Goal: Task Accomplishment & Management: Manage account settings

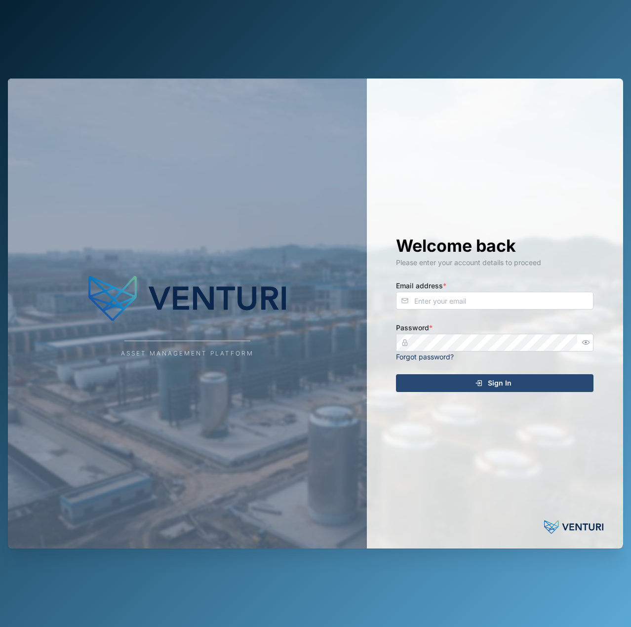
click at [527, 302] on input "Email address *" at bounding box center [494, 301] width 197 height 18
type input "declan.delahunty@venturi.io"
click at [396, 374] on button "Sign In" at bounding box center [494, 383] width 197 height 18
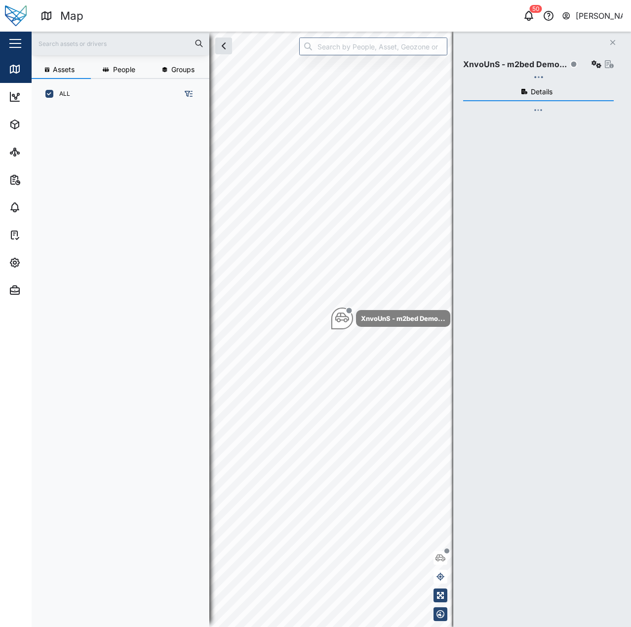
scroll to position [506, 155]
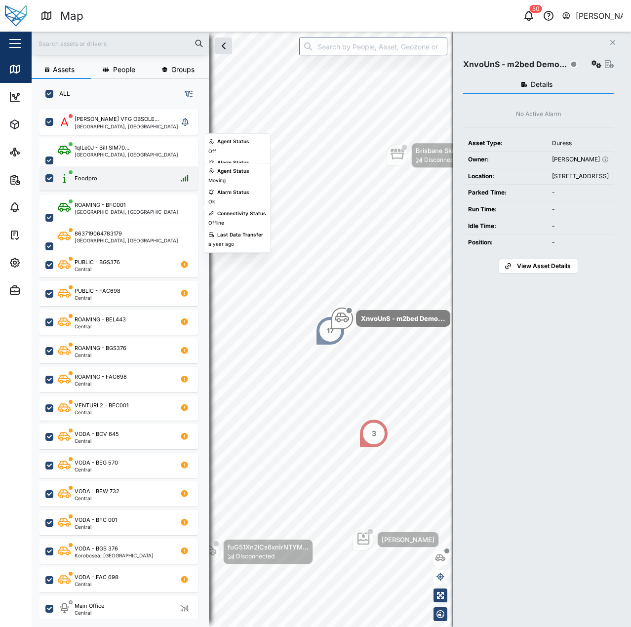
click at [115, 178] on div "Foodpro" at bounding box center [125, 178] width 134 height 12
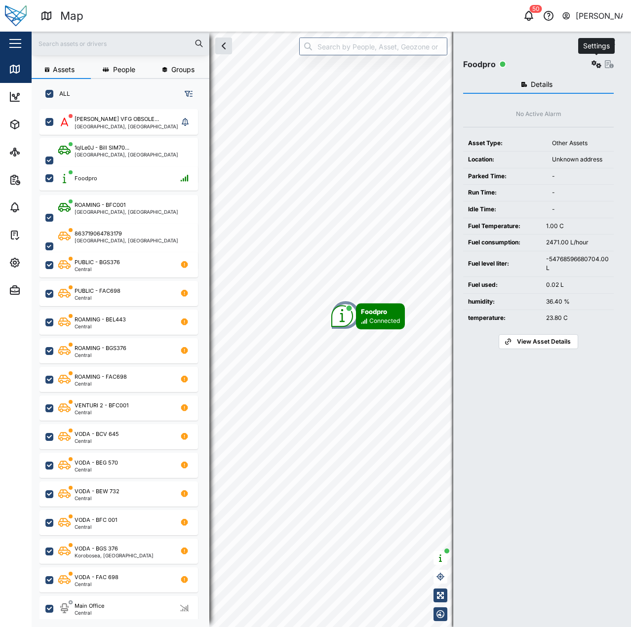
click at [590, 62] on button "button" at bounding box center [596, 64] width 14 height 14
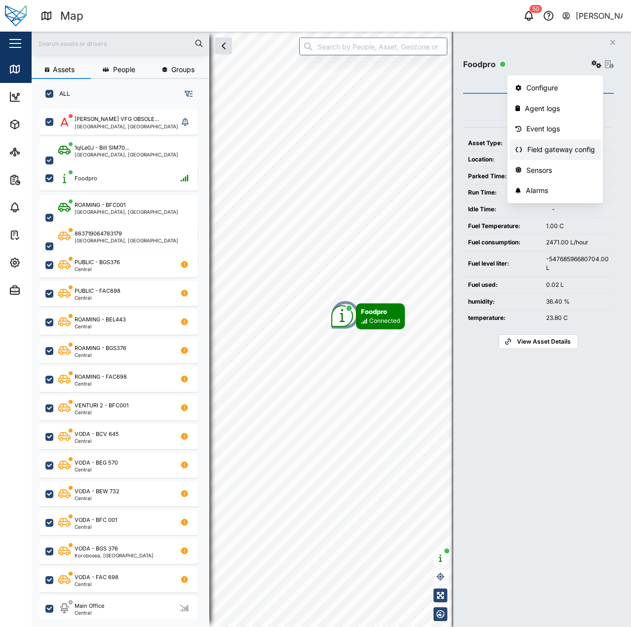
click at [580, 152] on div "Field gateway config" at bounding box center [561, 149] width 68 height 11
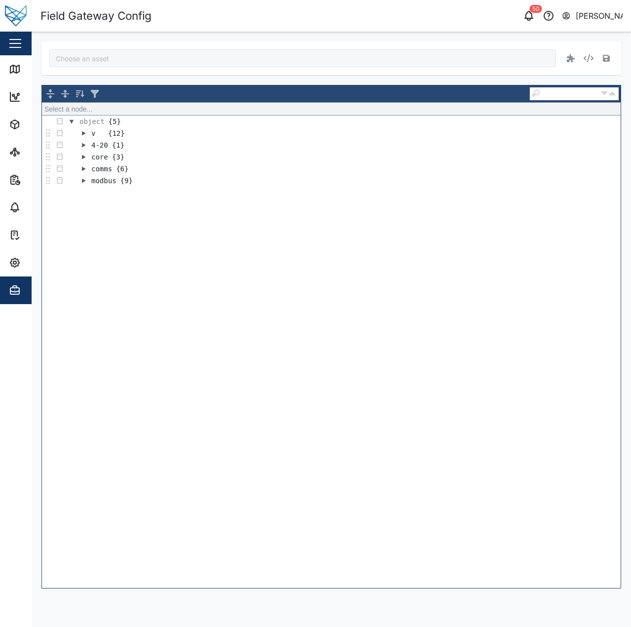
type input "Foodpro"
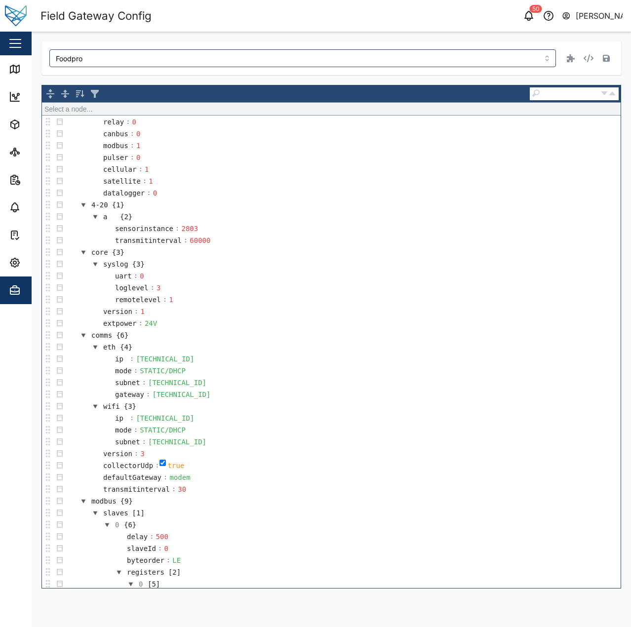
scroll to position [333, 0]
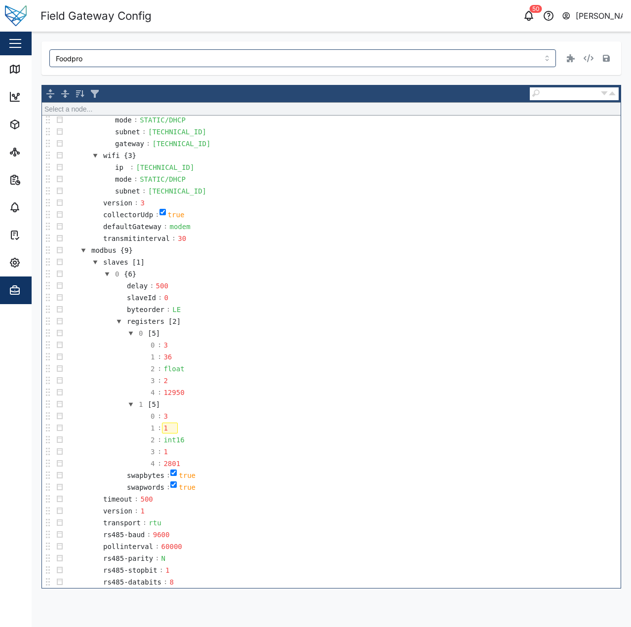
click at [172, 426] on div "1" at bounding box center [170, 428] width 16 height 11
drag, startPoint x: 172, startPoint y: 426, endPoint x: 145, endPoint y: 425, distance: 26.7
click at [143, 427] on tr "1 : 1" at bounding box center [157, 428] width 41 height 12
click at [166, 440] on div "int16" at bounding box center [174, 439] width 24 height 11
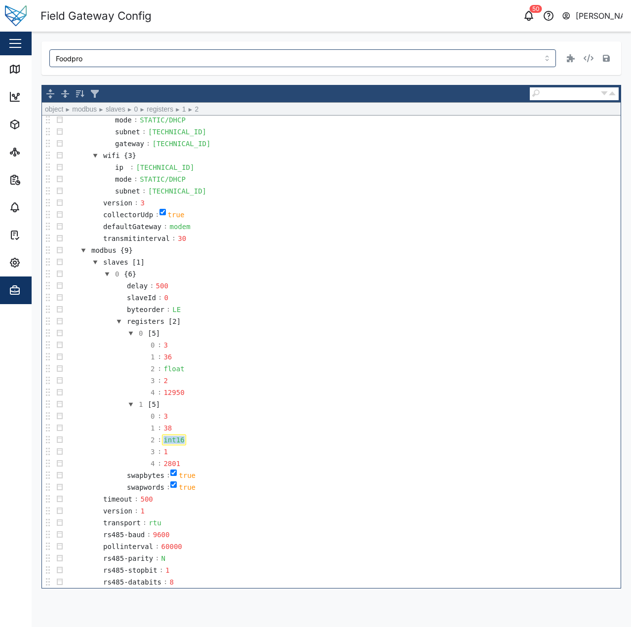
click at [166, 440] on div "int16" at bounding box center [174, 439] width 24 height 11
click at [165, 455] on div "1" at bounding box center [170, 451] width 16 height 11
drag, startPoint x: 165, startPoint y: 455, endPoint x: 156, endPoint y: 455, distance: 9.4
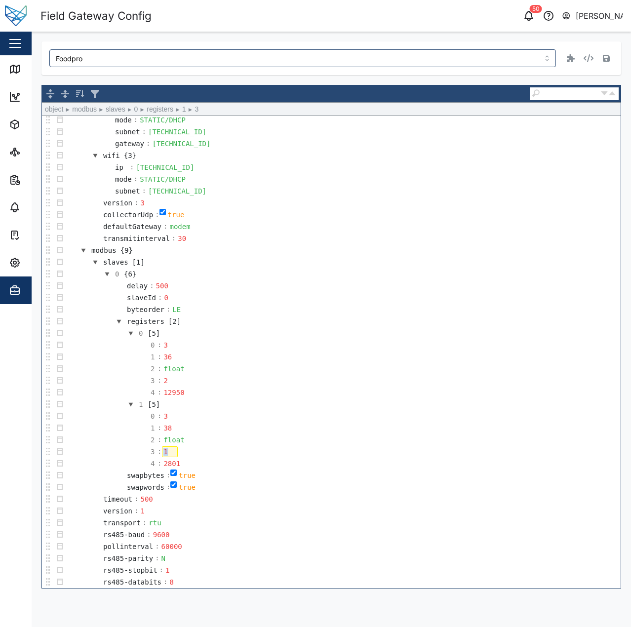
click at [156, 455] on tr "3 : 1" at bounding box center [157, 452] width 41 height 12
click at [307, 439] on td "2 : float" at bounding box center [343, 440] width 555 height 12
click at [317, 348] on td "0 : 3" at bounding box center [343, 345] width 555 height 12
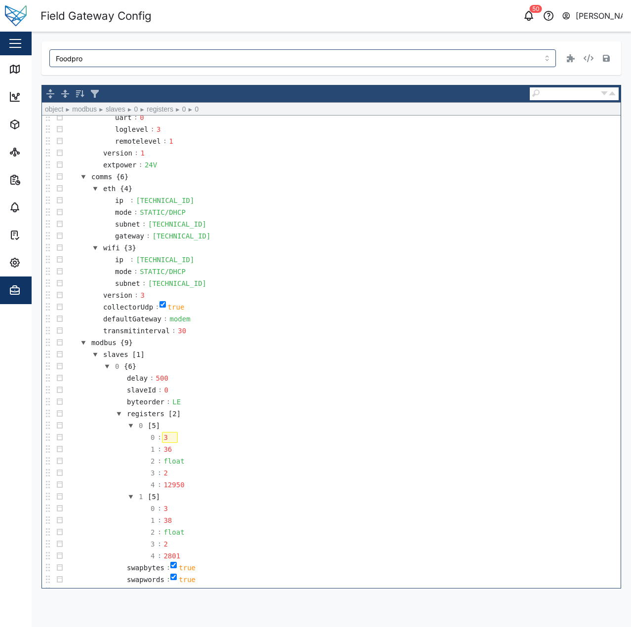
scroll to position [0, 0]
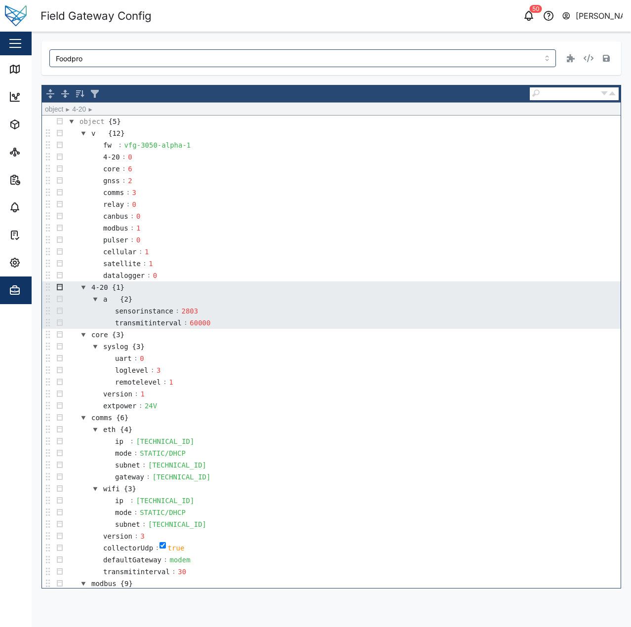
click at [60, 287] on button "button" at bounding box center [60, 287] width 12 height 12
click at [90, 377] on div "Remove" at bounding box center [84, 377] width 59 height 12
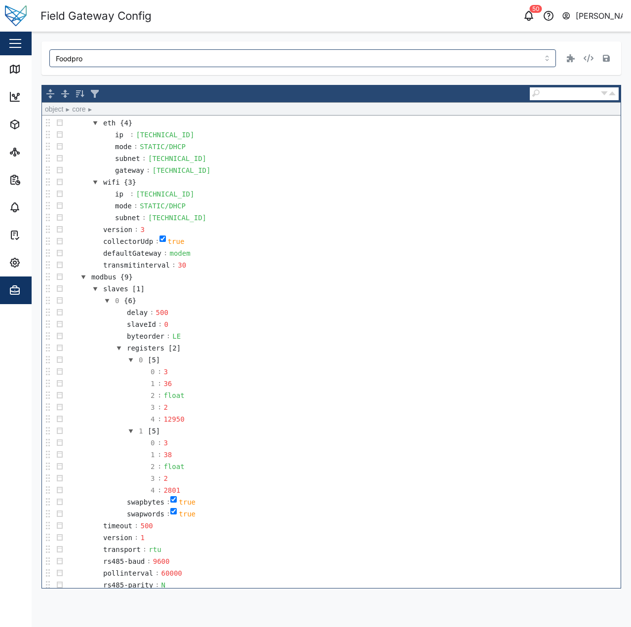
scroll to position [286, 0]
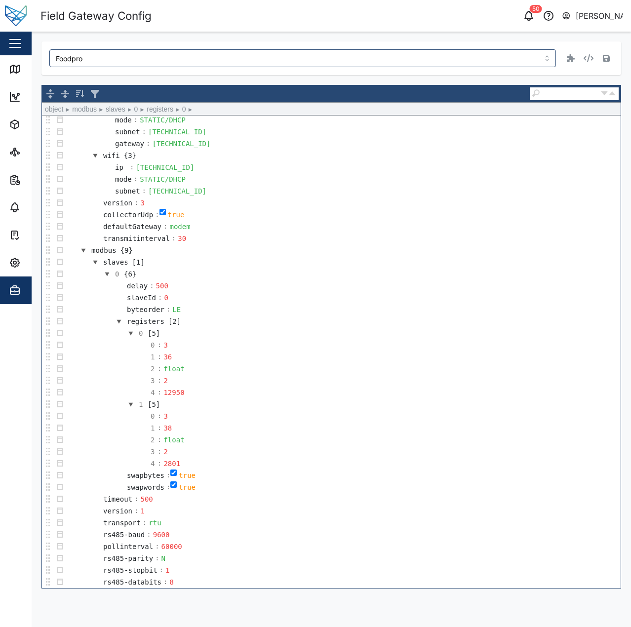
click at [377, 336] on td "0 [5]" at bounding box center [343, 333] width 555 height 12
click at [606, 63] on button "button" at bounding box center [606, 58] width 14 height 14
drag, startPoint x: 169, startPoint y: 296, endPoint x: 150, endPoint y: 297, distance: 18.8
click at [147, 297] on tr "slaveId : 0" at bounding box center [146, 298] width 66 height 12
click at [294, 295] on td "slaveId : 1" at bounding box center [343, 298] width 555 height 12
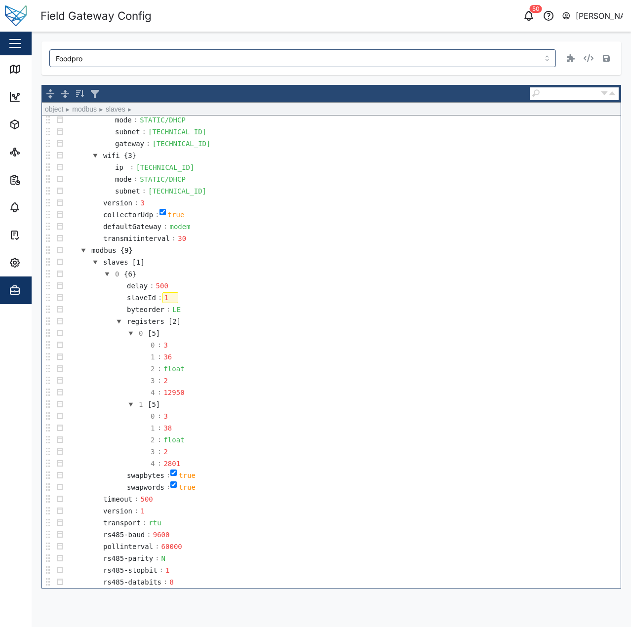
click at [328, 263] on td "slaves [1]" at bounding box center [343, 262] width 555 height 12
click at [608, 63] on button "button" at bounding box center [606, 58] width 14 height 14
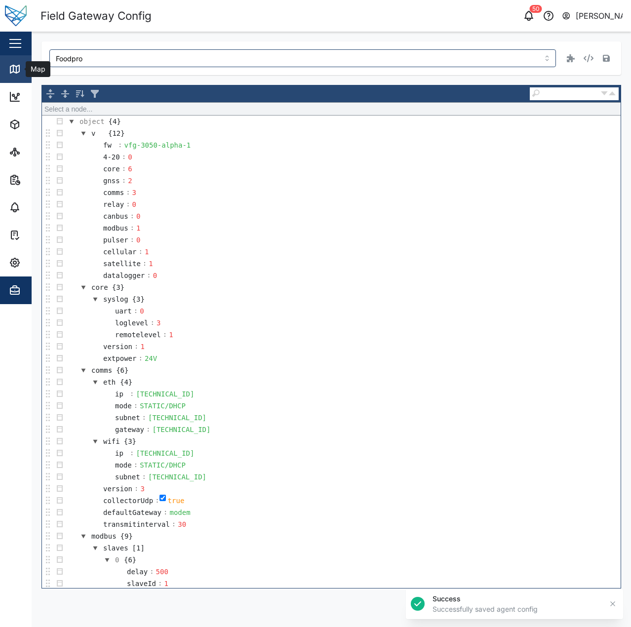
click at [23, 69] on div "Map" at bounding box center [28, 69] width 39 height 12
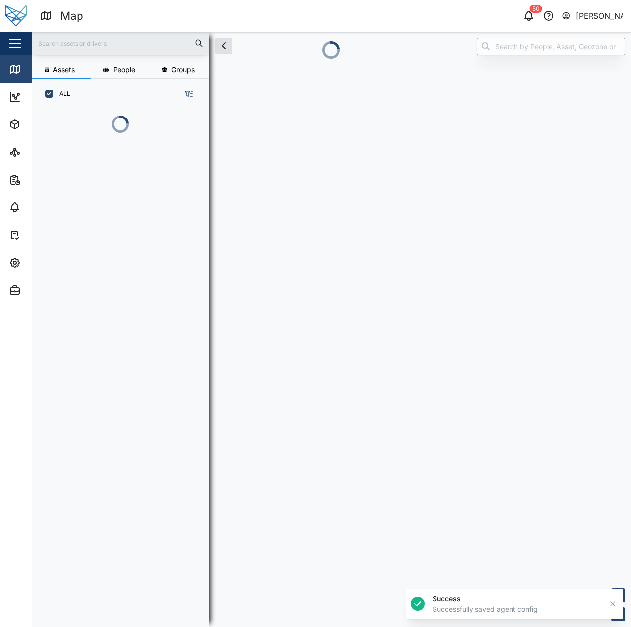
scroll to position [8, 8]
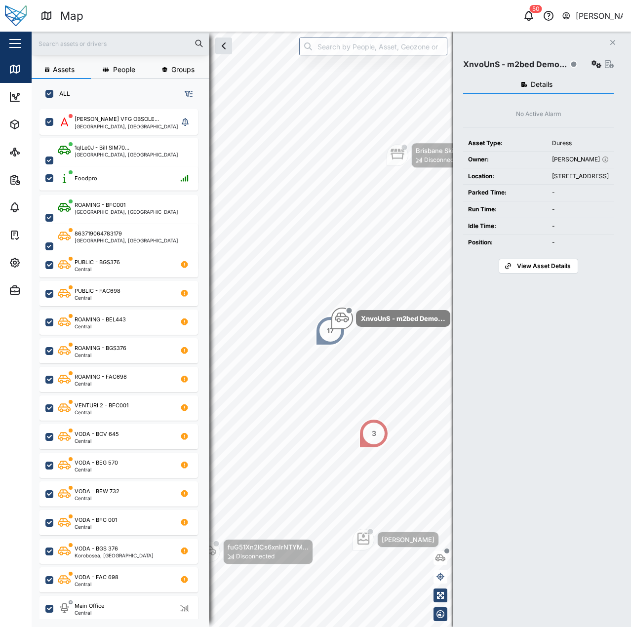
click at [595, 235] on td "-" at bounding box center [580, 226] width 67 height 17
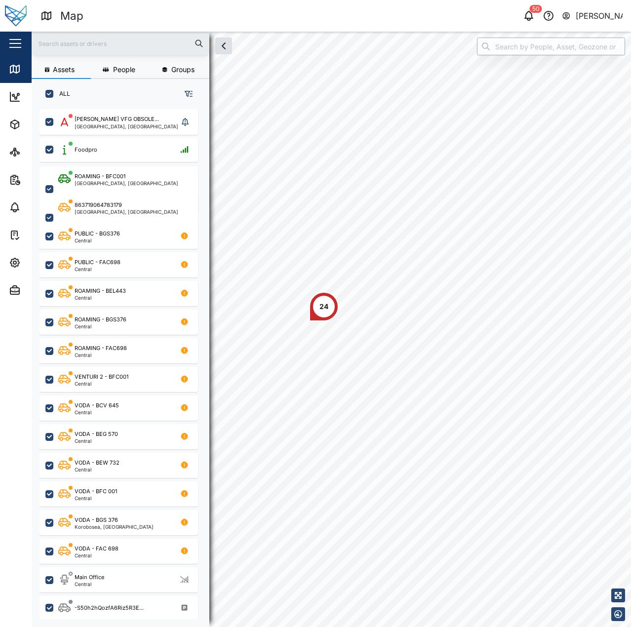
click at [489, 50] on input "search" at bounding box center [551, 47] width 148 height 18
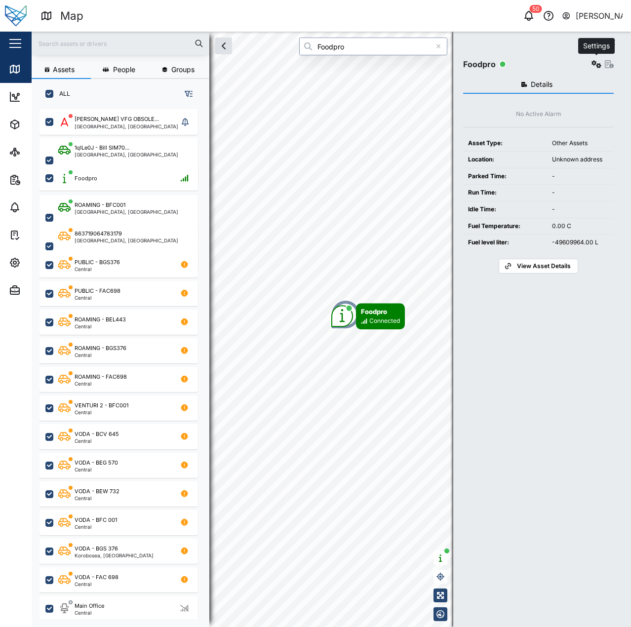
type input "Foodpro"
click at [596, 66] on icon "button" at bounding box center [596, 64] width 10 height 8
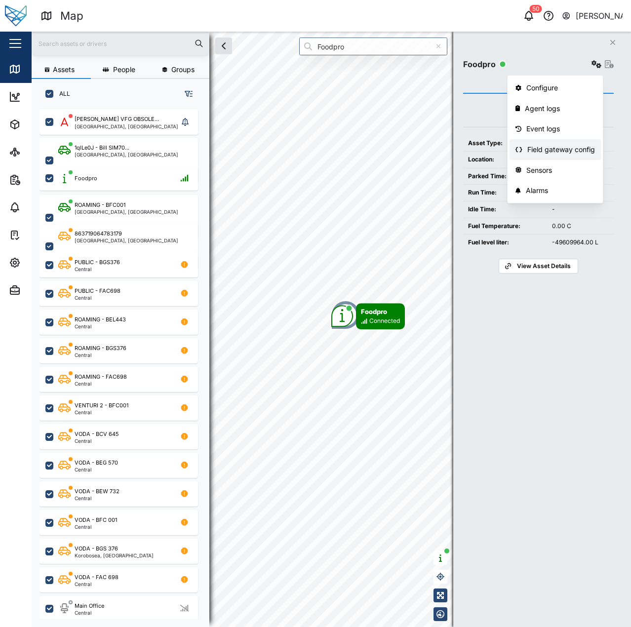
click at [590, 148] on div "Field gateway config" at bounding box center [561, 149] width 68 height 11
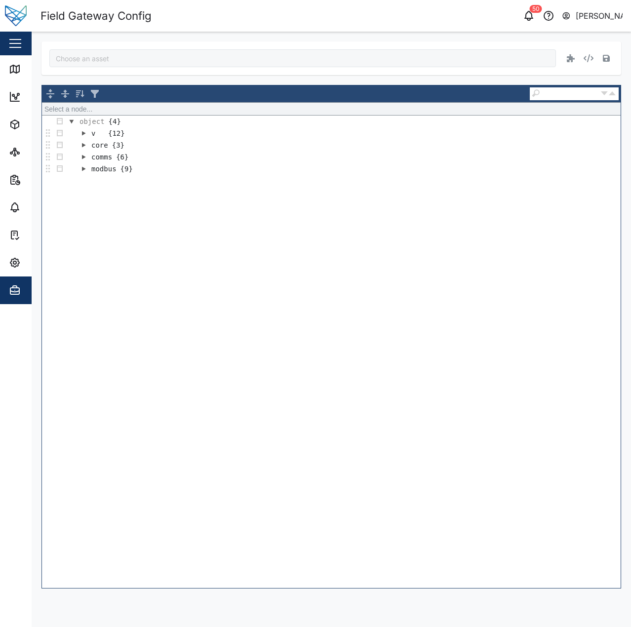
type input "Foodpro"
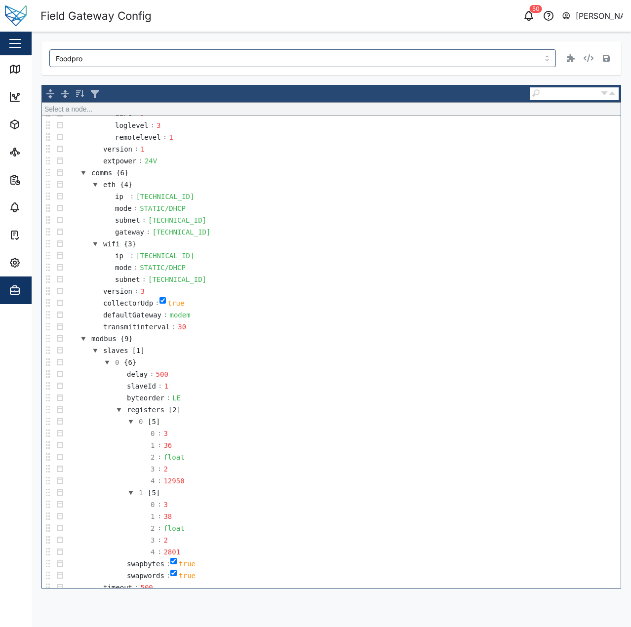
scroll to position [286, 0]
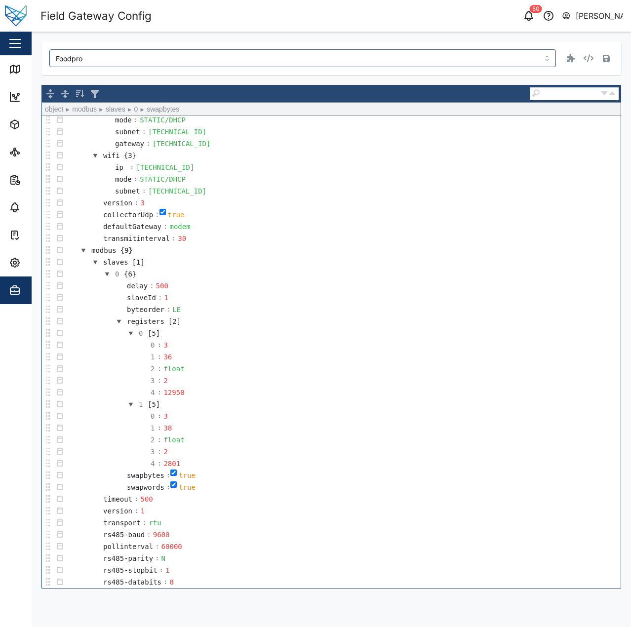
click at [170, 473] on input "checkbox" at bounding box center [173, 473] width 6 height 6
checkbox input "false"
click at [170, 486] on input "checkbox" at bounding box center [173, 484] width 6 height 6
checkbox input "false"
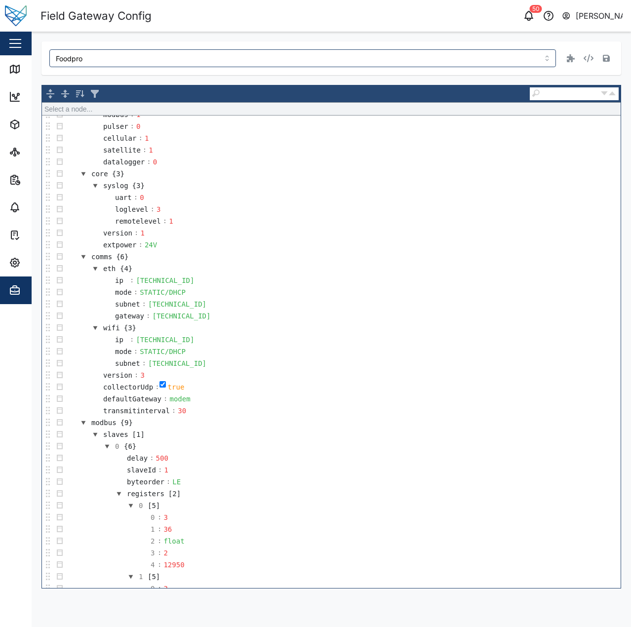
scroll to position [187, 0]
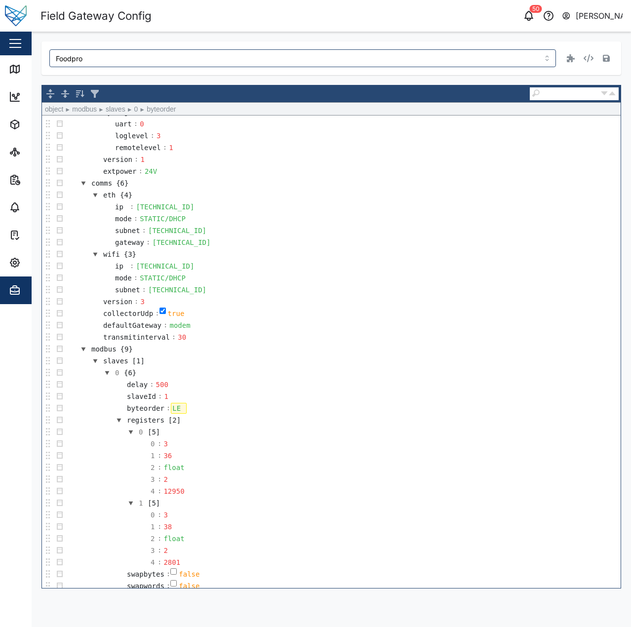
click at [178, 407] on div "LE" at bounding box center [179, 408] width 16 height 11
click at [177, 407] on div "LE" at bounding box center [179, 408] width 16 height 11
click at [282, 403] on td "byteorder : BE" at bounding box center [343, 408] width 555 height 12
click at [307, 372] on td "0 {6}" at bounding box center [343, 373] width 555 height 12
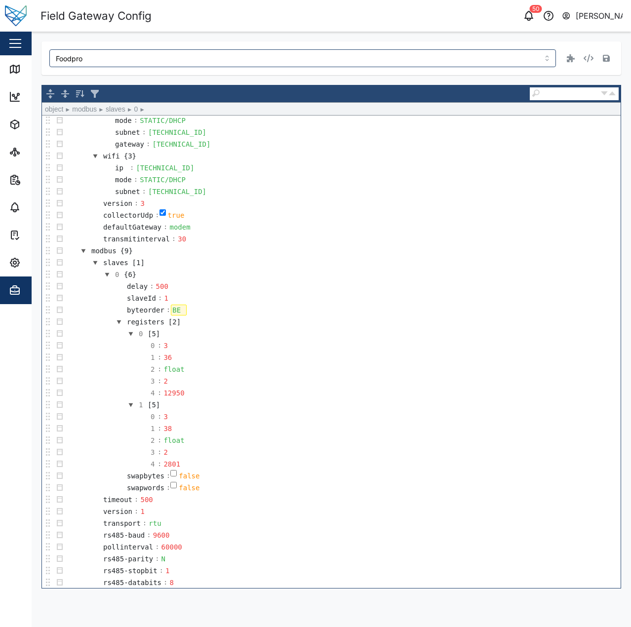
scroll to position [286, 0]
click at [400, 412] on td "0 : 3" at bounding box center [343, 416] width 555 height 12
click at [610, 59] on button "button" at bounding box center [606, 58] width 14 height 14
click at [311, 349] on td "0 : 3" at bounding box center [343, 345] width 555 height 12
click at [268, 357] on td "1 : 36" at bounding box center [343, 357] width 555 height 12
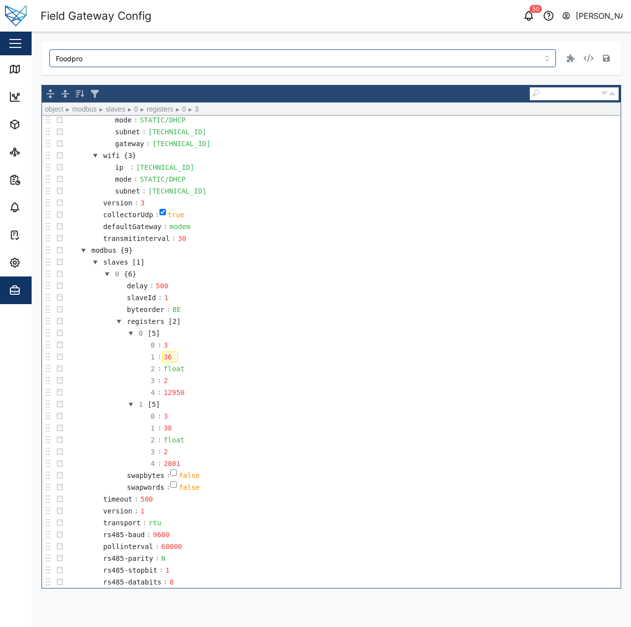
click at [350, 378] on td "3 : 2" at bounding box center [343, 381] width 555 height 12
click at [360, 406] on td "1 [5]" at bounding box center [343, 404] width 555 height 12
click at [378, 415] on td "0 : 3" at bounding box center [343, 416] width 555 height 12
click at [383, 408] on td "1 [5]" at bounding box center [343, 404] width 555 height 12
click at [389, 399] on td "1 [5]" at bounding box center [343, 404] width 555 height 12
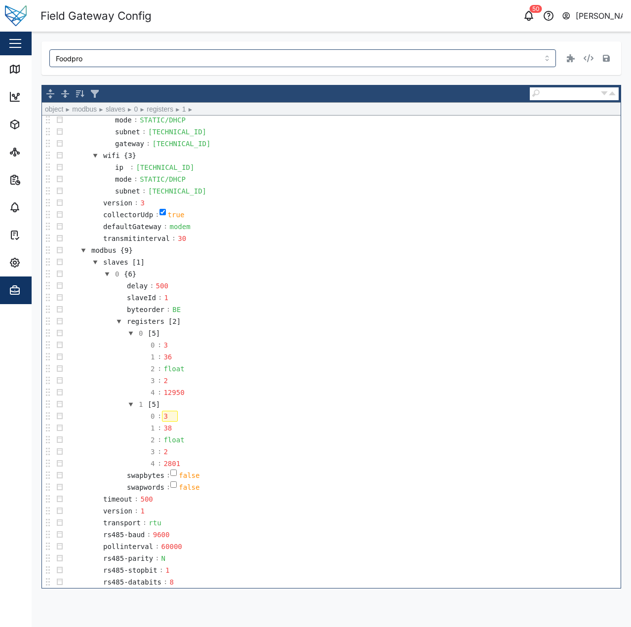
click at [378, 411] on td "0 : 3" at bounding box center [343, 416] width 555 height 12
click at [294, 333] on td "0 [5]" at bounding box center [343, 333] width 555 height 12
click at [317, 298] on td "slaveId : 1" at bounding box center [343, 298] width 555 height 12
click at [171, 486] on input "checkbox" at bounding box center [173, 484] width 6 height 6
checkbox input "true"
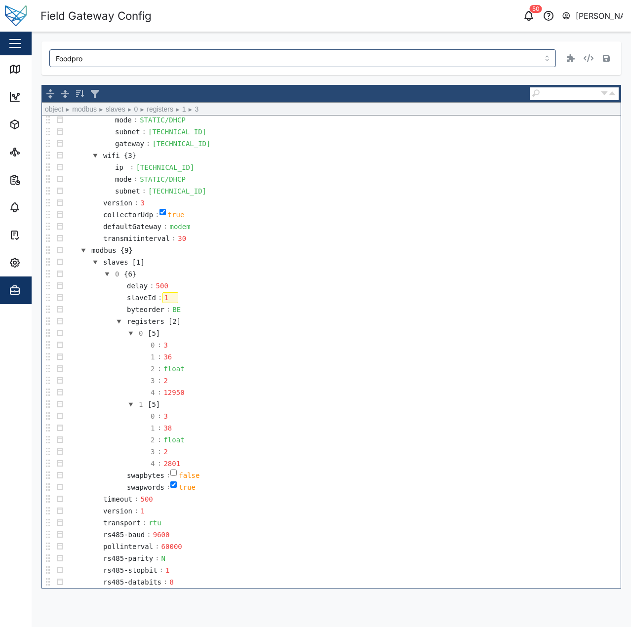
click at [334, 454] on td "3 : 2" at bounding box center [343, 452] width 555 height 12
click at [533, 170] on td "ip : 10.0.1.50" at bounding box center [343, 167] width 555 height 12
click at [607, 56] on icon "button" at bounding box center [606, 58] width 7 height 7
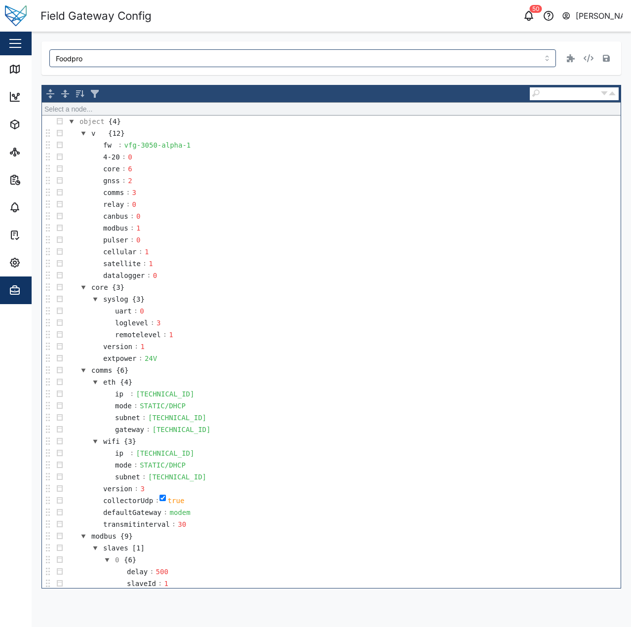
scroll to position [247, 0]
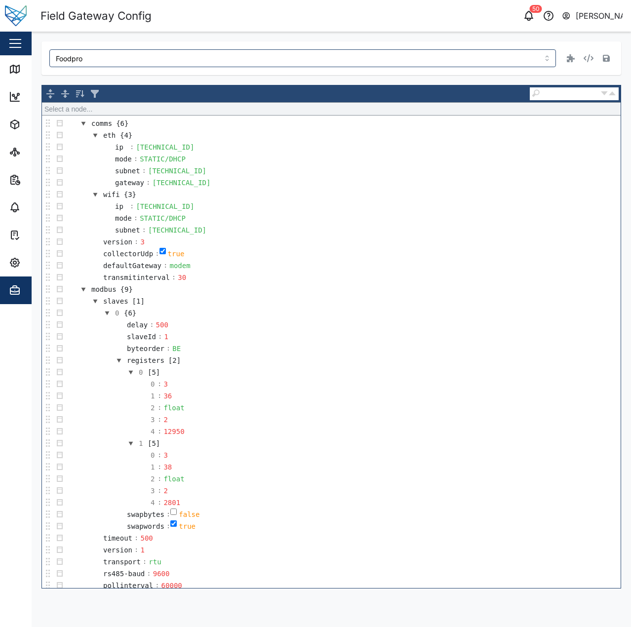
click at [434, 379] on td "0 : 3" at bounding box center [343, 384] width 555 height 12
click at [178, 349] on div "BE" at bounding box center [179, 348] width 16 height 11
drag, startPoint x: 178, startPoint y: 349, endPoint x: 167, endPoint y: 348, distance: 10.9
click at [171, 348] on div "BE" at bounding box center [179, 348] width 16 height 11
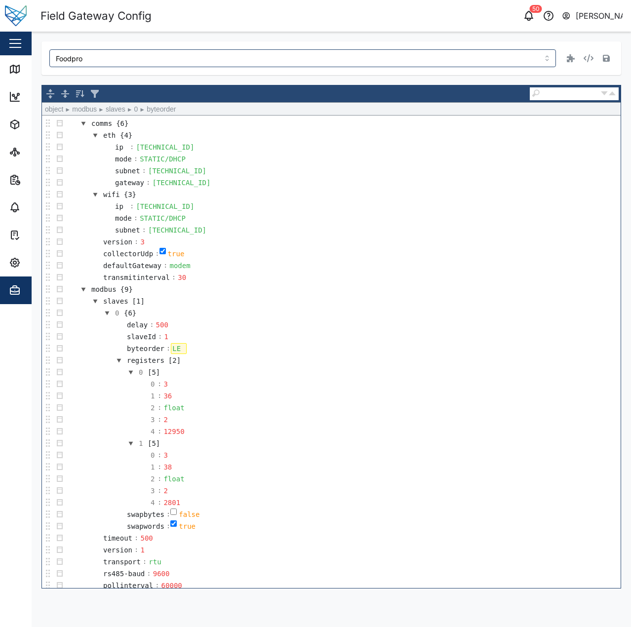
click at [320, 364] on td "registers [2]" at bounding box center [343, 360] width 555 height 12
click at [429, 292] on td "modbus {9}" at bounding box center [343, 289] width 555 height 12
click at [603, 59] on icon "button" at bounding box center [606, 58] width 7 height 7
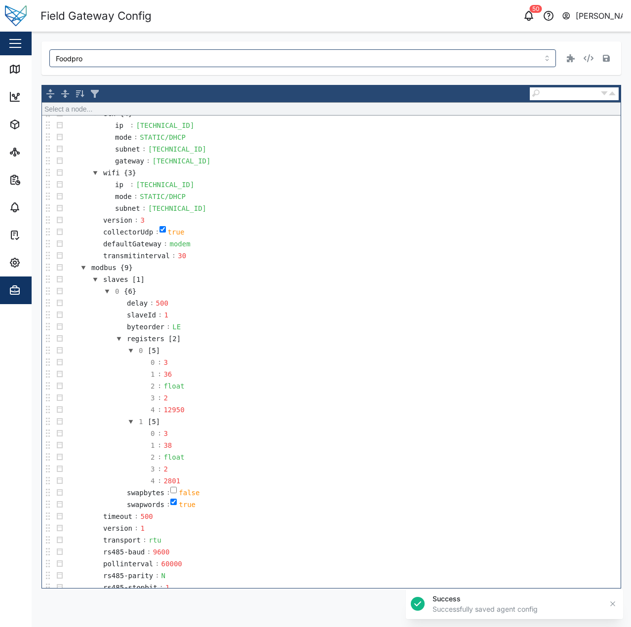
scroll to position [286, 0]
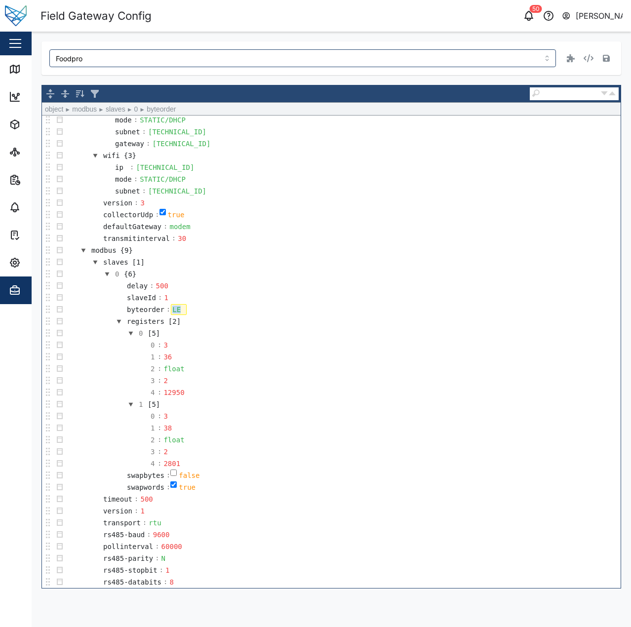
drag, startPoint x: 170, startPoint y: 306, endPoint x: 192, endPoint y: 308, distance: 21.8
click at [192, 308] on td "byteorder : LE" at bounding box center [343, 310] width 555 height 12
click at [398, 343] on td "0 : 3" at bounding box center [343, 345] width 555 height 12
click at [181, 311] on div "be" at bounding box center [179, 309] width 16 height 11
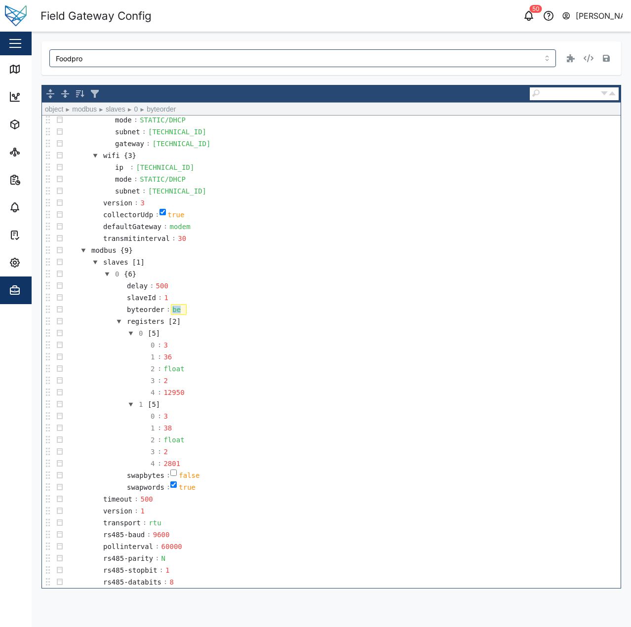
click at [181, 311] on div "be" at bounding box center [179, 309] width 16 height 11
click at [284, 363] on td "2 : float" at bounding box center [343, 369] width 555 height 12
click at [389, 361] on td "1 : 36" at bounding box center [343, 357] width 555 height 12
click at [375, 326] on td "registers [2]" at bounding box center [343, 321] width 555 height 12
click at [391, 364] on td "2 : float" at bounding box center [343, 369] width 555 height 12
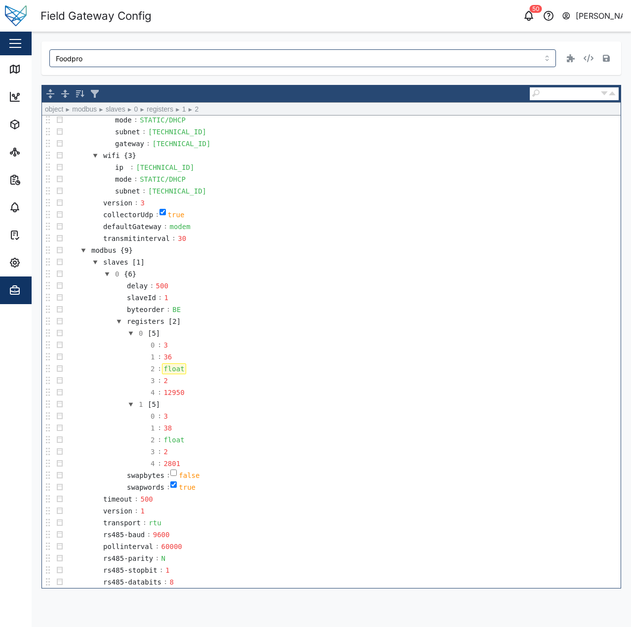
click at [401, 438] on td "2 : float" at bounding box center [343, 440] width 555 height 12
click at [173, 473] on input "checkbox" at bounding box center [173, 473] width 6 height 6
checkbox input "true"
click at [320, 447] on td "3 : 2" at bounding box center [343, 452] width 555 height 12
click at [391, 503] on td "timeout : 500" at bounding box center [343, 499] width 555 height 12
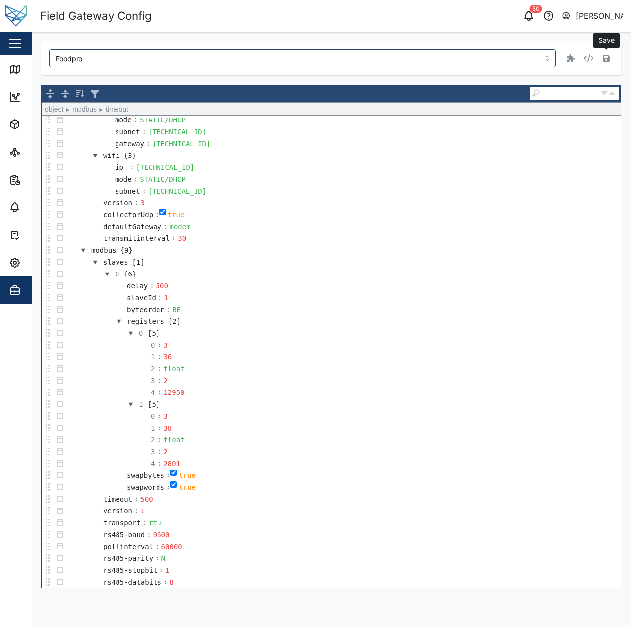
click at [609, 61] on icon "button" at bounding box center [606, 58] width 7 height 7
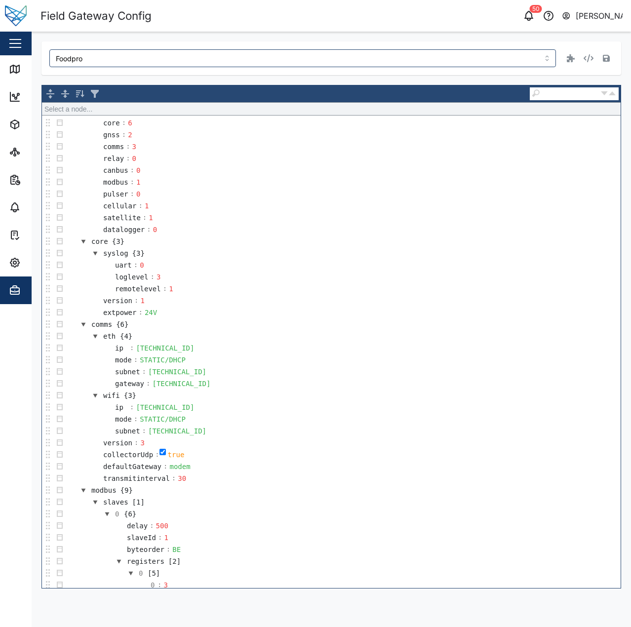
scroll to position [247, 0]
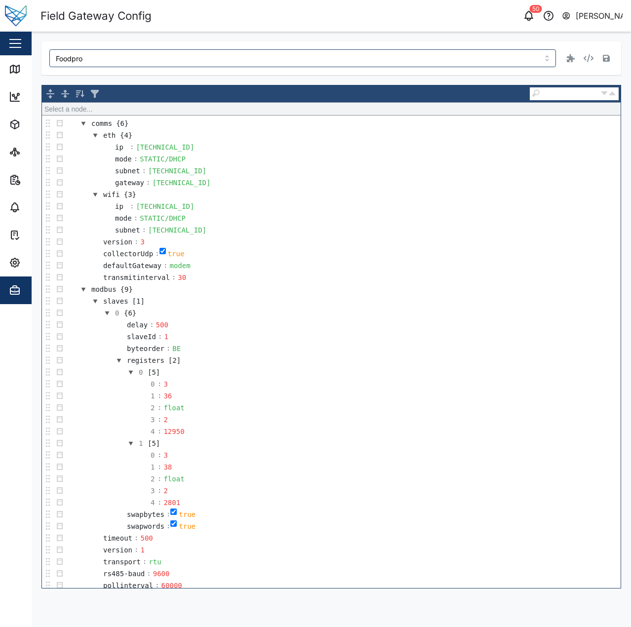
click at [392, 78] on div "Foodpro Select a node... object {4} v {12} fw : vfg-3050-alpha-1 4-20 : 0 core …" at bounding box center [331, 314] width 580 height 547
click at [172, 524] on input "checkbox" at bounding box center [173, 523] width 6 height 6
checkbox input "false"
click at [311, 485] on td "3 : 2" at bounding box center [343, 491] width 555 height 12
click at [389, 447] on td "1 [5]" at bounding box center [343, 443] width 555 height 12
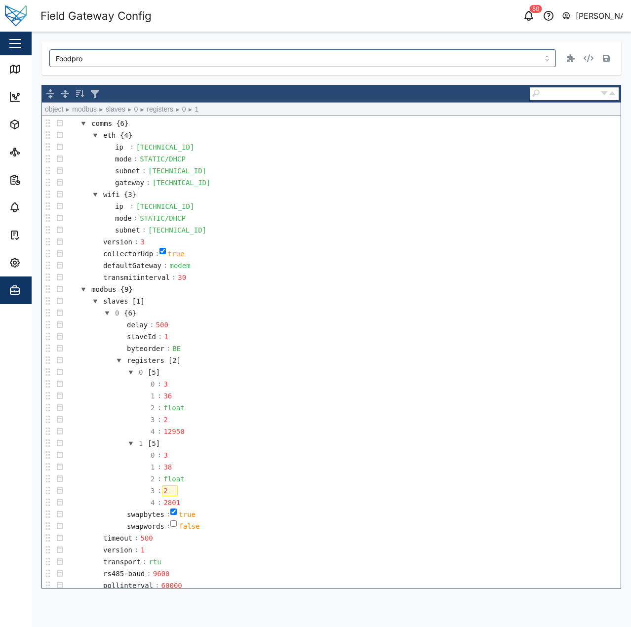
click at [455, 399] on td "1 : 36" at bounding box center [343, 396] width 555 height 12
click at [541, 329] on td "delay : 500" at bounding box center [343, 325] width 555 height 12
click at [609, 60] on icon "button" at bounding box center [606, 58] width 7 height 7
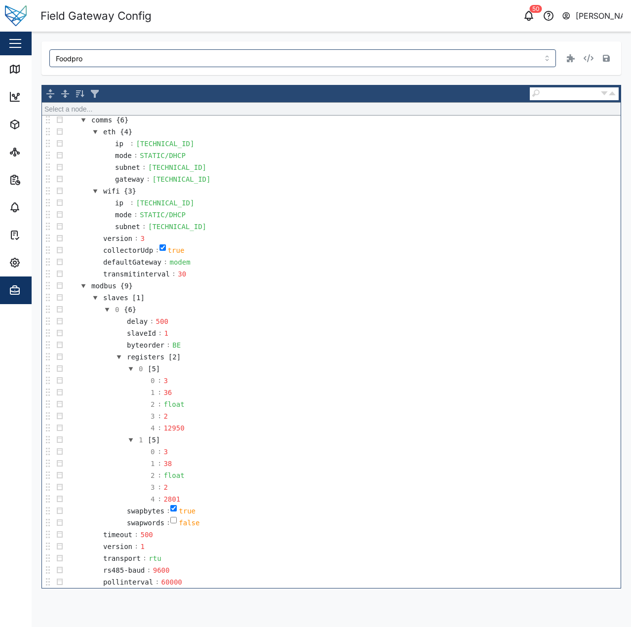
scroll to position [286, 0]
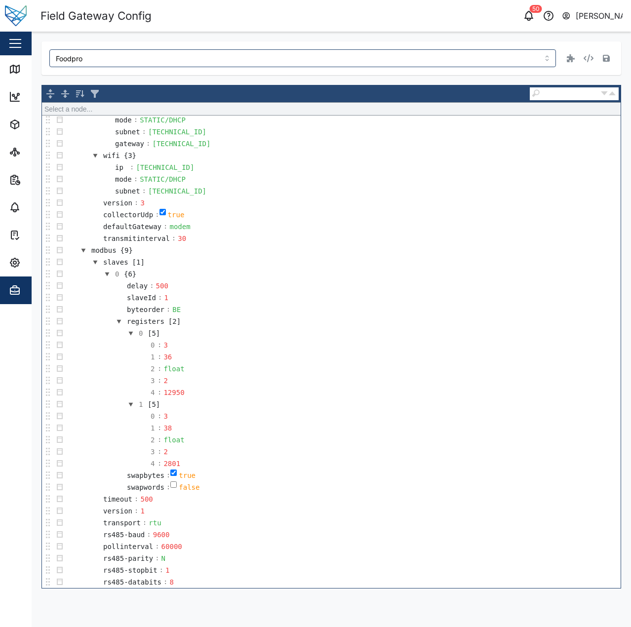
click at [308, 78] on div "Foodpro Select a node... object {4} v {12} fw : vfg-3050-alpha-1 4-20 : 0 core …" at bounding box center [331, 314] width 580 height 547
click at [233, 81] on div "Foodpro Select a node... object {4} v {12} fw : vfg-3050-alpha-1 4-20 : 0 core …" at bounding box center [331, 314] width 580 height 547
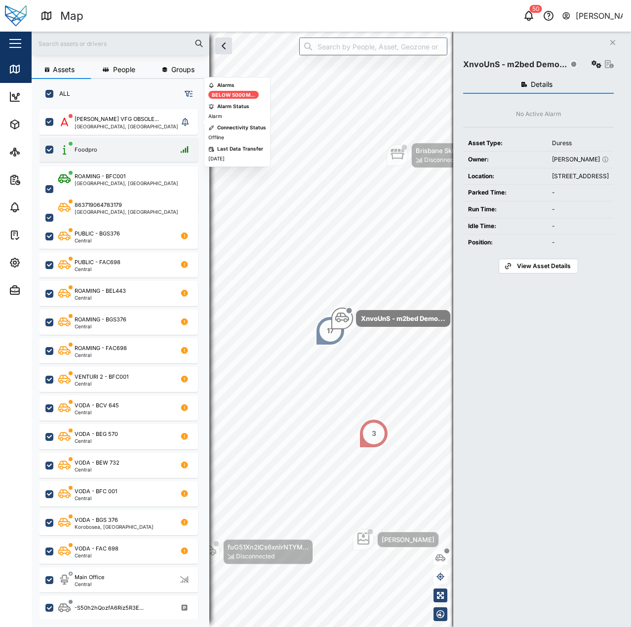
click at [138, 144] on div "Foodpro" at bounding box center [125, 150] width 134 height 12
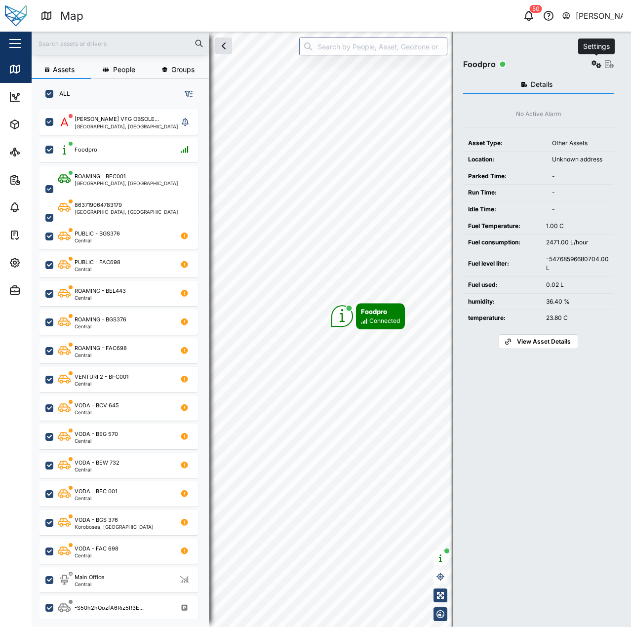
click at [589, 62] on button "button" at bounding box center [596, 64] width 14 height 14
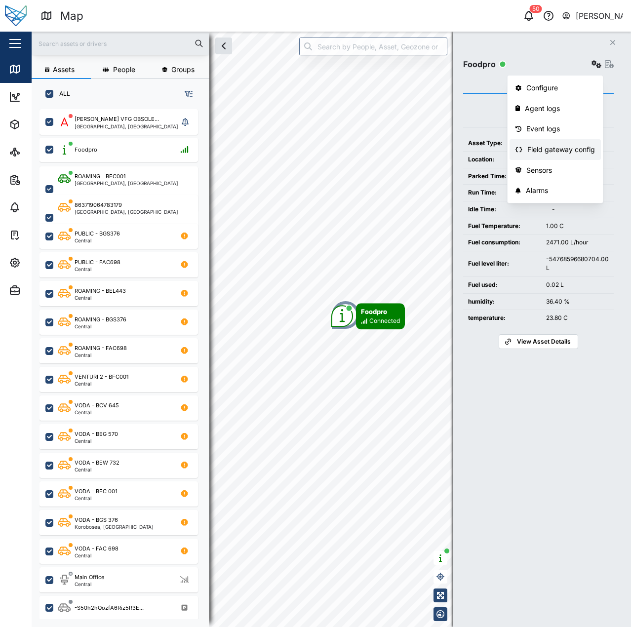
click at [577, 146] on div "Field gateway config" at bounding box center [561, 149] width 68 height 11
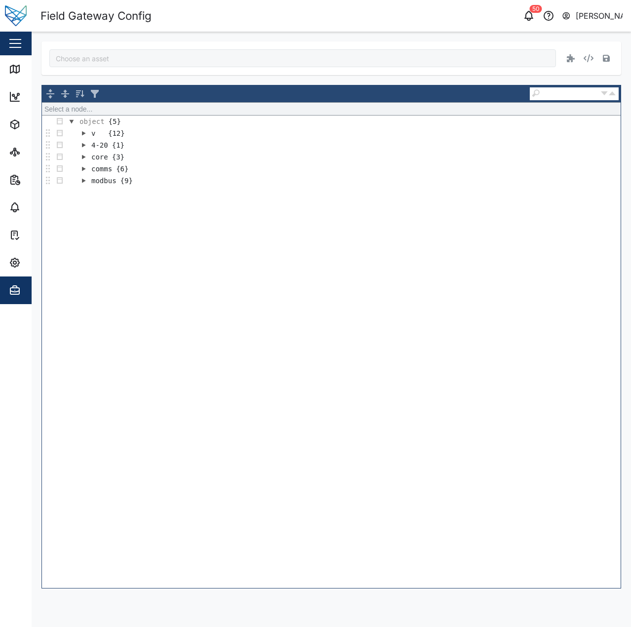
type input "Foodpro"
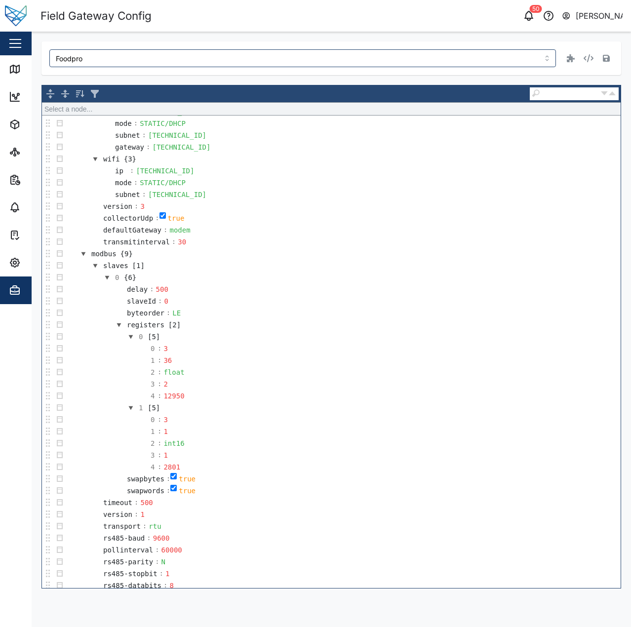
scroll to position [333, 0]
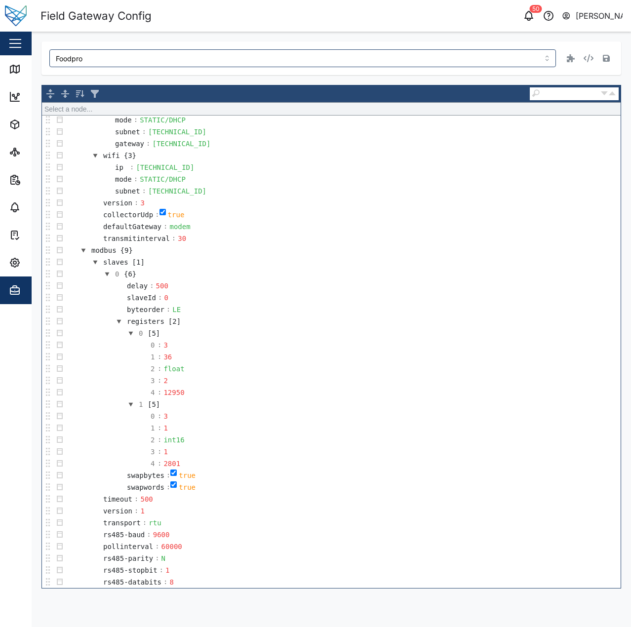
click at [36, 264] on div "Foodpro Select a node... object {5} v {12} fw : vfg-3050-alpha-1 4-20 : 0 core …" at bounding box center [331, 315] width 599 height 567
click at [18, 263] on icon "button" at bounding box center [15, 263] width 12 height 12
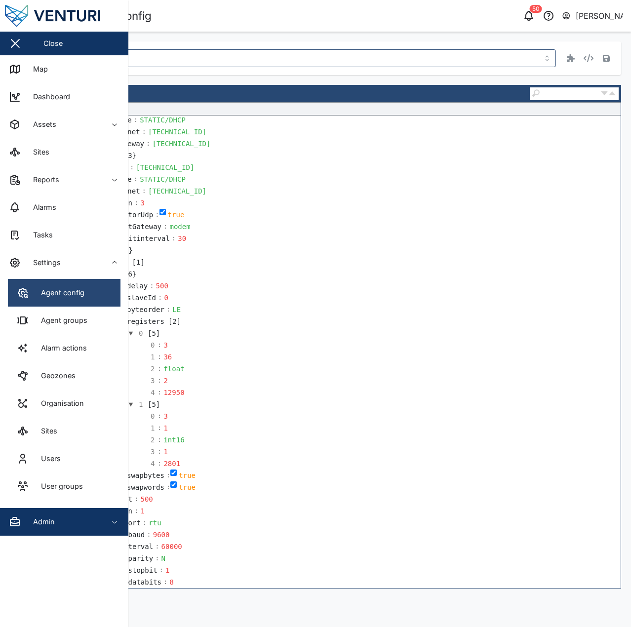
click at [35, 293] on div "Agent config" at bounding box center [59, 292] width 51 height 11
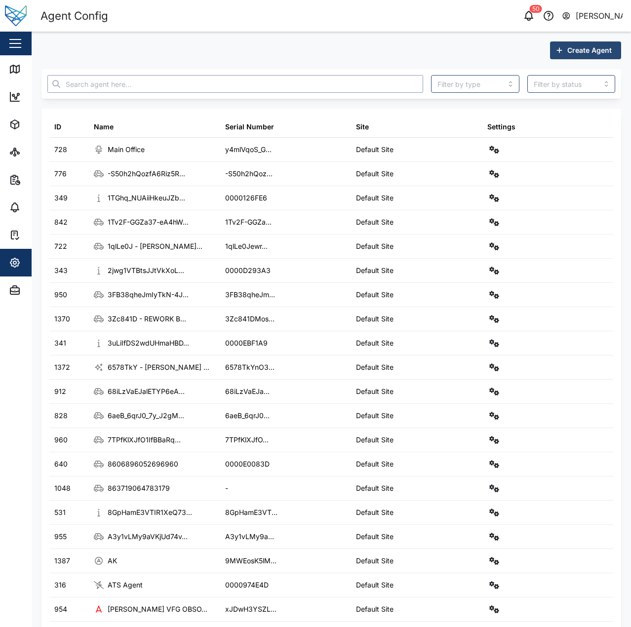
click at [130, 80] on input "text" at bounding box center [235, 84] width 376 height 18
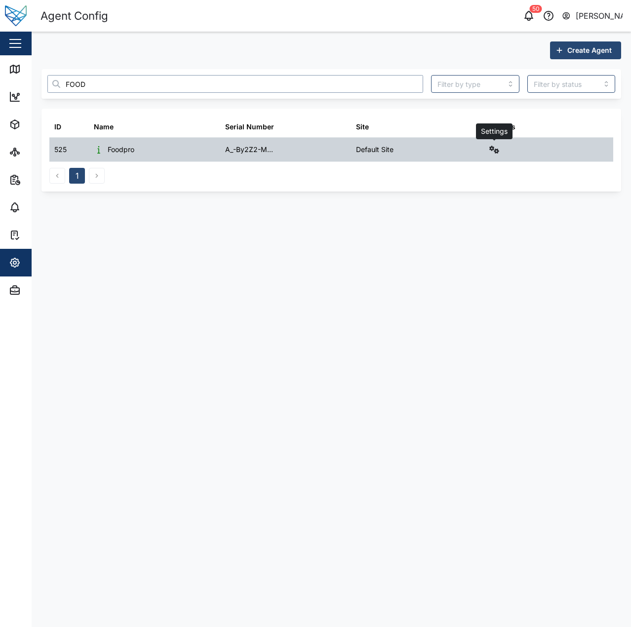
type input "FOOD"
click at [492, 152] on icon "button" at bounding box center [494, 150] width 10 height 8
click at [452, 251] on div "Sensors" at bounding box center [458, 255] width 69 height 11
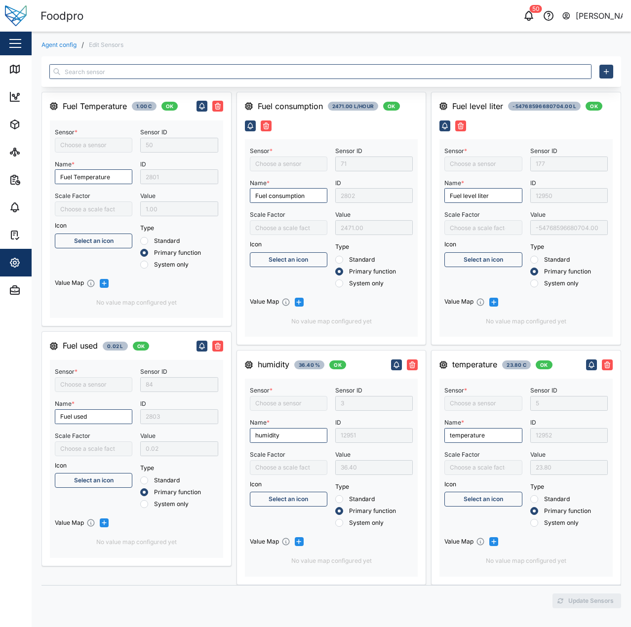
type input "Fuel Temperature"
type input "Fuel used"
type input "Fuel consumption"
type input "Humidity1"
type input "Fuel Level Liter"
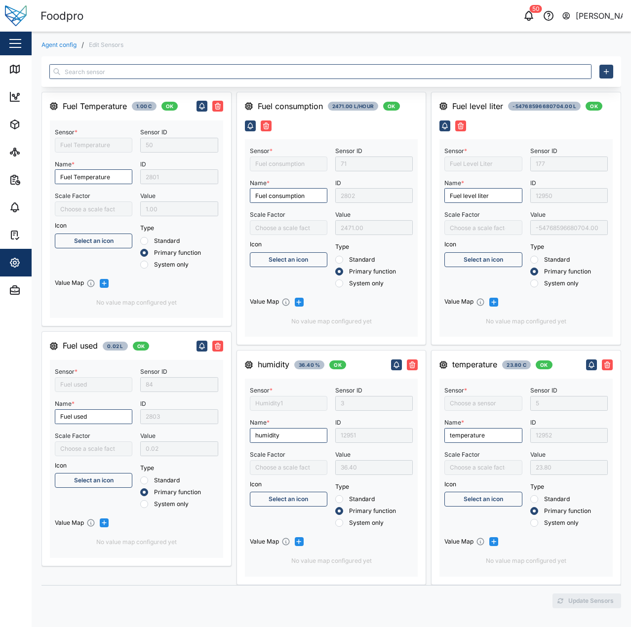
type input "Temperature1"
type input "divide by 10"
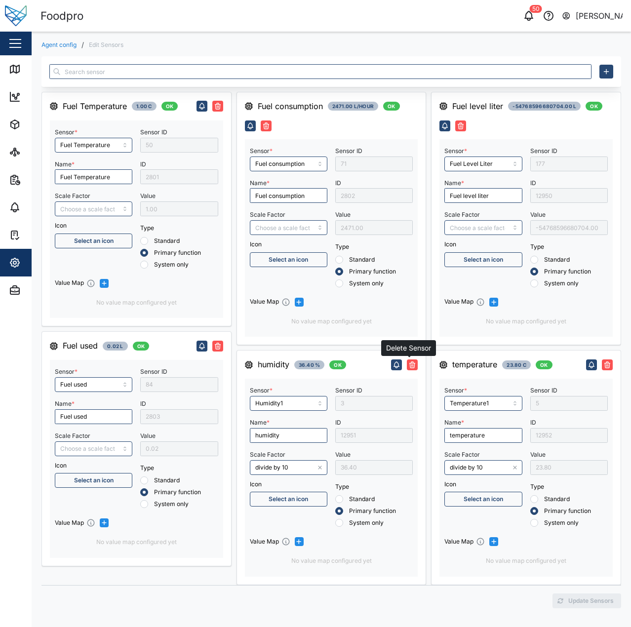
click at [413, 366] on button "button" at bounding box center [412, 364] width 11 height 11
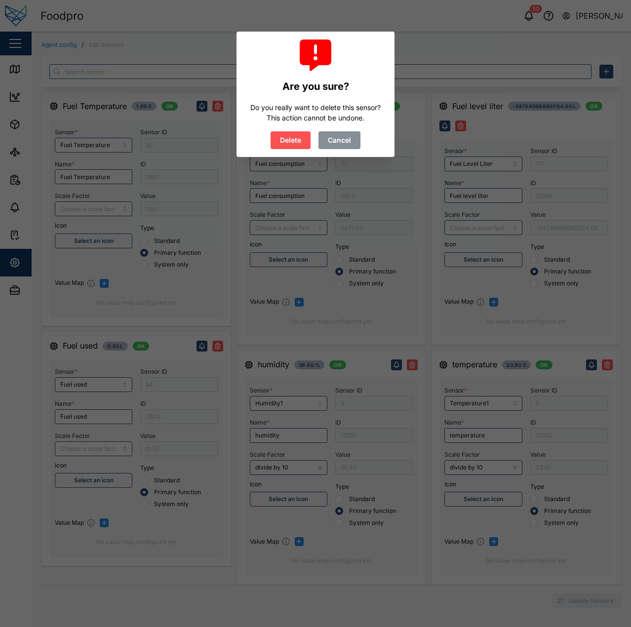
click at [293, 141] on span "Delete" at bounding box center [290, 140] width 21 height 17
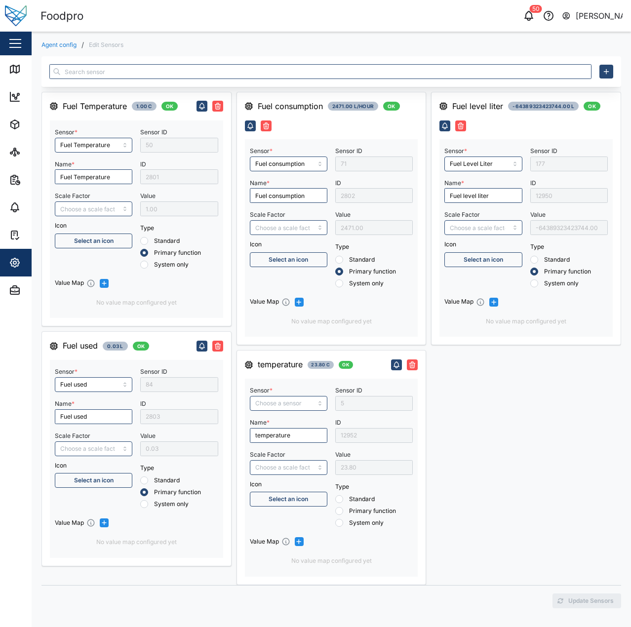
type input "0.03"
type input "-64389323423744.00"
radio input "true"
type input "Temperature1"
type input "divide by 10"
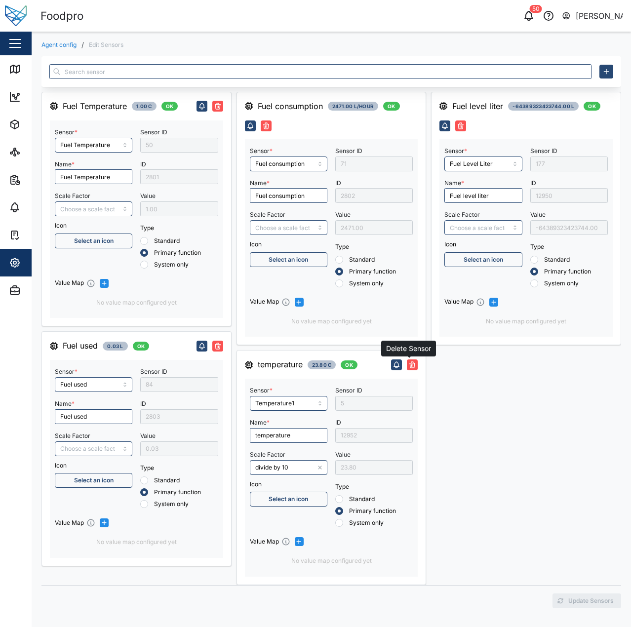
click at [411, 361] on icon "button" at bounding box center [412, 365] width 8 height 8
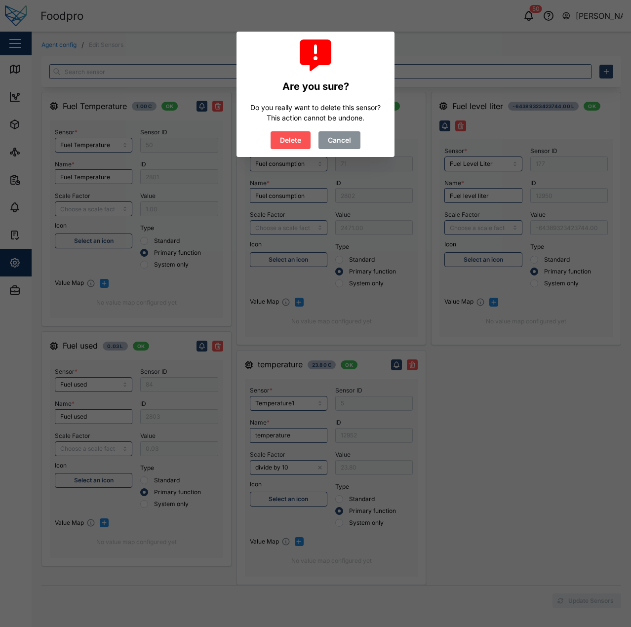
click at [294, 142] on span "Delete" at bounding box center [290, 140] width 21 height 17
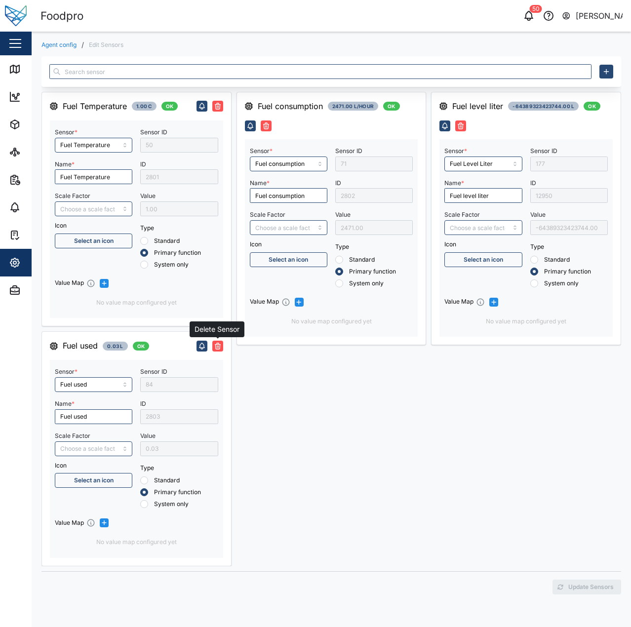
click at [216, 345] on icon "button" at bounding box center [218, 346] width 8 height 8
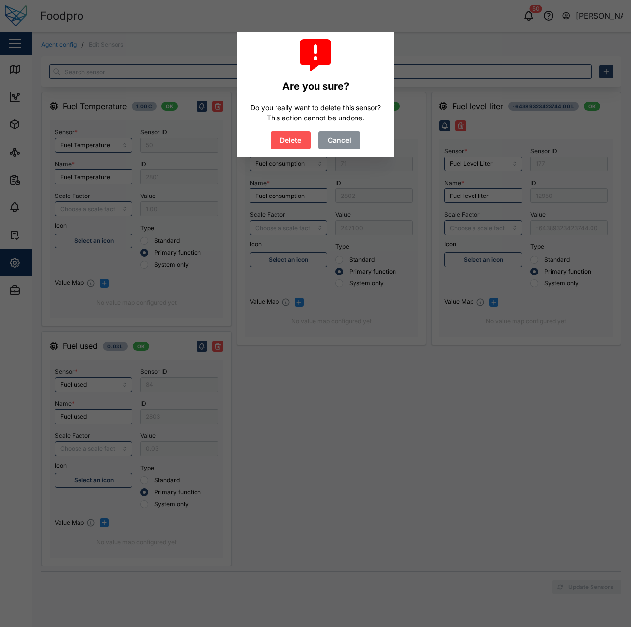
click at [290, 145] on span "Delete" at bounding box center [290, 140] width 21 height 17
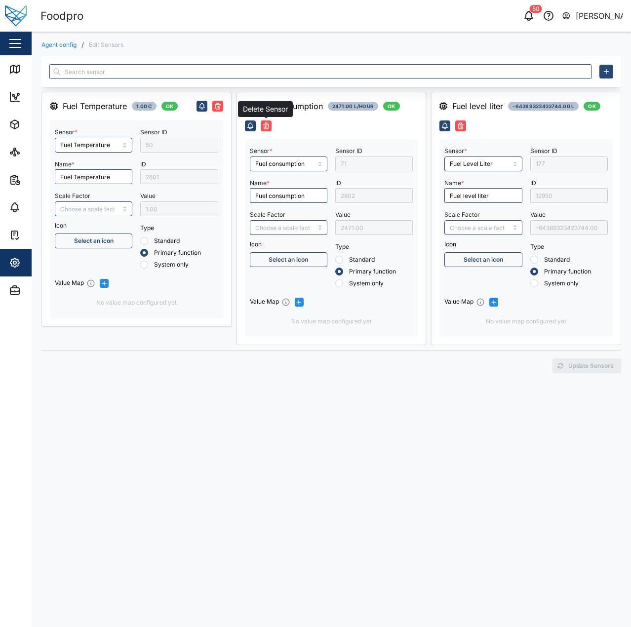
click at [263, 123] on icon "button" at bounding box center [266, 126] width 8 height 8
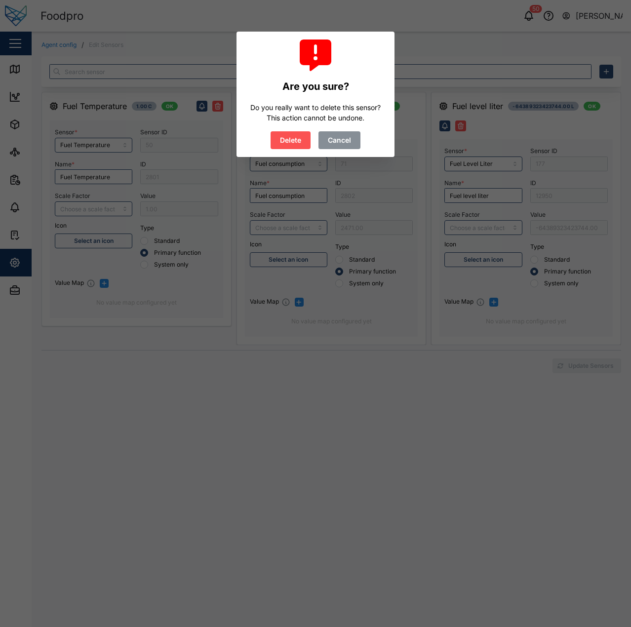
click at [274, 144] on button "Delete" at bounding box center [291, 140] width 40 height 18
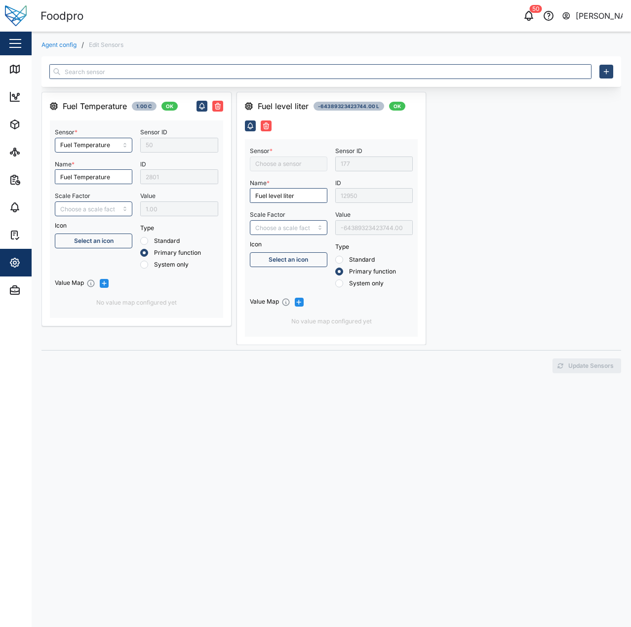
type input "Fuel Level Liter"
click at [13, 71] on icon at bounding box center [13, 68] width 0 height 6
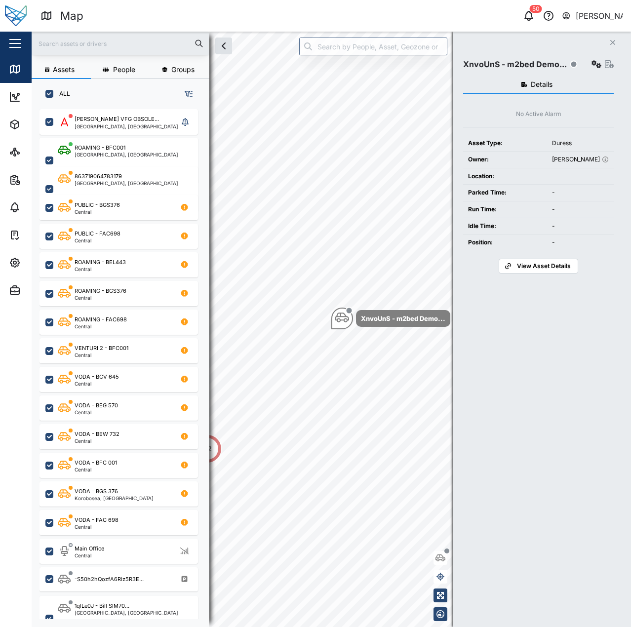
scroll to position [506, 155]
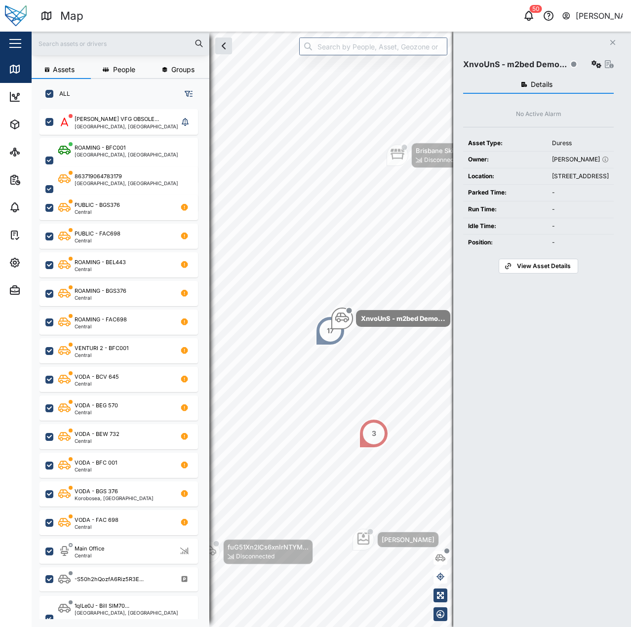
click at [603, 64] on div at bounding box center [601, 64] width 24 height 14
click at [597, 65] on icon "button" at bounding box center [596, 64] width 10 height 8
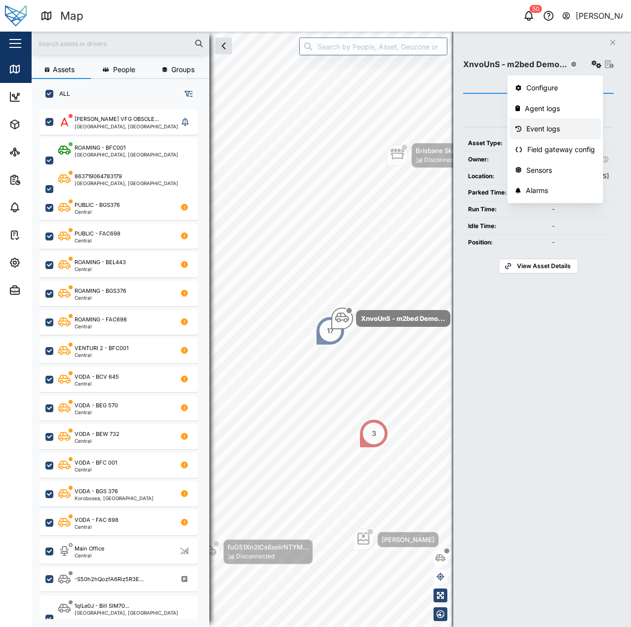
click at [551, 126] on div "Event logs" at bounding box center [560, 128] width 69 height 11
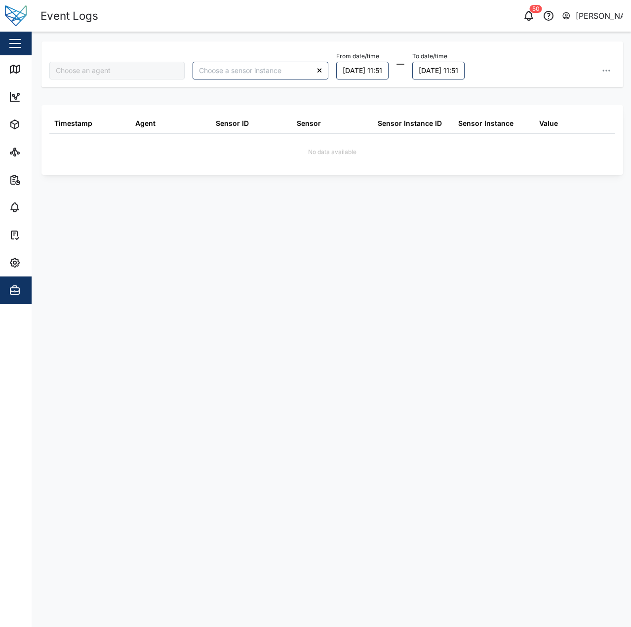
type input "XnvoUnS - m2bed Demo 02"
click at [146, 75] on input "XnvoUnS - m2bed Demo 02" at bounding box center [116, 71] width 135 height 18
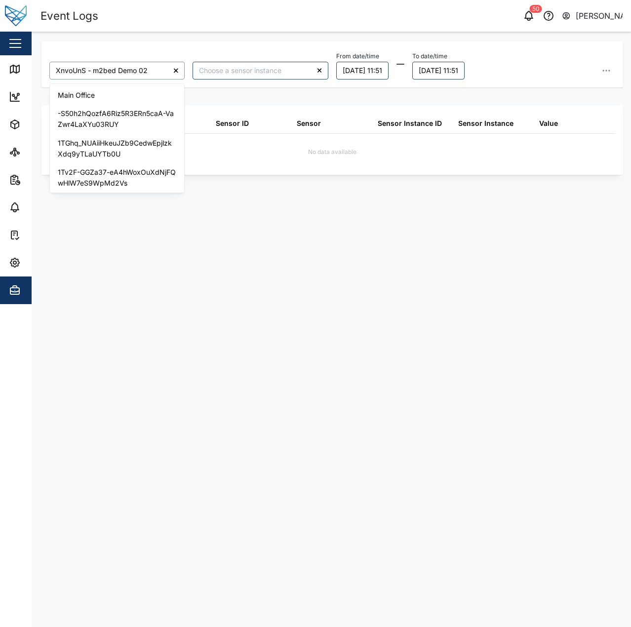
scroll to position [2776, 0]
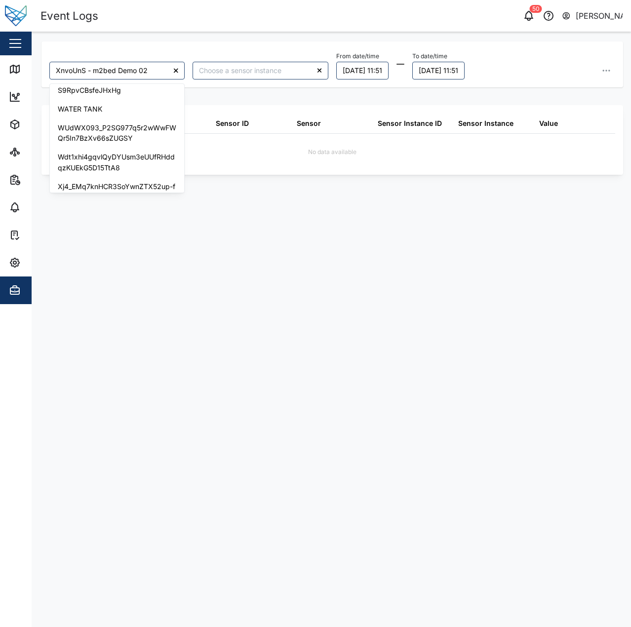
click at [171, 71] on div at bounding box center [176, 71] width 18 height 18
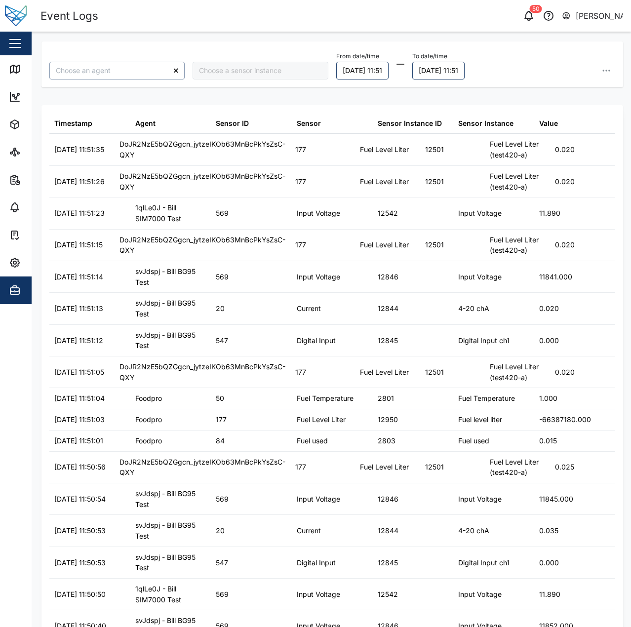
click at [142, 73] on input "search" at bounding box center [116, 71] width 135 height 18
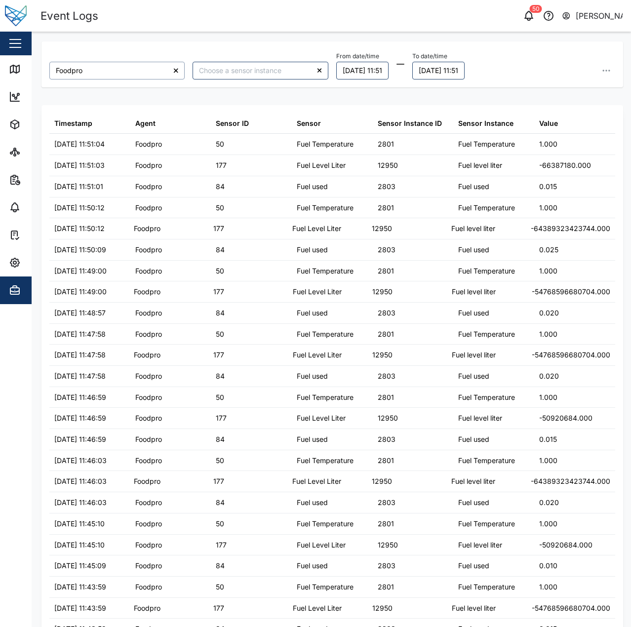
type input "Foodpro"
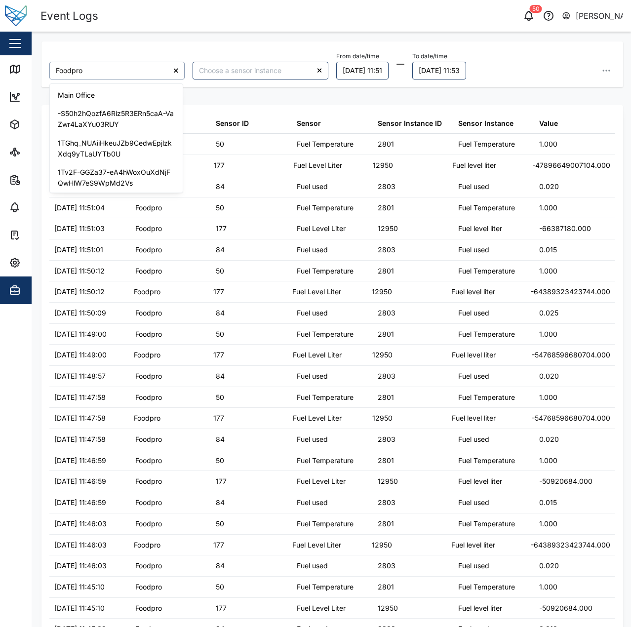
scroll to position [1096, 0]
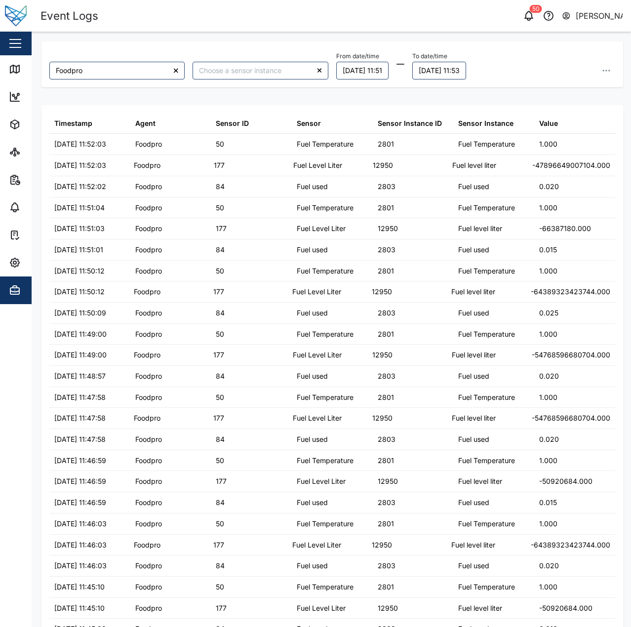
drag, startPoint x: 255, startPoint y: 162, endPoint x: 159, endPoint y: 121, distance: 103.7
click at [255, 162] on div "177" at bounding box center [248, 165] width 79 height 21
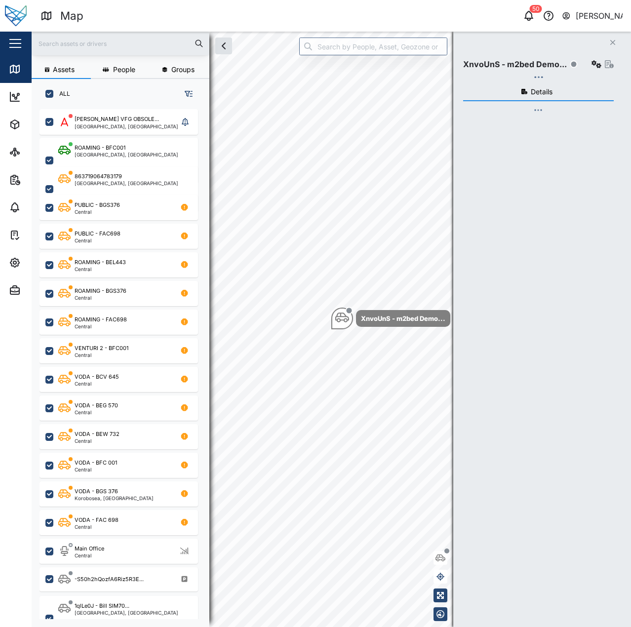
checkbox input "true"
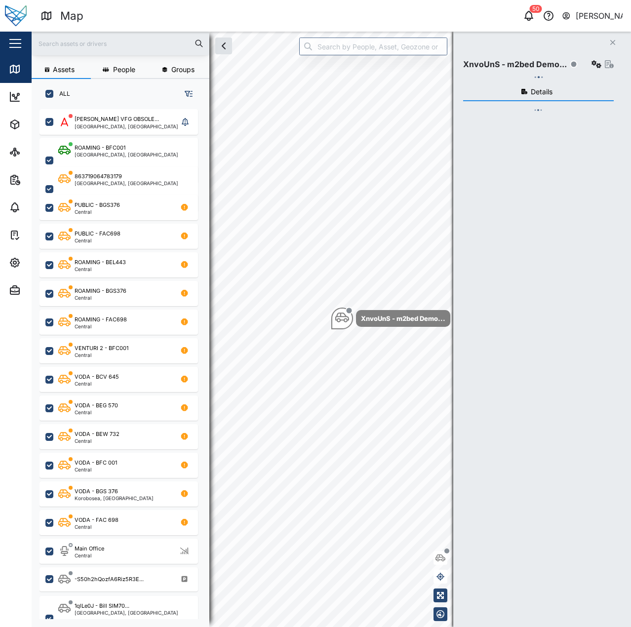
checkbox input "true"
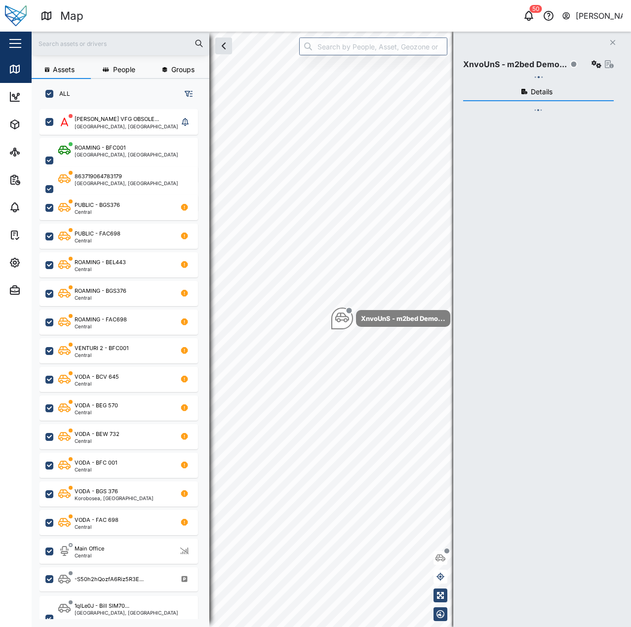
checkbox input "true"
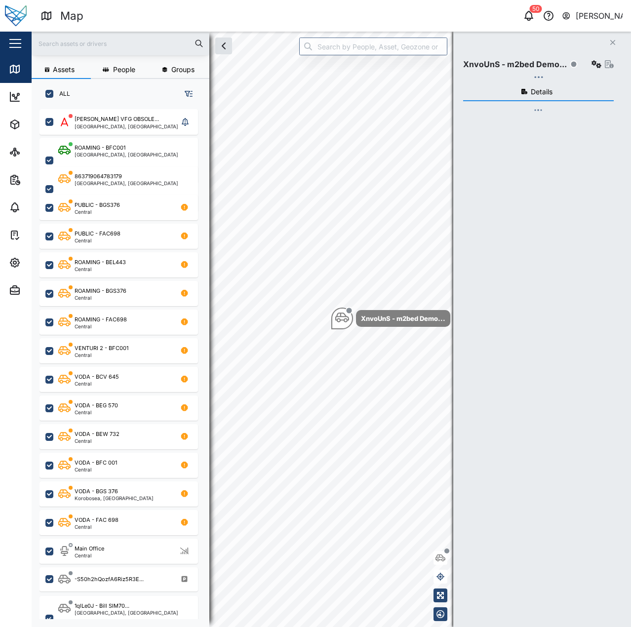
checkbox input "true"
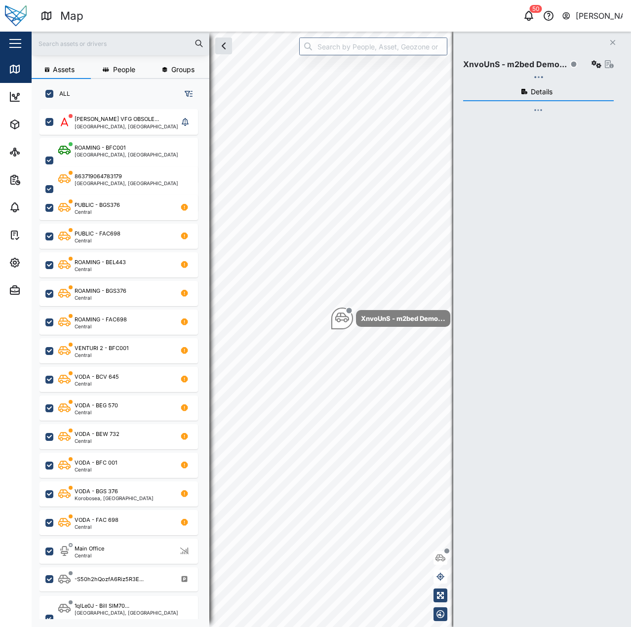
checkbox input "true"
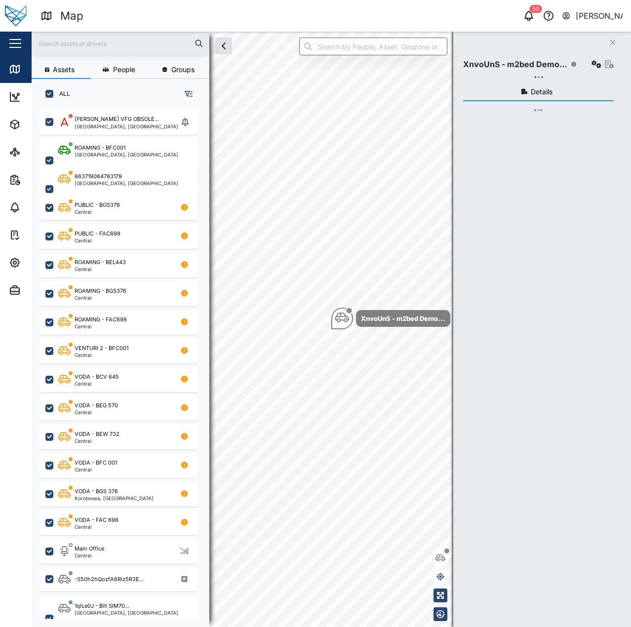
checkbox input "true"
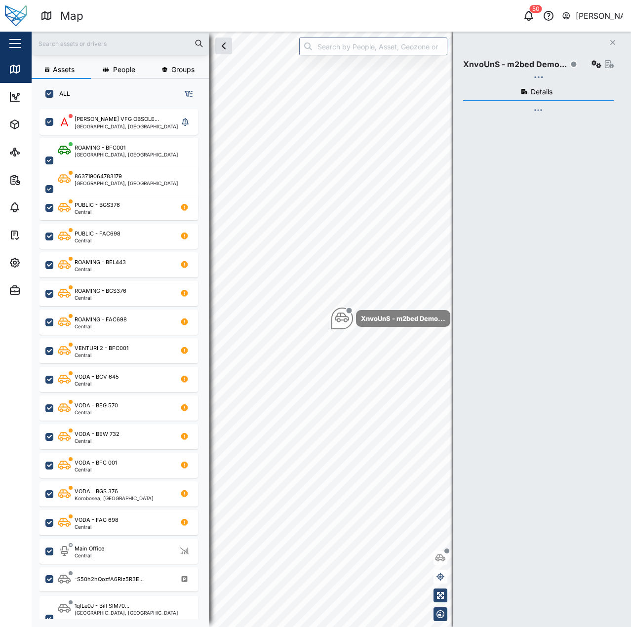
checkbox input "true"
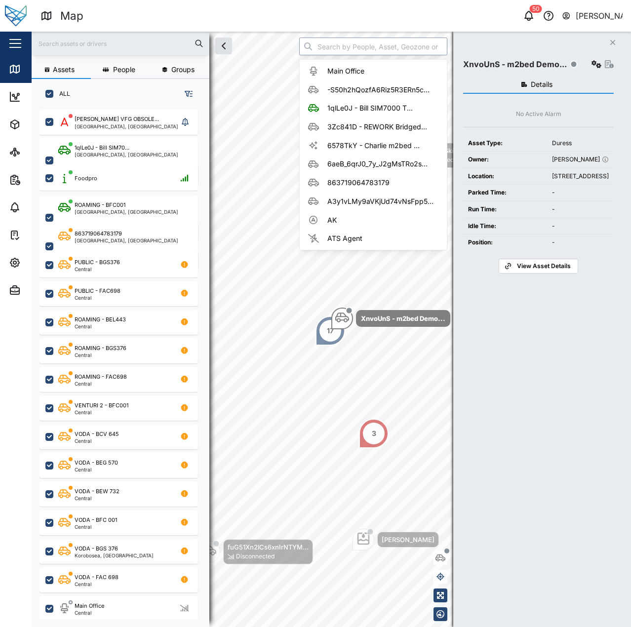
click at [373, 48] on input "search" at bounding box center [373, 47] width 148 height 18
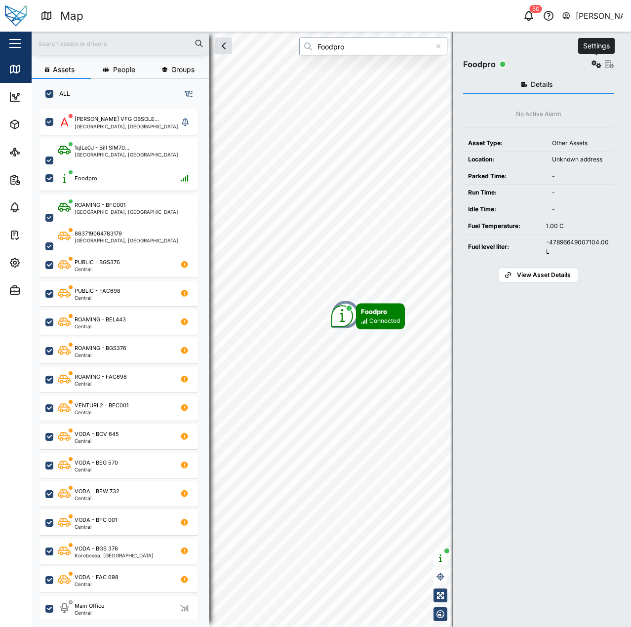
type input "Foodpro"
click at [600, 63] on icon "button" at bounding box center [596, 64] width 10 height 8
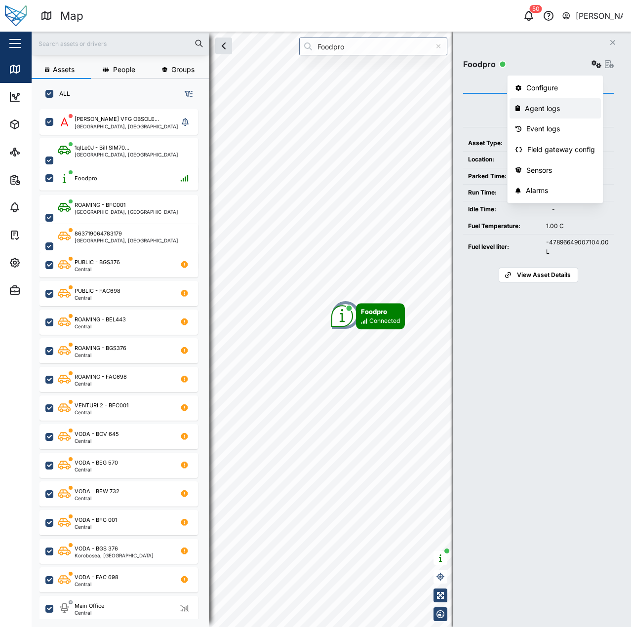
click at [572, 109] on div "Agent logs" at bounding box center [560, 108] width 70 height 11
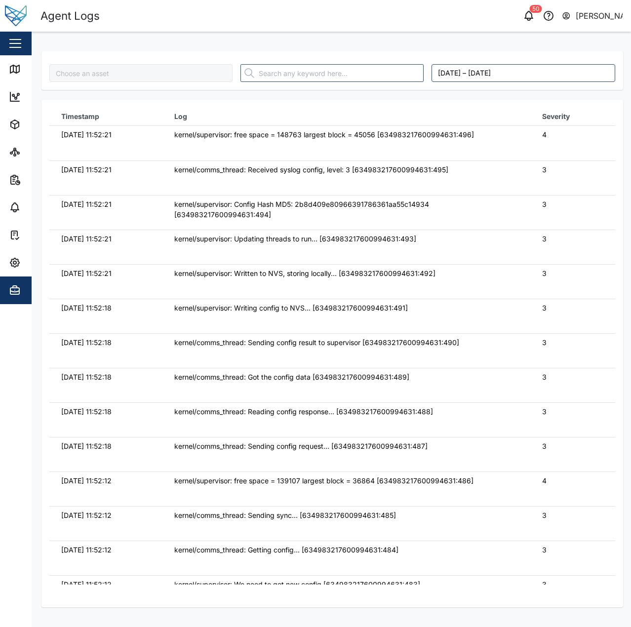
type input "Foodpro"
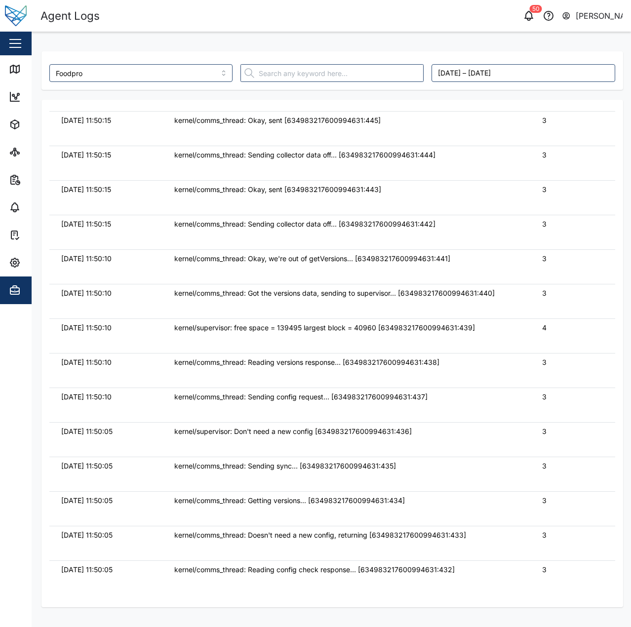
scroll to position [2123, 0]
click at [8, 68] on link "Map" at bounding box center [64, 69] width 128 height 28
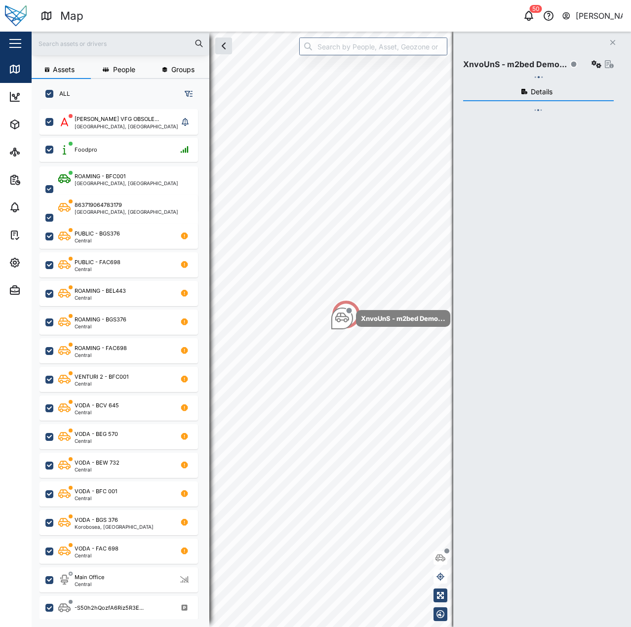
scroll to position [506, 155]
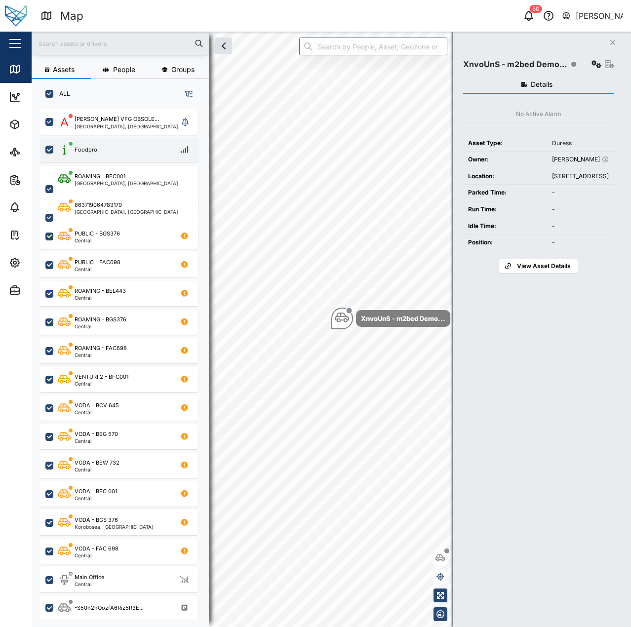
click at [137, 161] on div "Foodpro" at bounding box center [118, 150] width 158 height 24
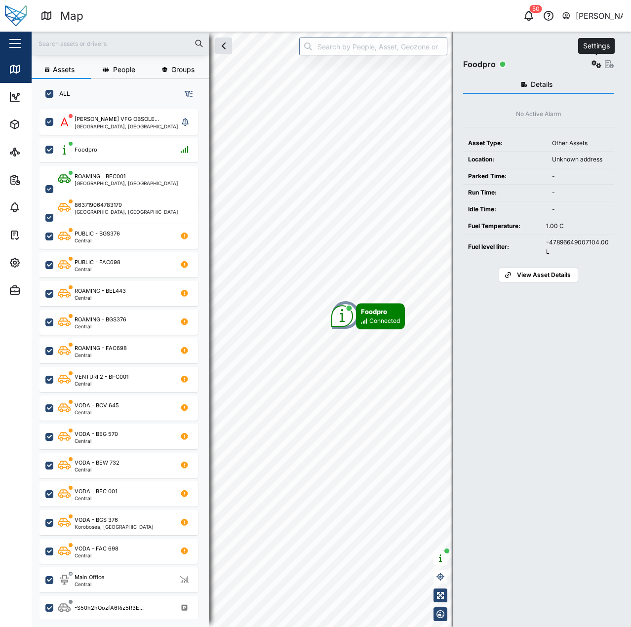
click at [601, 66] on icon "button" at bounding box center [596, 64] width 10 height 8
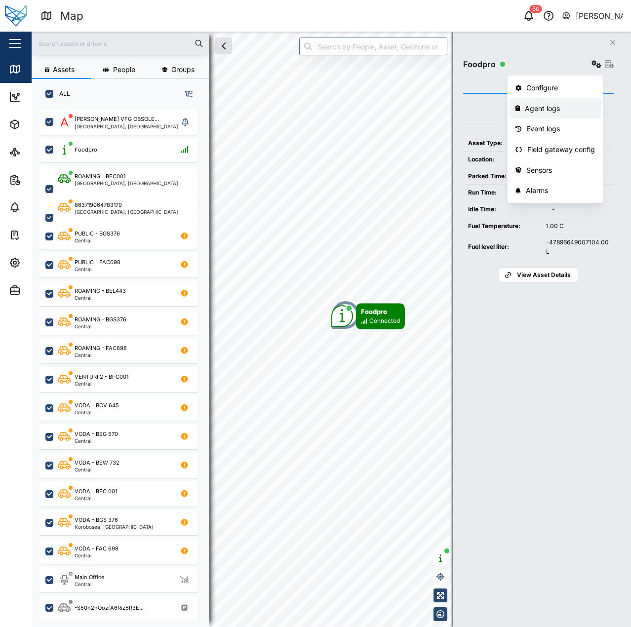
click at [568, 105] on div "Agent logs" at bounding box center [560, 108] width 70 height 11
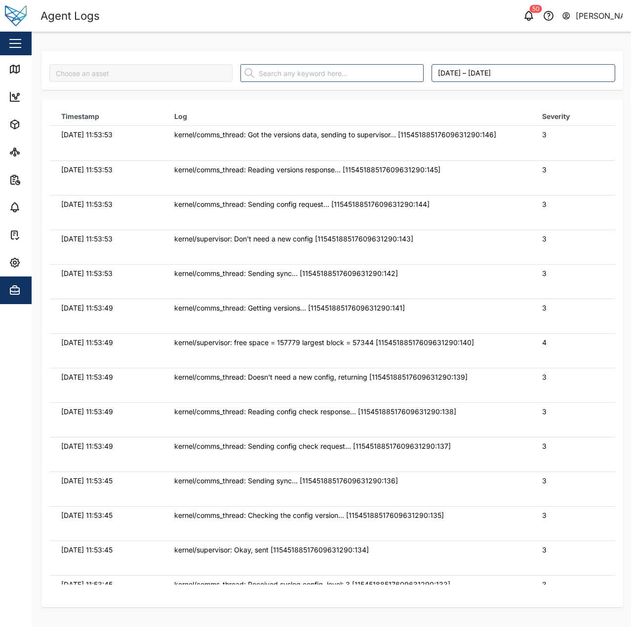
type input "Foodpro"
click at [21, 76] on link "Map" at bounding box center [64, 69] width 128 height 28
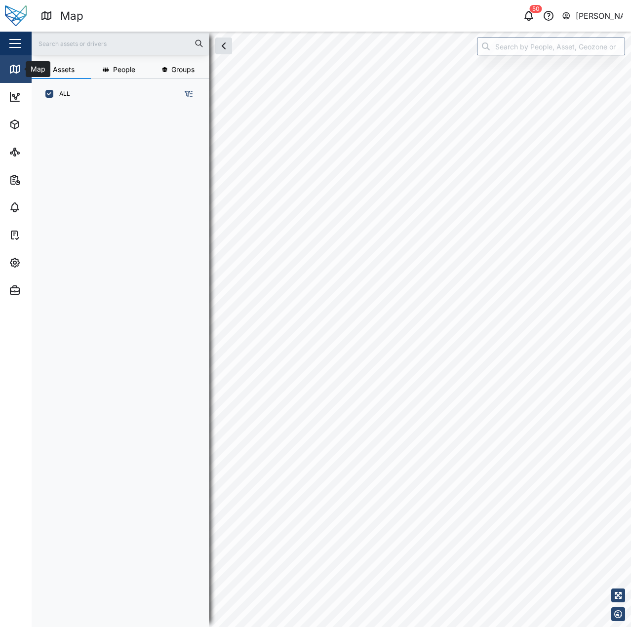
scroll to position [8, 8]
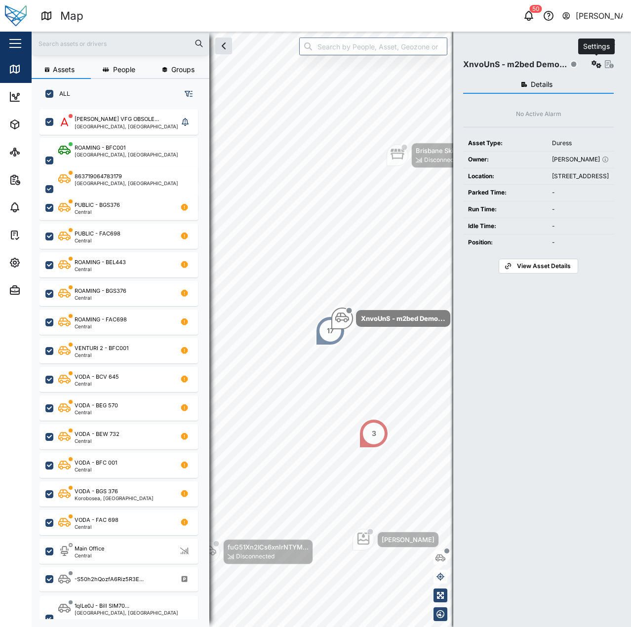
click at [589, 64] on button "button" at bounding box center [596, 64] width 14 height 14
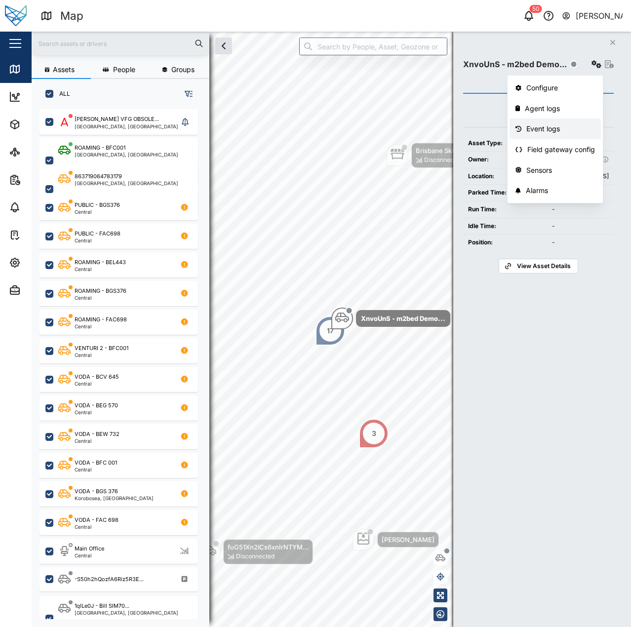
click at [553, 133] on div "Event logs" at bounding box center [560, 128] width 69 height 11
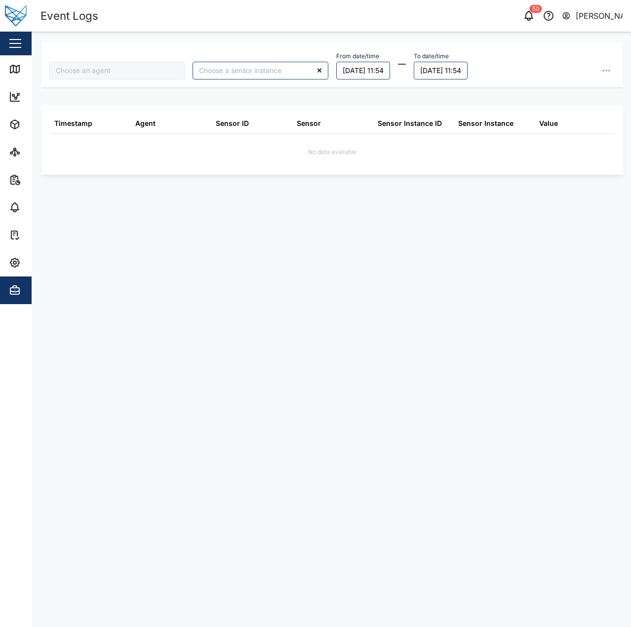
type input "XnvoUnS - m2bed Demo 02"
click at [173, 72] on icon at bounding box center [175, 70] width 5 height 7
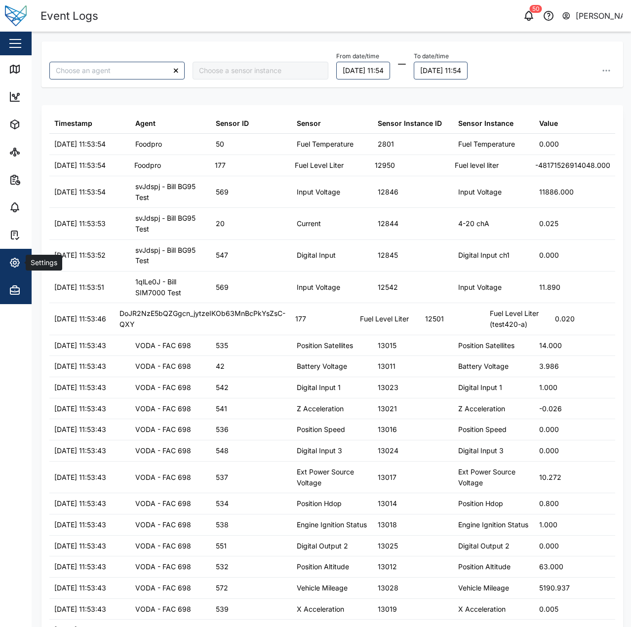
click at [21, 267] on div "Settings" at bounding box center [54, 263] width 90 height 12
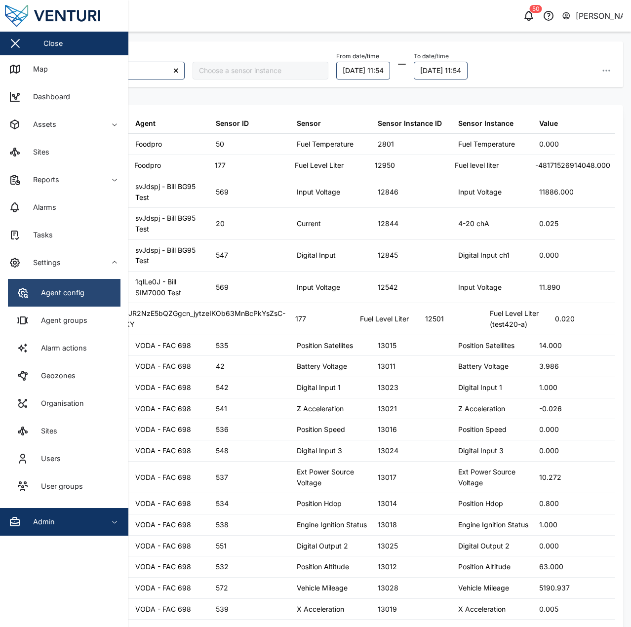
click at [89, 296] on link "Agent config" at bounding box center [64, 293] width 113 height 28
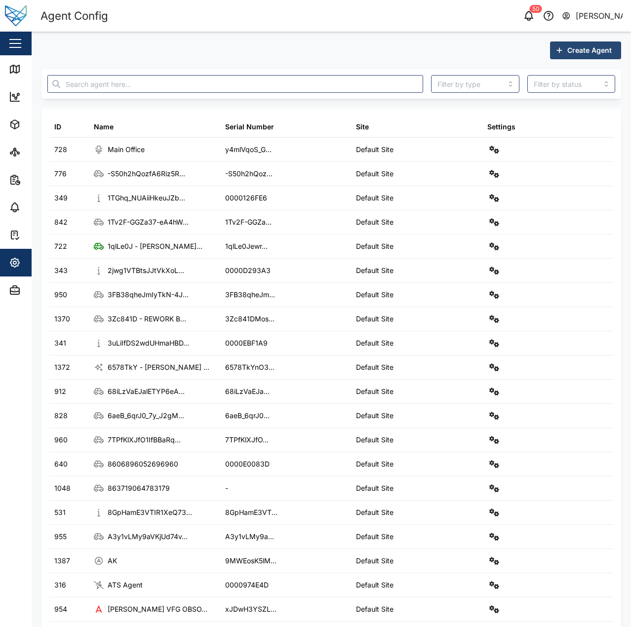
click at [155, 93] on div at bounding box center [235, 84] width 384 height 26
click at [167, 83] on input "text" at bounding box center [235, 84] width 376 height 18
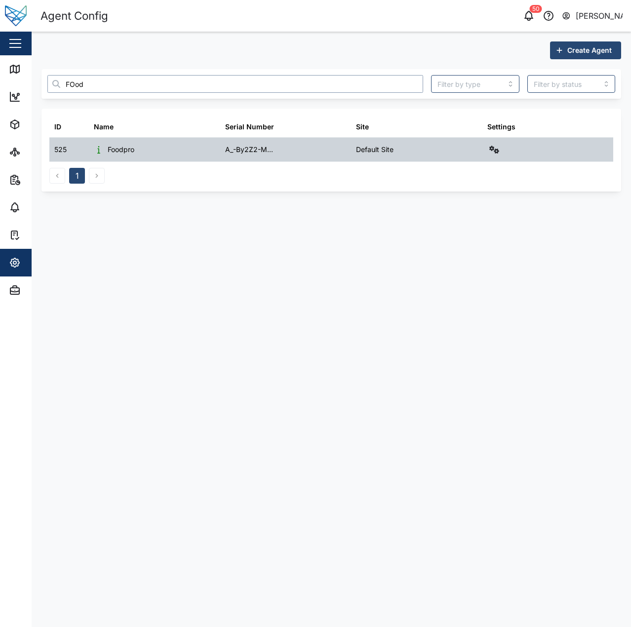
type input "FOod"
click at [486, 143] on div at bounding box center [547, 150] width 131 height 24
click at [494, 158] on div at bounding box center [547, 150] width 131 height 24
click at [494, 154] on button "button" at bounding box center [494, 150] width 14 height 14
click at [478, 198] on div "Agent logs" at bounding box center [458, 193] width 70 height 11
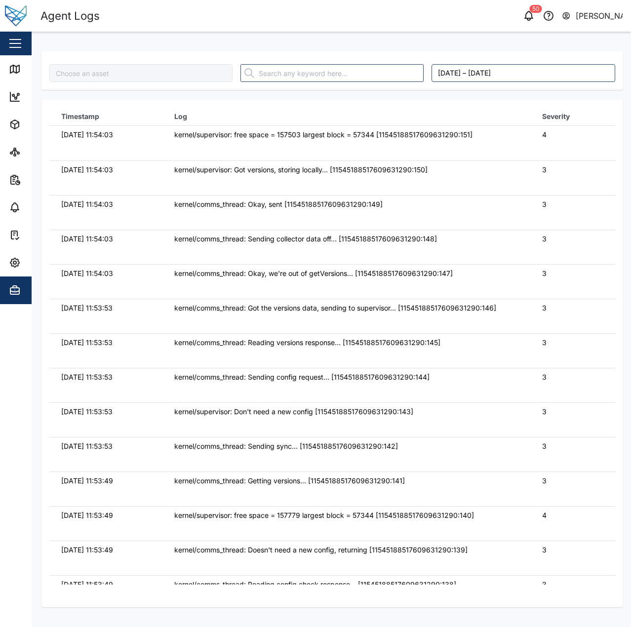
type input "Foodpro"
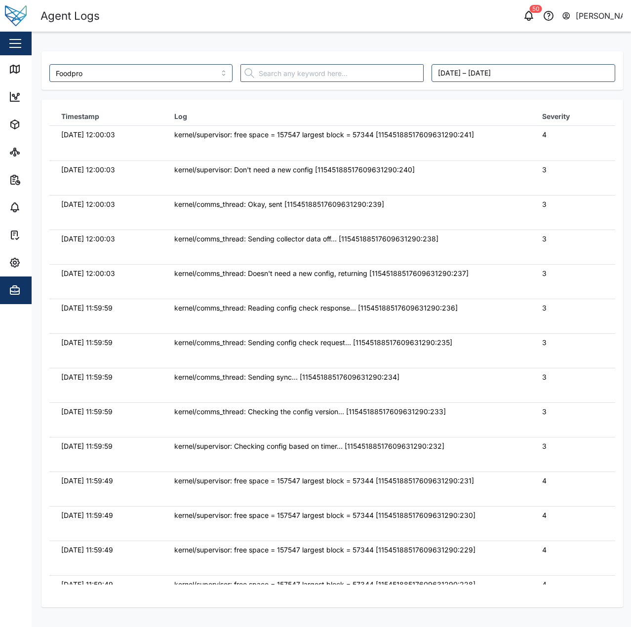
click at [281, 84] on div at bounding box center [331, 73] width 191 height 26
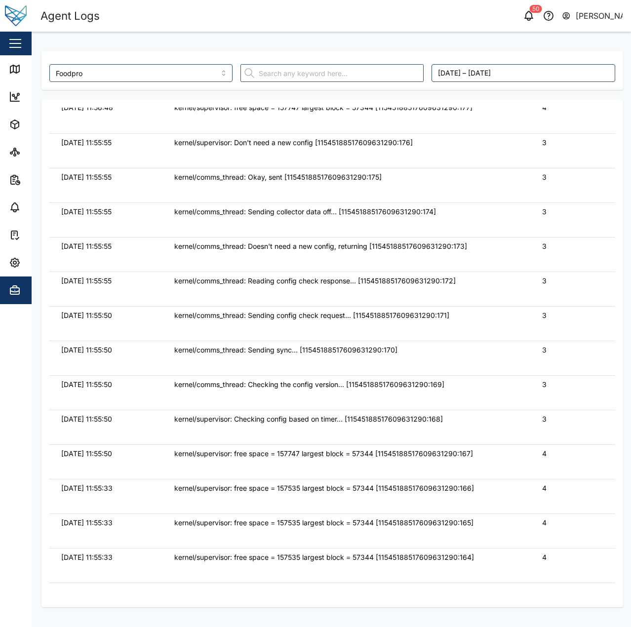
scroll to position [2320, 0]
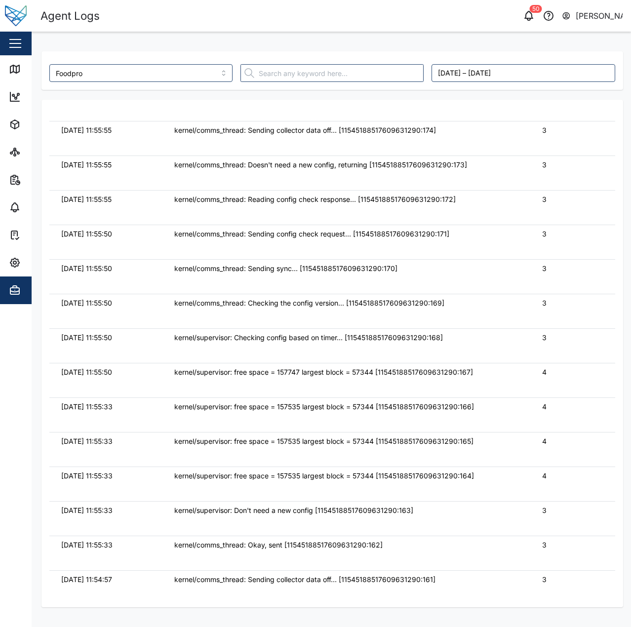
click at [279, 92] on div "Foodpro September 3, 2025 – September 10, 2025 Timestamp Log Severity 10/09/202…" at bounding box center [332, 324] width 582 height 566
click at [279, 76] on input "text" at bounding box center [331, 73] width 183 height 18
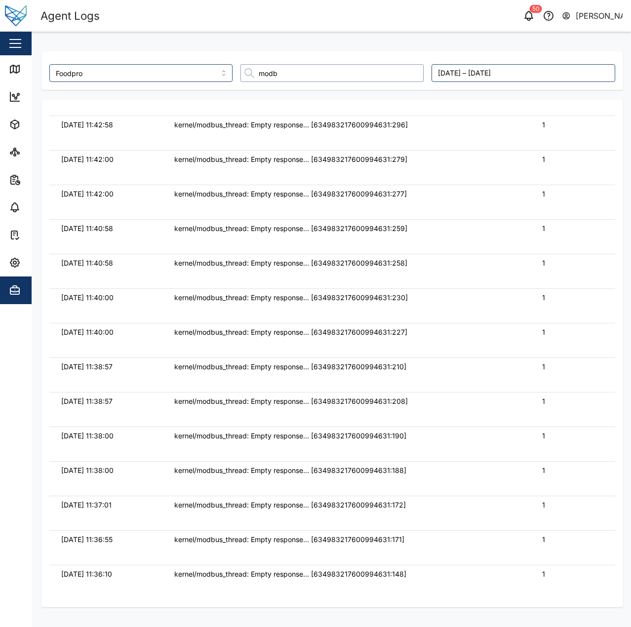
scroll to position [0, 0]
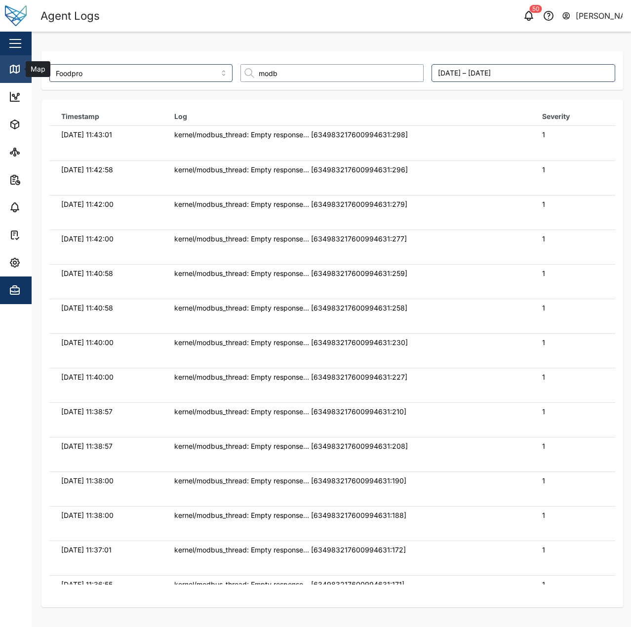
type input "modb"
click at [9, 69] on icon at bounding box center [15, 69] width 12 height 12
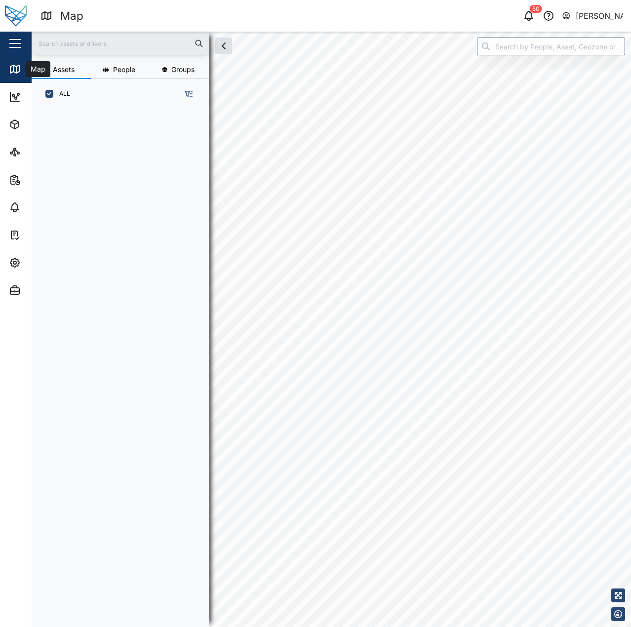
scroll to position [506, 155]
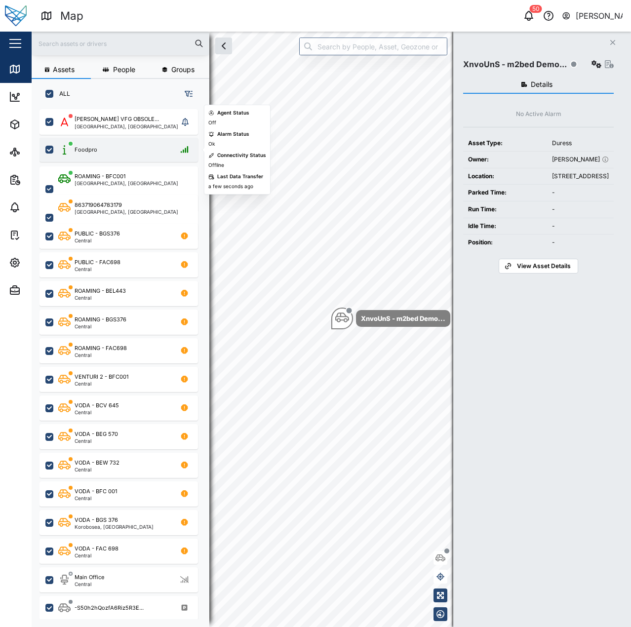
click at [106, 157] on div "Foodpro" at bounding box center [118, 150] width 158 height 24
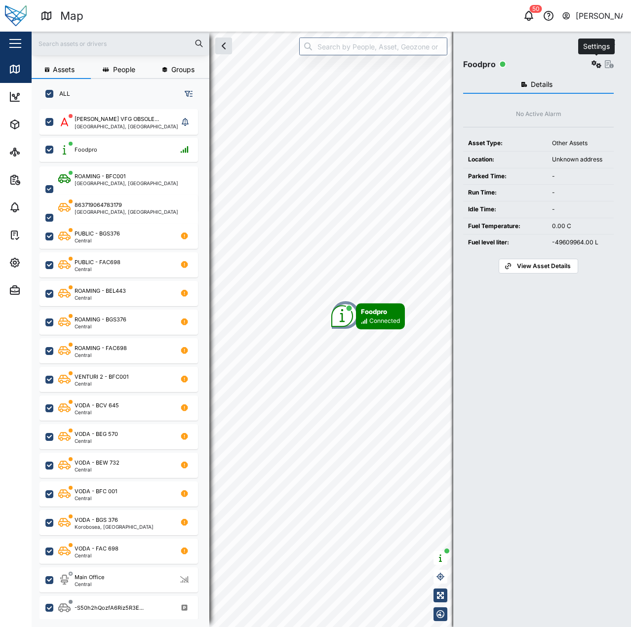
click at [590, 62] on button "button" at bounding box center [596, 64] width 14 height 14
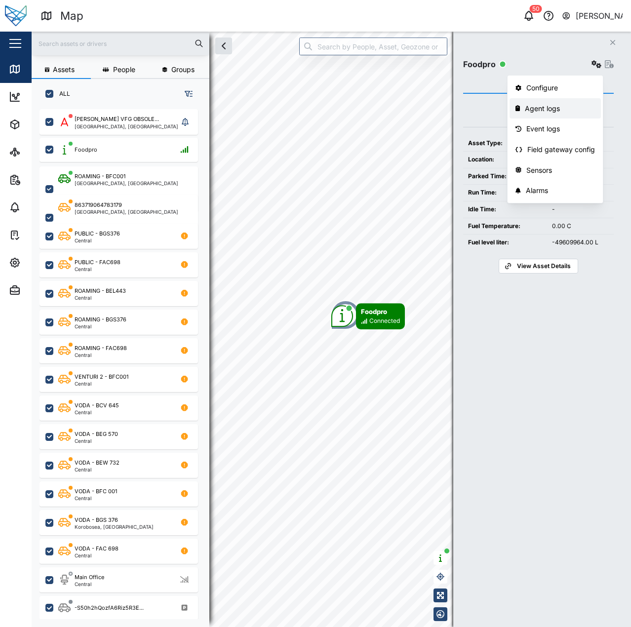
click at [569, 114] on link "Agent logs" at bounding box center [554, 108] width 91 height 21
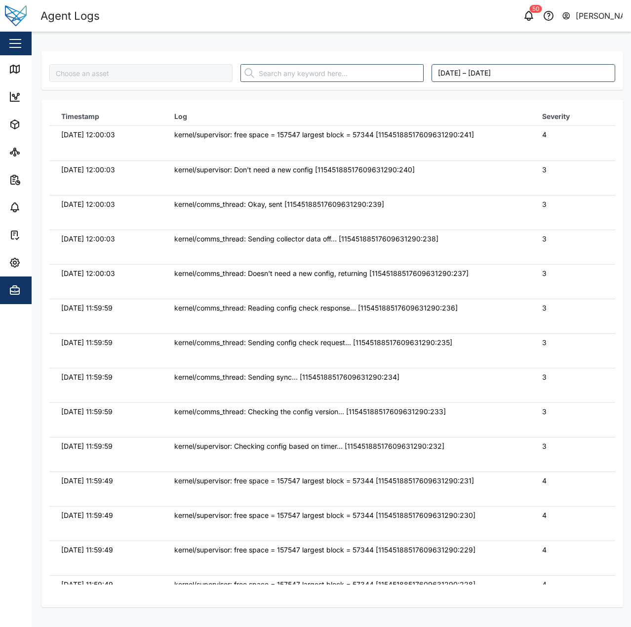
type input "Foodpro"
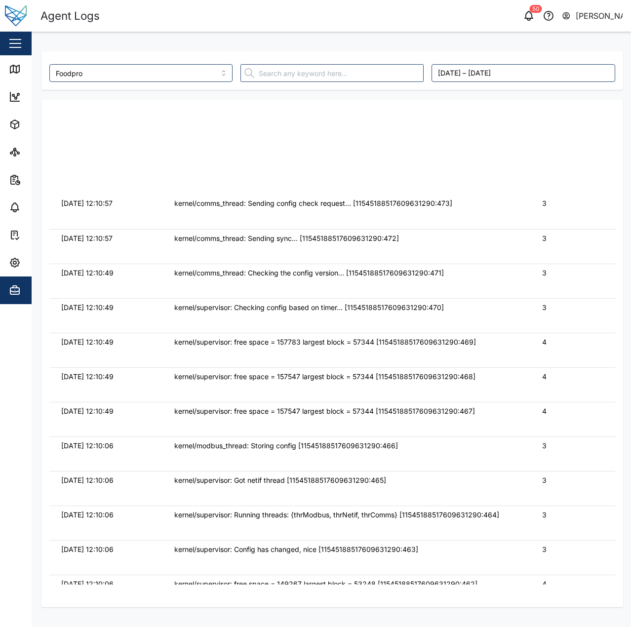
scroll to position [1, 0]
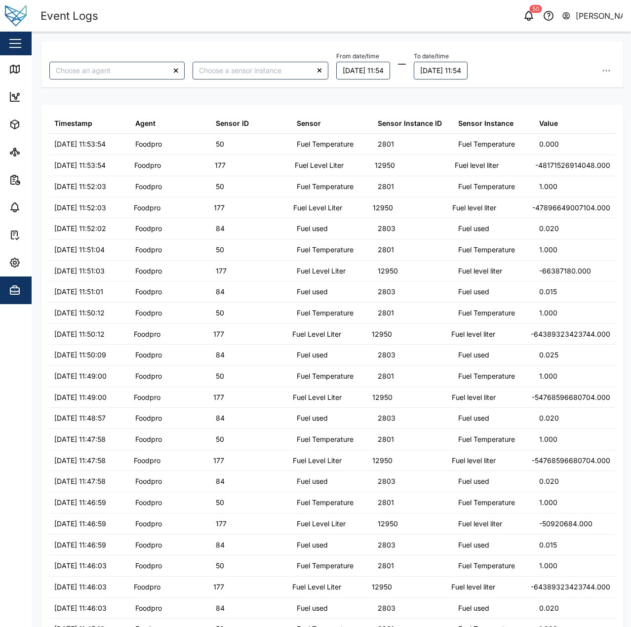
type input "Foodpro"
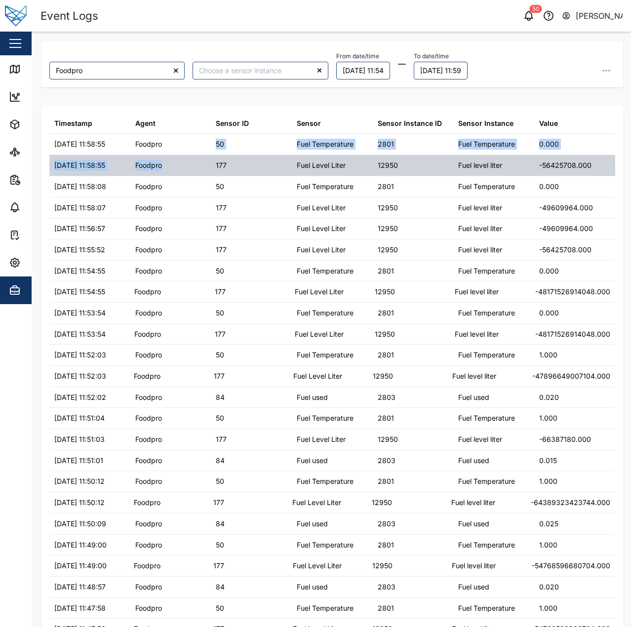
drag, startPoint x: 187, startPoint y: 153, endPoint x: 196, endPoint y: 175, distance: 23.5
click at [196, 175] on div "Foodpro" at bounding box center [170, 165] width 81 height 21
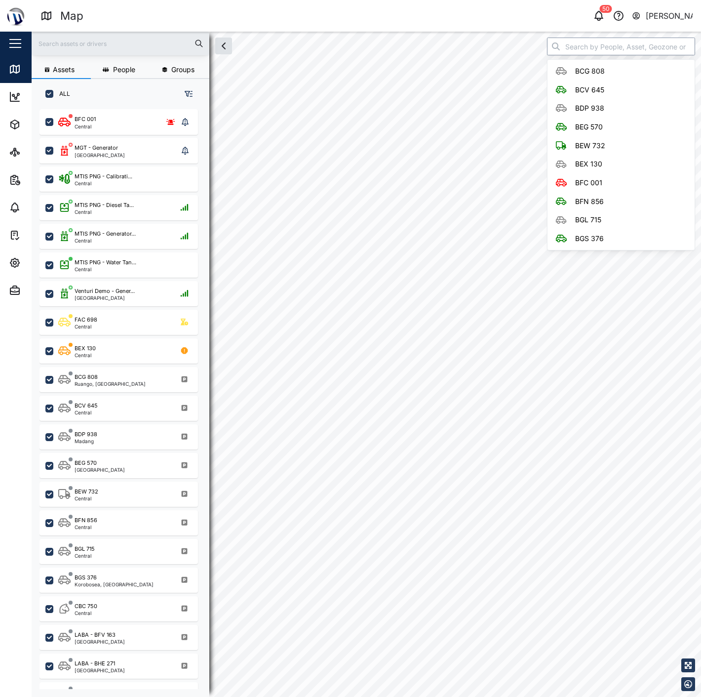
click at [599, 51] on input "search" at bounding box center [621, 47] width 148 height 18
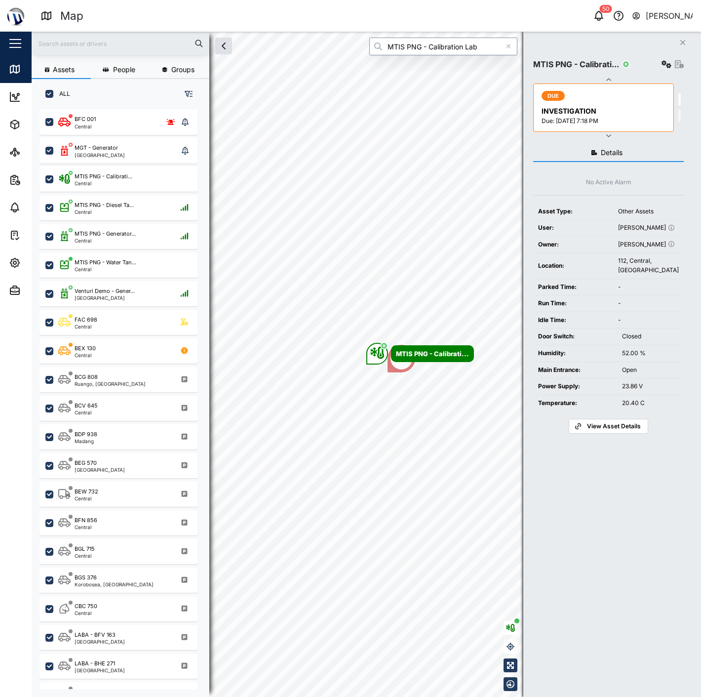
type input "MTIS PNG - Calibration Lab"
click at [667, 65] on icon "button" at bounding box center [667, 64] width 10 height 8
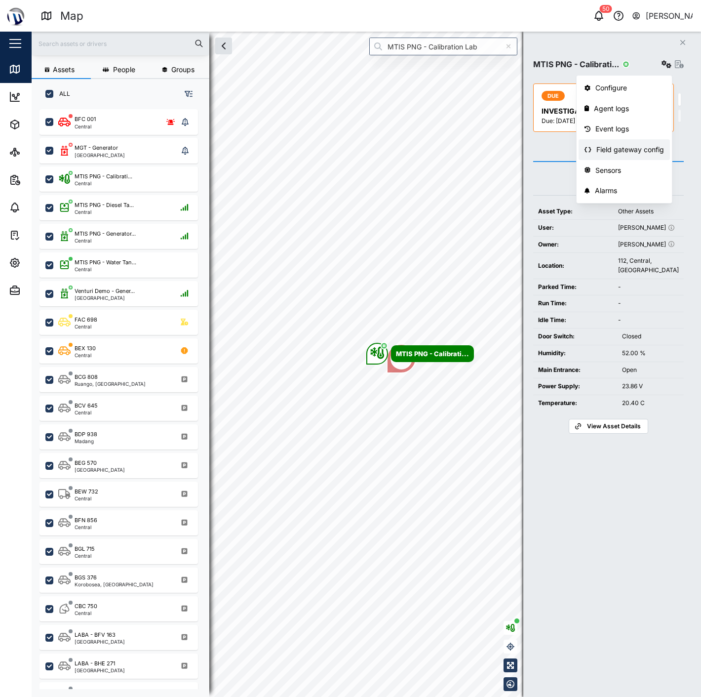
click at [622, 151] on div "Field gateway config" at bounding box center [630, 149] width 68 height 11
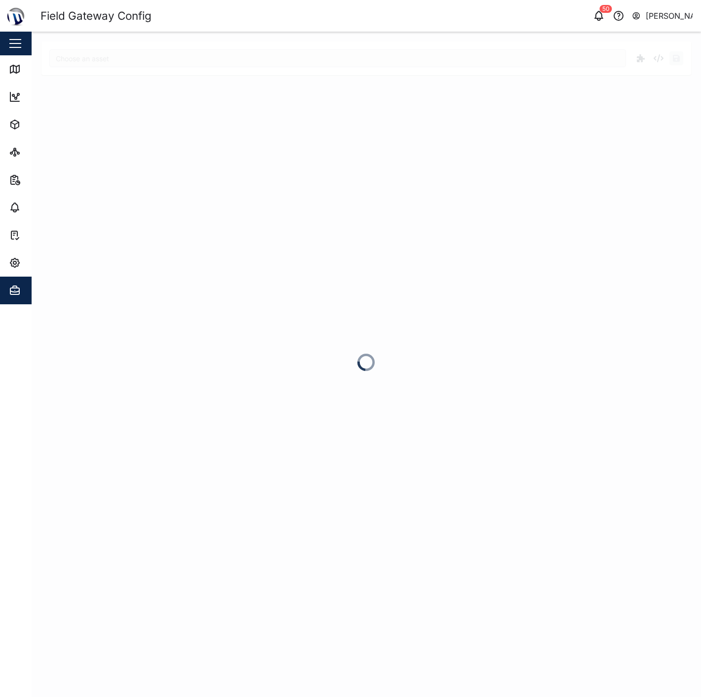
type input "MTIS PNG - Calibration Lab"
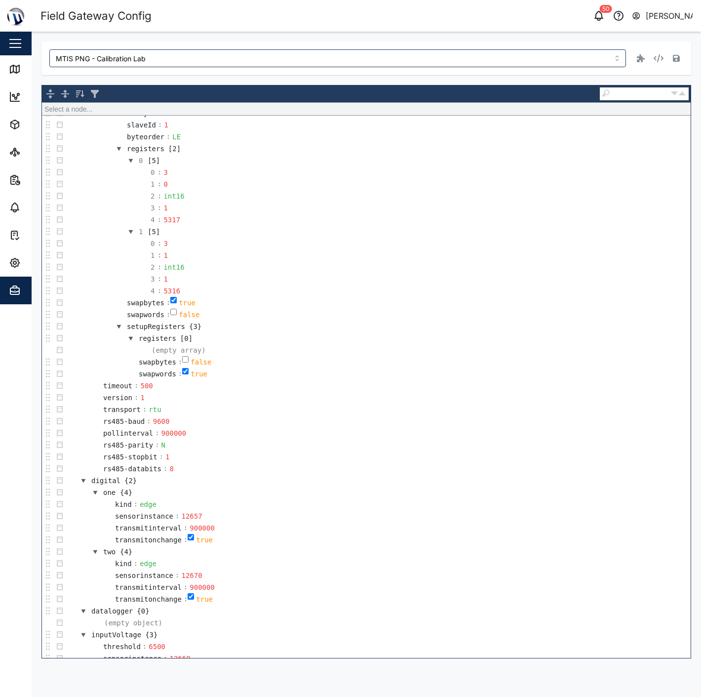
scroll to position [438, 0]
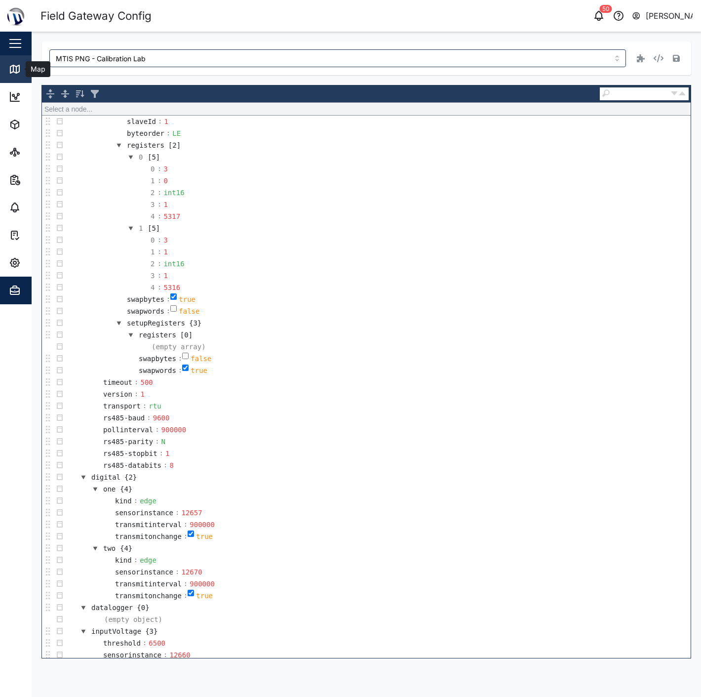
click at [22, 63] on div "Map" at bounding box center [28, 69] width 39 height 12
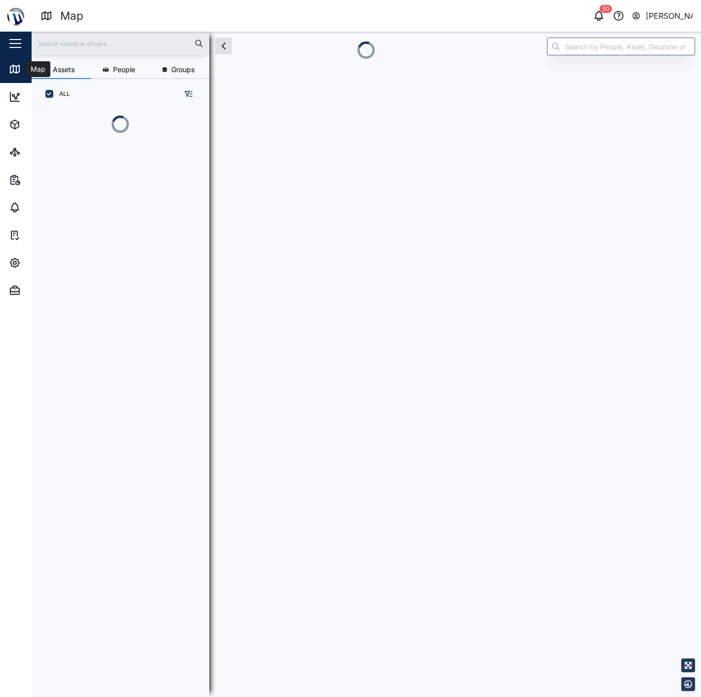
scroll to position [8, 8]
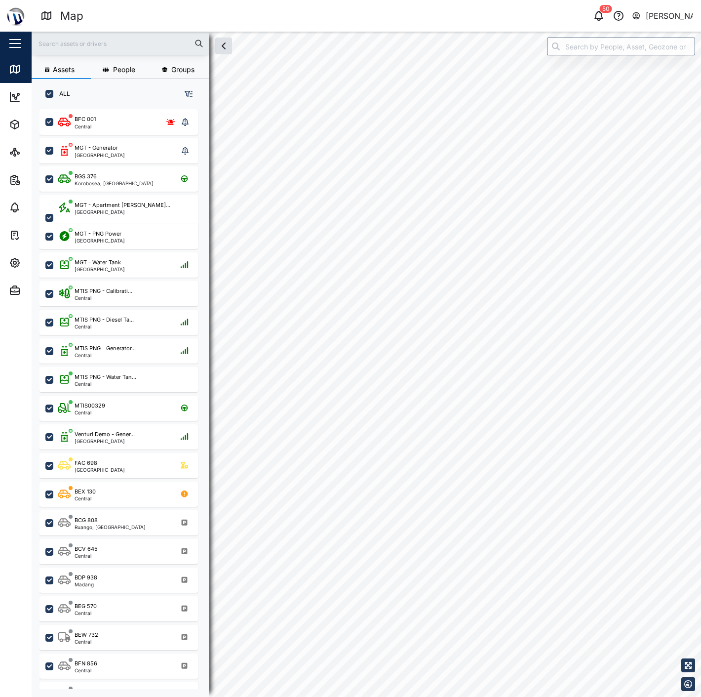
checkbox input "true"
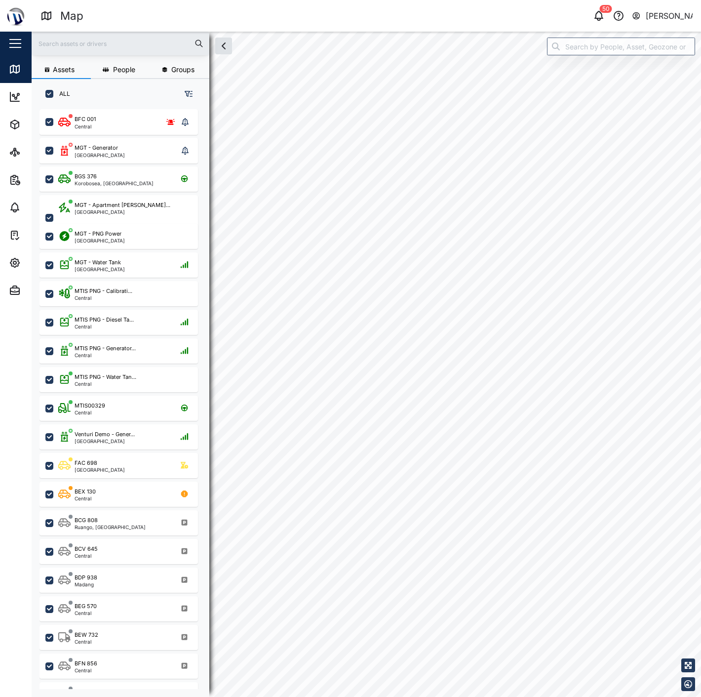
checkbox input "true"
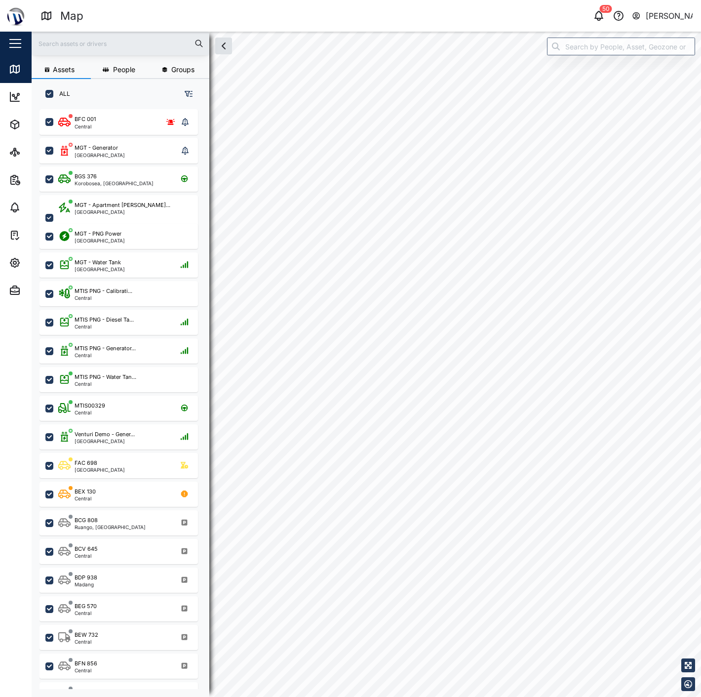
checkbox input "true"
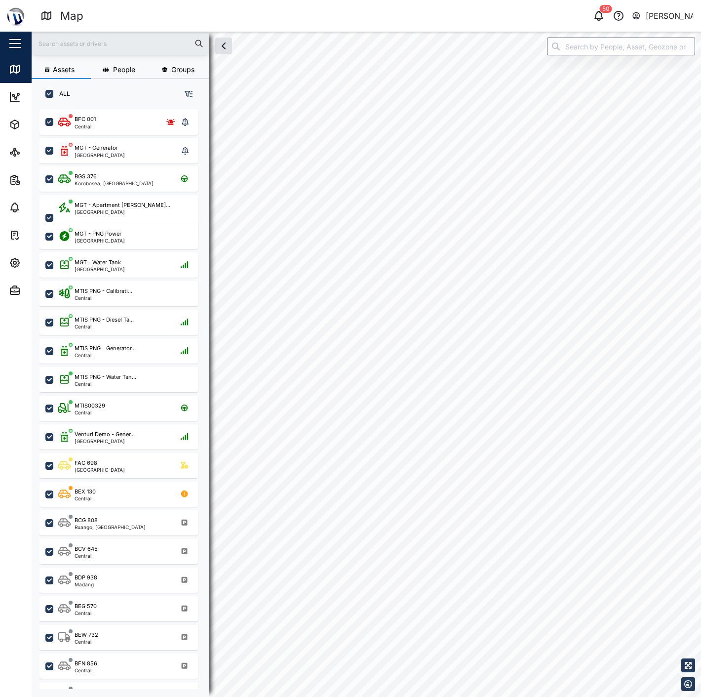
checkbox input "true"
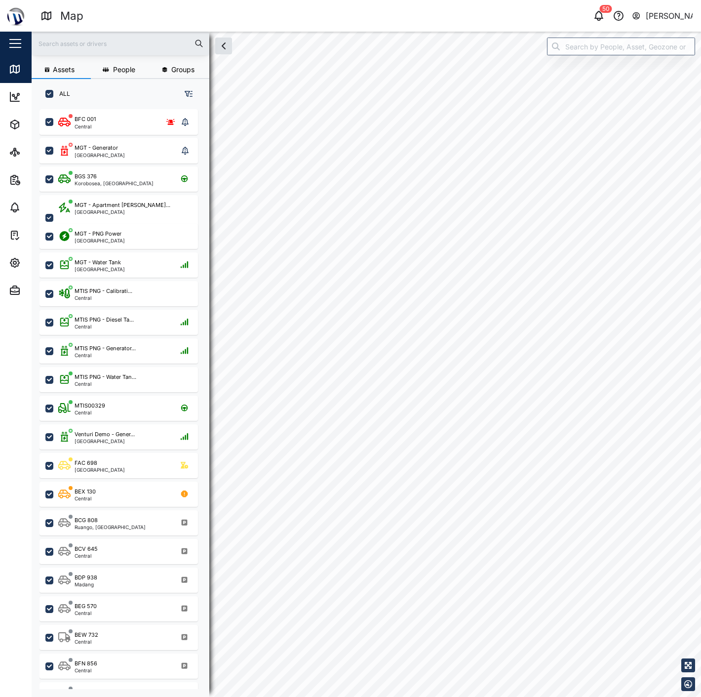
checkbox input "true"
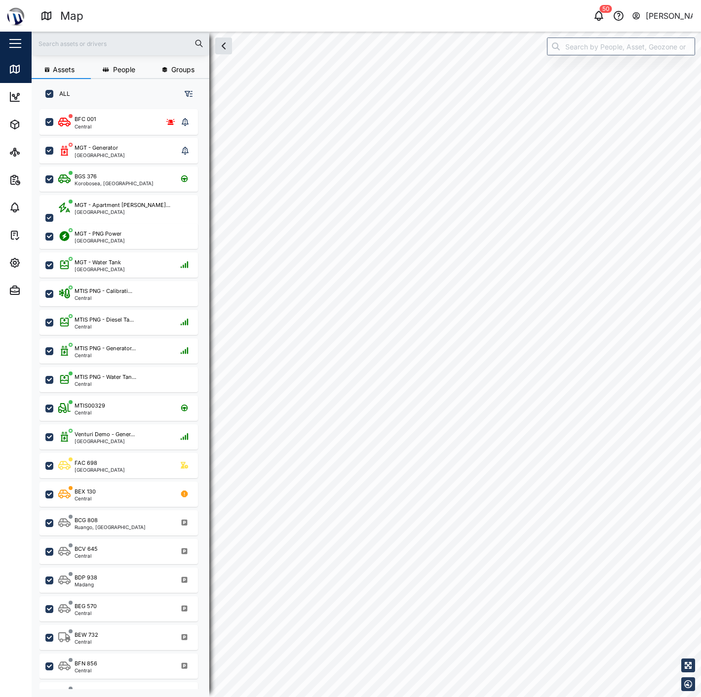
checkbox input "true"
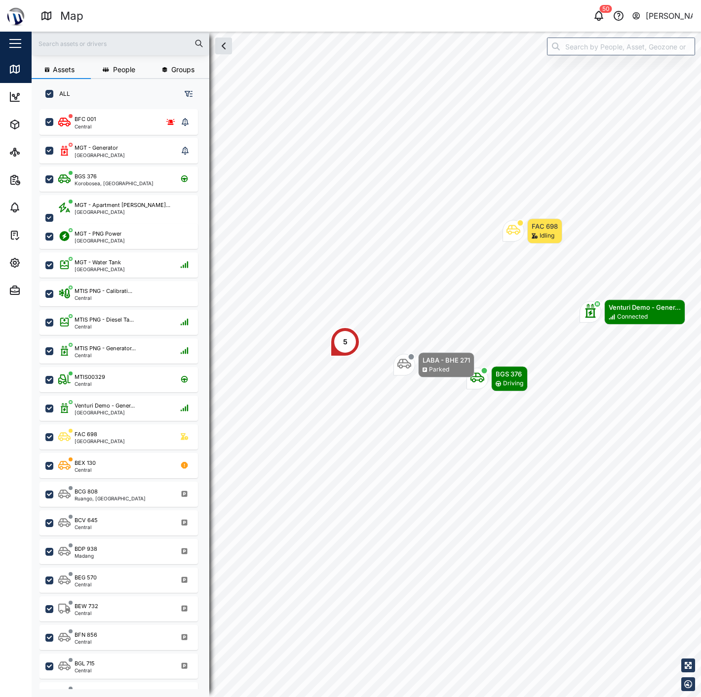
click at [579, 51] on div "Assets People Groups ALL BFC 001 Central MGT - Generator [GEOGRAPHIC_DATA] BGS …" at bounding box center [366, 364] width 669 height 665
click at [581, 45] on input "search" at bounding box center [621, 47] width 148 height 18
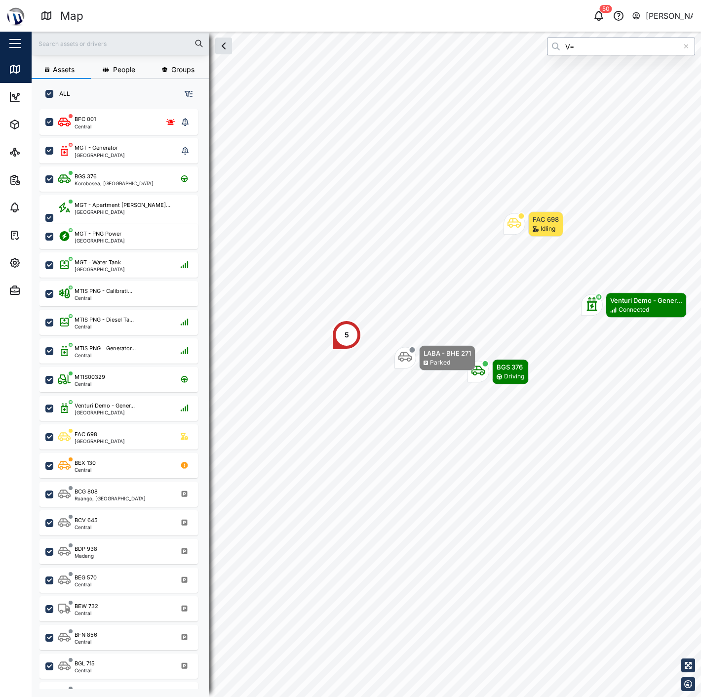
type input "V"
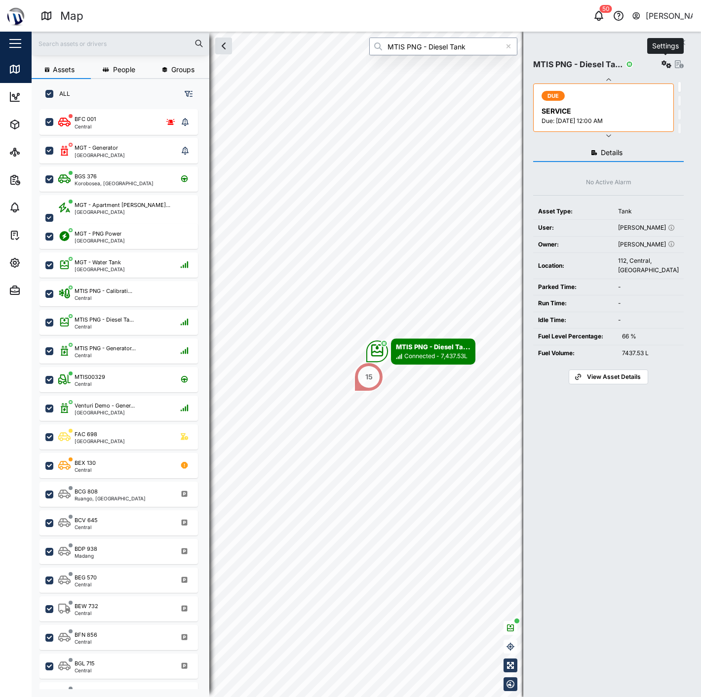
type input "MTIS PNG - Diesel Tank"
click at [667, 69] on button "button" at bounding box center [667, 64] width 14 height 14
click at [683, 62] on div "Close MTIS PNG - Diesel Ta... Configure Agent logs Event logs Field gateway con…" at bounding box center [612, 364] width 178 height 665
click at [677, 63] on icon "button" at bounding box center [679, 64] width 9 height 8
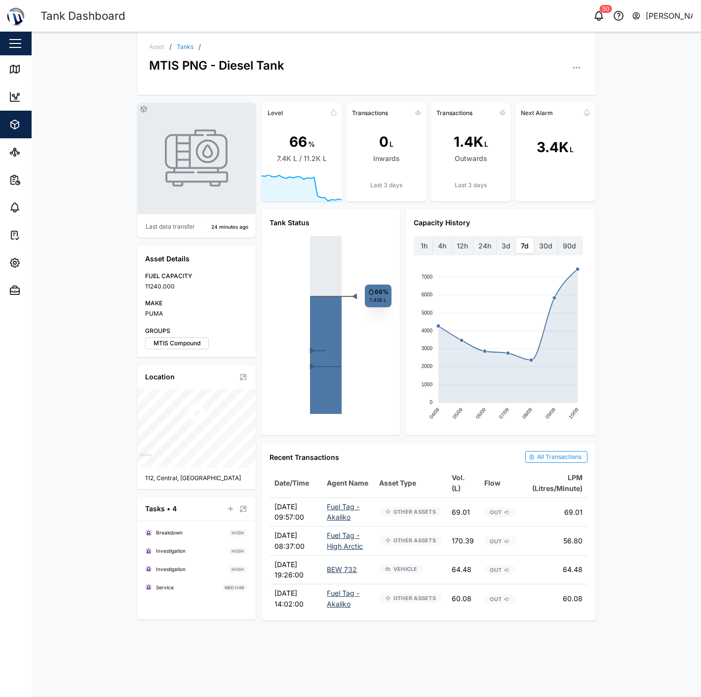
click at [560, 455] on div "All Transactions" at bounding box center [559, 456] width 44 height 9
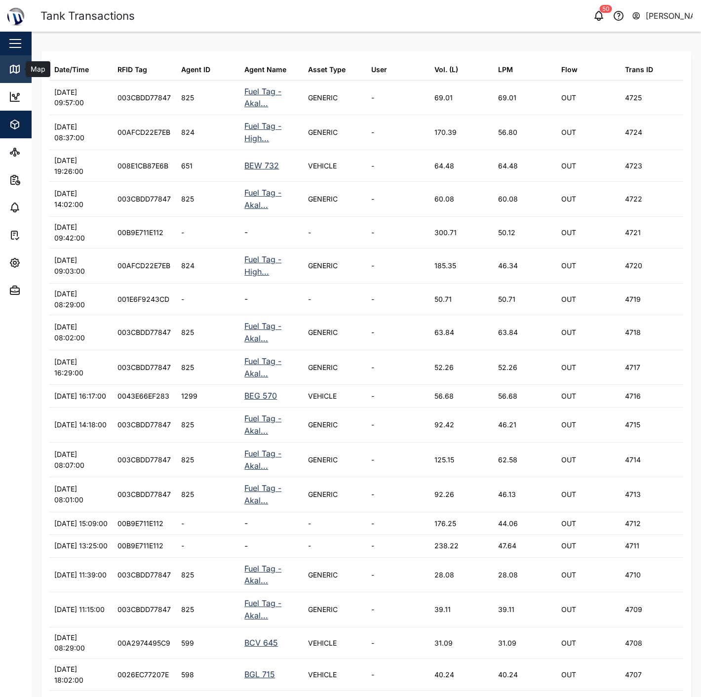
click at [12, 70] on icon at bounding box center [15, 69] width 12 height 12
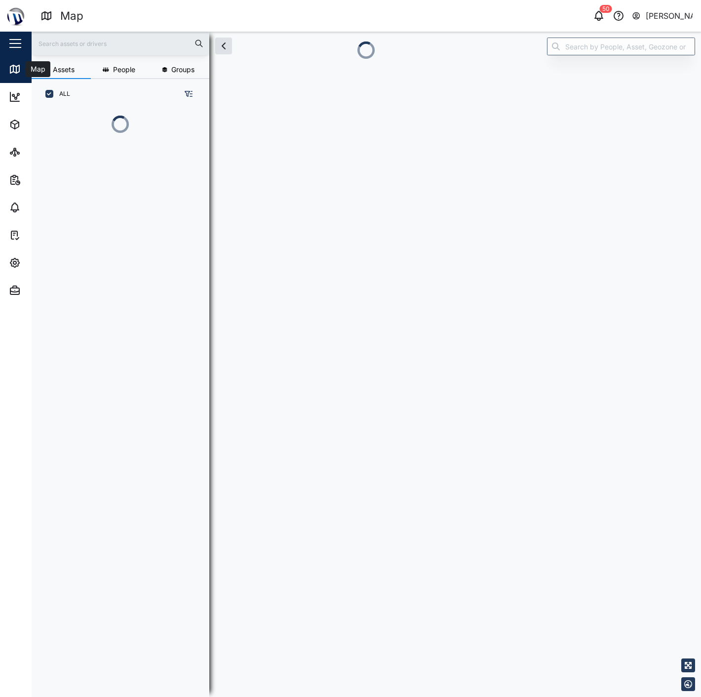
scroll to position [8, 8]
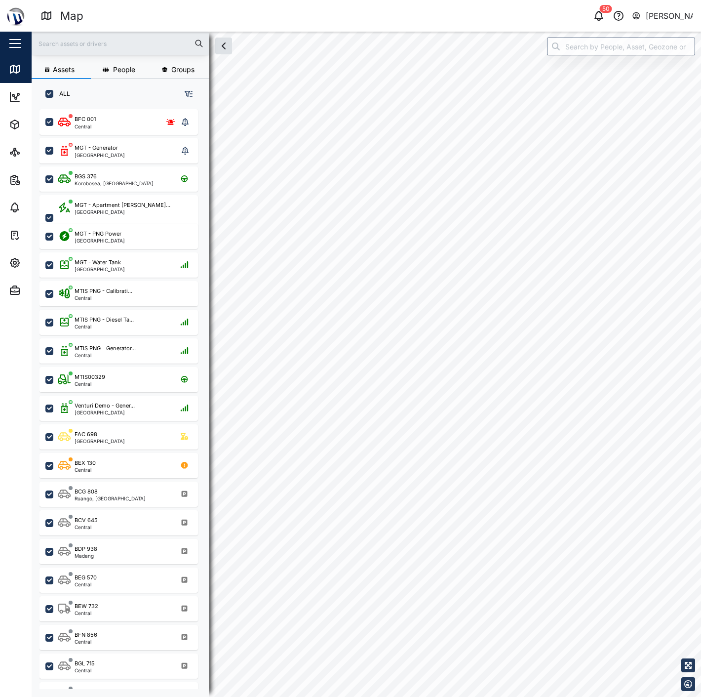
checkbox input "true"
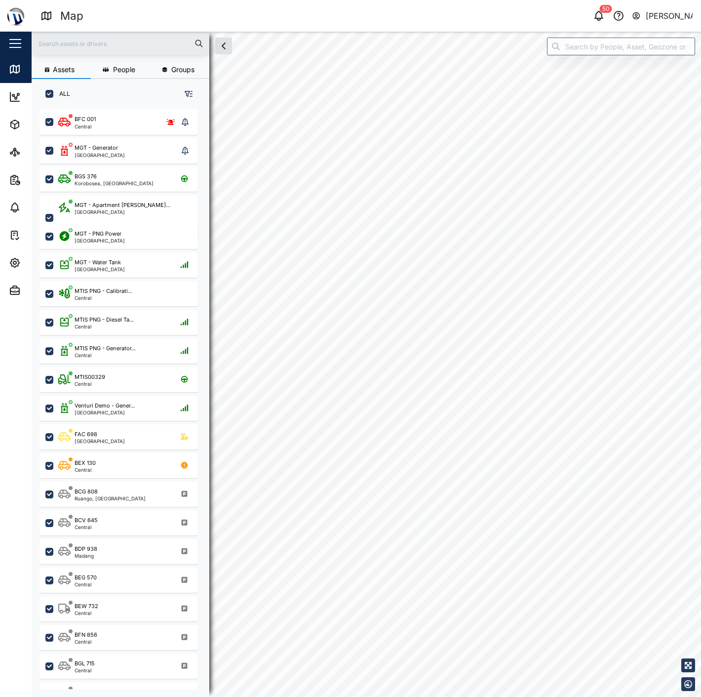
checkbox input "true"
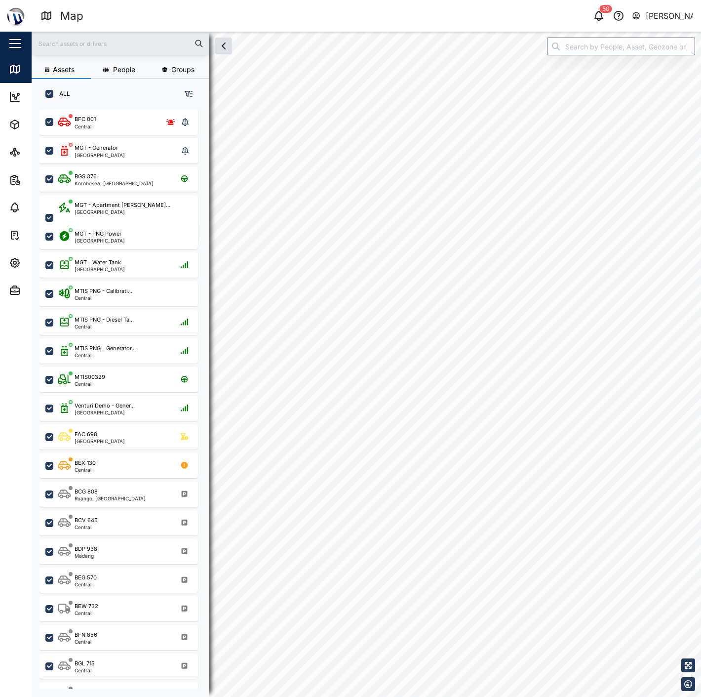
checkbox input "true"
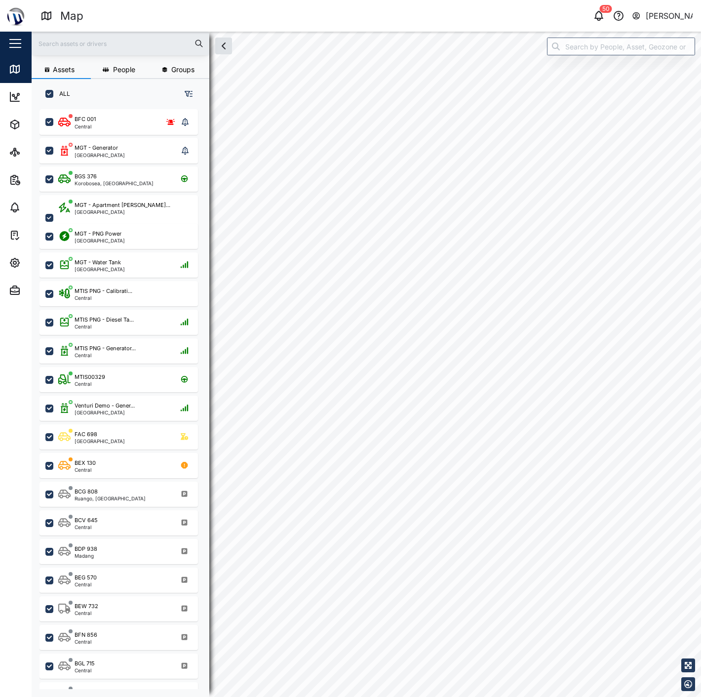
checkbox input "true"
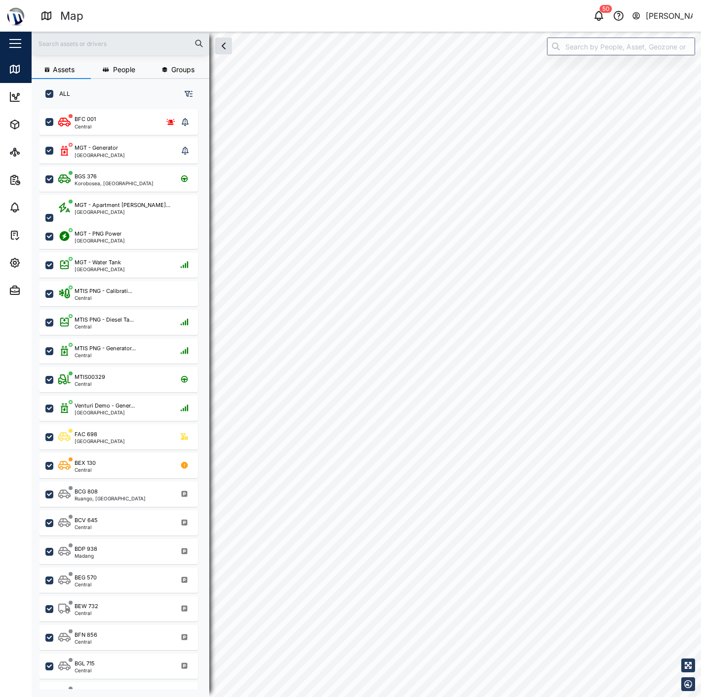
checkbox input "true"
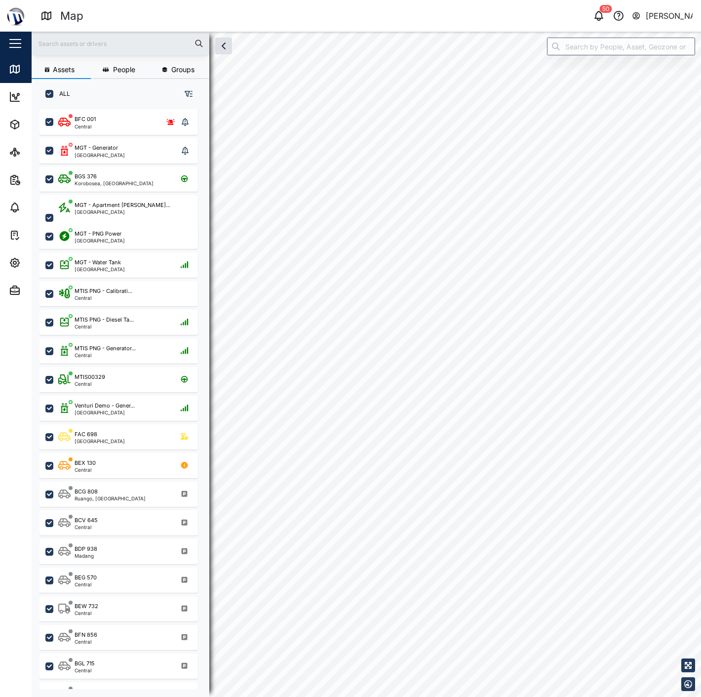
checkbox input "true"
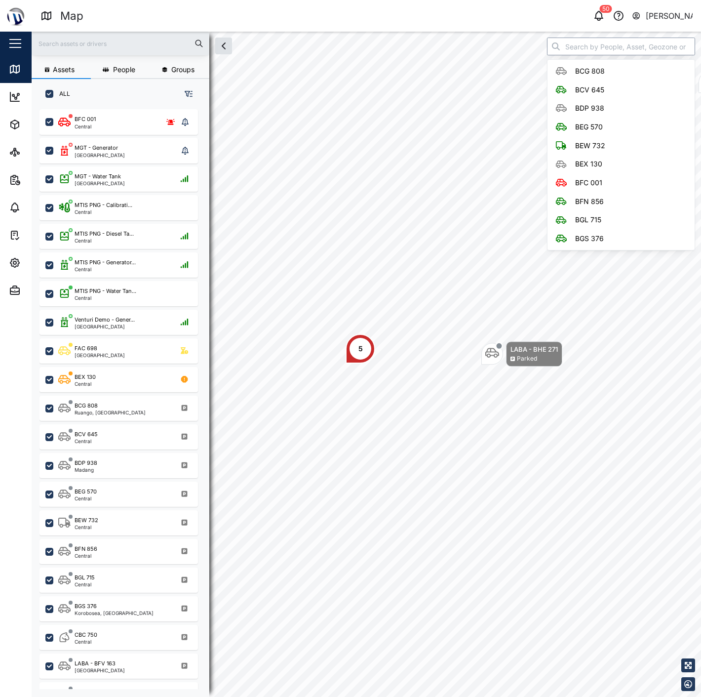
drag, startPoint x: 597, startPoint y: 42, endPoint x: 603, endPoint y: 46, distance: 7.1
click at [601, 45] on input "search" at bounding box center [621, 47] width 148 height 18
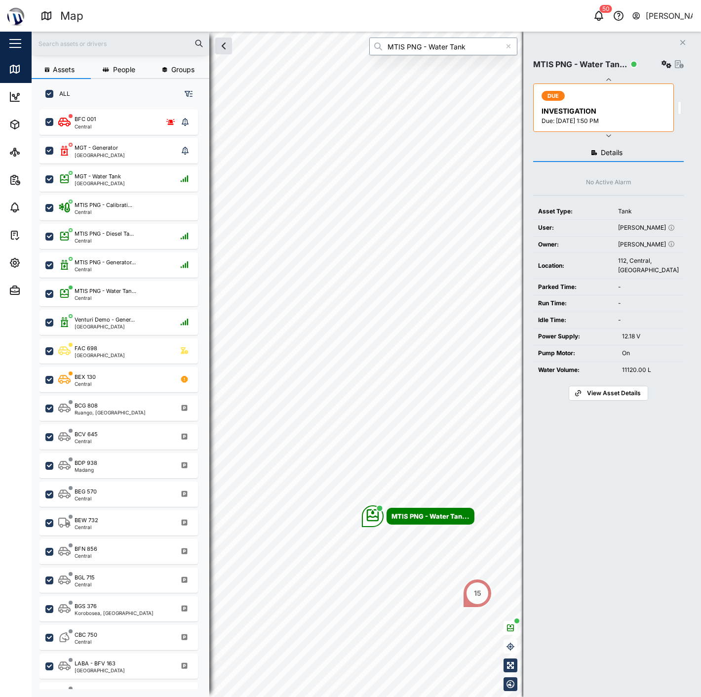
type input "MTIS PNG - Water Tank"
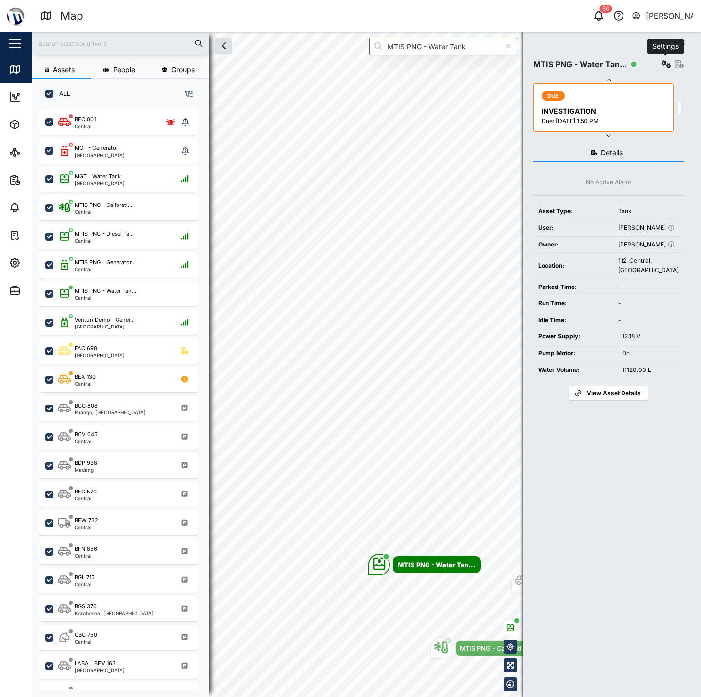
click at [668, 66] on icon "button" at bounding box center [667, 64] width 10 height 8
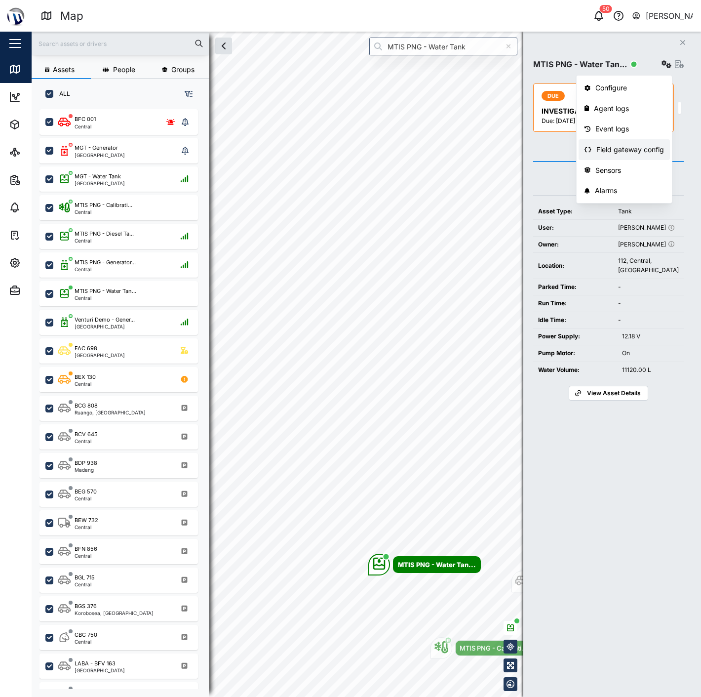
click at [635, 152] on div "Field gateway config" at bounding box center [630, 149] width 68 height 11
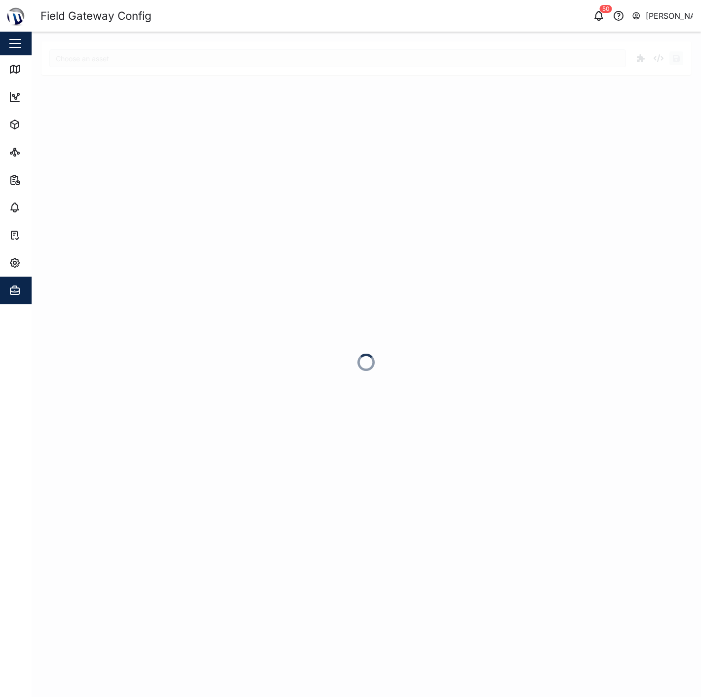
type input "MTIS PNG - Water Tank"
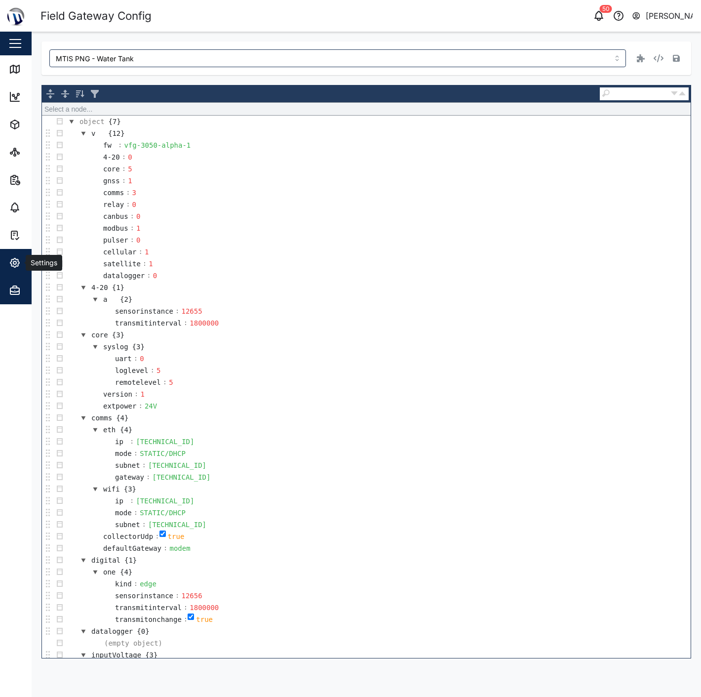
click at [16, 253] on span "Settings" at bounding box center [54, 263] width 90 height 28
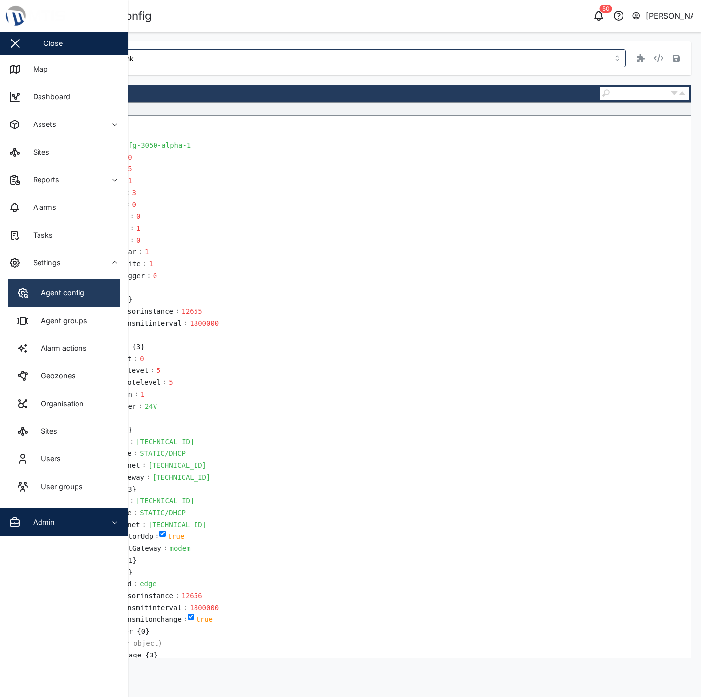
click at [53, 290] on div "Agent config" at bounding box center [59, 292] width 51 height 11
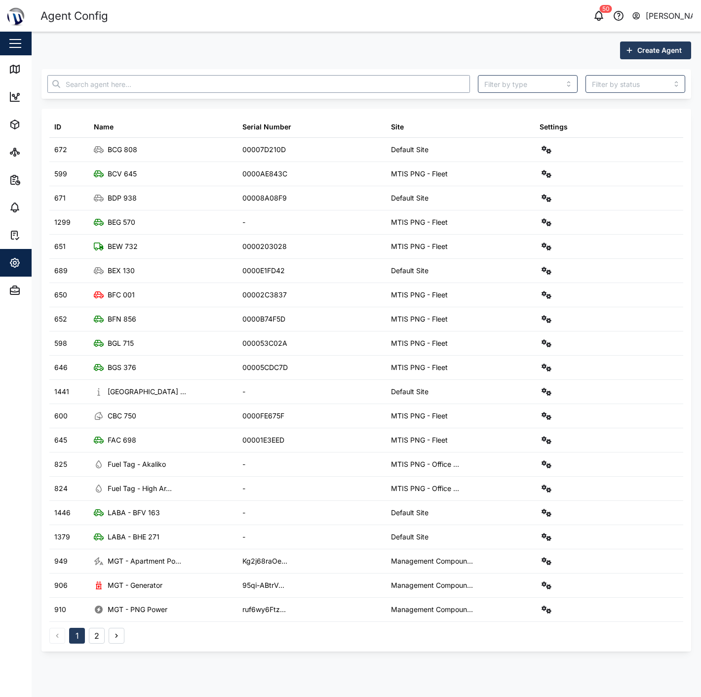
click at [125, 81] on input "text" at bounding box center [258, 84] width 423 height 18
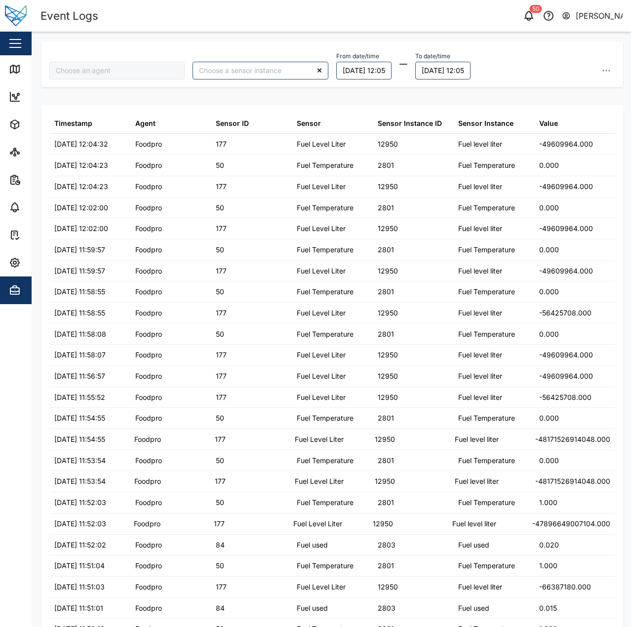
type input "Foodpro"
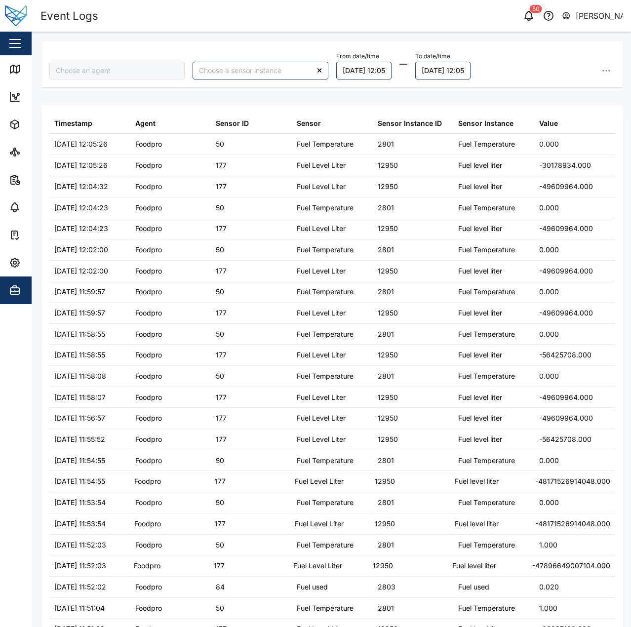
type input "Foodpro"
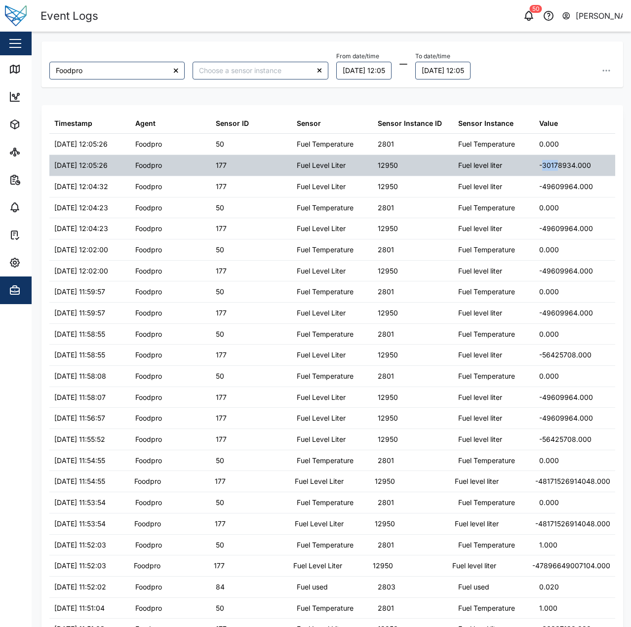
drag, startPoint x: 538, startPoint y: 163, endPoint x: 549, endPoint y: 162, distance: 11.9
click at [549, 162] on div "-30178934.000" at bounding box center [565, 165] width 52 height 11
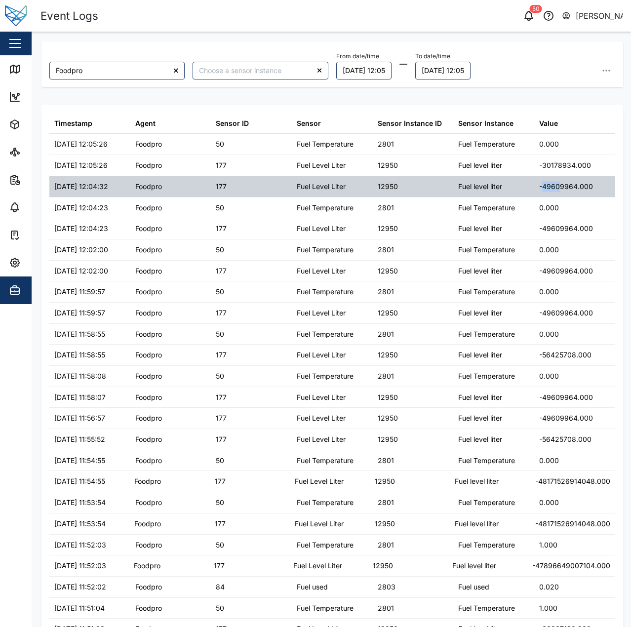
drag, startPoint x: 537, startPoint y: 189, endPoint x: 552, endPoint y: 187, distance: 14.9
click at [552, 187] on div "-49609964.000" at bounding box center [566, 186] width 54 height 11
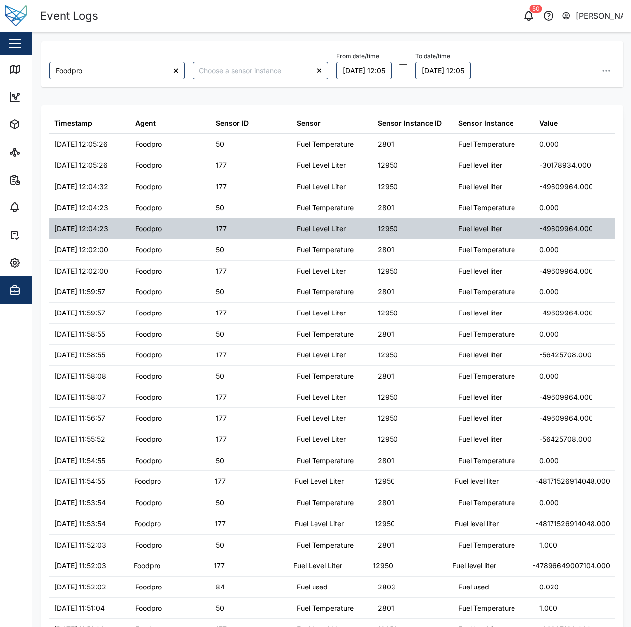
click at [556, 228] on div "-49609964.000" at bounding box center [566, 228] width 54 height 11
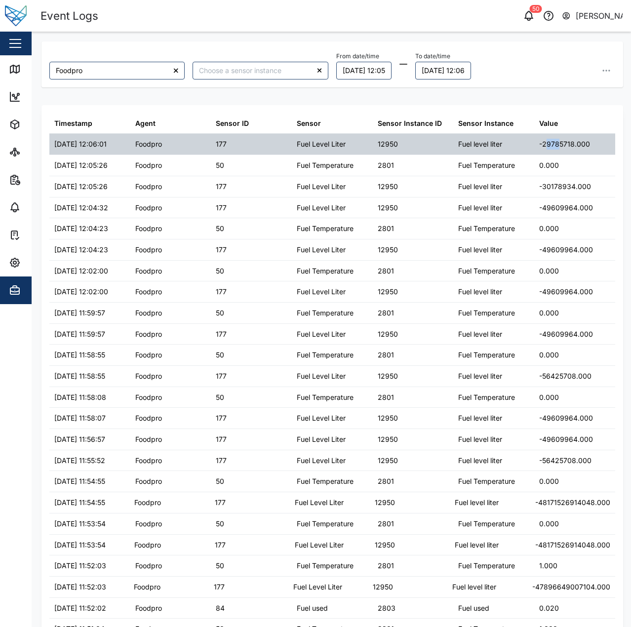
drag, startPoint x: 539, startPoint y: 143, endPoint x: 550, endPoint y: 146, distance: 12.3
click at [550, 146] on div "-29785718.000" at bounding box center [564, 144] width 51 height 11
click at [546, 146] on div "-29785718.000" at bounding box center [564, 144] width 51 height 11
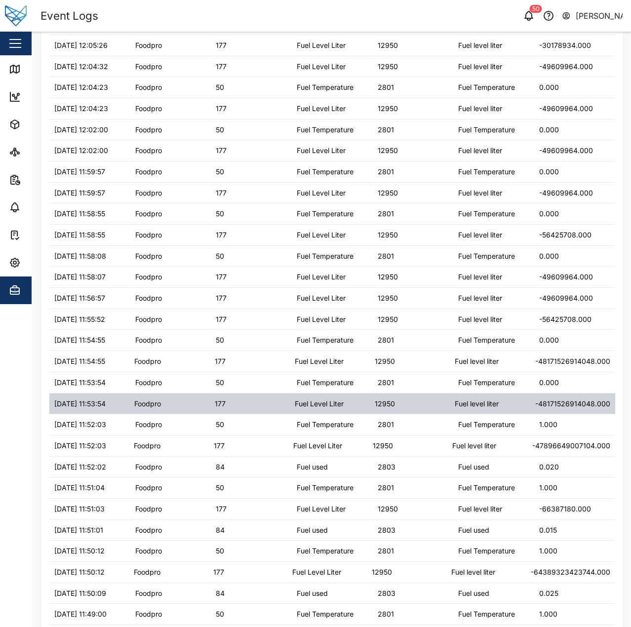
scroll to position [148, 0]
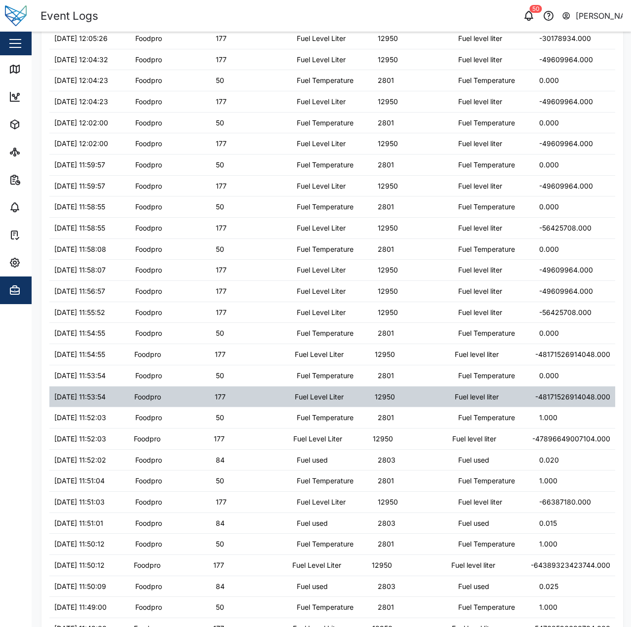
click at [562, 396] on div "-48171526914048.000" at bounding box center [572, 396] width 75 height 11
click at [556, 398] on div "-48171526914048.000" at bounding box center [572, 396] width 75 height 11
drag, startPoint x: 532, startPoint y: 398, endPoint x: 548, endPoint y: 397, distance: 15.8
click at [548, 397] on div "-48171526914048.000" at bounding box center [572, 396] width 75 height 11
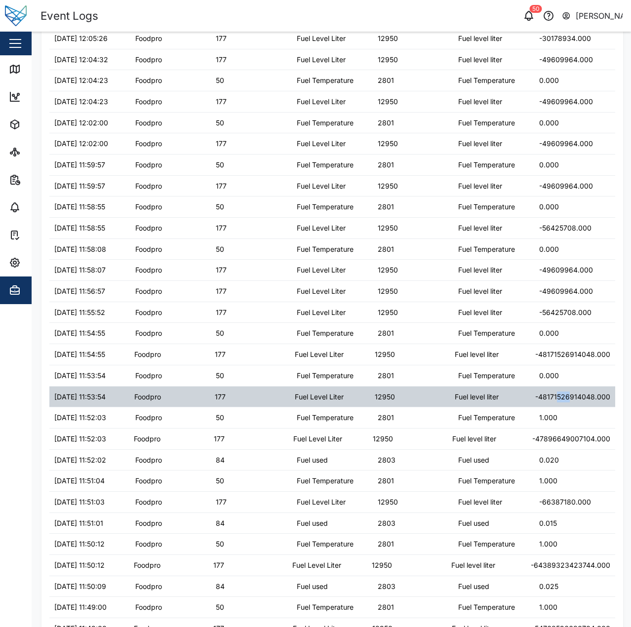
drag, startPoint x: 549, startPoint y: 397, endPoint x: 562, endPoint y: 396, distance: 12.4
click at [562, 396] on div "-48171526914048.000" at bounding box center [572, 396] width 75 height 11
click at [564, 395] on div "-48171526914048.000" at bounding box center [572, 396] width 75 height 11
drag, startPoint x: 564, startPoint y: 395, endPoint x: 571, endPoint y: 395, distance: 7.4
click at [571, 395] on div "-48171526914048.000" at bounding box center [572, 396] width 75 height 11
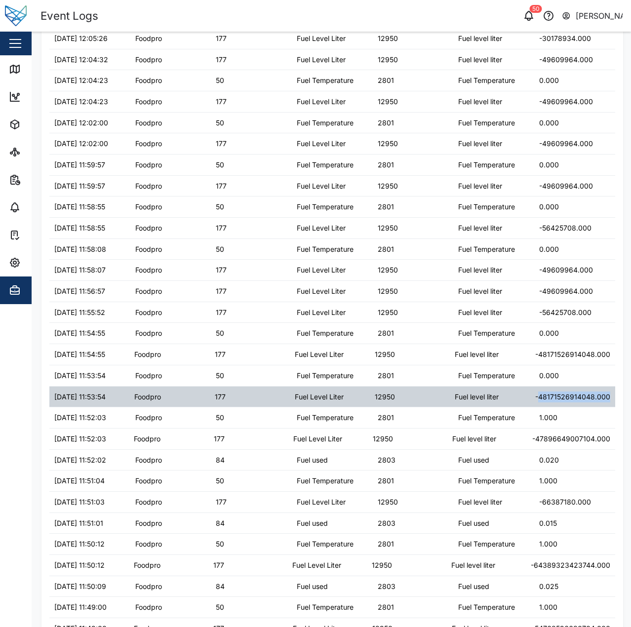
click at [563, 397] on div "-48171526914048.000" at bounding box center [572, 396] width 75 height 11
drag, startPoint x: 563, startPoint y: 396, endPoint x: 580, endPoint y: 395, distance: 16.8
click at [580, 395] on div "-48171526914048.000" at bounding box center [572, 396] width 75 height 11
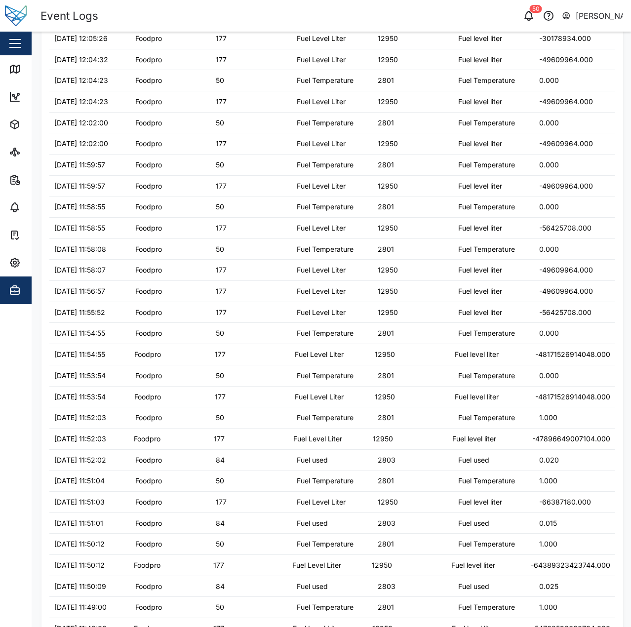
click at [613, 401] on div "Timestamp Agent Sensor ID Sensor Sensor Instance ID Sensor Instance Value 10/09…" at bounding box center [332, 513] width 582 height 1112
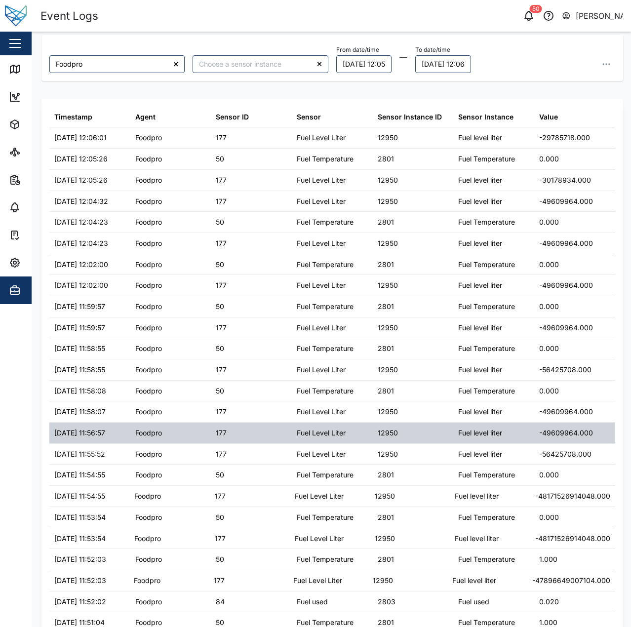
scroll to position [0, 0]
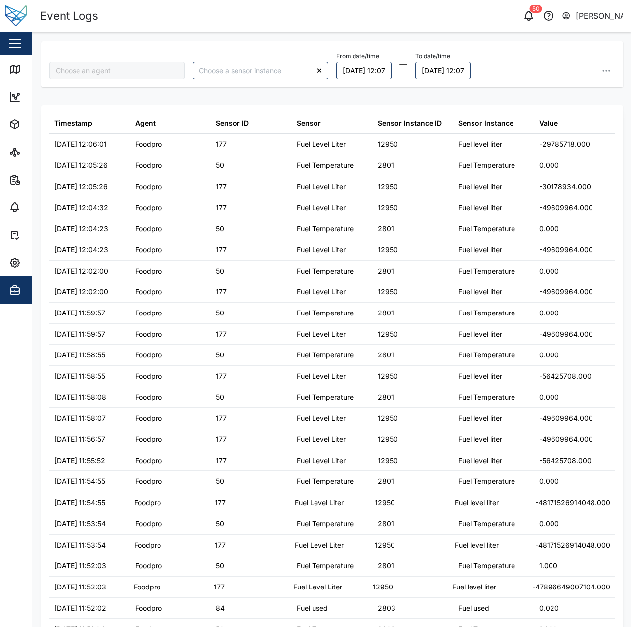
type input "Foodpro"
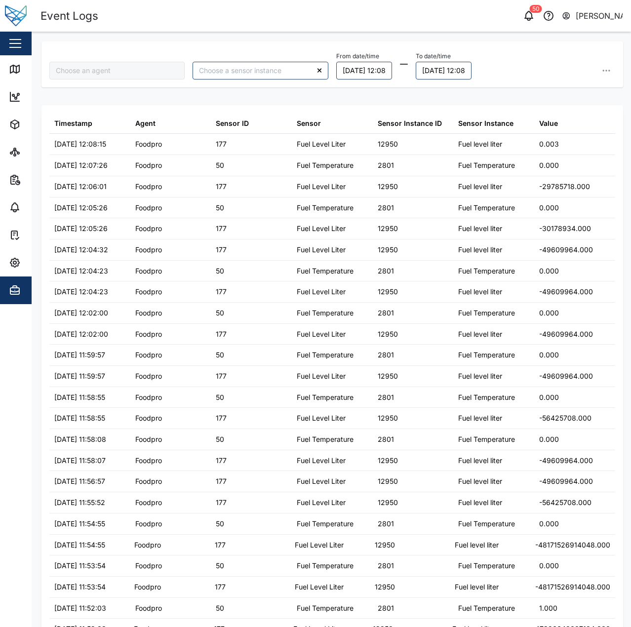
type input "Foodpro"
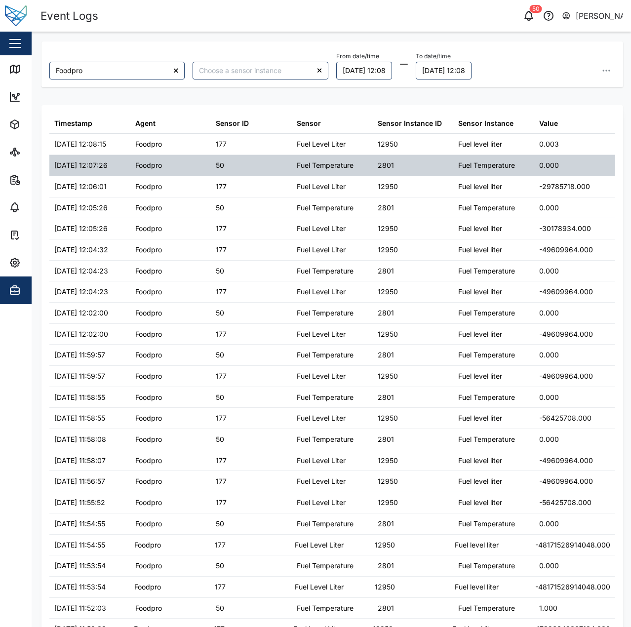
click at [584, 159] on div "0.000" at bounding box center [574, 165] width 81 height 21
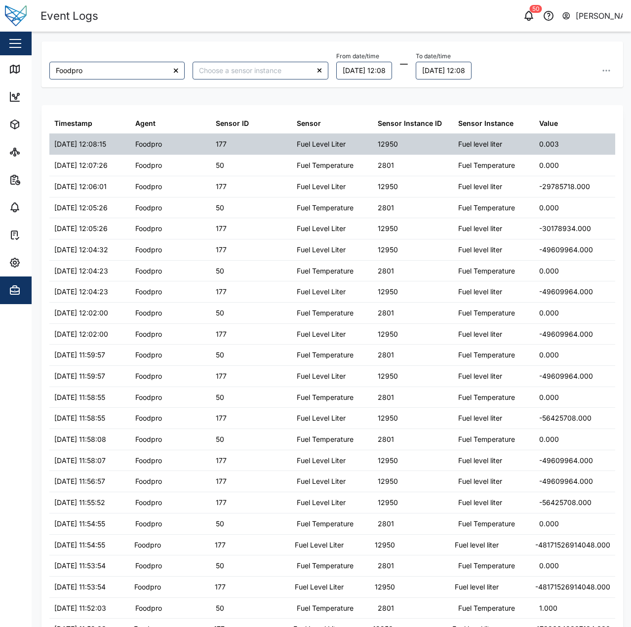
click at [577, 149] on div "0.003" at bounding box center [574, 144] width 81 height 21
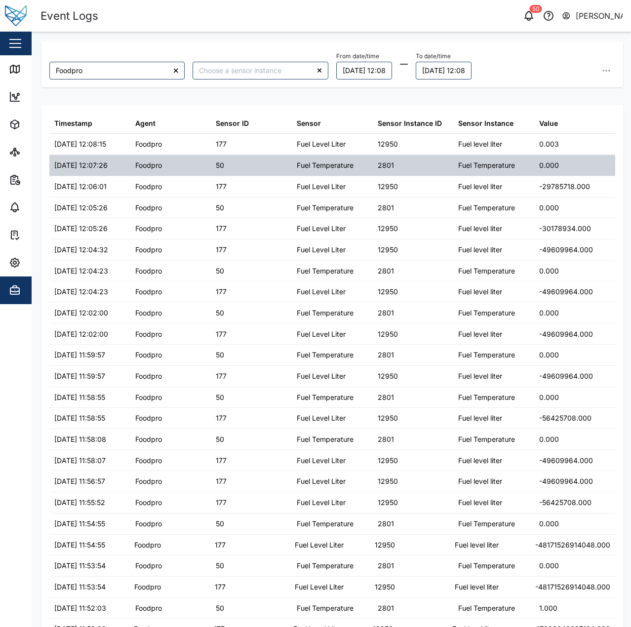
click at [565, 156] on div "0.000" at bounding box center [574, 165] width 81 height 21
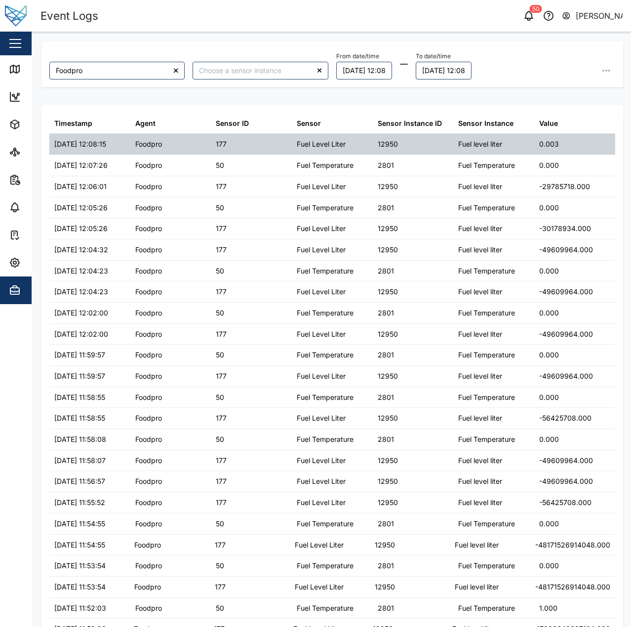
click at [568, 151] on div "0.003" at bounding box center [574, 144] width 81 height 21
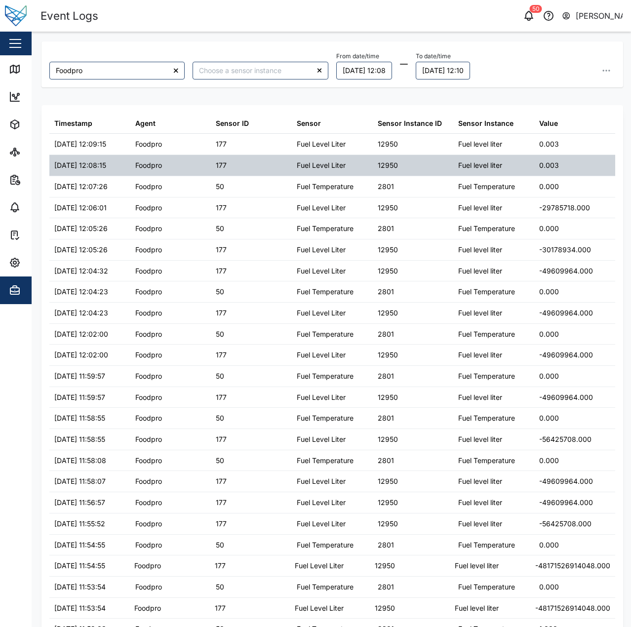
click at [519, 169] on div "Fuel level liter" at bounding box center [493, 165] width 81 height 21
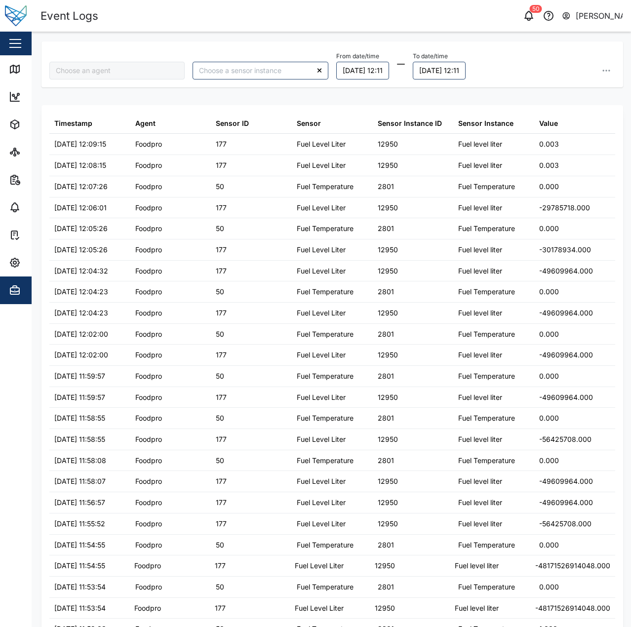
type input "Foodpro"
click at [25, 256] on span "Settings" at bounding box center [54, 263] width 90 height 28
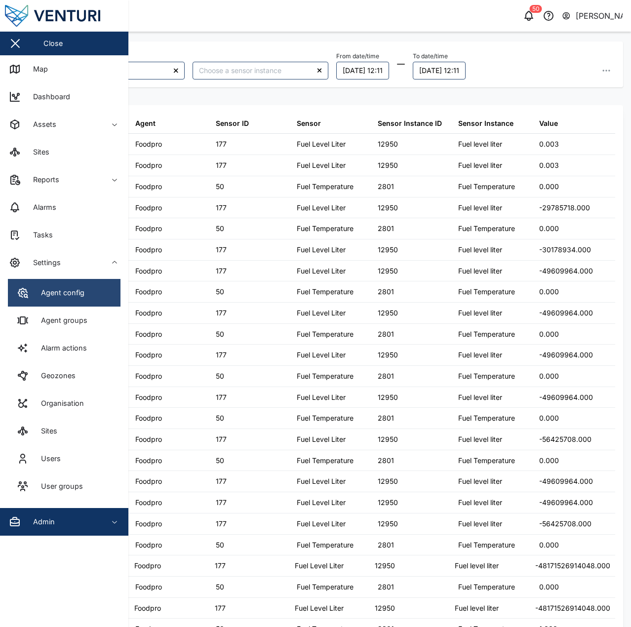
click at [53, 279] on div "Agent config Agent groups Alarm actions Geozones Organisation Sites Users User …" at bounding box center [64, 392] width 128 height 232
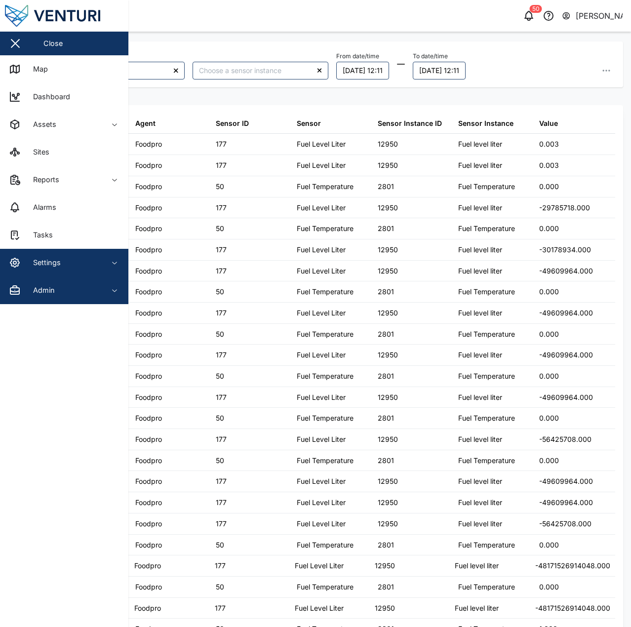
click at [63, 271] on span "Settings" at bounding box center [54, 263] width 90 height 28
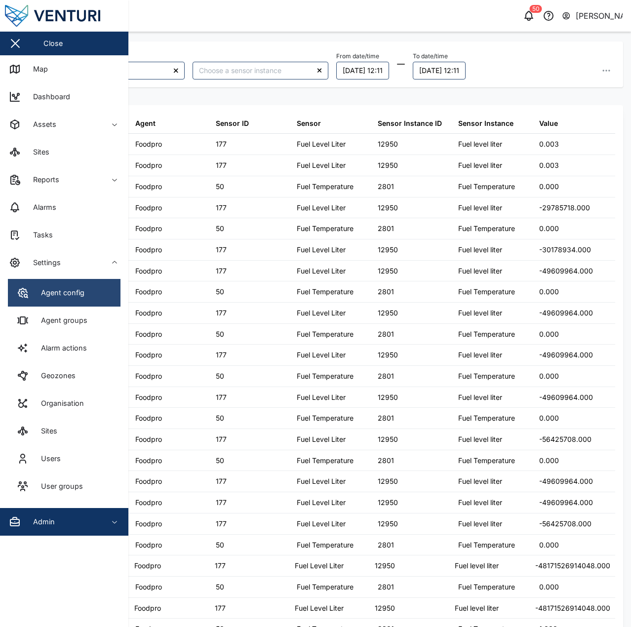
click at [82, 298] on div "Agent config" at bounding box center [59, 292] width 51 height 11
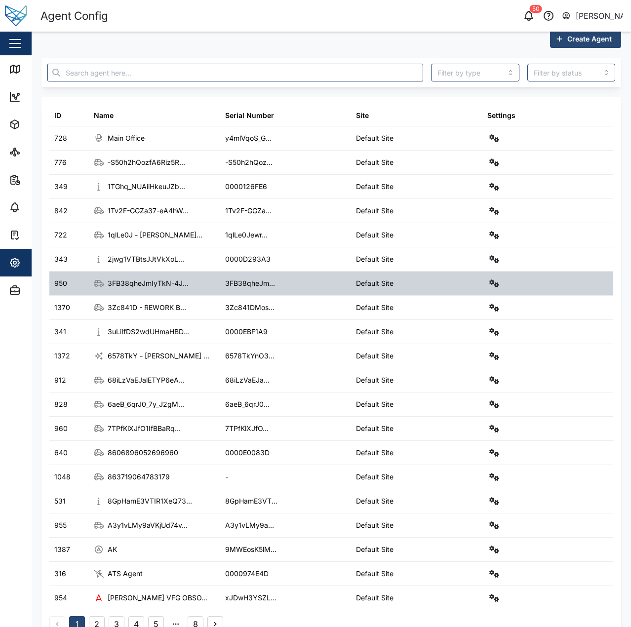
scroll to position [34, 0]
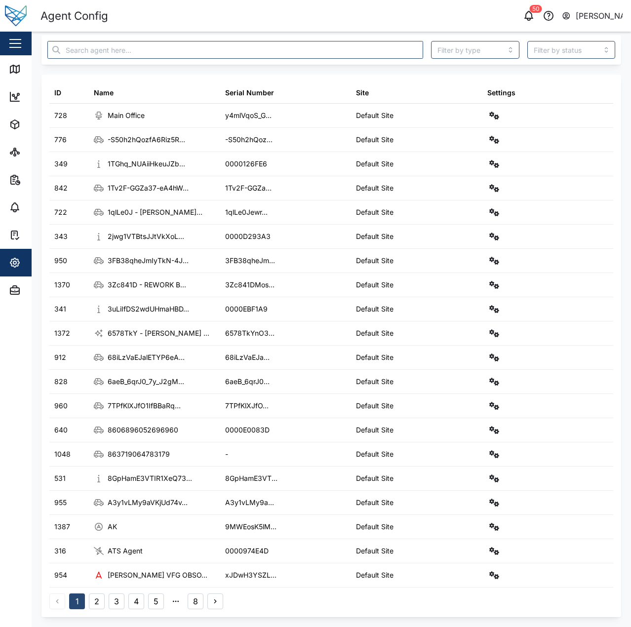
click at [107, 600] on div "1 2 3 4 5 8" at bounding box center [136, 601] width 174 height 16
click at [120, 600] on button "3" at bounding box center [117, 601] width 16 height 16
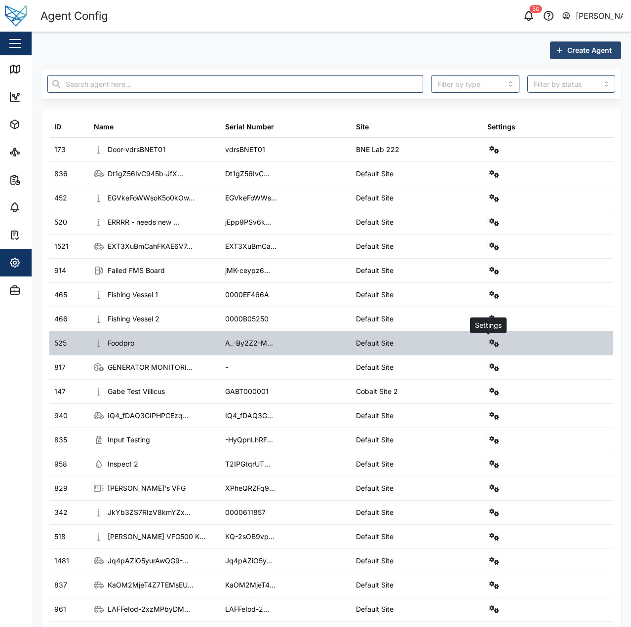
click at [488, 339] on button "button" at bounding box center [494, 343] width 14 height 14
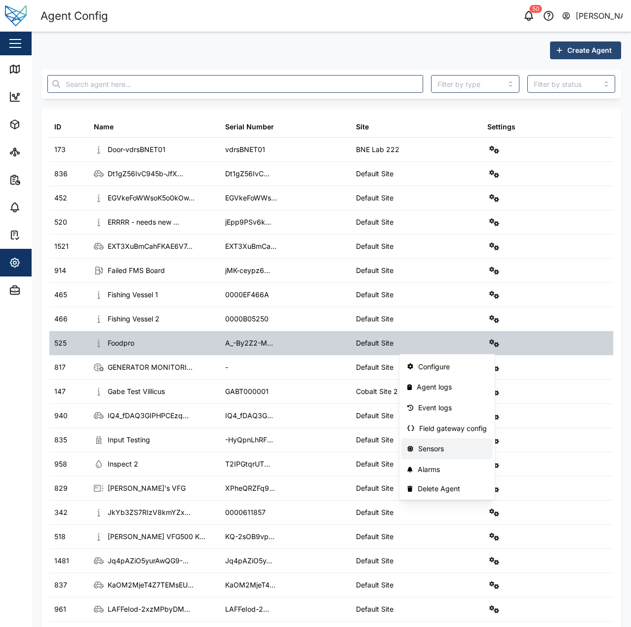
click at [441, 447] on div "Sensors" at bounding box center [452, 448] width 69 height 11
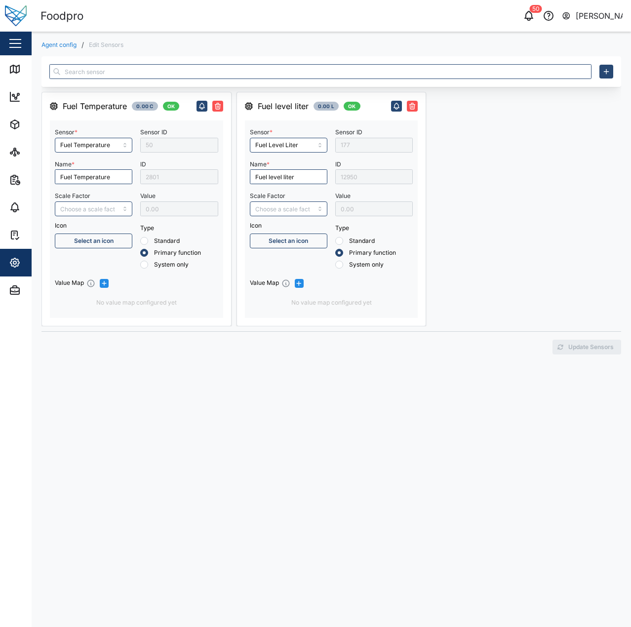
click at [283, 378] on div "Fuel Temperature 0.00 C OK Sensor * Fuel Temperature Name * Fuel Temperature Sc…" at bounding box center [331, 336] width 580 height 560
click at [67, 51] on div "Agent config / Edit Sensors Fuel Temperature 0.00 C OK Sensor * Fuel Temperatur…" at bounding box center [331, 329] width 599 height 594
click at [71, 45] on link "Agent config" at bounding box center [58, 45] width 35 height 6
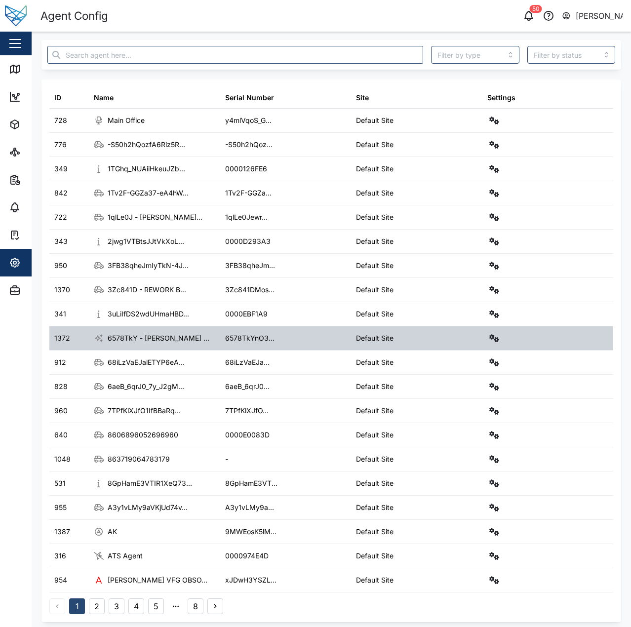
scroll to position [34, 0]
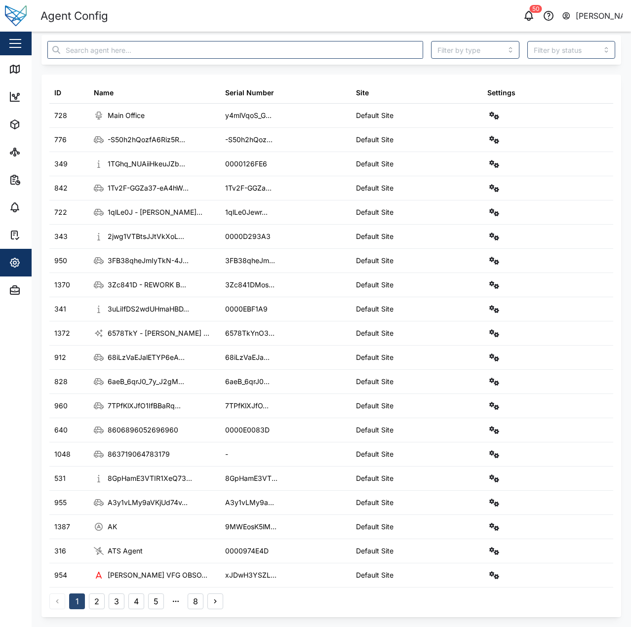
click at [120, 606] on button "3" at bounding box center [117, 601] width 16 height 16
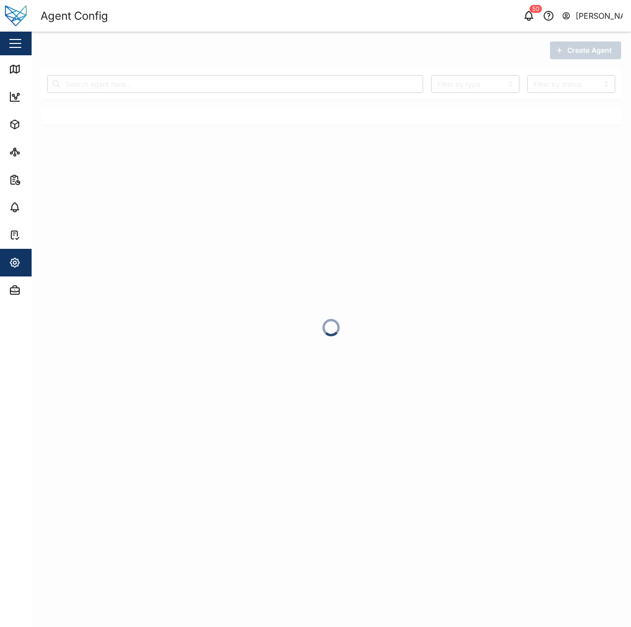
scroll to position [0, 0]
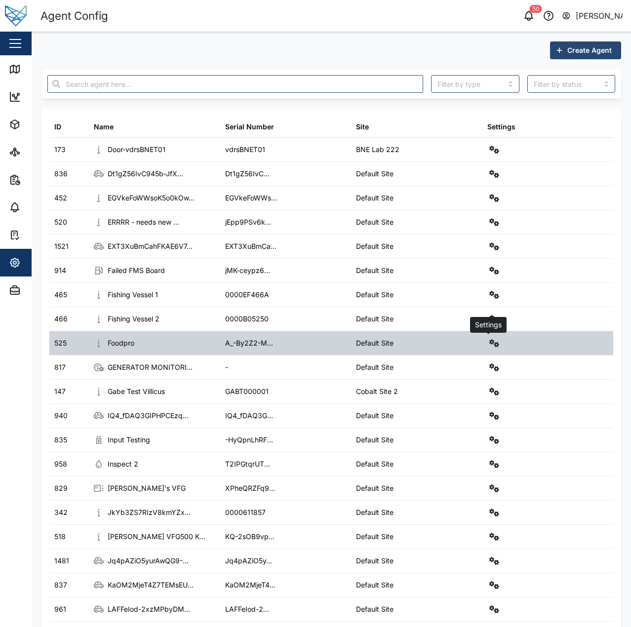
click at [489, 344] on icon "button" at bounding box center [494, 343] width 10 height 8
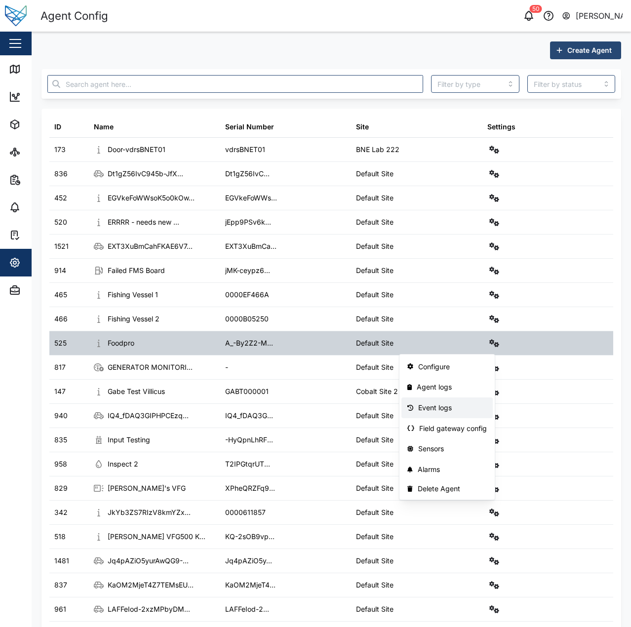
click at [438, 408] on div "Event logs" at bounding box center [452, 407] width 69 height 11
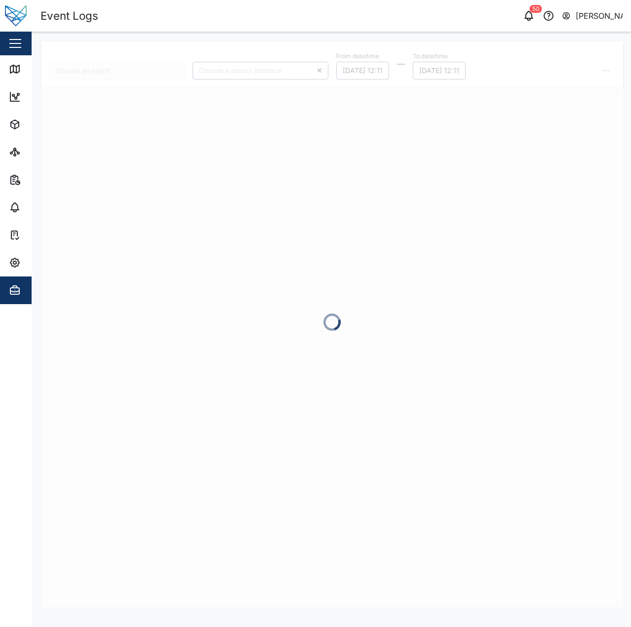
type input "Foodpro"
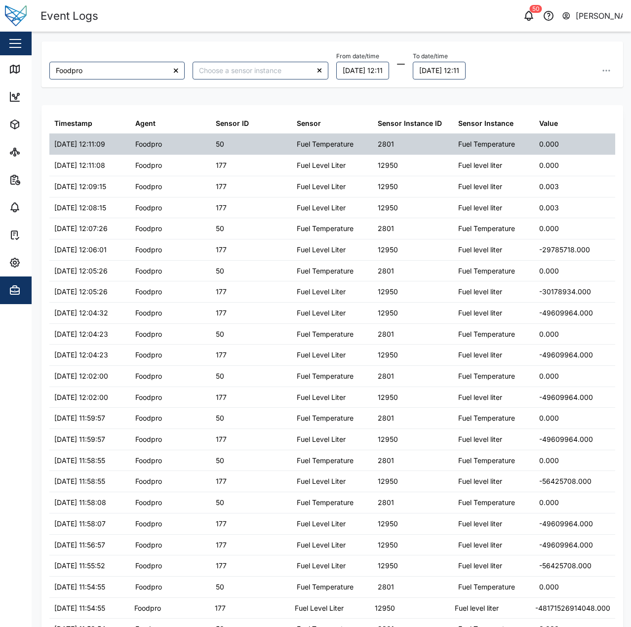
click at [213, 150] on div "50" at bounding box center [251, 144] width 81 height 21
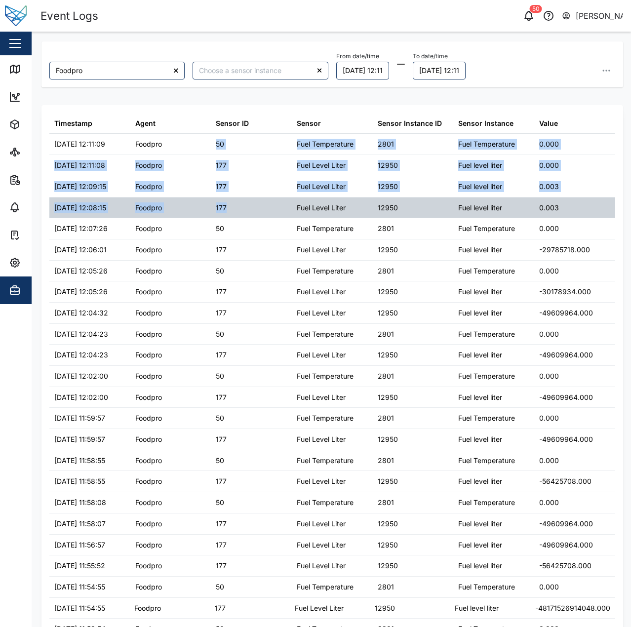
drag, startPoint x: 216, startPoint y: 144, endPoint x: 268, endPoint y: 213, distance: 86.4
click at [268, 213] on div "177" at bounding box center [251, 207] width 81 height 21
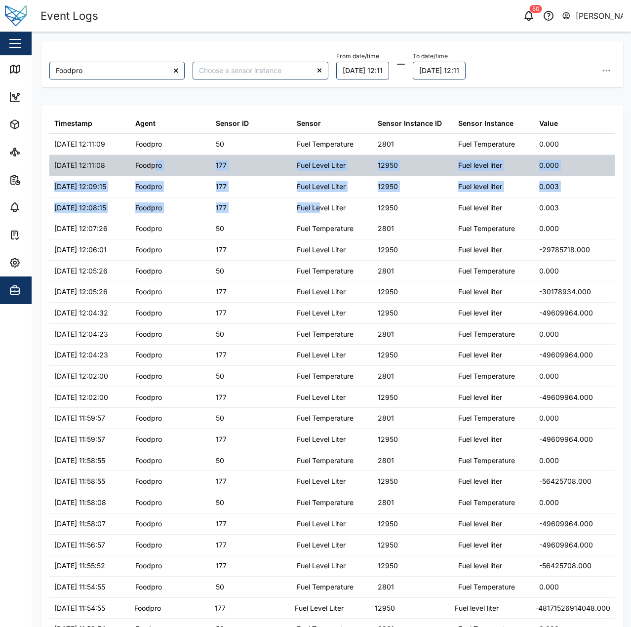
drag, startPoint x: 318, startPoint y: 207, endPoint x: 153, endPoint y: 160, distance: 171.6
click at [153, 160] on div "Foodpro" at bounding box center [148, 165] width 27 height 11
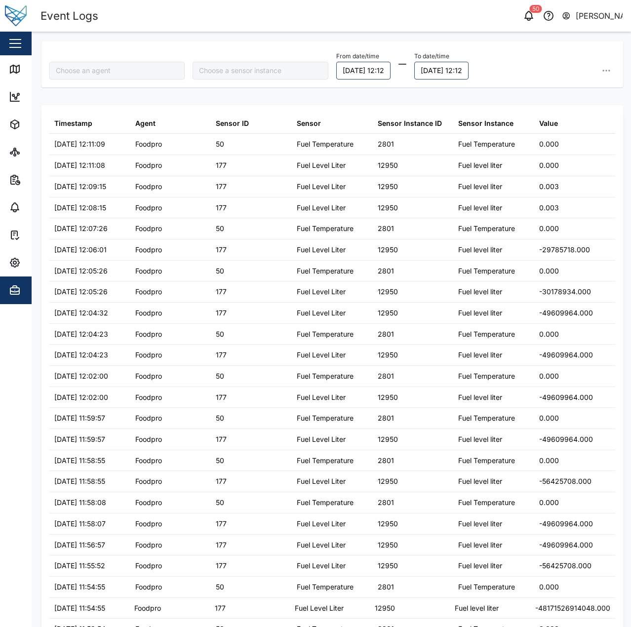
type input "Foodpro"
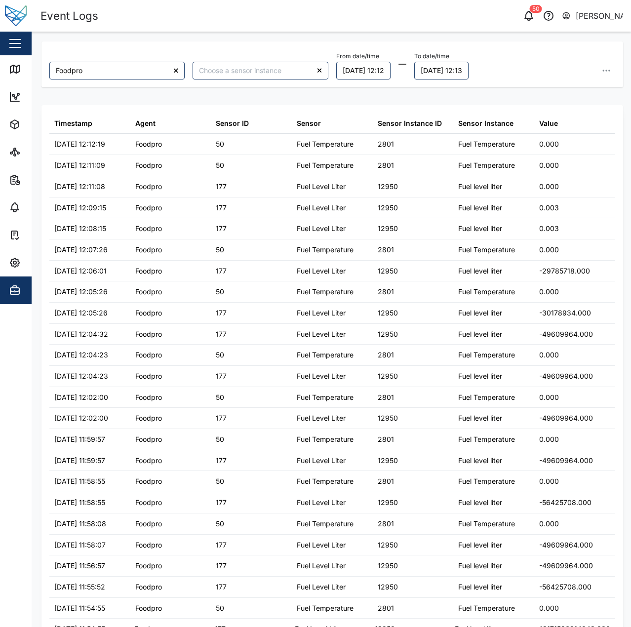
click at [303, 24] on div "Event Logs" at bounding box center [185, 15] width 291 height 17
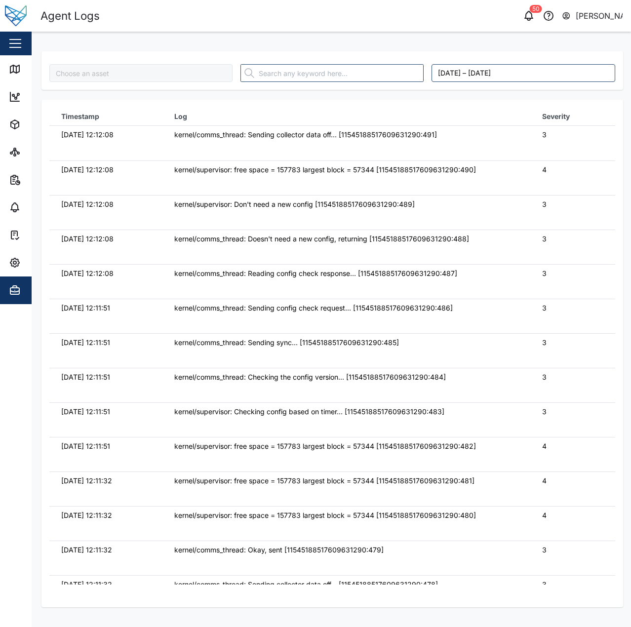
type input "Foodpro"
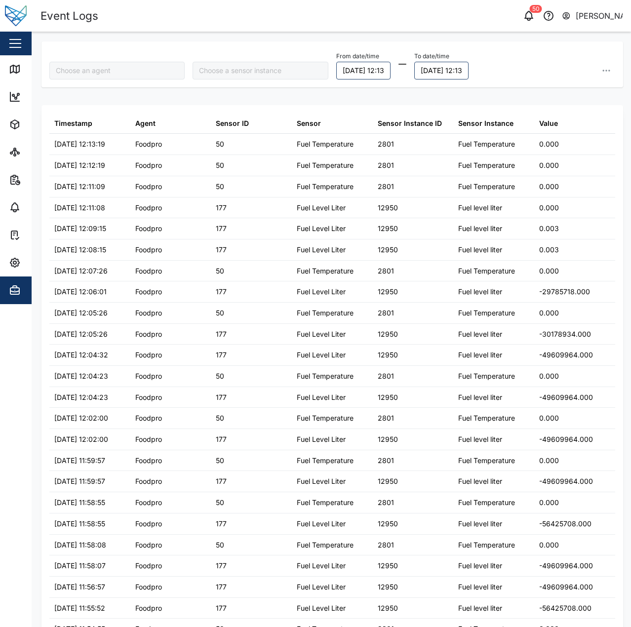
type input "Foodpro"
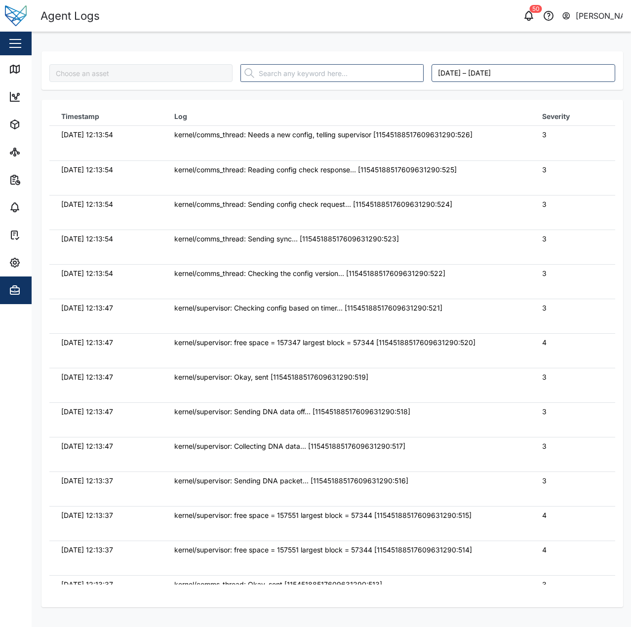
type input "Foodpro"
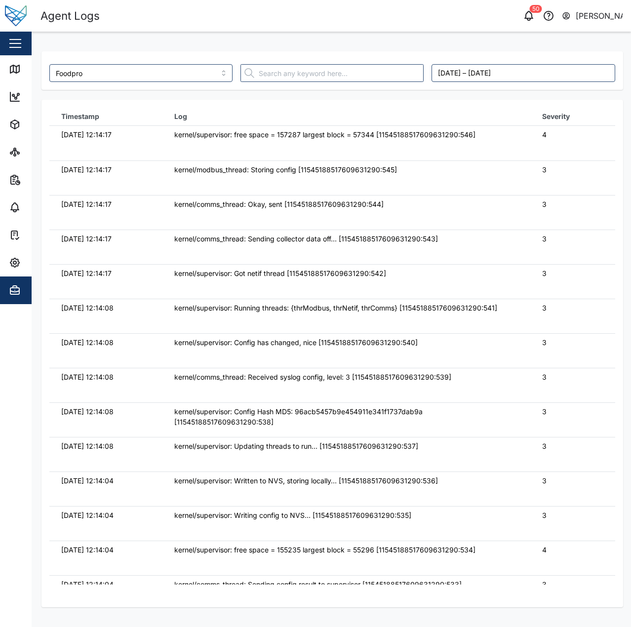
click at [360, 245] on td "kernel/comms_thread: Sending collector data off... [11545188517609631290:543]" at bounding box center [346, 247] width 368 height 35
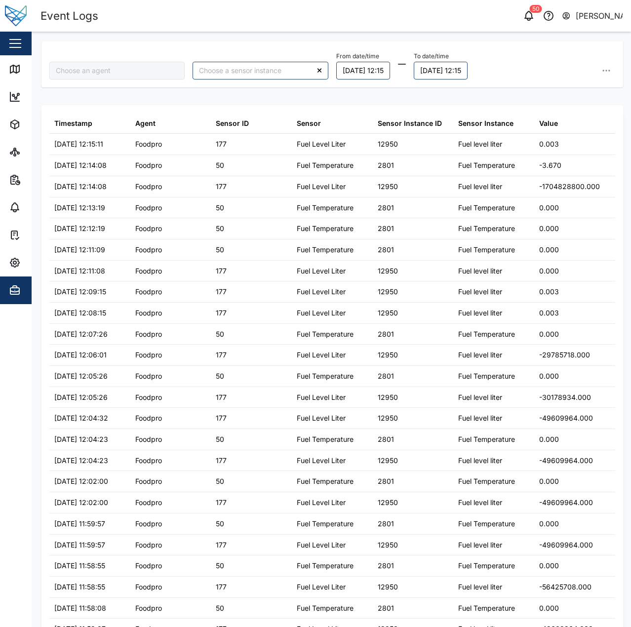
type input "Foodpro"
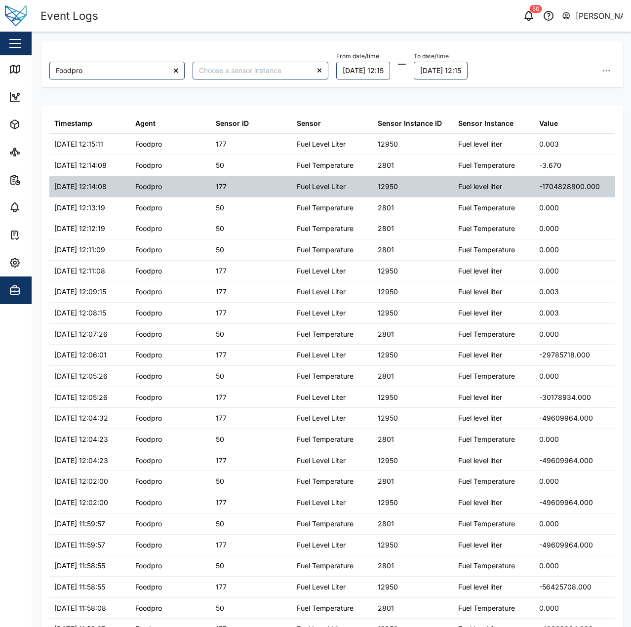
click at [310, 178] on div "Fuel Level Liter" at bounding box center [332, 186] width 81 height 21
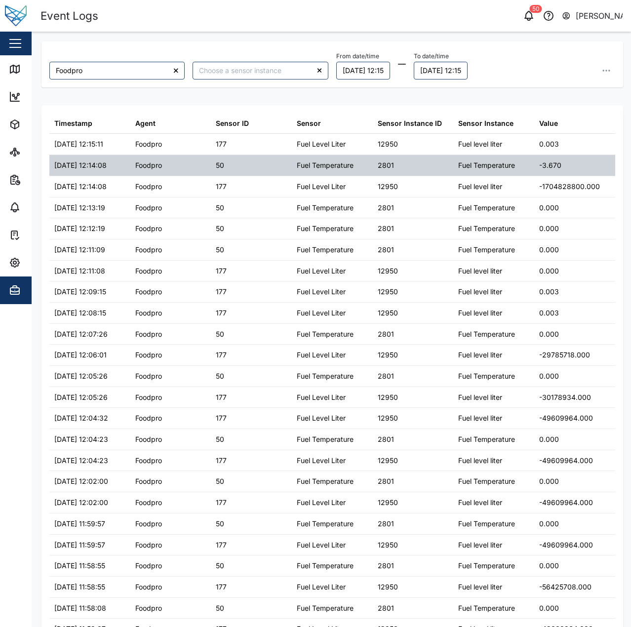
click at [317, 159] on div "Fuel Temperature" at bounding box center [332, 165] width 81 height 21
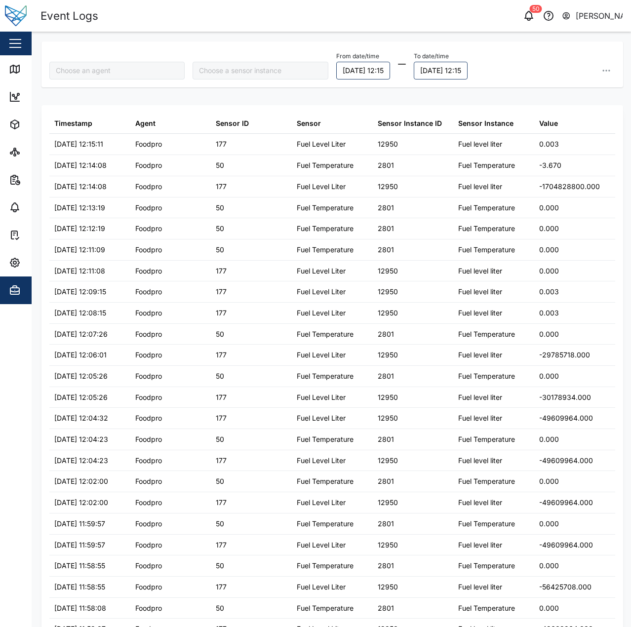
type input "Foodpro"
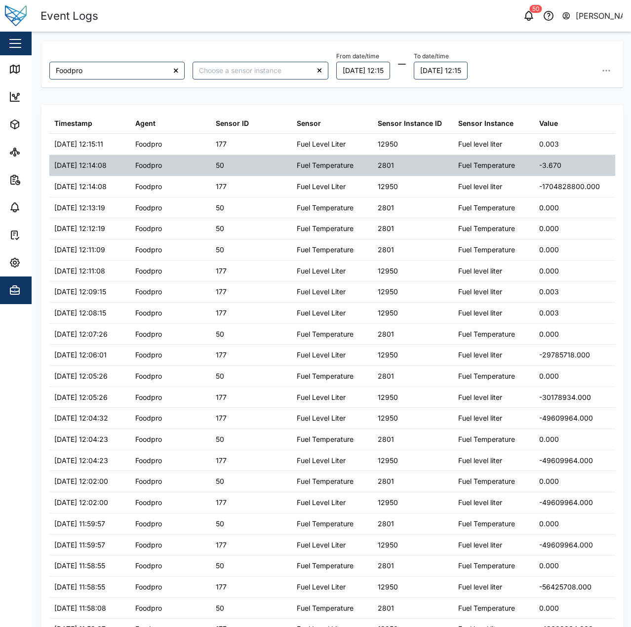
click at [564, 160] on div "-3.670" at bounding box center [574, 165] width 81 height 21
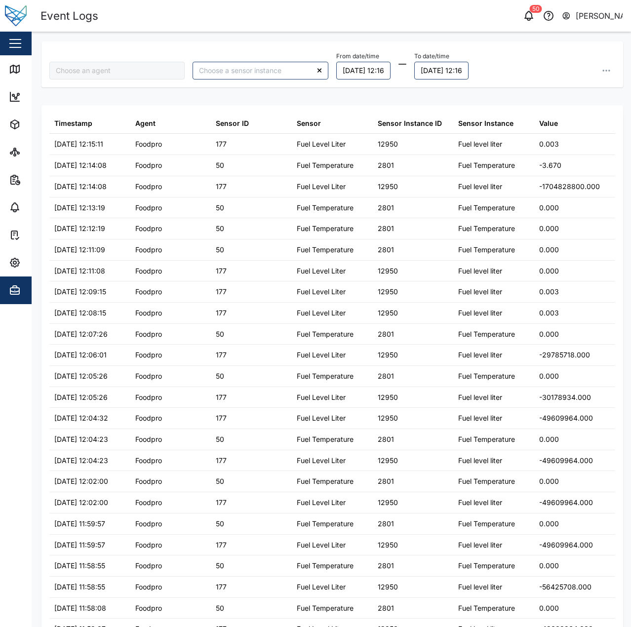
type input "Foodpro"
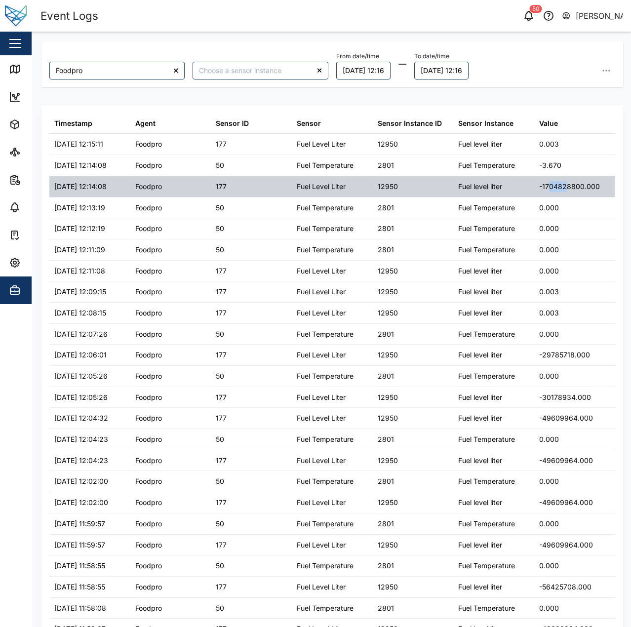
drag, startPoint x: 541, startPoint y: 188, endPoint x: 565, endPoint y: 187, distance: 24.2
click at [564, 187] on div "-1704828800.000" at bounding box center [569, 186] width 61 height 11
click at [565, 187] on div "-1704828800.000" at bounding box center [569, 186] width 61 height 11
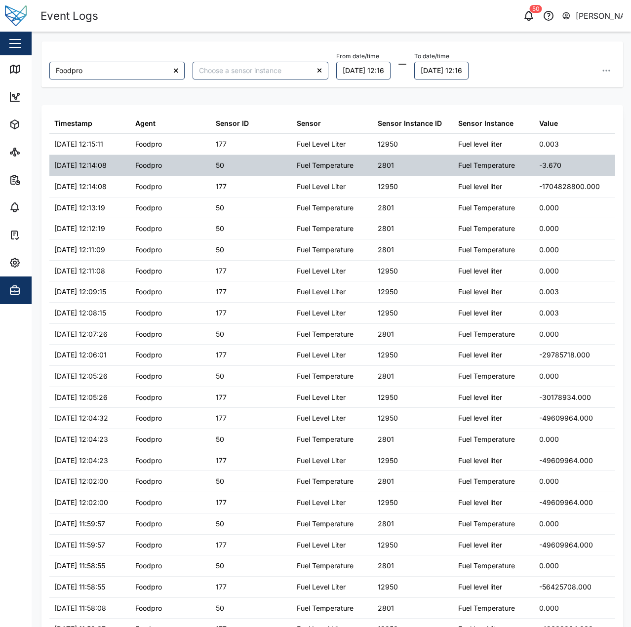
click at [539, 165] on div "-3.670" at bounding box center [550, 165] width 22 height 11
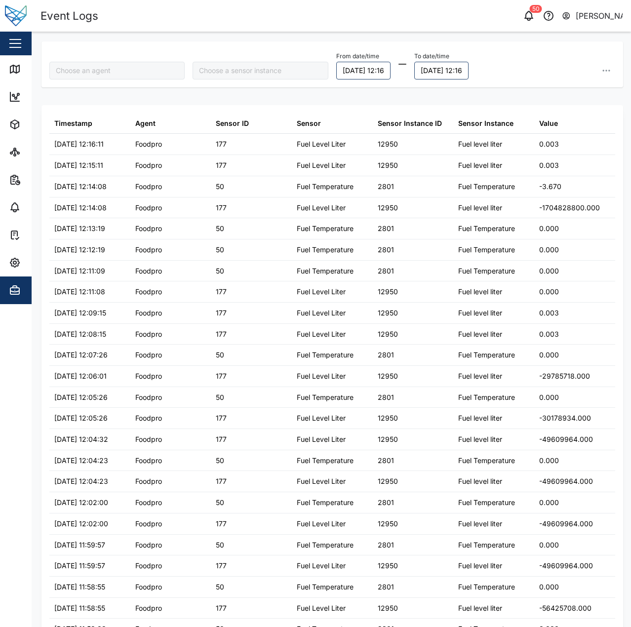
type input "Foodpro"
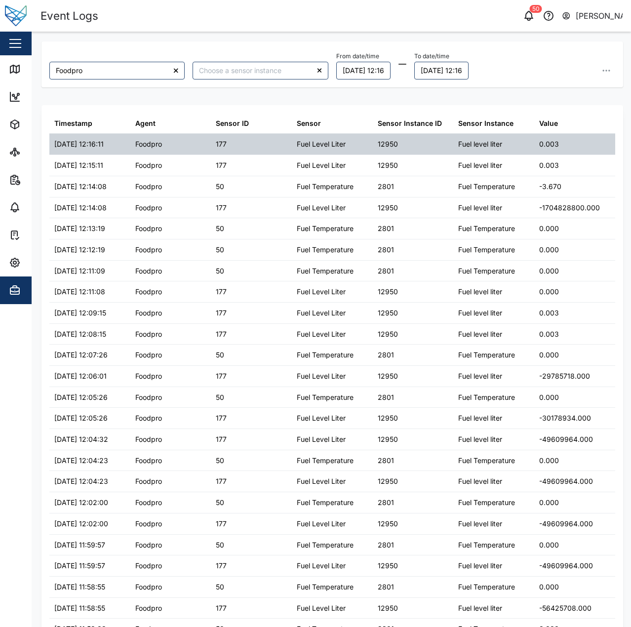
click at [553, 152] on div "0.003" at bounding box center [574, 144] width 81 height 21
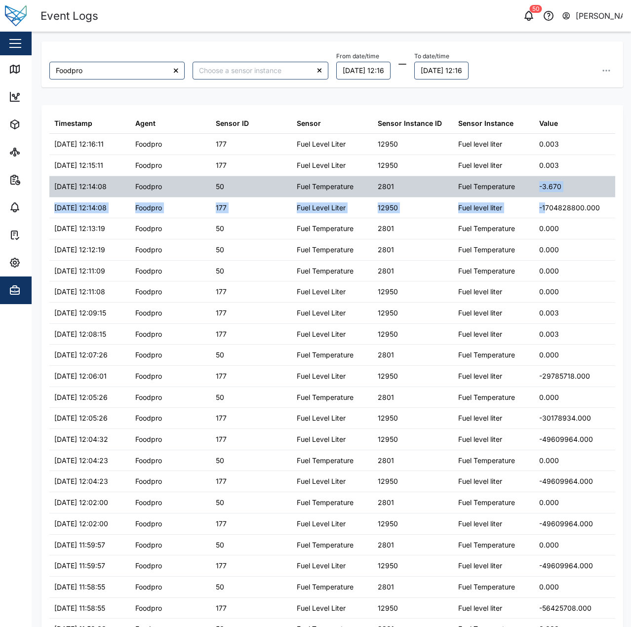
drag, startPoint x: 541, startPoint y: 209, endPoint x: 509, endPoint y: 187, distance: 38.3
click at [515, 188] on div "Fuel Temperature" at bounding box center [493, 186] width 81 height 21
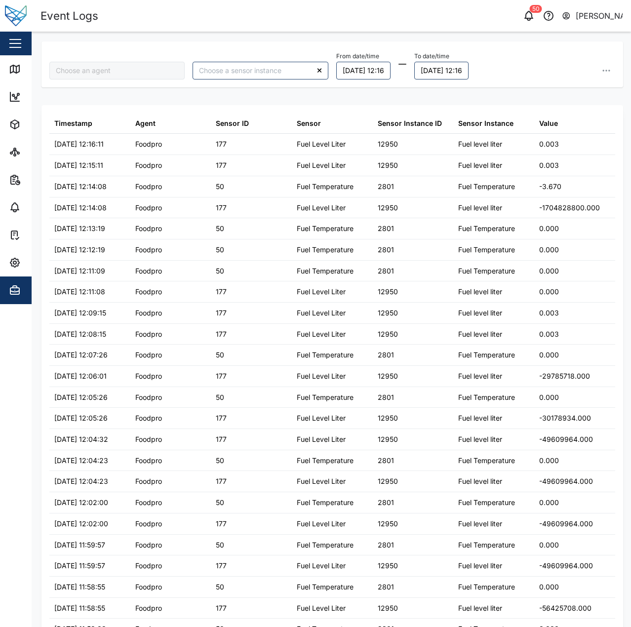
type input "Foodpro"
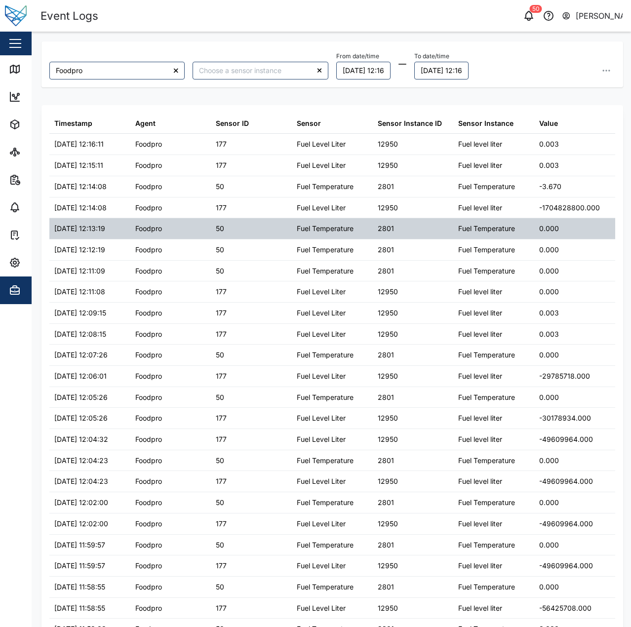
click at [522, 229] on div "Fuel Temperature" at bounding box center [493, 228] width 81 height 21
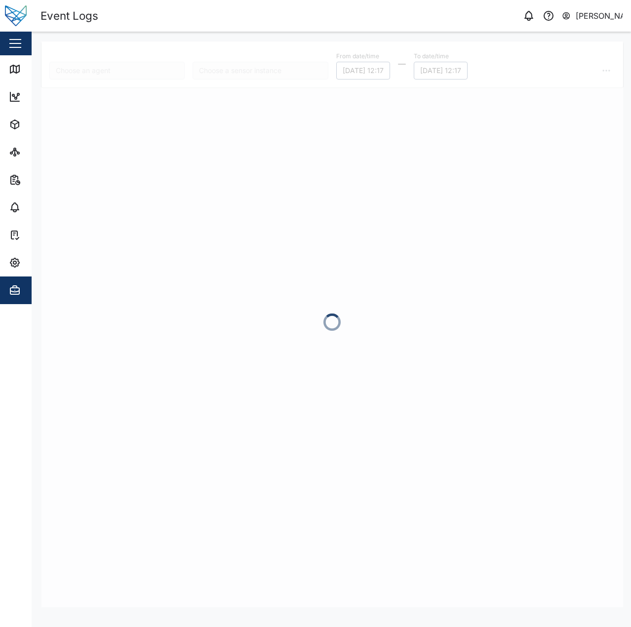
type input "Foodpro"
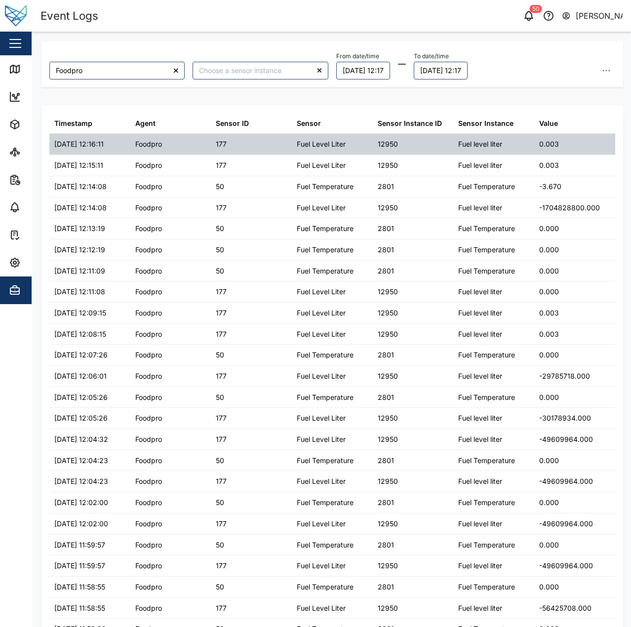
click at [104, 148] on div "[DATE] 12:16:11" at bounding box center [78, 144] width 49 height 11
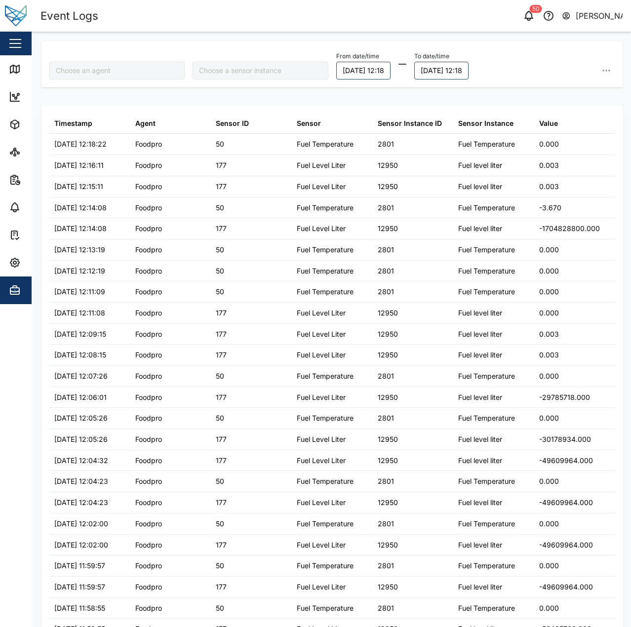
type input "Foodpro"
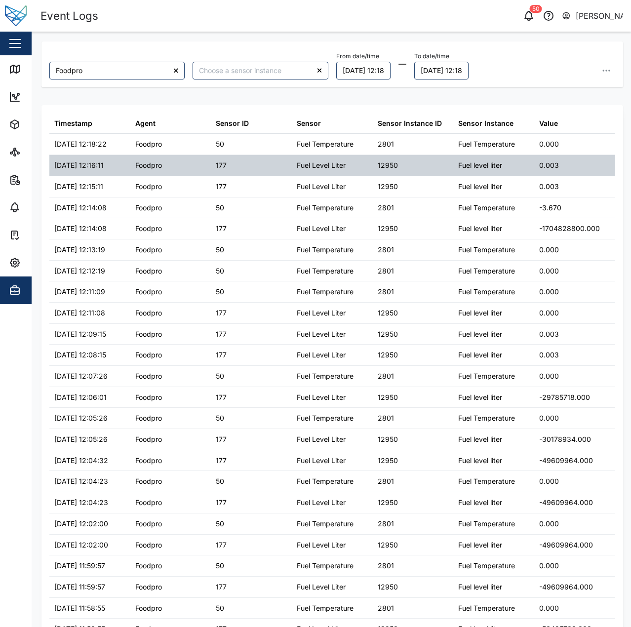
click at [525, 163] on div "Fuel level liter" at bounding box center [493, 165] width 81 height 21
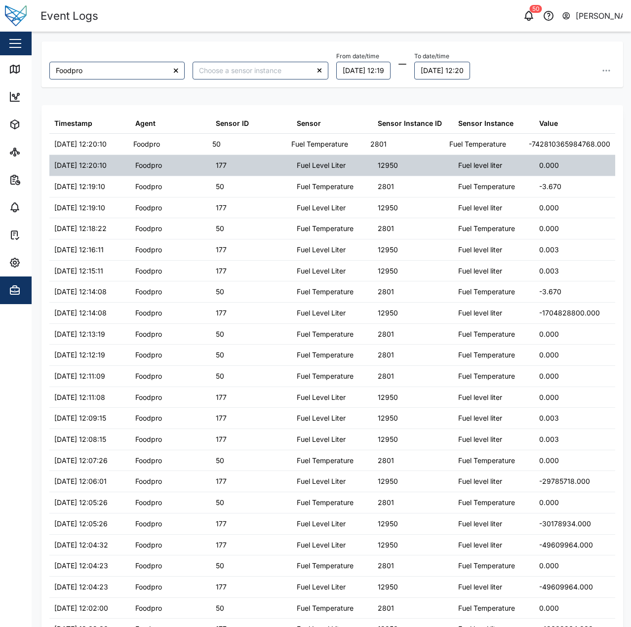
click at [541, 160] on div "0.000" at bounding box center [549, 165] width 20 height 11
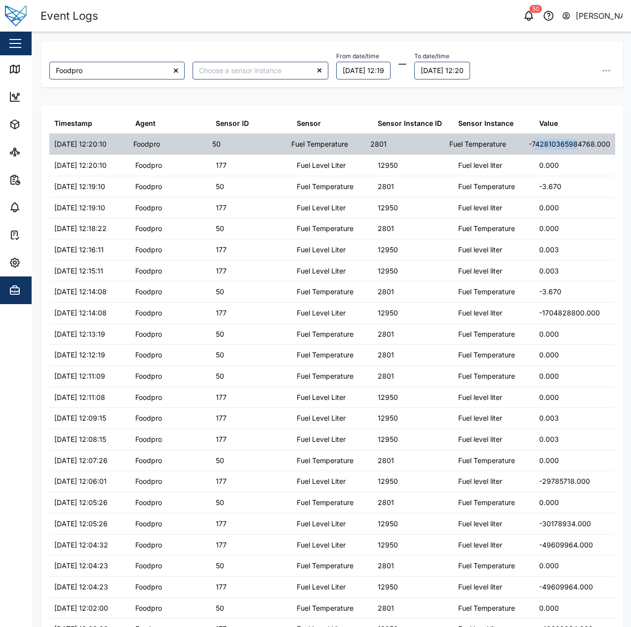
drag, startPoint x: 528, startPoint y: 142, endPoint x: 573, endPoint y: 141, distance: 44.4
click at [573, 141] on div "-742810365984768.000" at bounding box center [569, 144] width 81 height 11
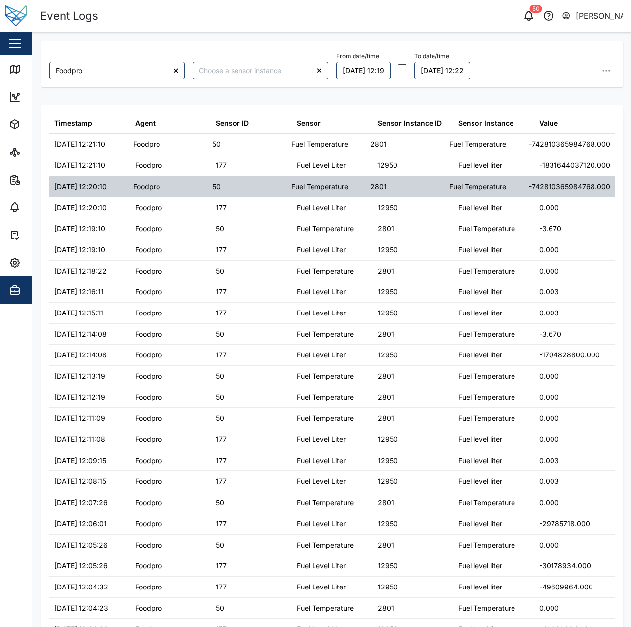
click at [392, 185] on div "2801" at bounding box center [404, 186] width 79 height 21
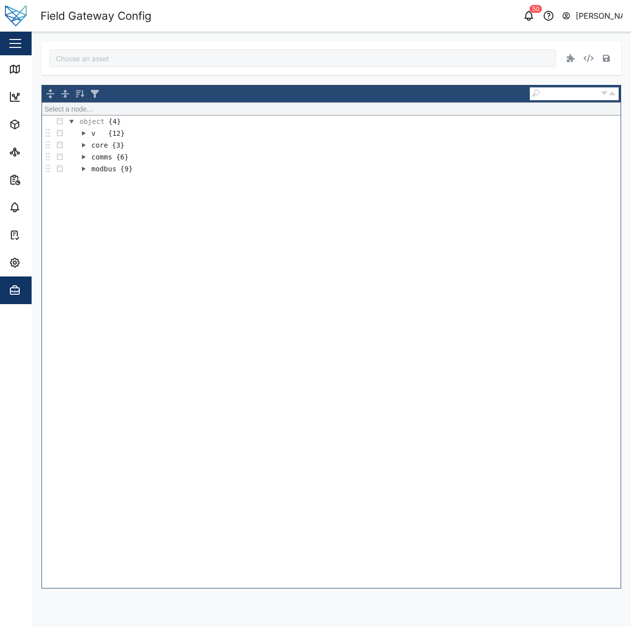
type input "Foodpro"
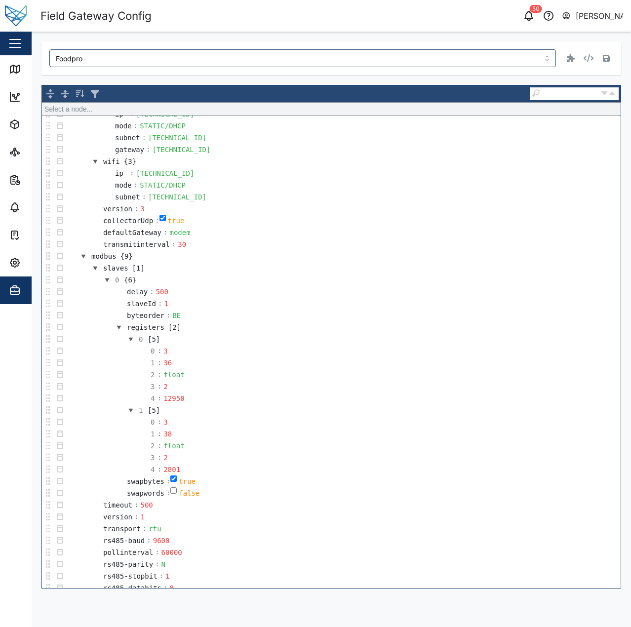
scroll to position [286, 0]
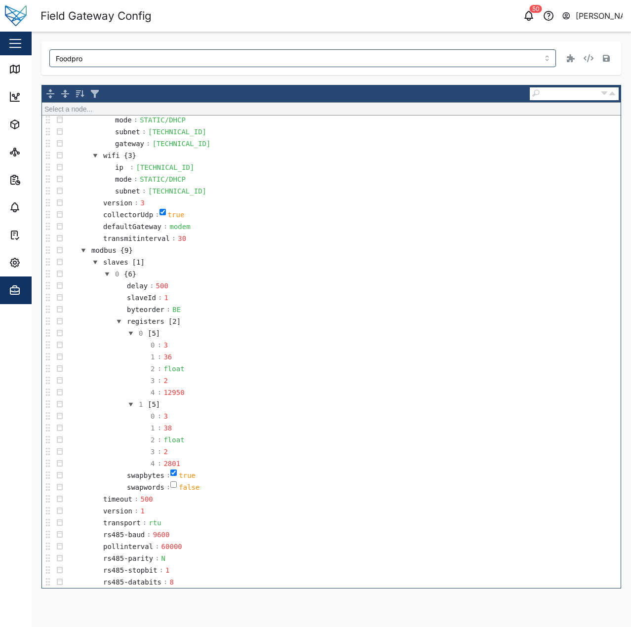
click at [170, 473] on input "checkbox" at bounding box center [173, 473] width 6 height 6
checkbox input "false"
click at [170, 485] on input "checkbox" at bounding box center [173, 484] width 6 height 6
checkbox input "true"
click at [610, 61] on button "button" at bounding box center [606, 58] width 14 height 14
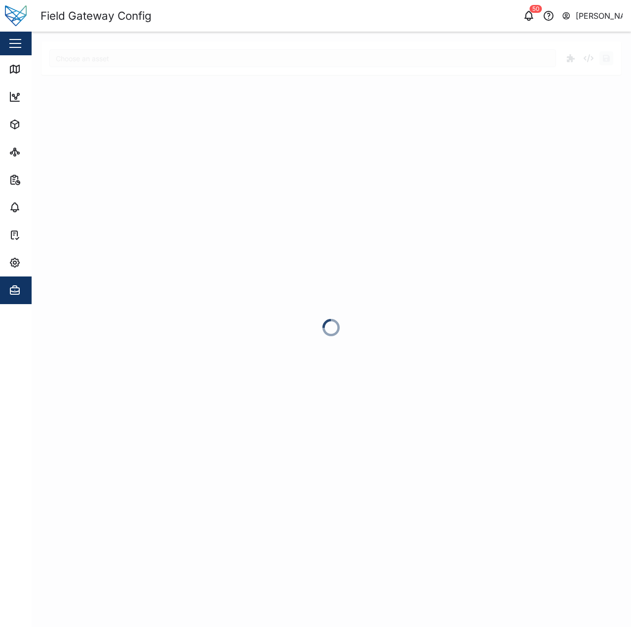
type input "Foodpro"
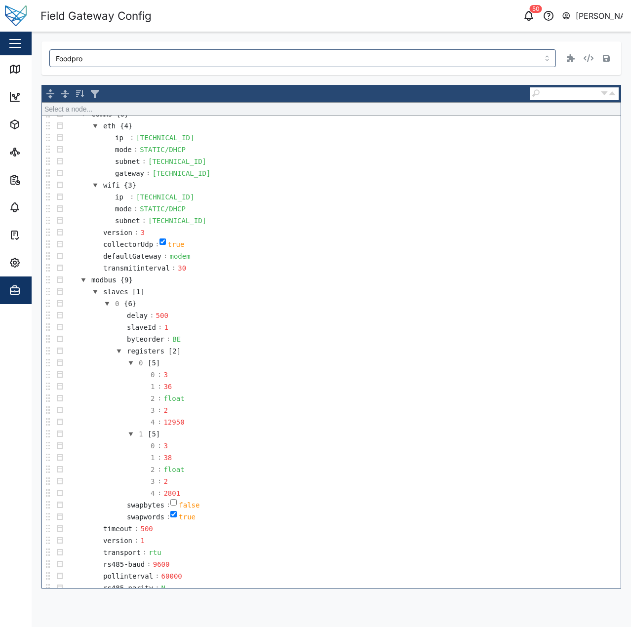
scroll to position [286, 0]
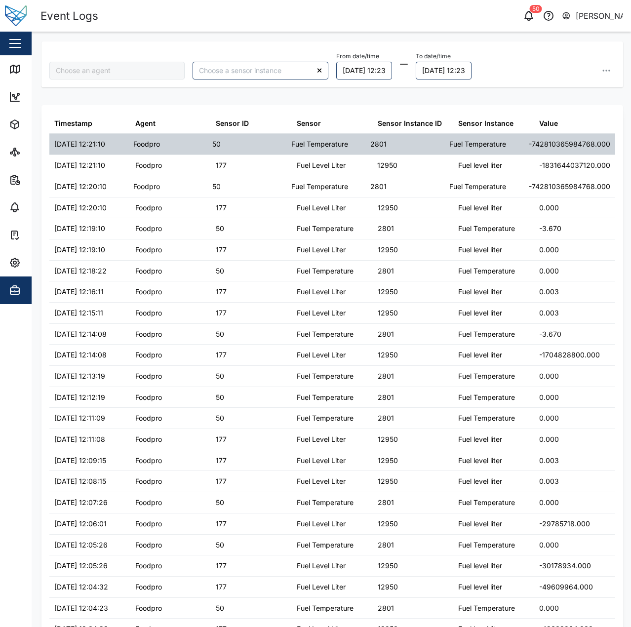
type input "Foodpro"
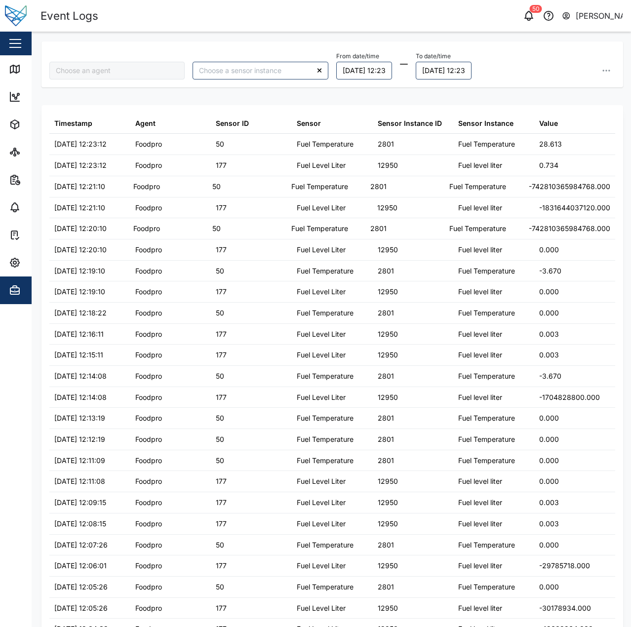
type input "Foodpro"
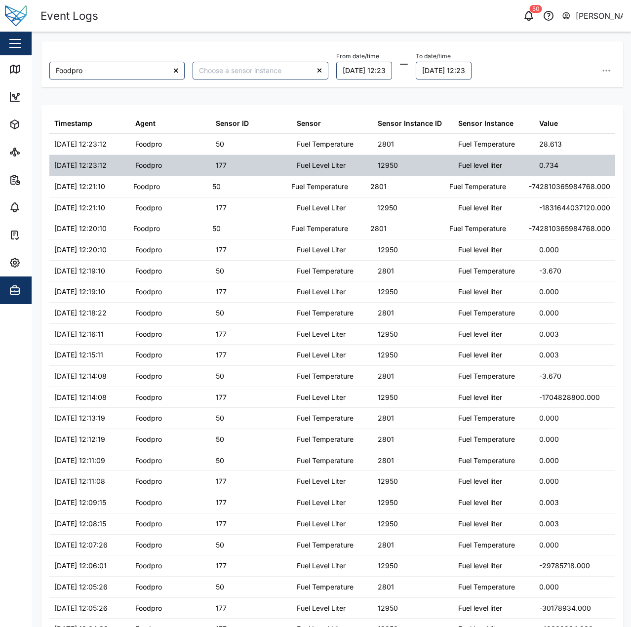
click at [421, 170] on div "12950" at bounding box center [413, 165] width 81 height 21
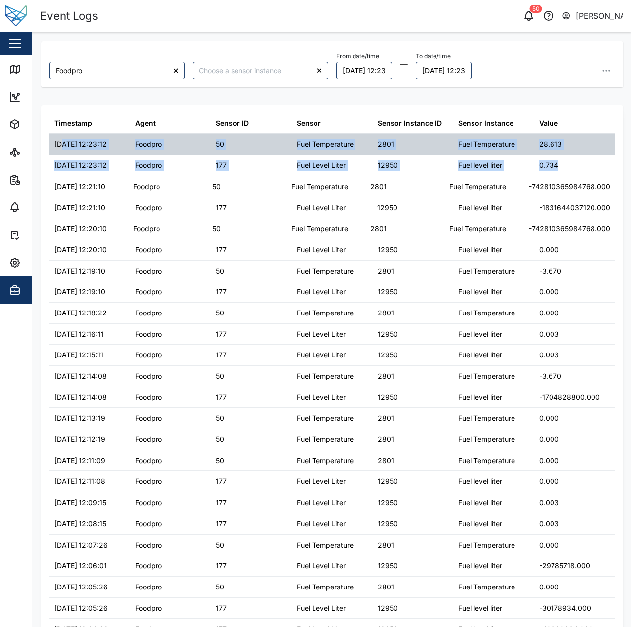
drag, startPoint x: 558, startPoint y: 168, endPoint x: 70, endPoint y: 144, distance: 488.4
click at [70, 144] on div "10/09/2025 12:23:12" at bounding box center [80, 144] width 52 height 11
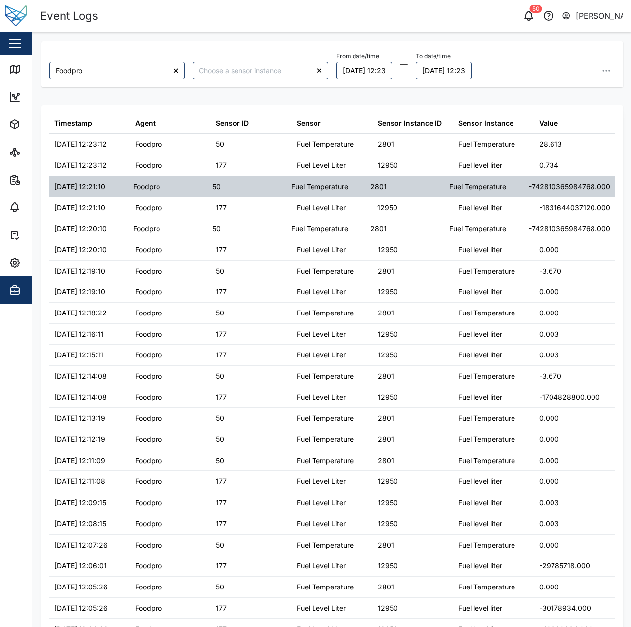
click at [124, 187] on div "10/09/2025 12:21:10" at bounding box center [88, 186] width 79 height 21
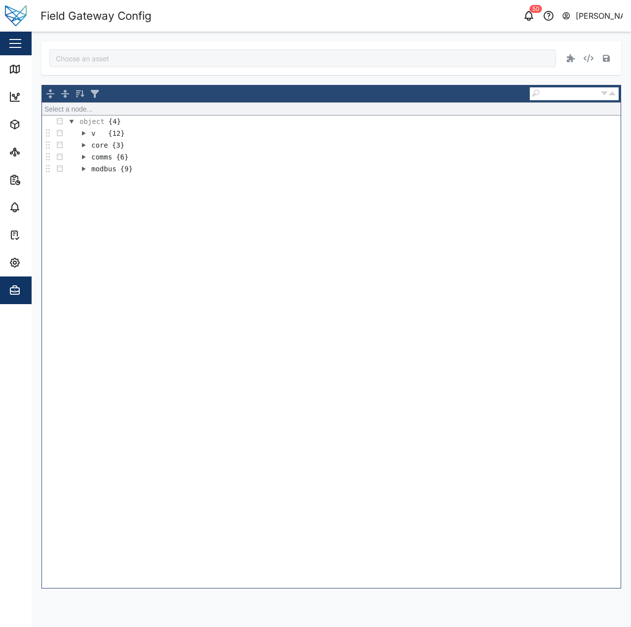
type input "Foodpro"
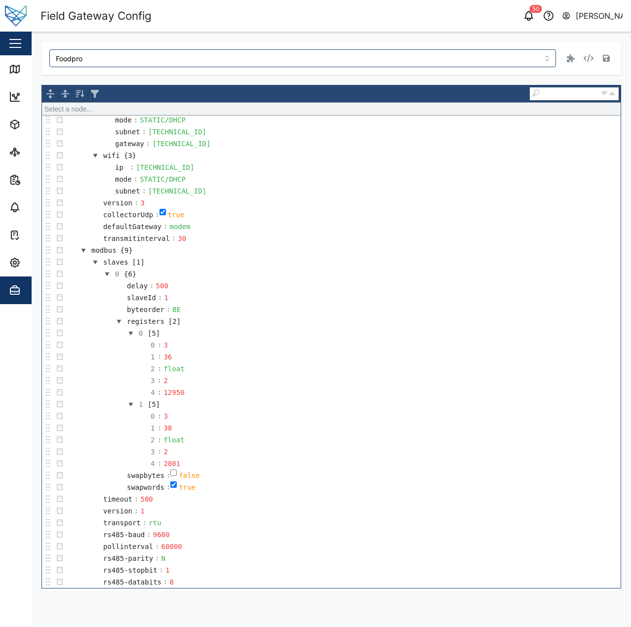
scroll to position [286, 0]
click at [23, 69] on div "Map" at bounding box center [28, 69] width 39 height 12
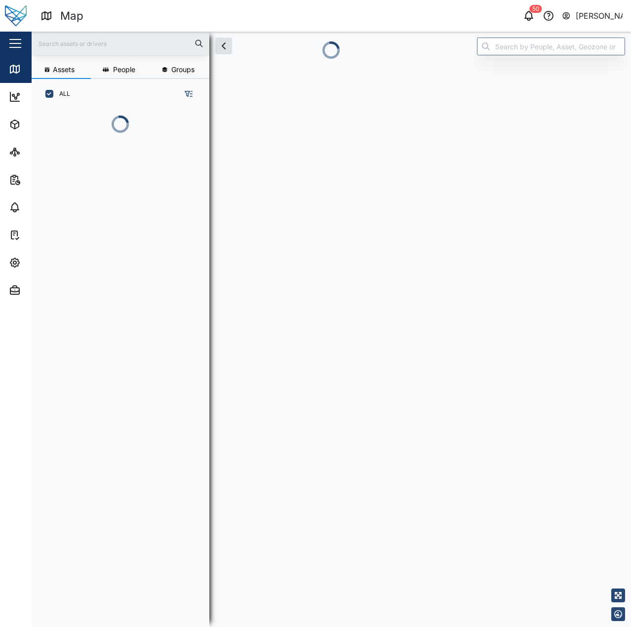
scroll to position [8, 8]
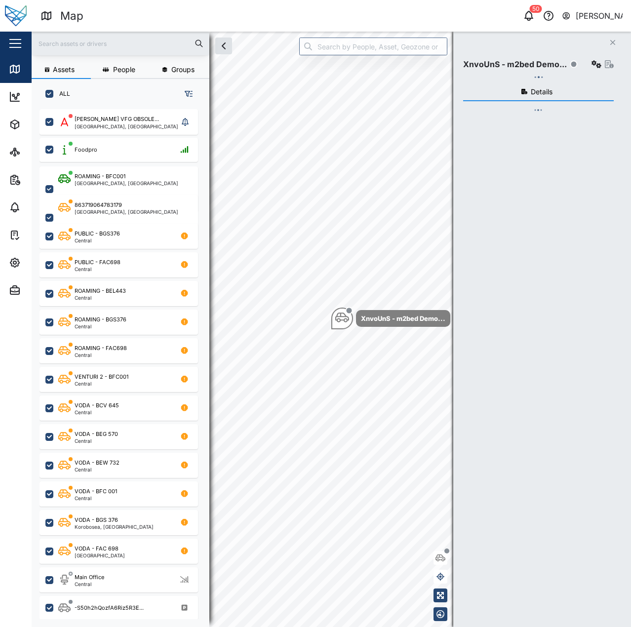
click at [508, 53] on div "XnvoUnS - m2bed Demo..." at bounding box center [538, 64] width 151 height 27
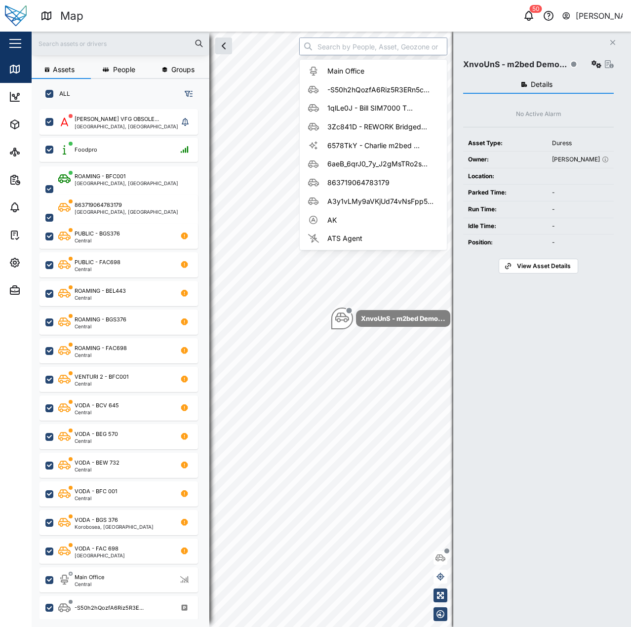
click at [378, 44] on input "search" at bounding box center [373, 47] width 148 height 18
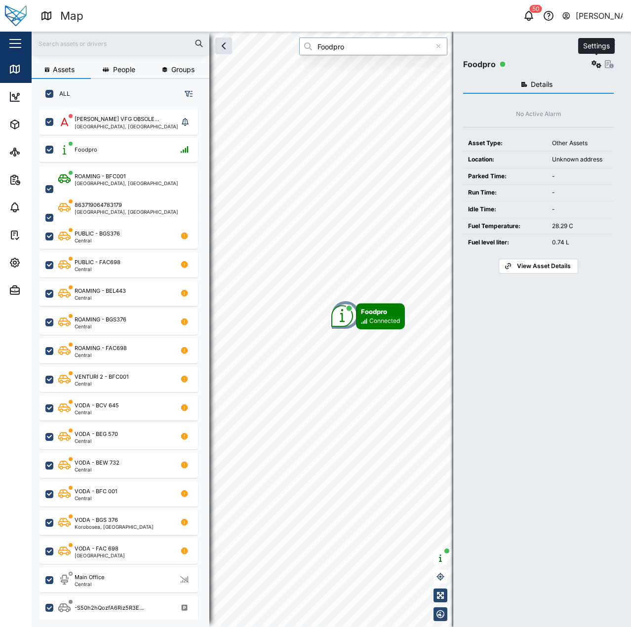
type input "Foodpro"
click at [595, 68] on icon "button" at bounding box center [596, 64] width 10 height 8
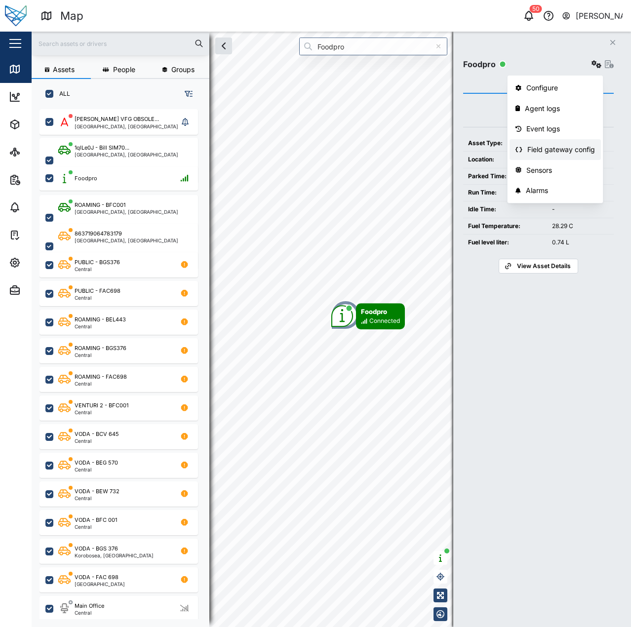
click at [572, 153] on div "Field gateway config" at bounding box center [561, 149] width 68 height 11
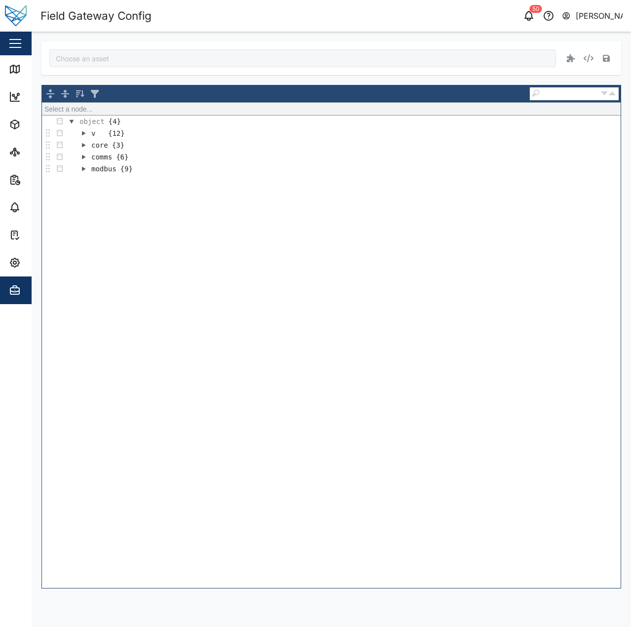
type input "Foodpro"
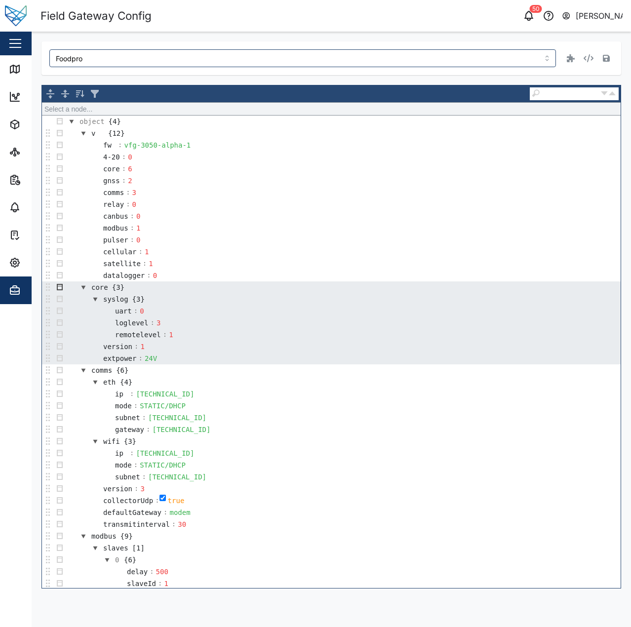
click at [55, 285] on button "button" at bounding box center [60, 287] width 12 height 12
click at [74, 352] on div "Insert" at bounding box center [76, 353] width 43 height 12
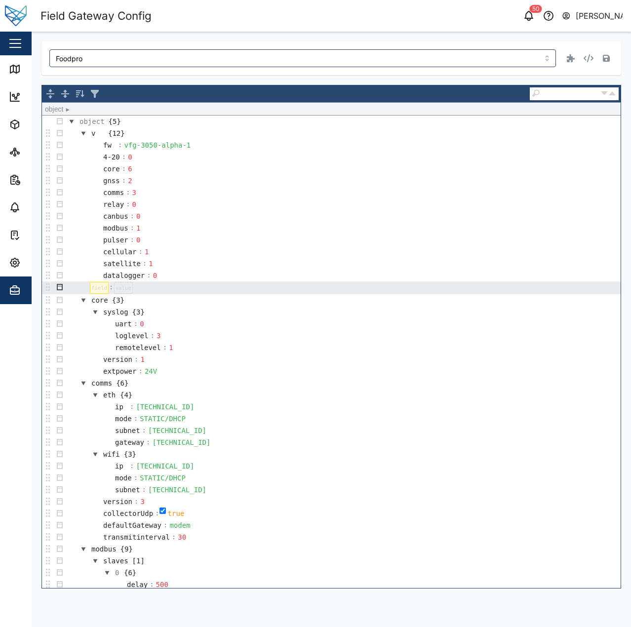
click at [60, 286] on button "button" at bounding box center [60, 287] width 12 height 12
click at [84, 296] on div "Type" at bounding box center [84, 300] width 59 height 12
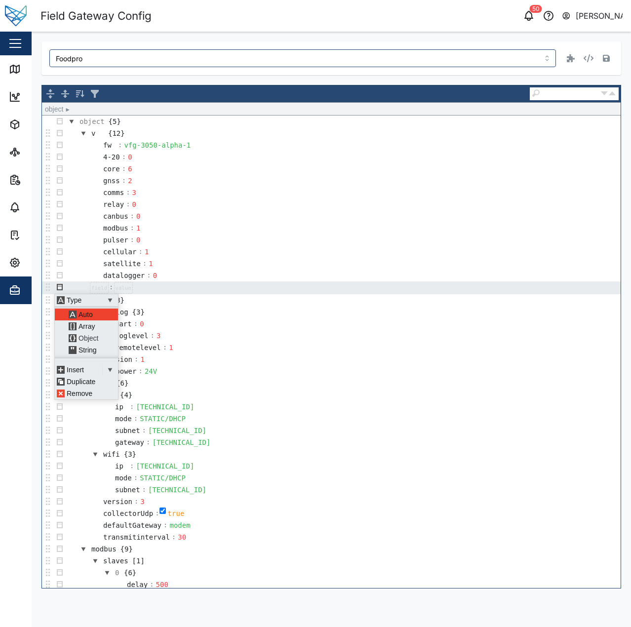
click at [85, 337] on div "Object" at bounding box center [90, 338] width 47 height 12
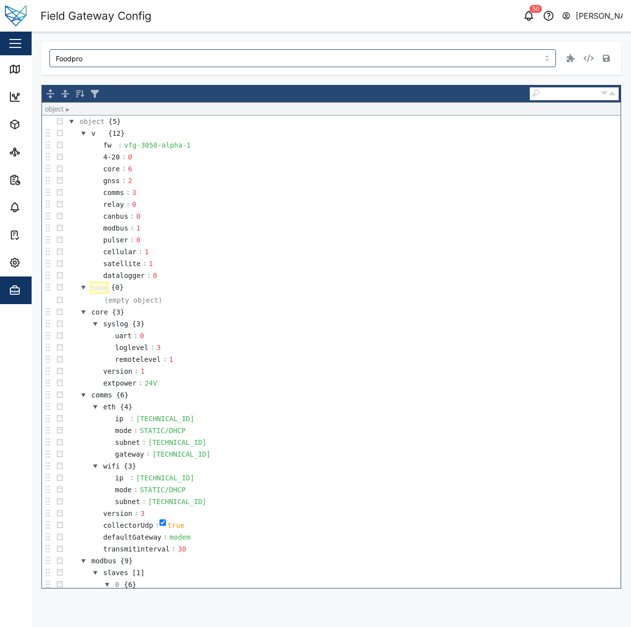
click at [99, 287] on div at bounding box center [99, 288] width 19 height 12
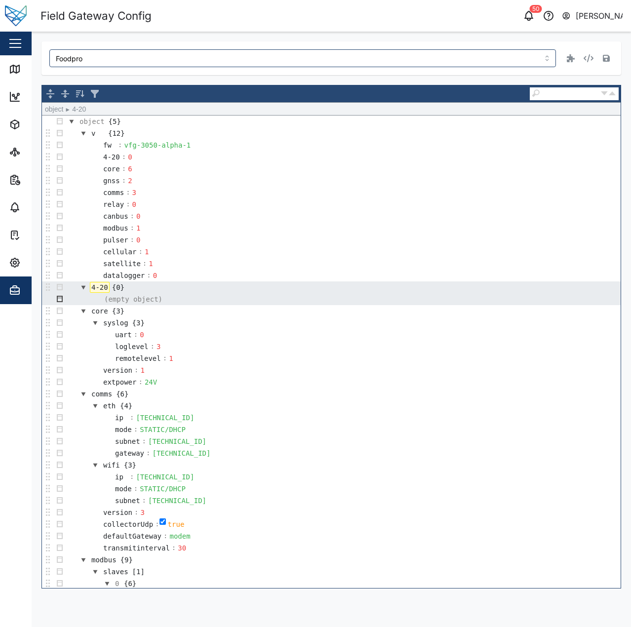
click at [58, 299] on button "button" at bounding box center [60, 299] width 12 height 12
click at [74, 315] on div "Append" at bounding box center [76, 312] width 43 height 12
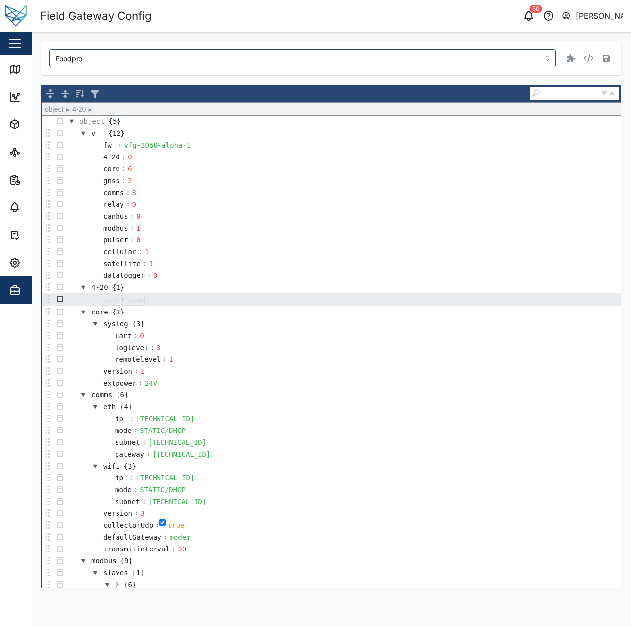
click at [55, 301] on button "button" at bounding box center [60, 299] width 12 height 12
click at [90, 312] on div "Type" at bounding box center [84, 312] width 59 height 12
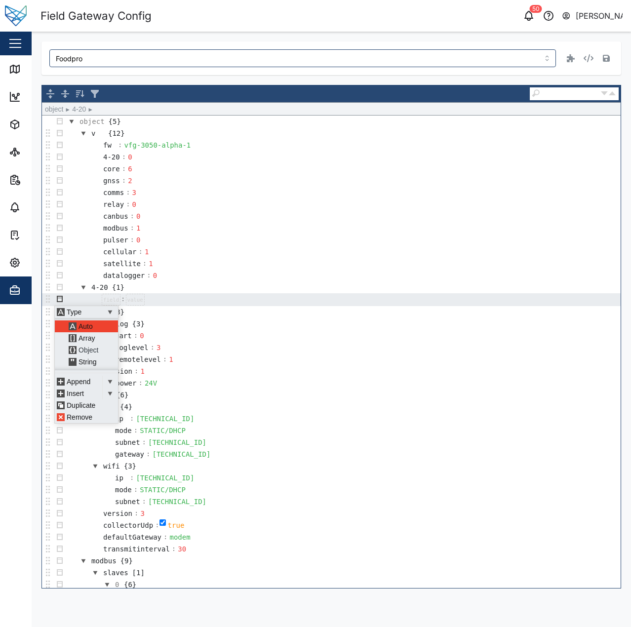
click at [95, 348] on div "Object" at bounding box center [90, 350] width 47 height 12
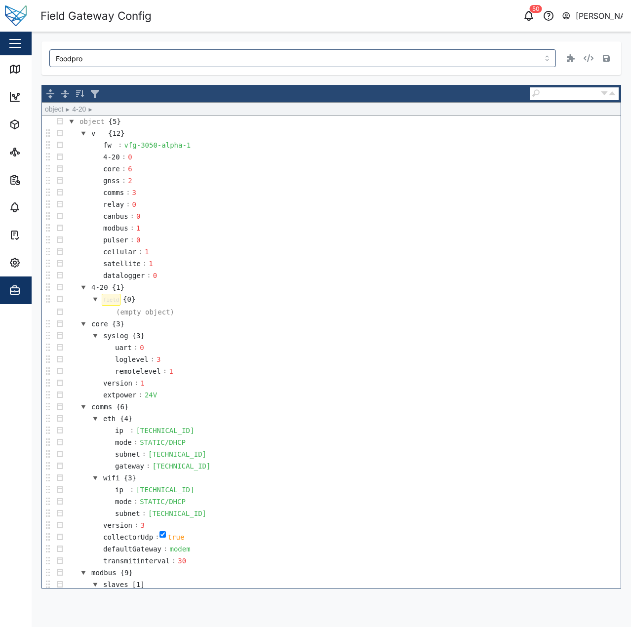
click at [108, 294] on div at bounding box center [111, 300] width 19 height 12
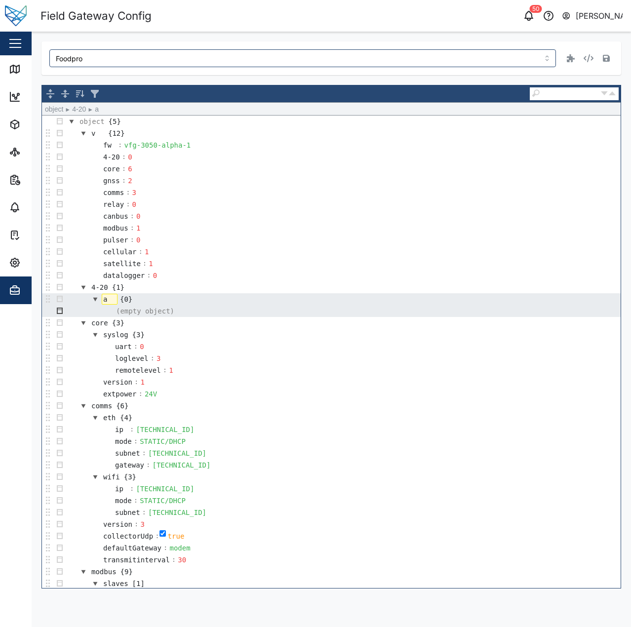
click at [59, 310] on button "button" at bounding box center [60, 311] width 12 height 12
click at [81, 325] on div "Append" at bounding box center [76, 324] width 43 height 12
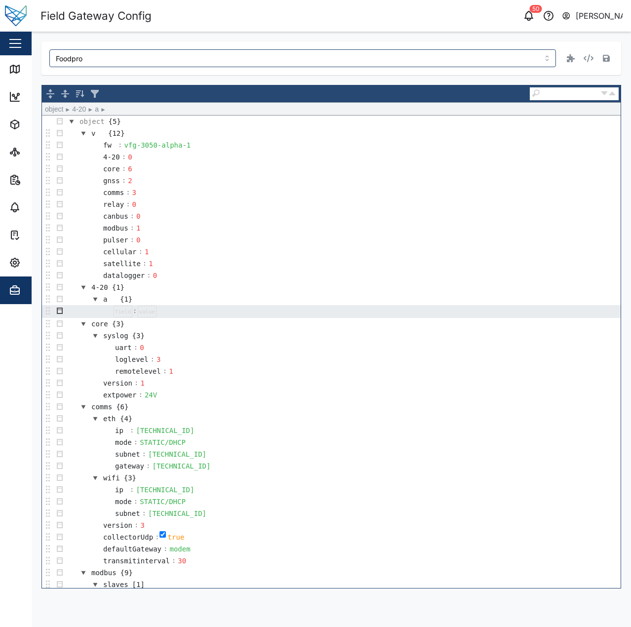
click at [58, 310] on button "button" at bounding box center [60, 311] width 12 height 12
click at [77, 348] on div "Insert" at bounding box center [76, 353] width 43 height 12
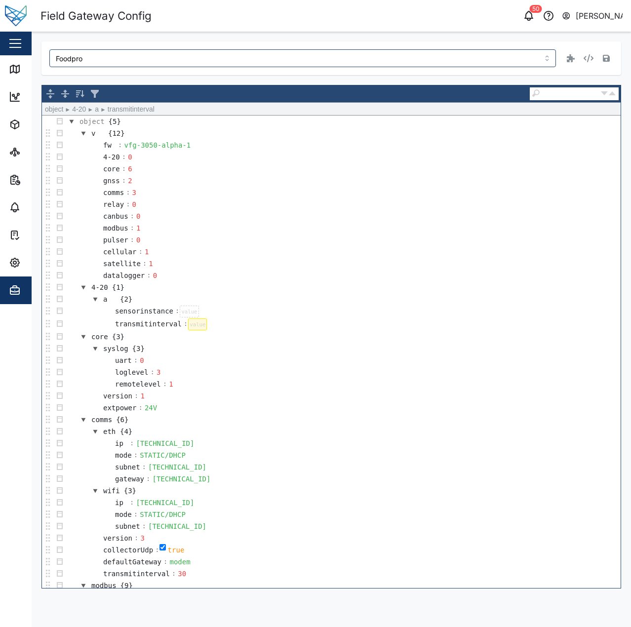
click at [188, 325] on div at bounding box center [197, 324] width 19 height 12
click at [182, 309] on div at bounding box center [189, 312] width 19 height 12
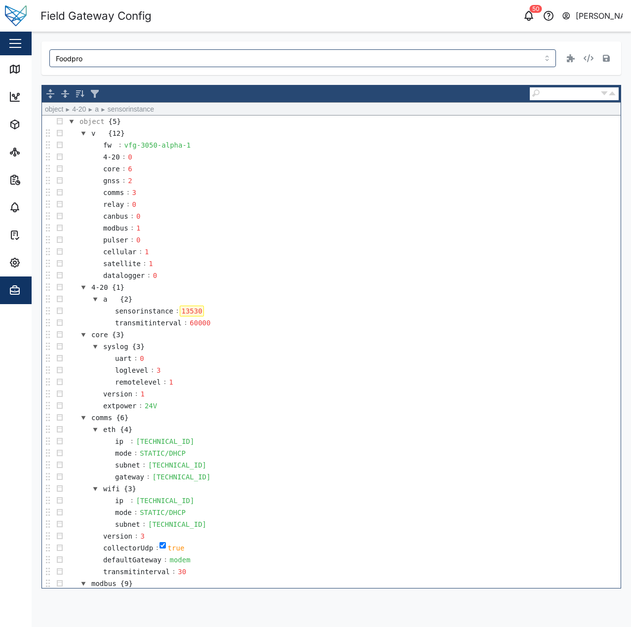
click at [513, 362] on td "uart : 0" at bounding box center [343, 358] width 555 height 12
click at [478, 244] on td "pulser : 0" at bounding box center [343, 240] width 555 height 12
click at [606, 61] on icon "button" at bounding box center [606, 58] width 7 height 7
click at [27, 74] on div "Map" at bounding box center [37, 69] width 22 height 11
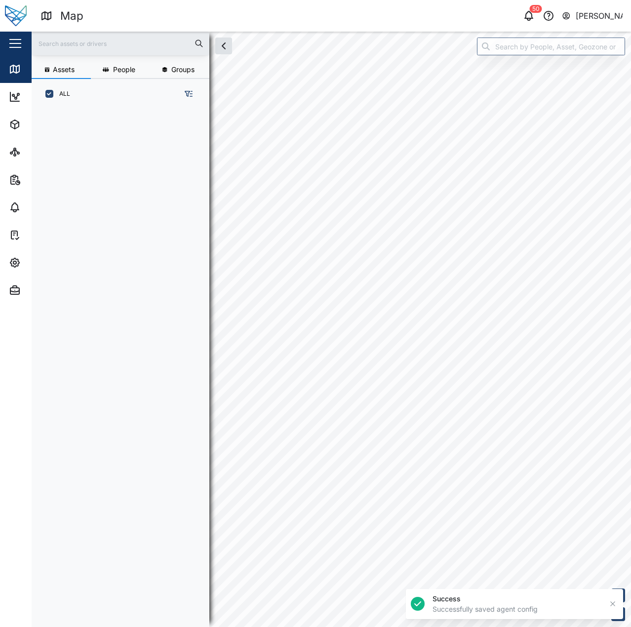
scroll to position [8, 8]
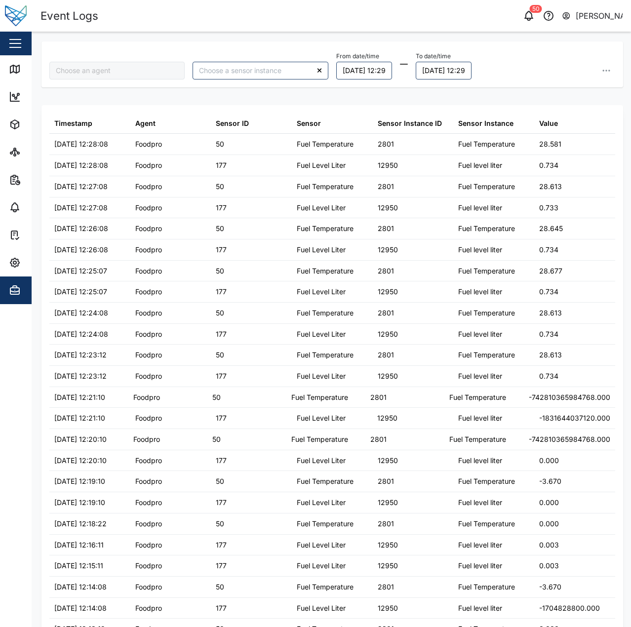
type input "Foodpro"
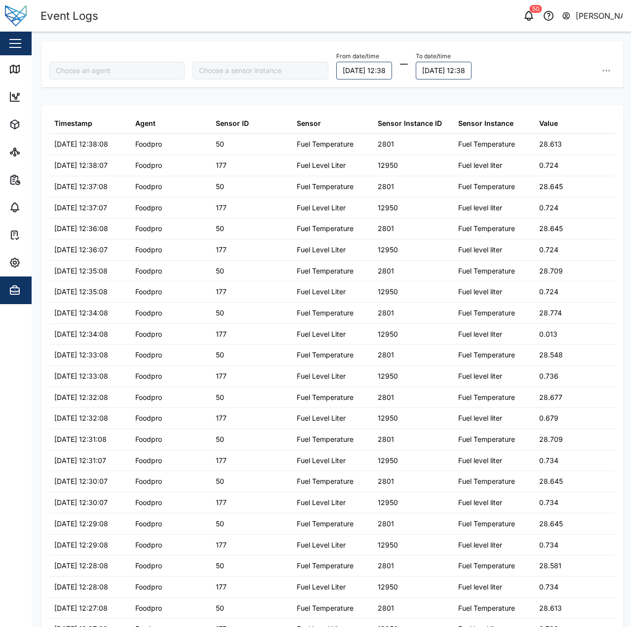
type input "Foodpro"
click at [533, 18] on icon "button" at bounding box center [529, 14] width 8 height 7
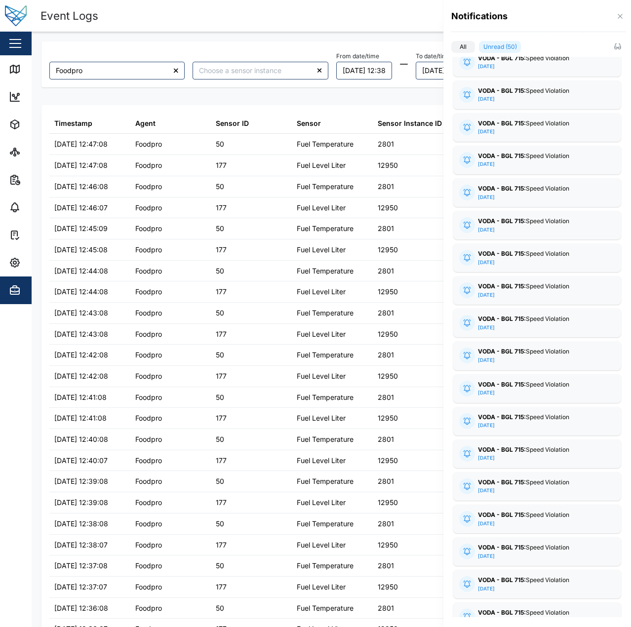
scroll to position [543, 0]
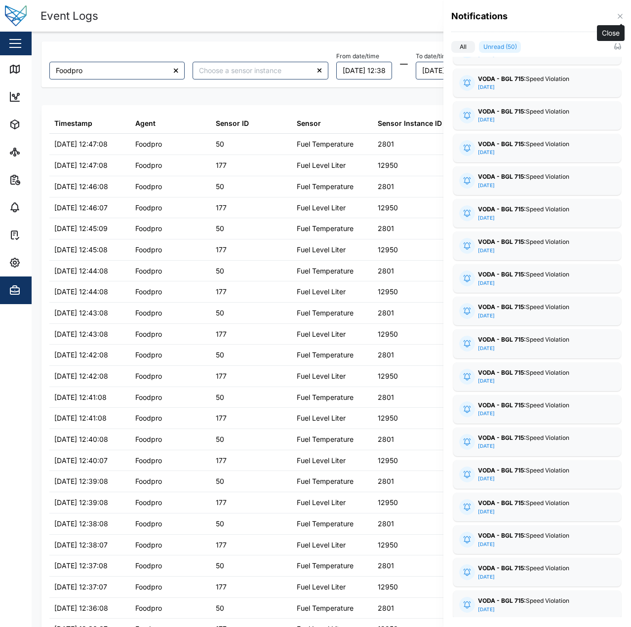
click at [620, 18] on icon "button" at bounding box center [620, 16] width 8 height 8
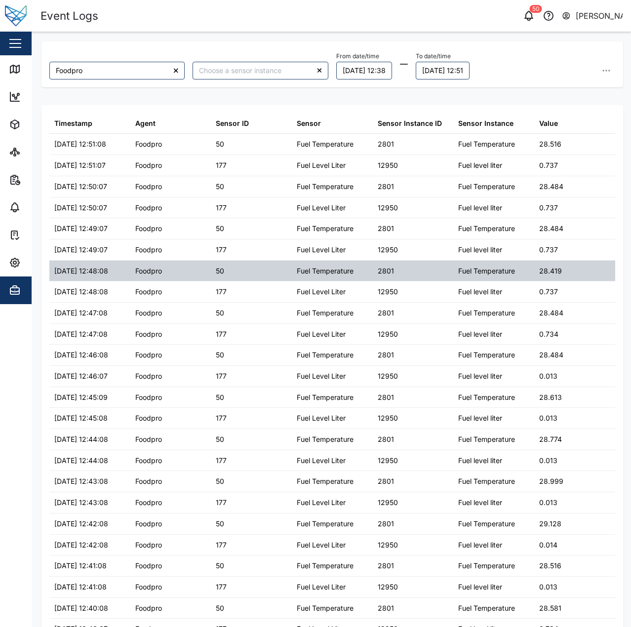
click at [501, 269] on div "Fuel Temperature" at bounding box center [486, 271] width 57 height 11
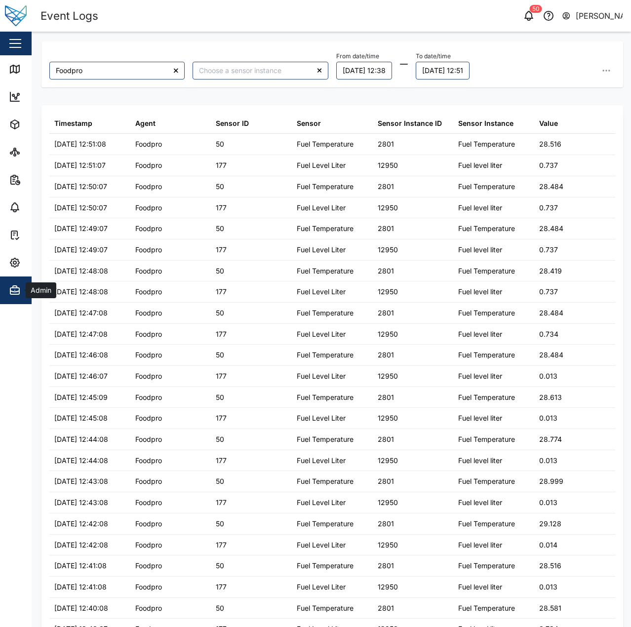
click at [20, 290] on icon "button" at bounding box center [15, 290] width 12 height 12
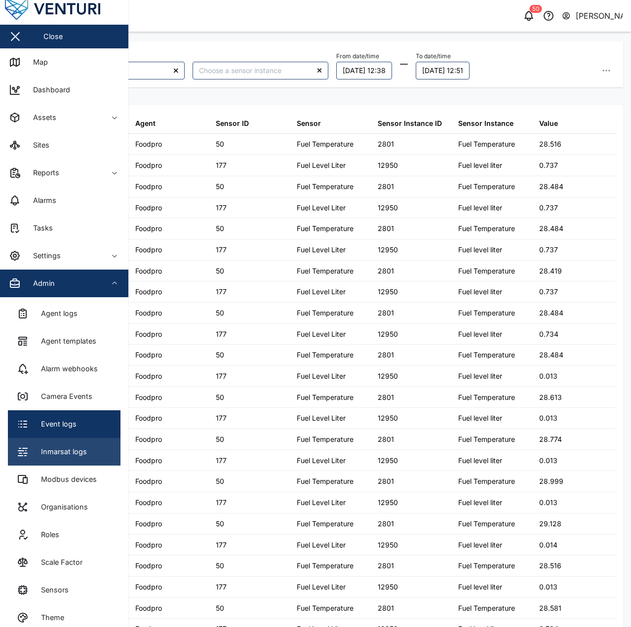
scroll to position [19, 0]
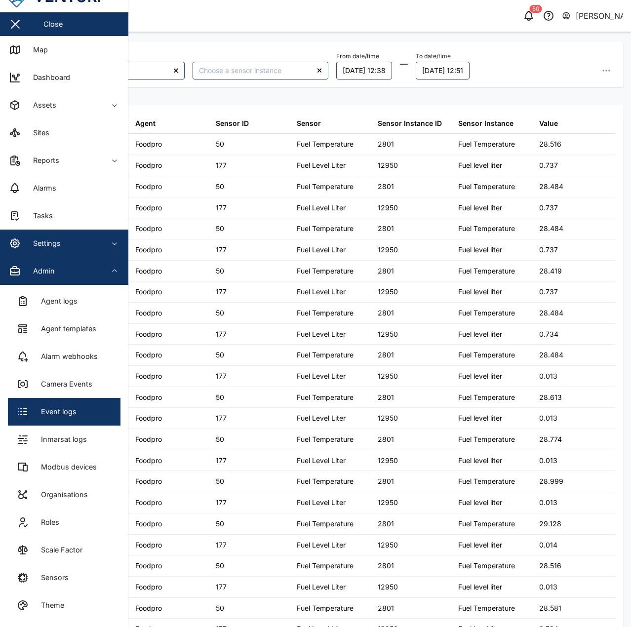
click at [55, 236] on span "Settings" at bounding box center [54, 244] width 90 height 28
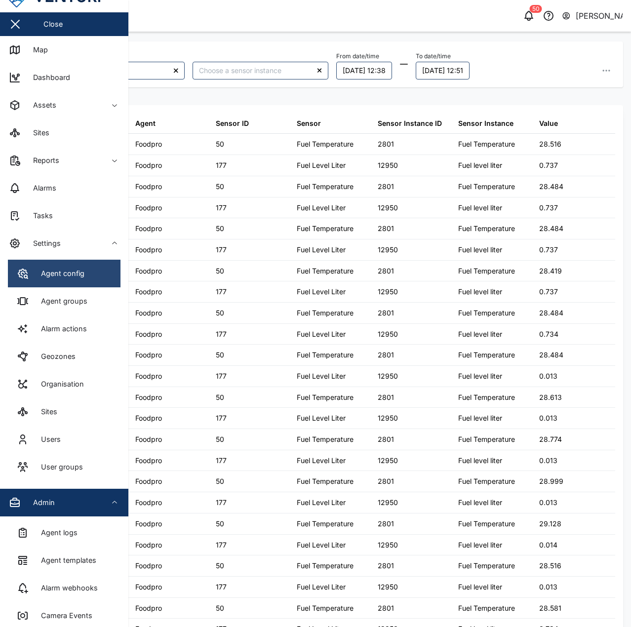
click at [74, 275] on div "Agent config" at bounding box center [59, 273] width 51 height 11
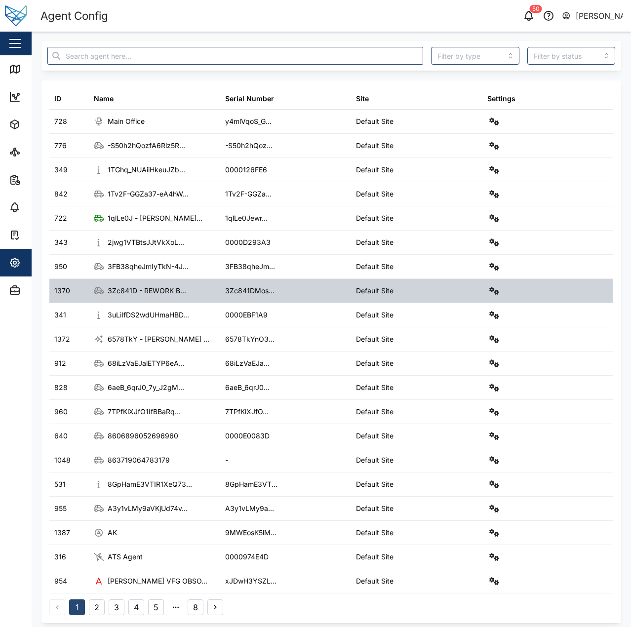
scroll to position [34, 0]
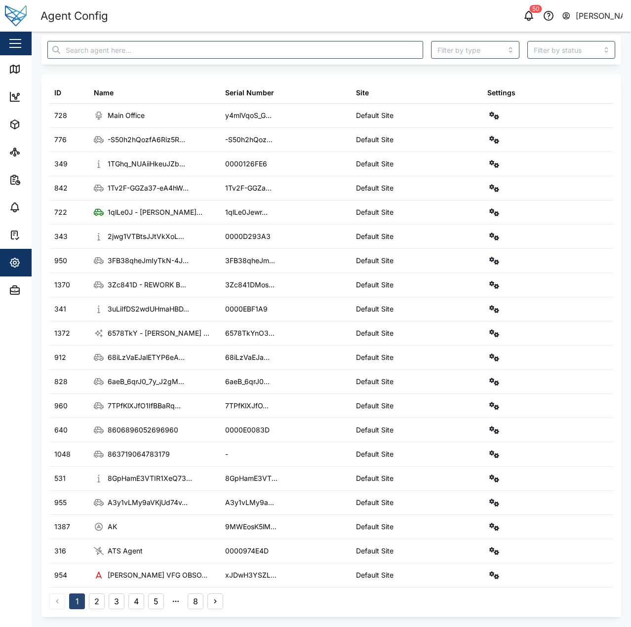
click at [112, 602] on button "3" at bounding box center [117, 601] width 16 height 16
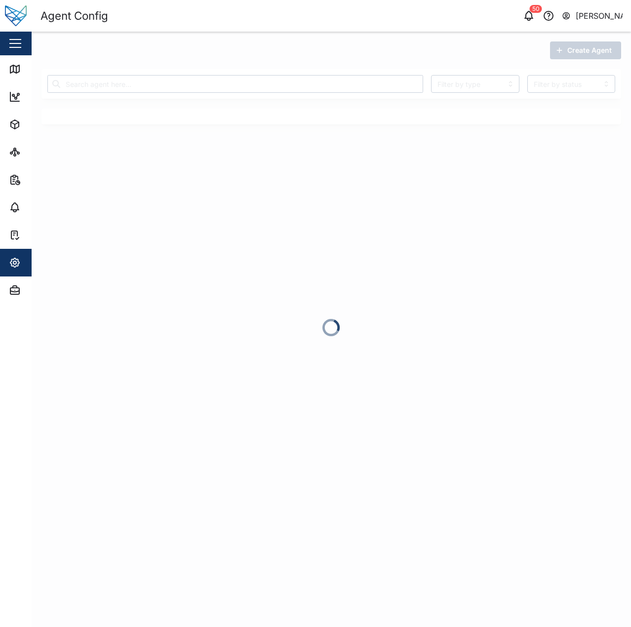
scroll to position [0, 0]
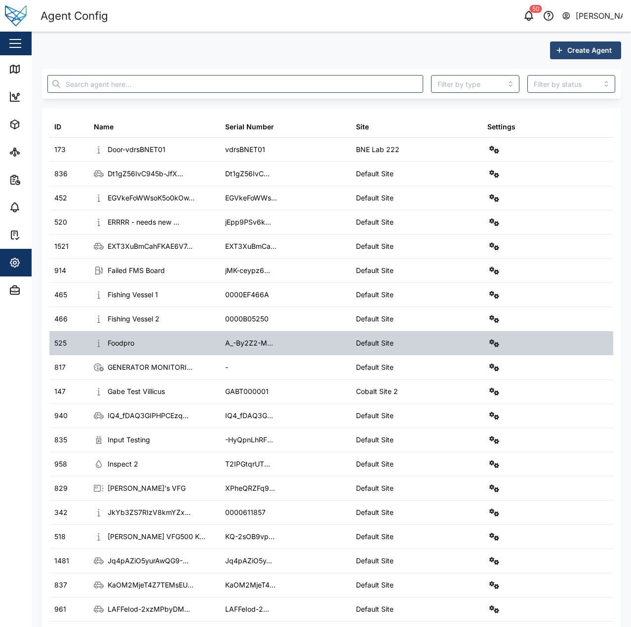
click at [498, 343] on div "Settings" at bounding box center [547, 343] width 131 height 24
click at [489, 344] on icon "button" at bounding box center [494, 343] width 10 height 8
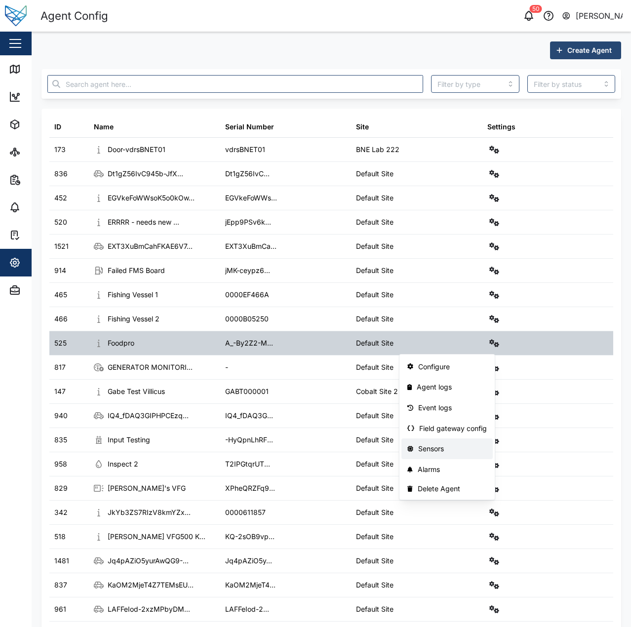
click at [438, 447] on div "Sensors" at bounding box center [452, 448] width 69 height 11
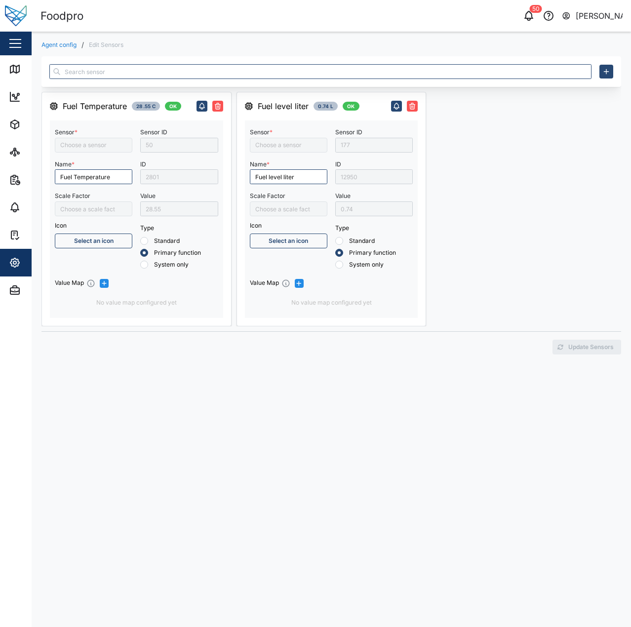
type input "Fuel Temperature"
type input "Fuel Level Liter"
drag, startPoint x: 332, startPoint y: 428, endPoint x: 307, endPoint y: 413, distance: 29.6
click at [331, 428] on div "Fuel Temperature 28.55 C OK Sensor * Fuel Temperature Name * Fuel Temperature S…" at bounding box center [331, 336] width 580 height 560
click at [24, 73] on div "Map" at bounding box center [28, 69] width 39 height 12
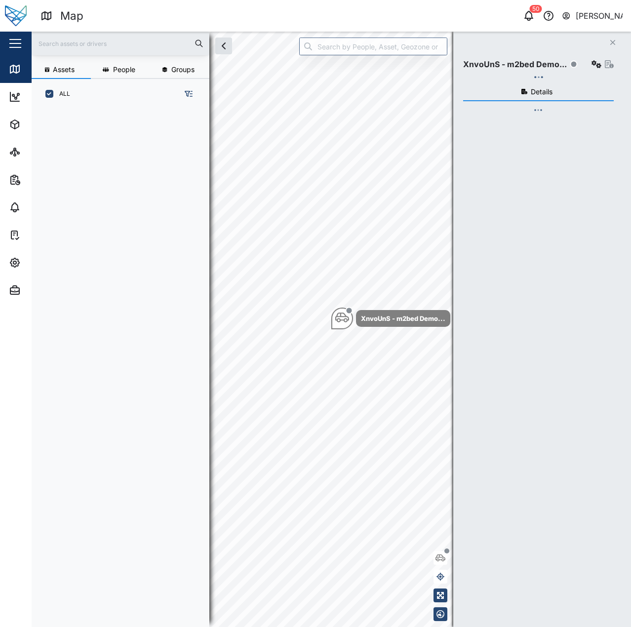
scroll to position [506, 155]
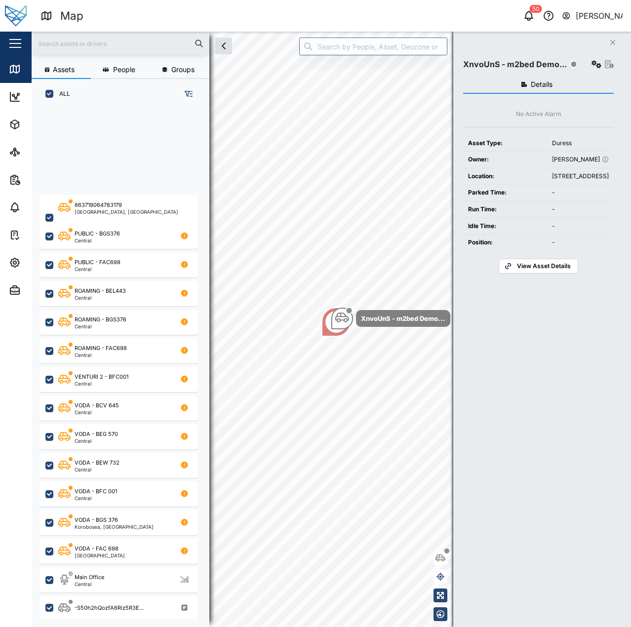
scroll to position [197, 0]
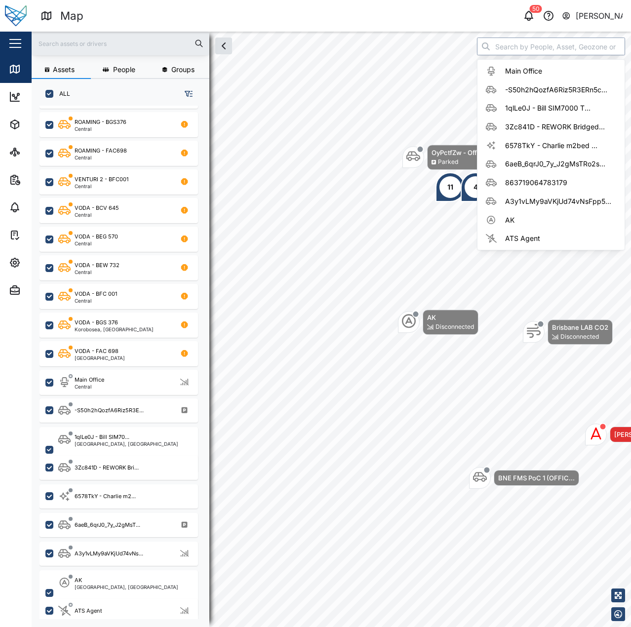
click at [527, 44] on input "search" at bounding box center [551, 47] width 148 height 18
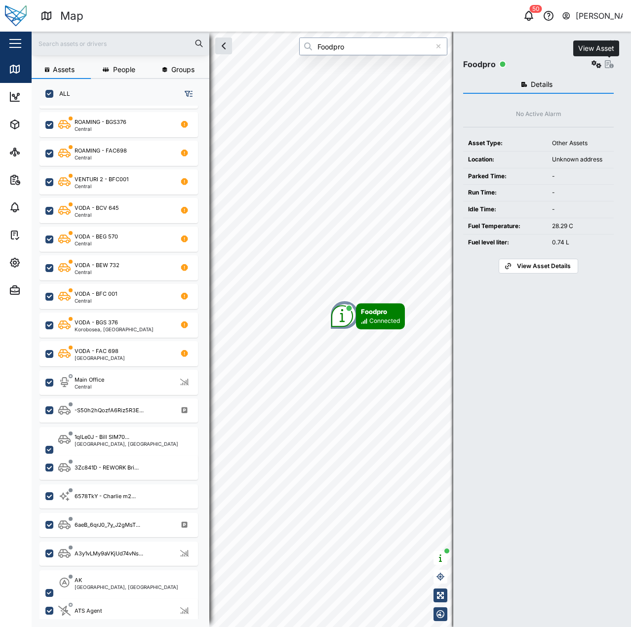
type input "Foodpro"
click at [600, 62] on icon "button" at bounding box center [596, 64] width 10 height 8
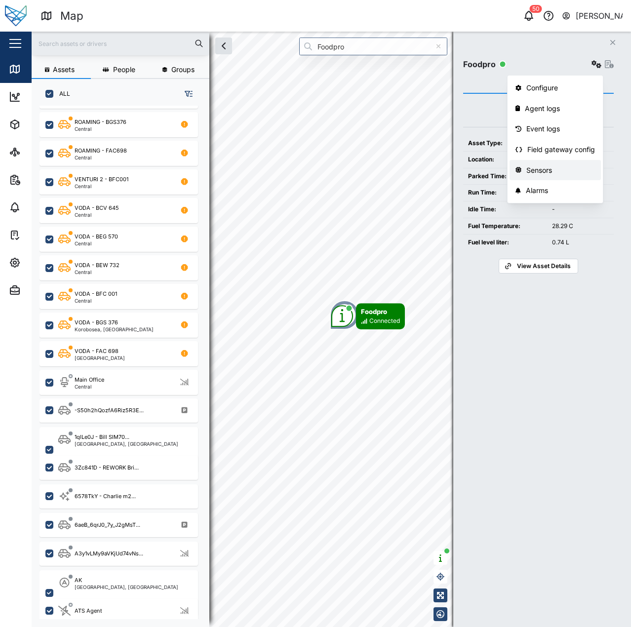
click at [562, 171] on div "Sensors" at bounding box center [560, 170] width 69 height 11
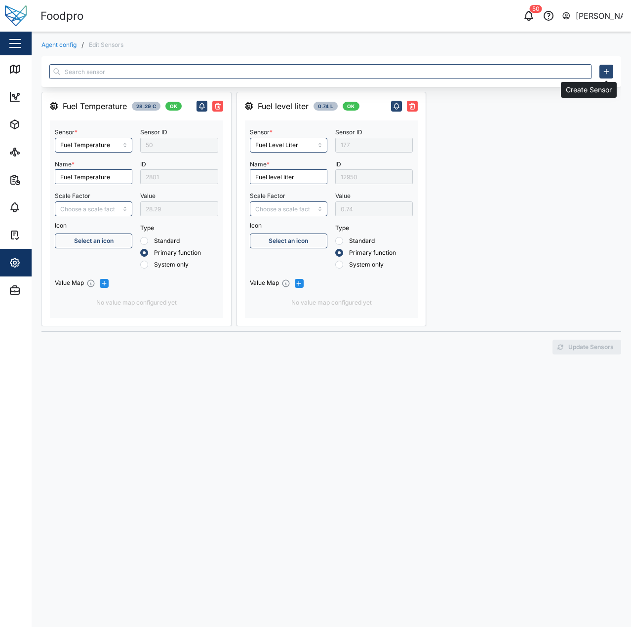
click at [607, 70] on icon "button" at bounding box center [606, 72] width 8 height 8
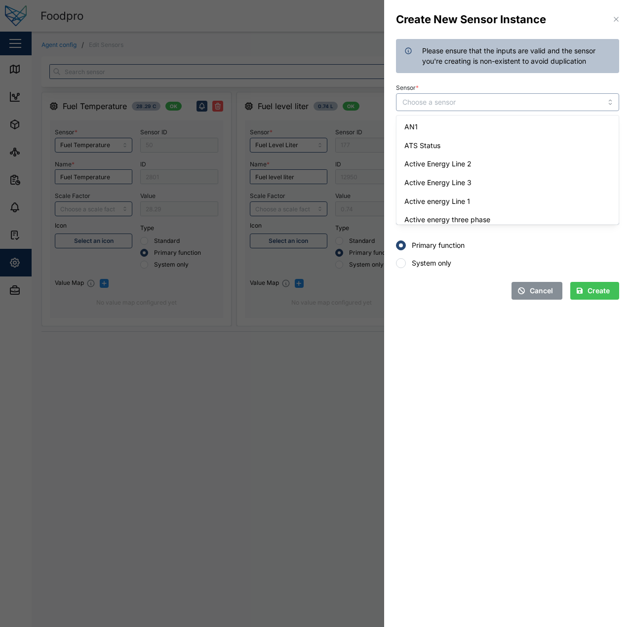
click at [484, 105] on input "Sensor *" at bounding box center [507, 102] width 223 height 18
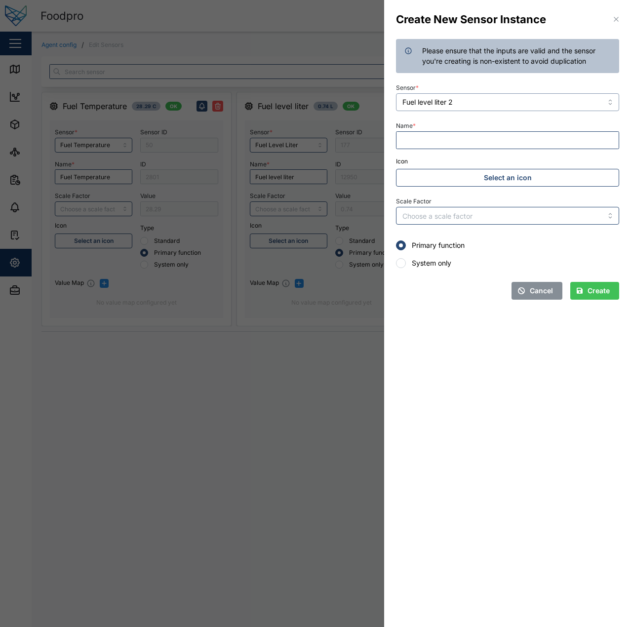
type input "Fuel level liter 2"
click at [460, 146] on input "Name *" at bounding box center [507, 140] width 223 height 18
type input "0.5% Probe"
click at [591, 287] on span "Create" at bounding box center [598, 290] width 22 height 17
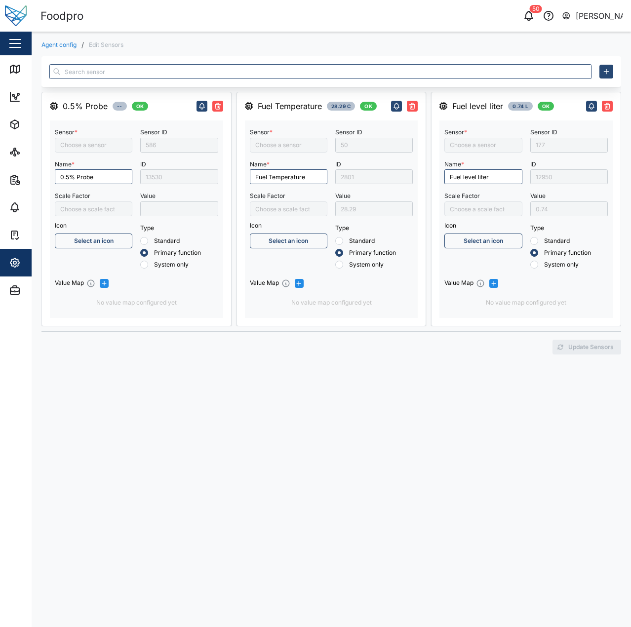
type input "Fuel level liter 2"
type input "Fuel Temperature"
type input "Fuel Level Liter"
click at [18, 68] on icon at bounding box center [15, 69] width 12 height 12
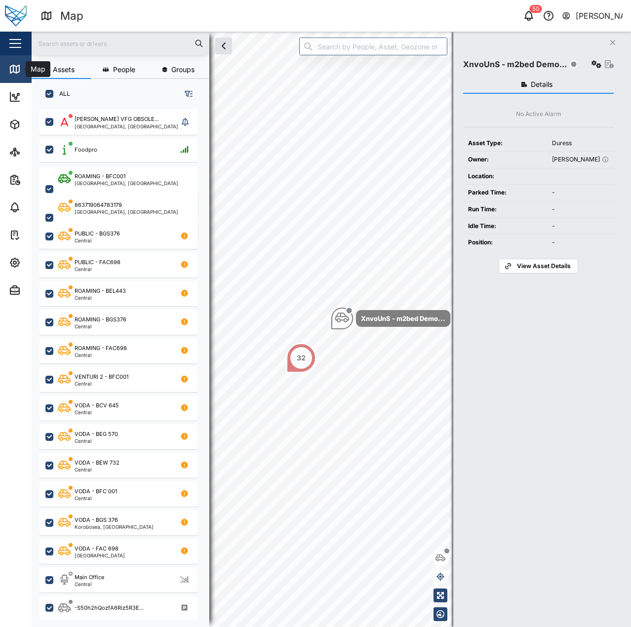
scroll to position [506, 155]
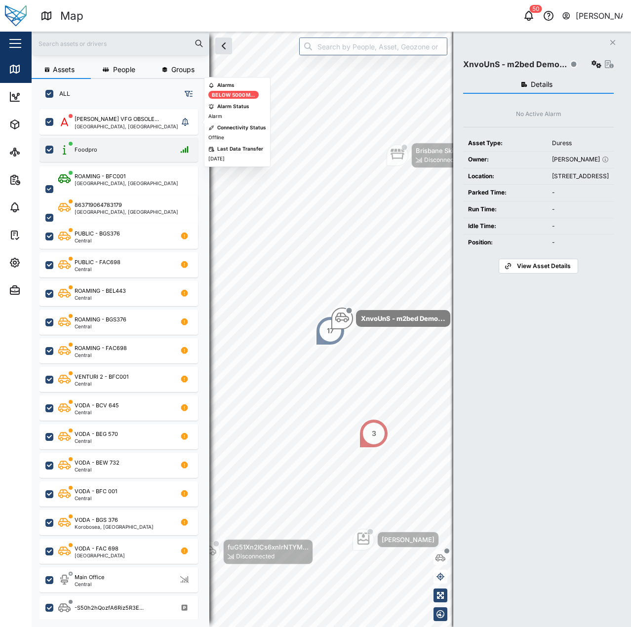
click at [104, 142] on div "Foodpro" at bounding box center [118, 150] width 158 height 24
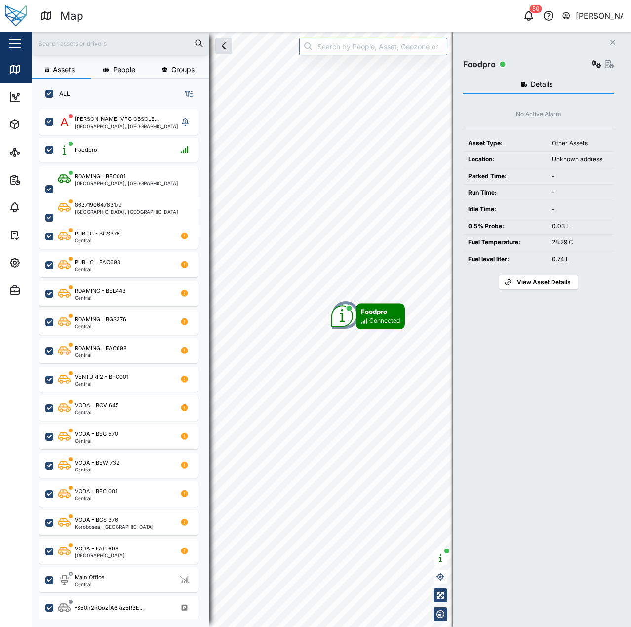
click at [571, 235] on td "28.29 C" at bounding box center [580, 243] width 67 height 17
drag, startPoint x: 564, startPoint y: 229, endPoint x: 580, endPoint y: 224, distance: 16.7
click at [580, 224] on div "0.03 L" at bounding box center [580, 226] width 57 height 9
click at [578, 224] on div "0.03 L" at bounding box center [580, 226] width 57 height 9
click at [594, 60] on button "button" at bounding box center [596, 64] width 14 height 14
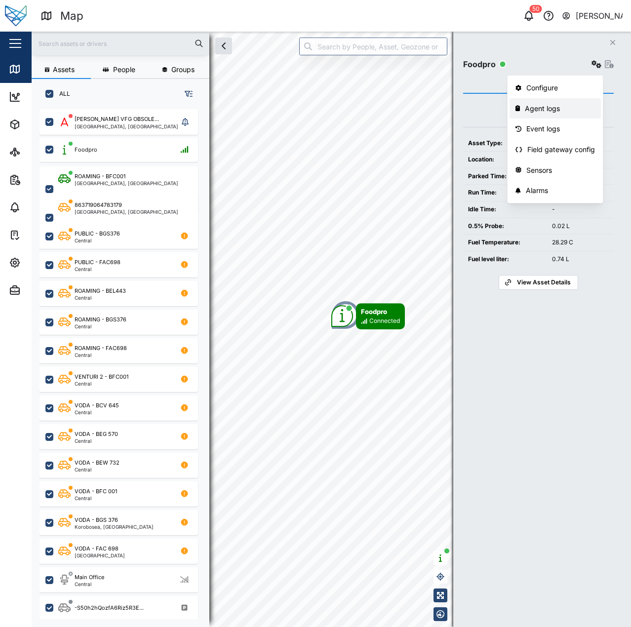
click at [579, 108] on div "Agent logs" at bounding box center [560, 108] width 70 height 11
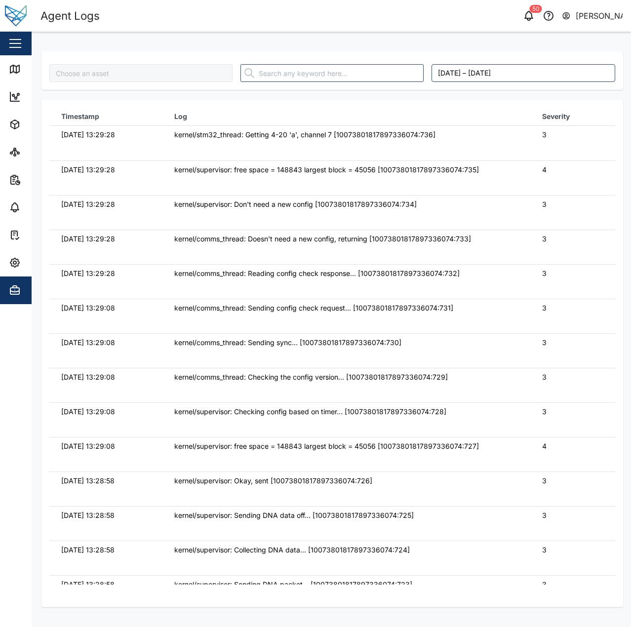
type input "Foodpro"
click at [29, 70] on div "Map" at bounding box center [37, 69] width 22 height 11
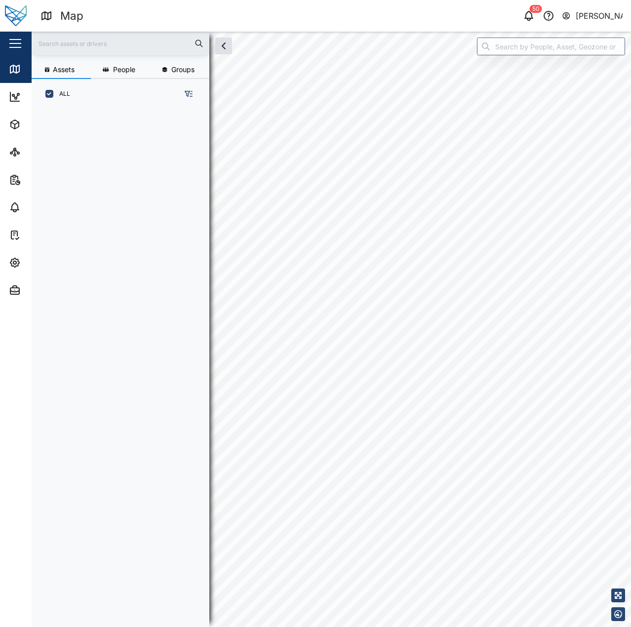
scroll to position [506, 155]
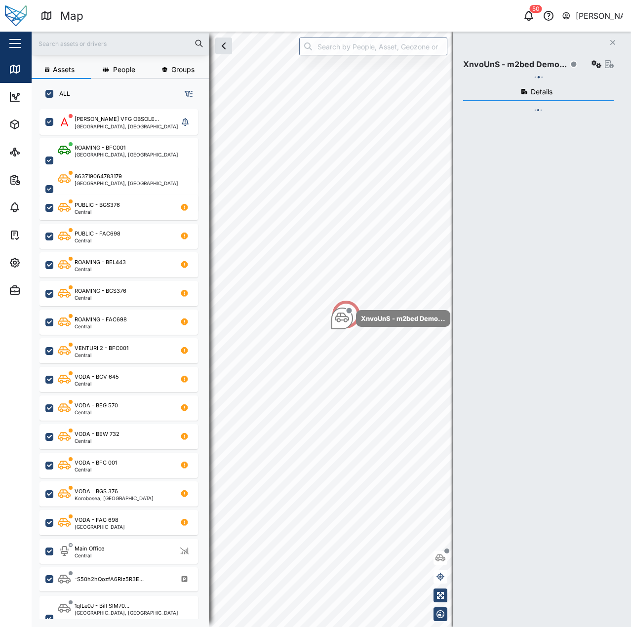
click at [593, 49] on div "Close XnvoUnS - m2bed Demo... Settings Details" at bounding box center [542, 329] width 178 height 595
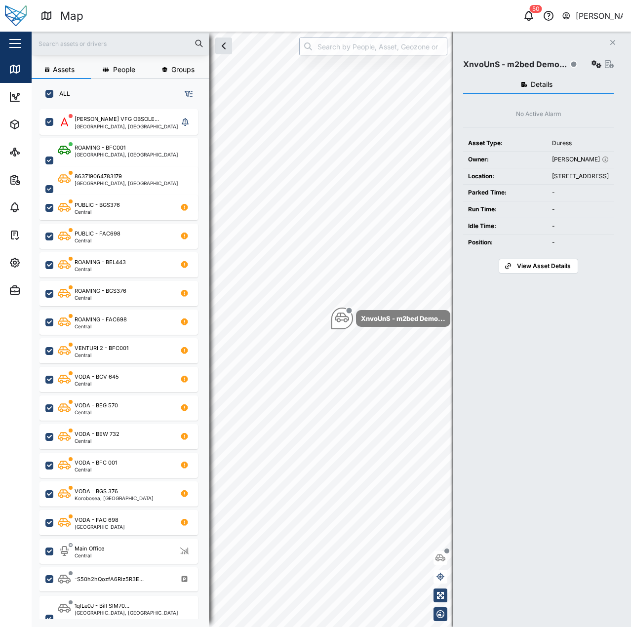
click at [415, 46] on input "search" at bounding box center [373, 47] width 148 height 18
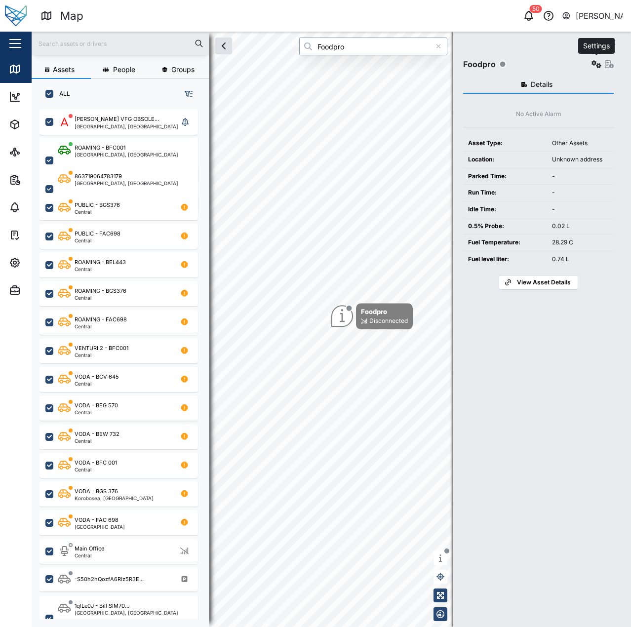
type input "Foodpro"
click at [593, 62] on icon "button" at bounding box center [596, 64] width 10 height 8
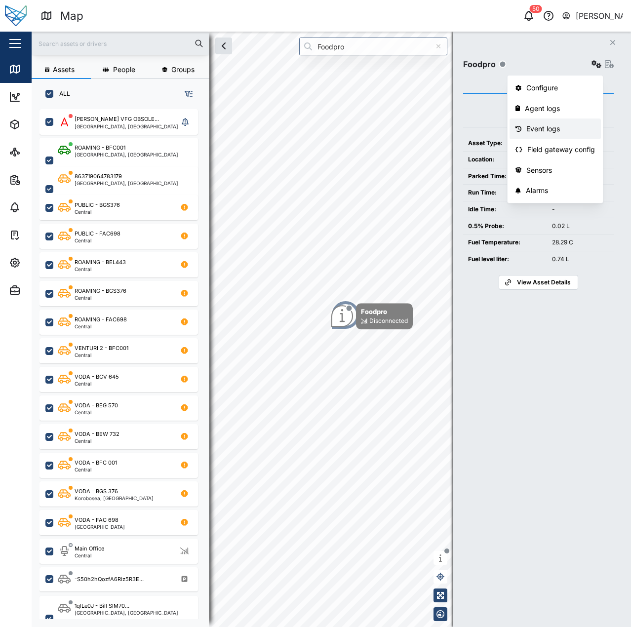
click at [576, 135] on link "Event logs" at bounding box center [554, 128] width 91 height 21
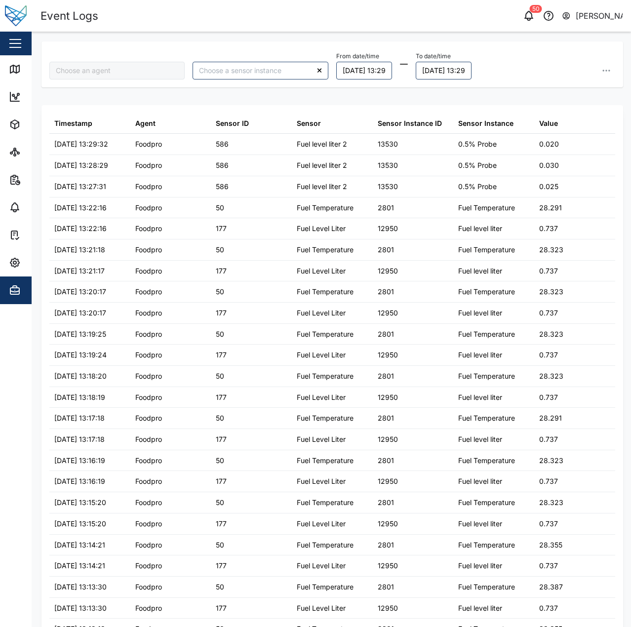
type input "Foodpro"
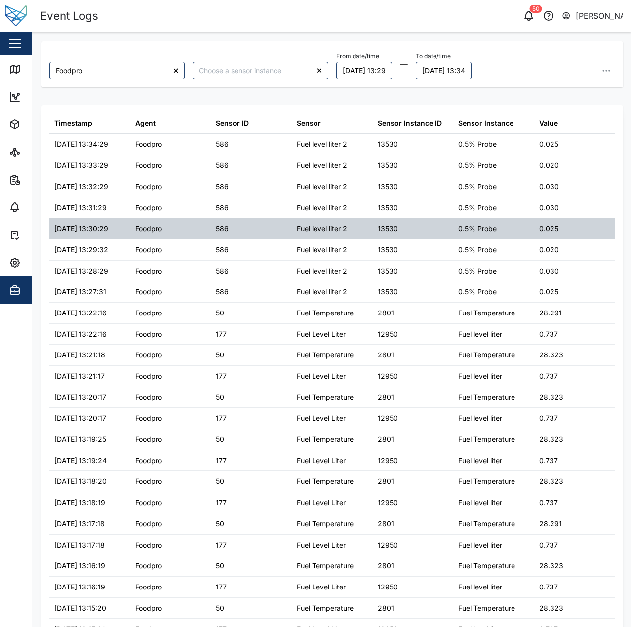
click at [568, 238] on div "0.025" at bounding box center [574, 228] width 81 height 21
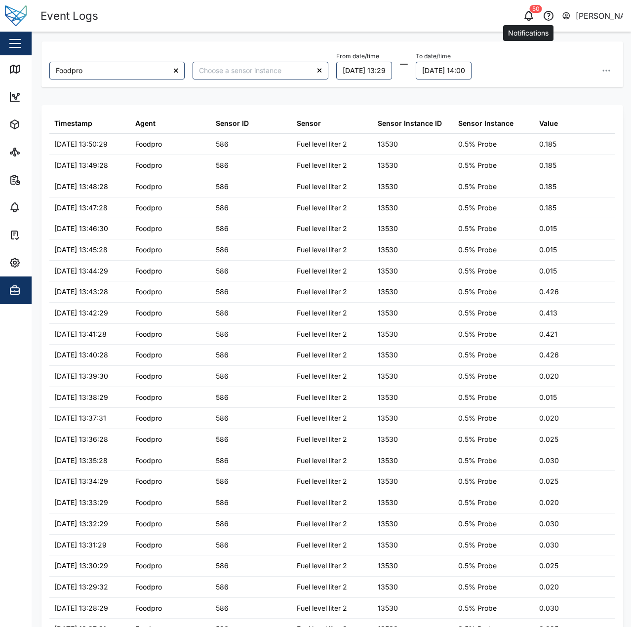
click at [532, 14] on icon "button" at bounding box center [529, 16] width 12 height 12
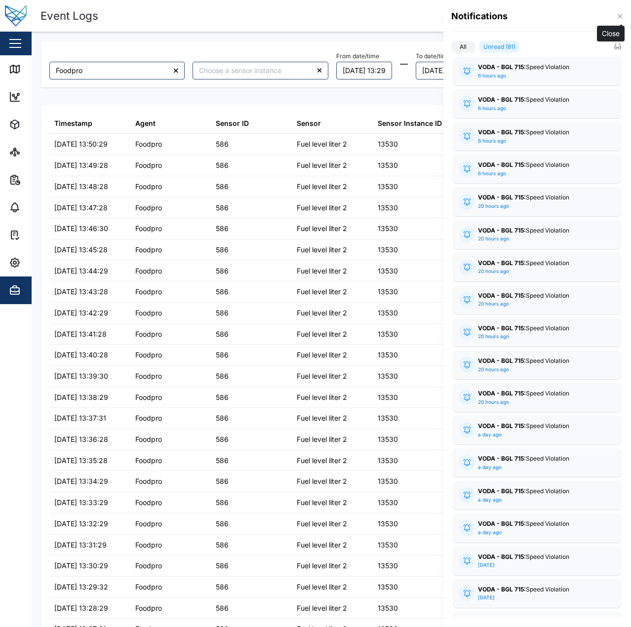
click at [619, 15] on icon "button" at bounding box center [620, 16] width 4 height 4
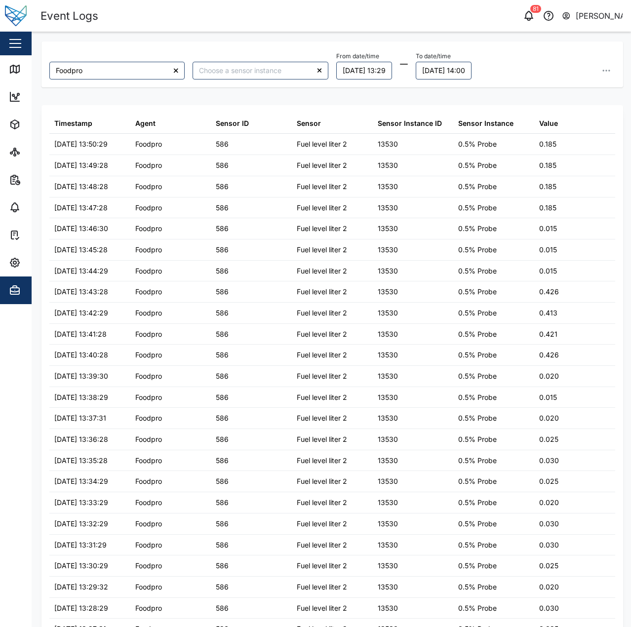
click at [461, 24] on div "Event Logs 81 Declan Delahunty" at bounding box center [335, 15] width 590 height 17
click at [240, 72] on input "search" at bounding box center [260, 71] width 135 height 18
type input "0.5% Probe"
click at [25, 68] on div "Map" at bounding box center [28, 69] width 39 height 12
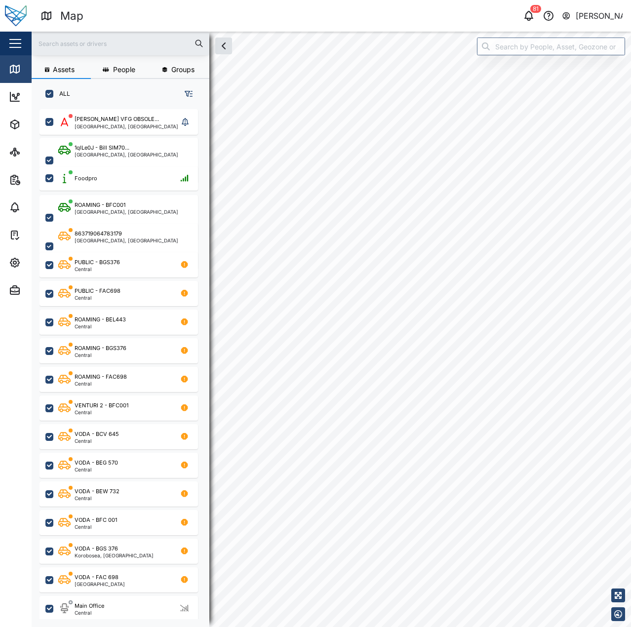
checkbox input "true"
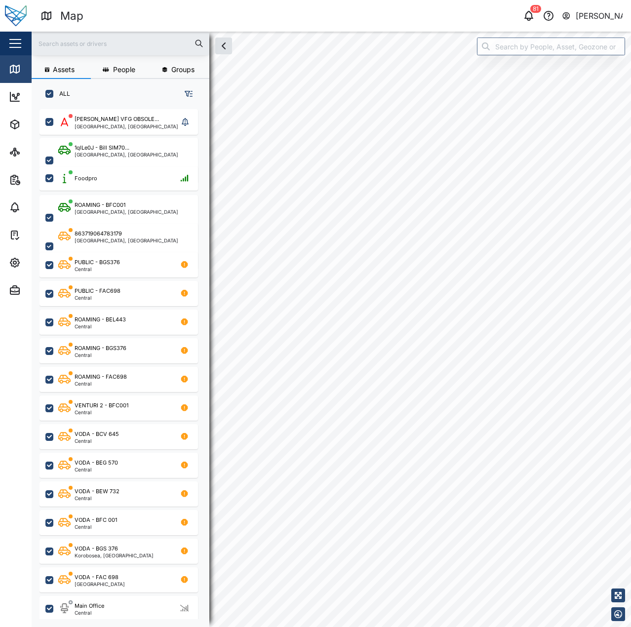
checkbox input "true"
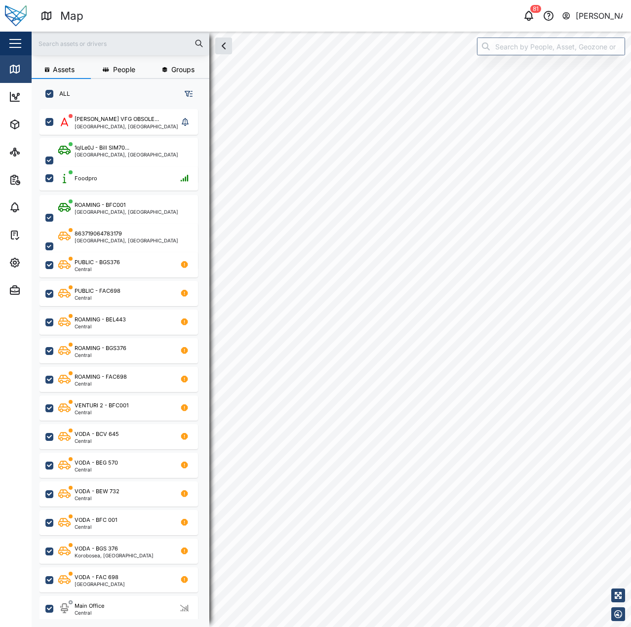
checkbox input "true"
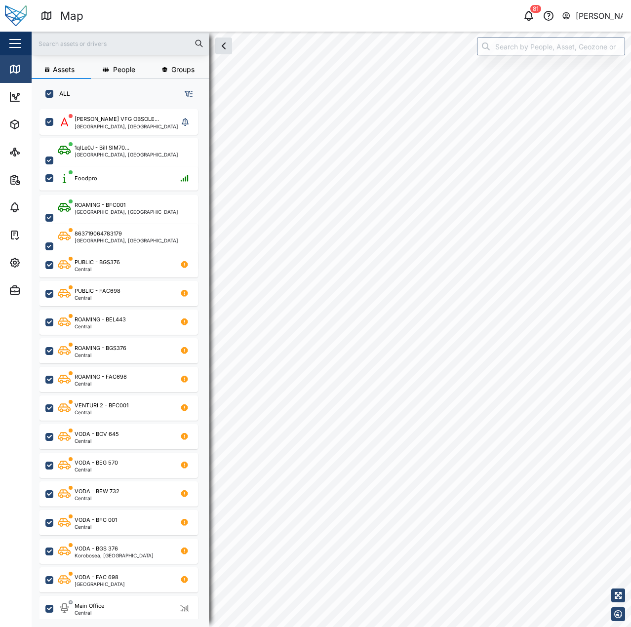
checkbox input "true"
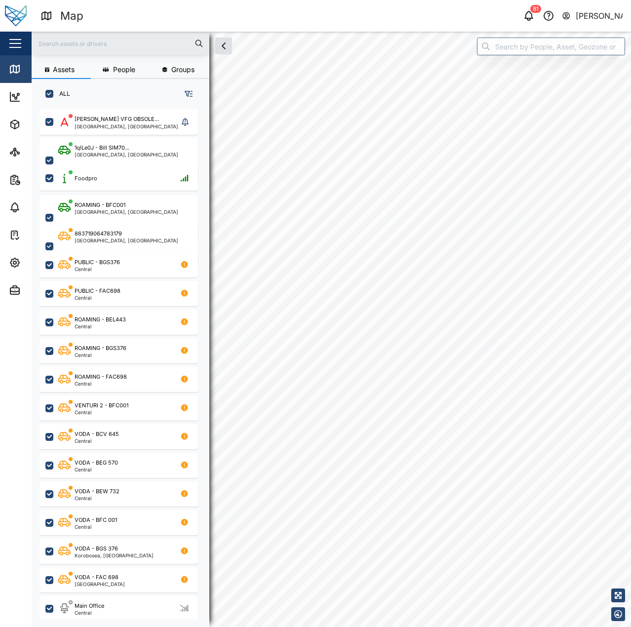
checkbox input "true"
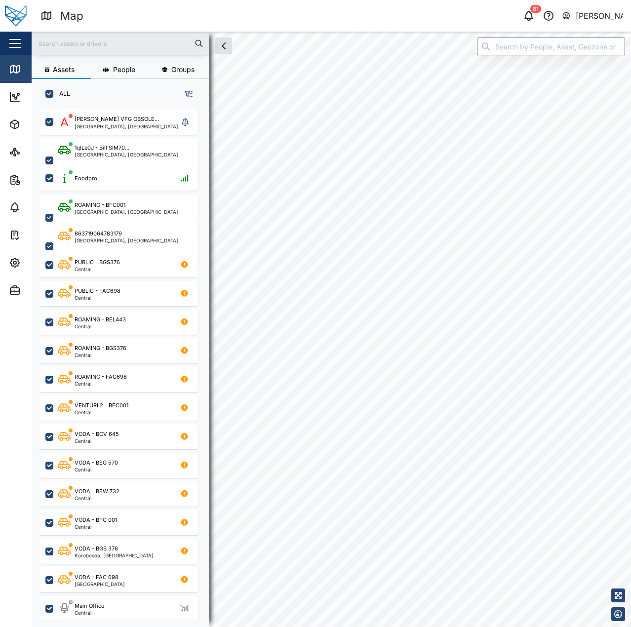
checkbox input "true"
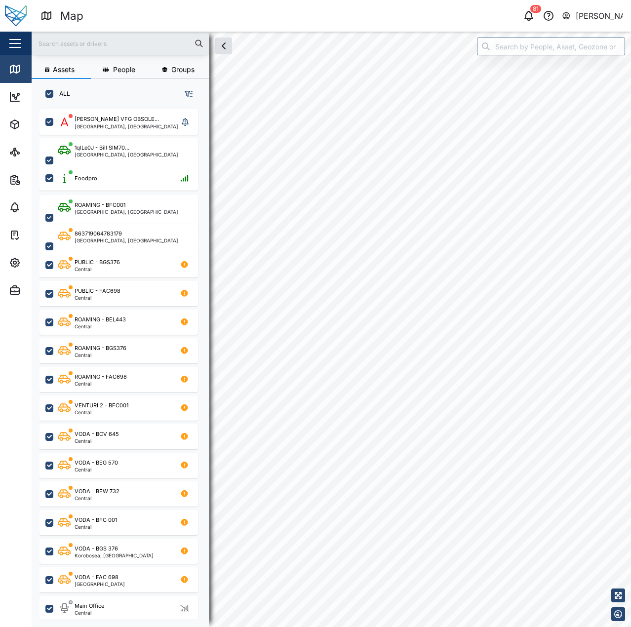
checkbox input "true"
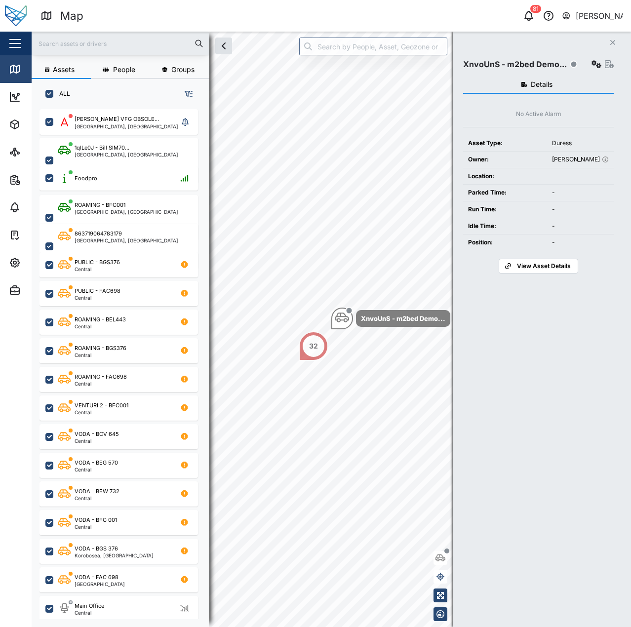
scroll to position [506, 155]
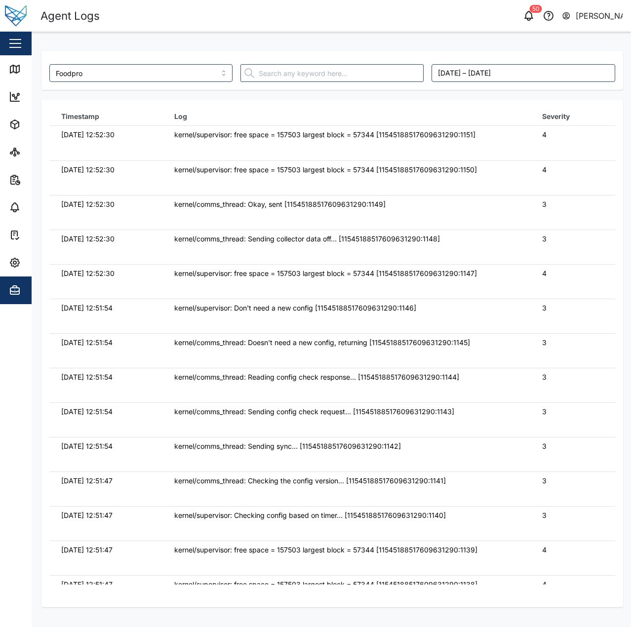
click at [240, 142] on td "kernel/supervisor: free space = 157503 largest block = 57344 [11545188517609631…" at bounding box center [346, 143] width 368 height 35
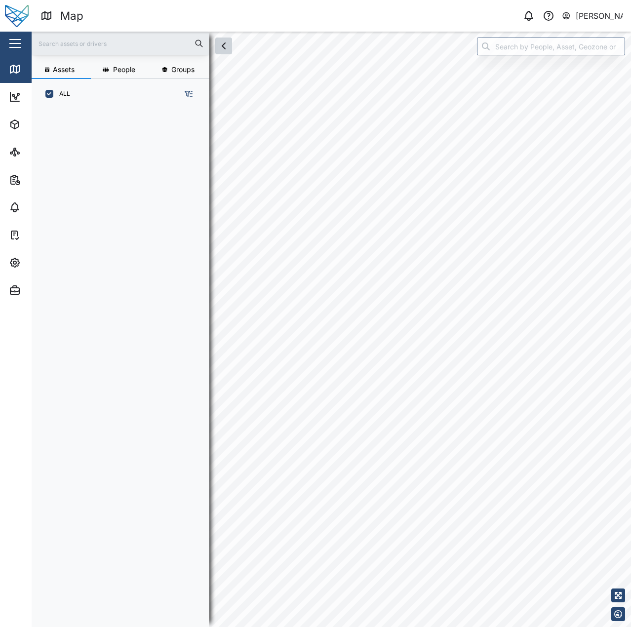
click at [228, 46] on icon "button" at bounding box center [224, 46] width 12 height 12
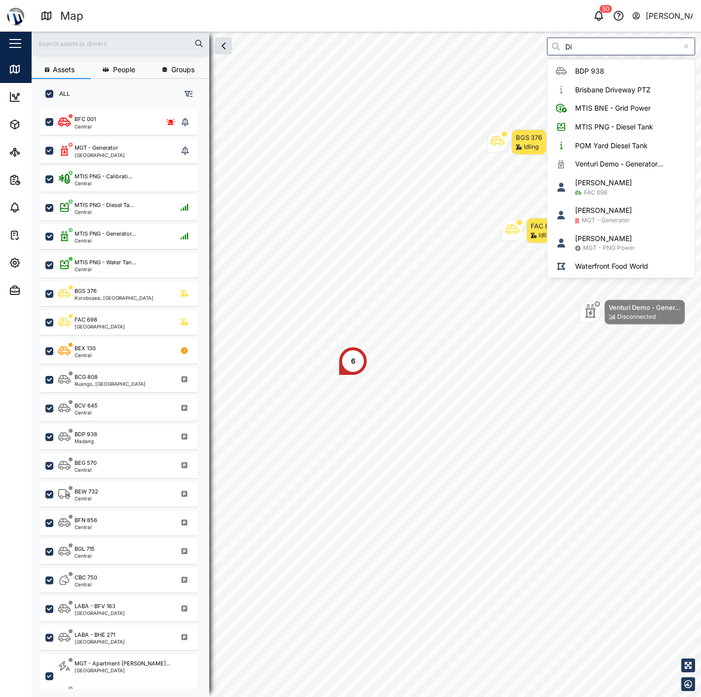
scroll to position [575, 154]
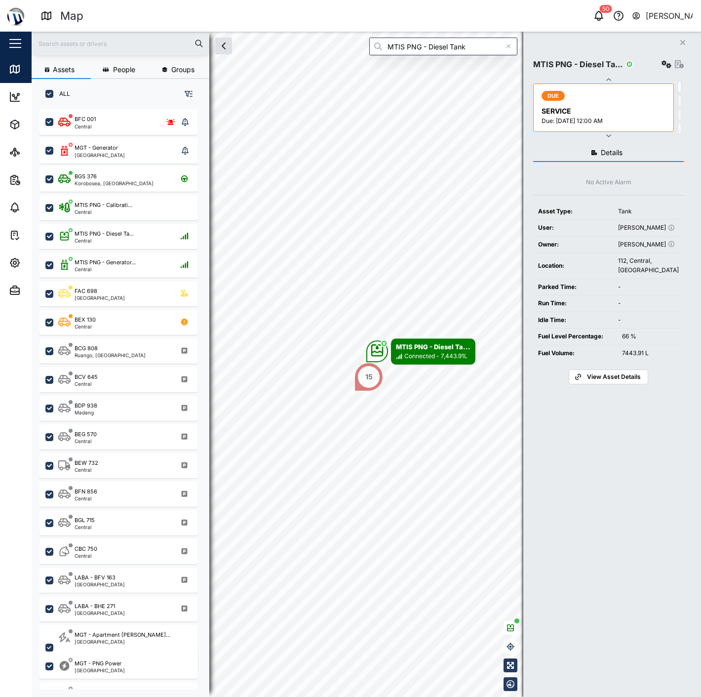
type input "MTIS PNG - Diesel Tank"
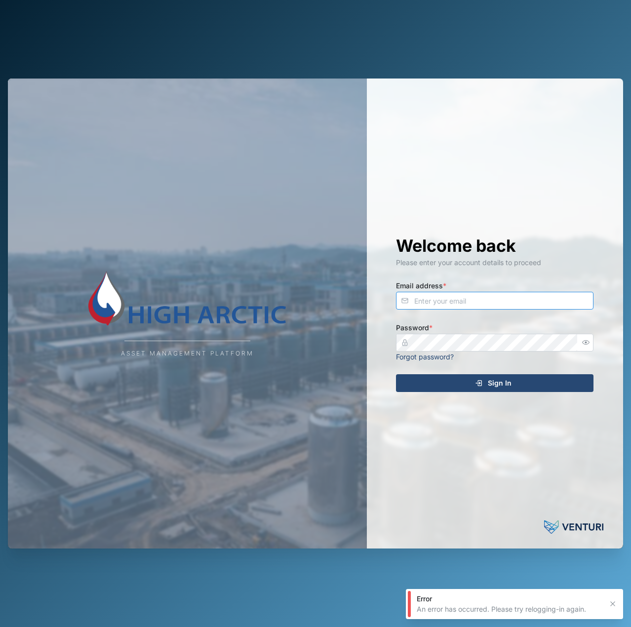
click at [457, 296] on input "Email address *" at bounding box center [494, 301] width 197 height 18
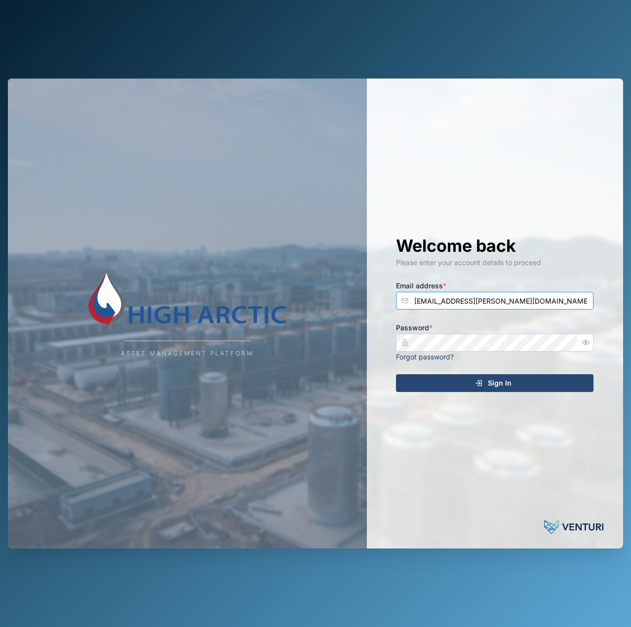
type input "[EMAIL_ADDRESS][PERSON_NAME][DOMAIN_NAME]"
click at [396, 374] on button "Sign In" at bounding box center [494, 383] width 197 height 18
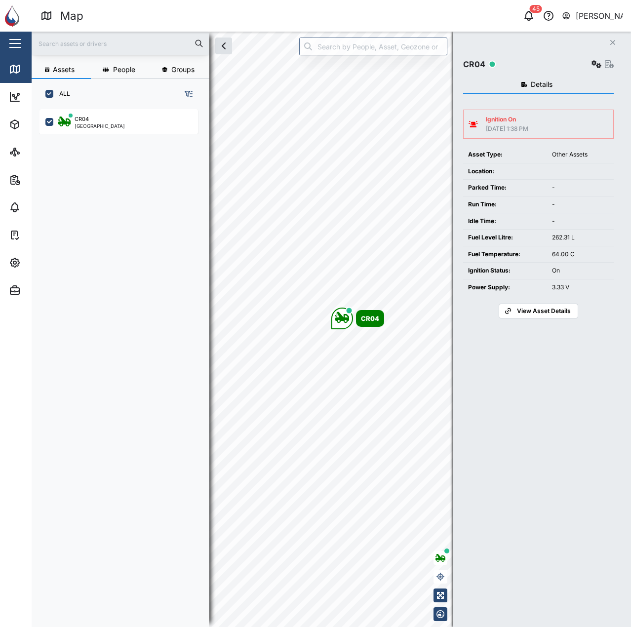
scroll to position [506, 155]
click at [341, 323] on icon "Map marker" at bounding box center [342, 318] width 14 height 14
click at [590, 61] on button "button" at bounding box center [596, 64] width 14 height 14
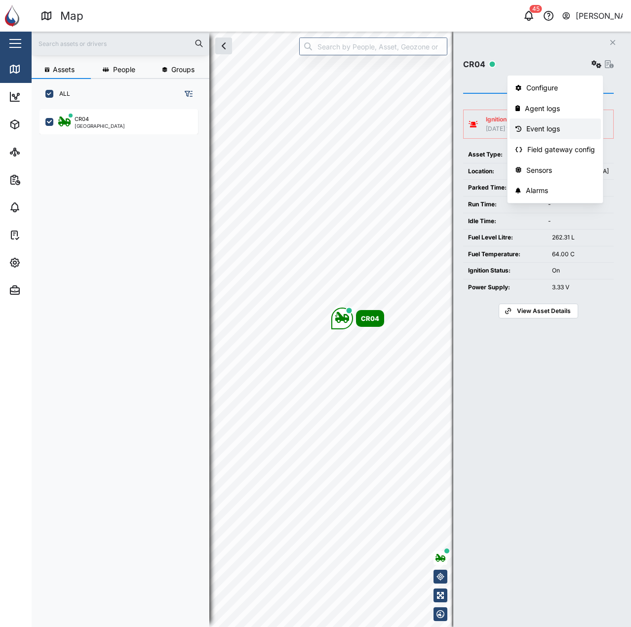
click at [551, 122] on link "Event logs" at bounding box center [554, 128] width 91 height 21
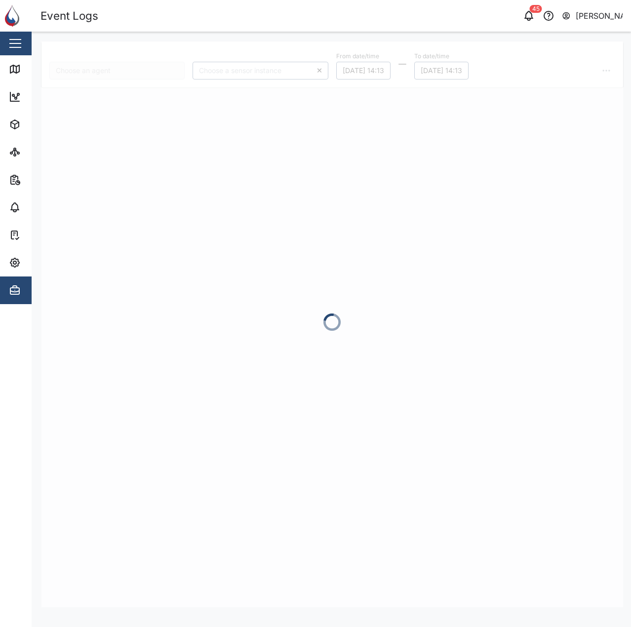
type input "CR04"
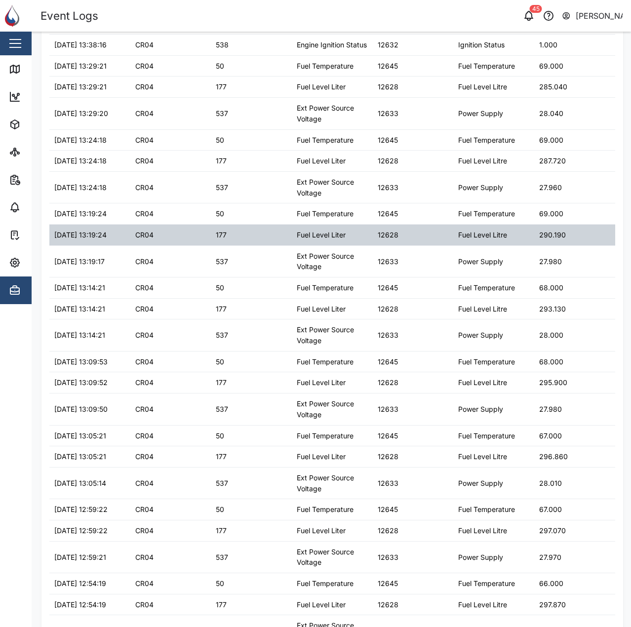
scroll to position [642, 0]
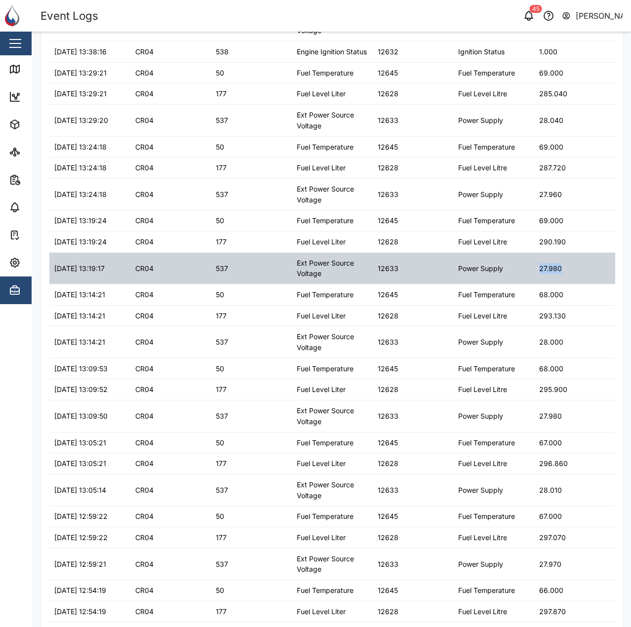
drag, startPoint x: 565, startPoint y: 278, endPoint x: 508, endPoint y: 275, distance: 57.3
click at [508, 275] on div "[DATE] 13:19:17 CR04 537 Ext Power Source Voltage 12633 Power Supply 27.980" at bounding box center [332, 269] width 566 height 32
click at [549, 273] on div "27.980" at bounding box center [574, 268] width 81 height 31
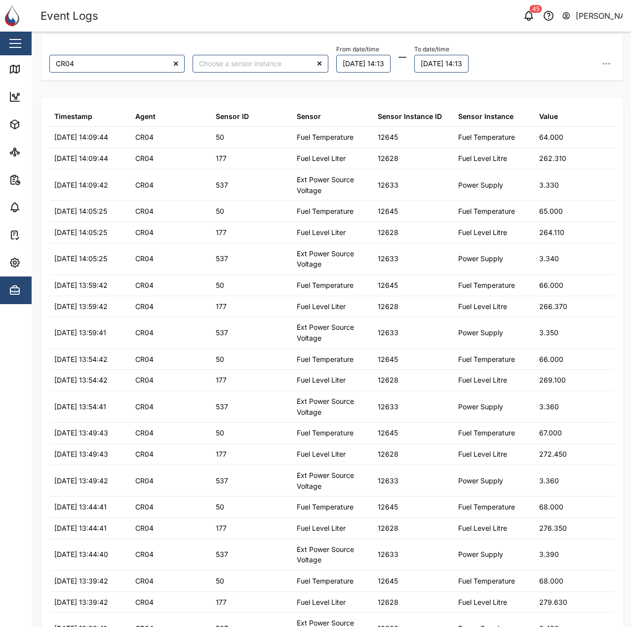
scroll to position [0, 0]
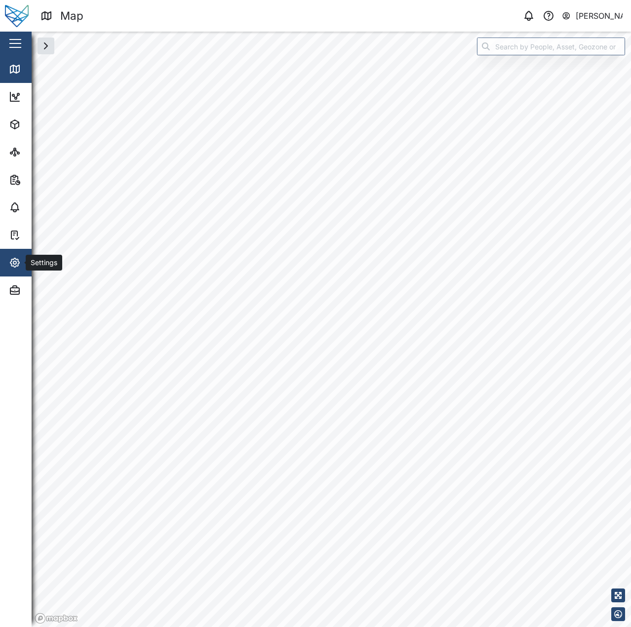
click at [10, 266] on icon "button" at bounding box center [15, 263] width 12 height 12
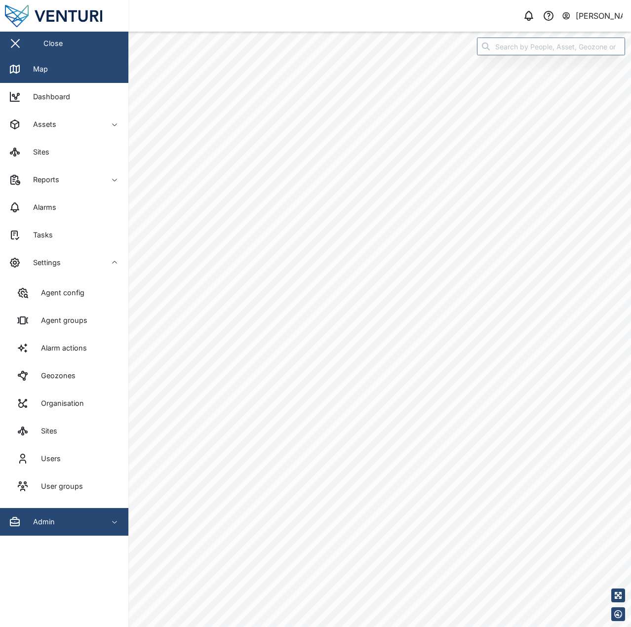
click at [80, 516] on div "Admin" at bounding box center [54, 522] width 90 height 12
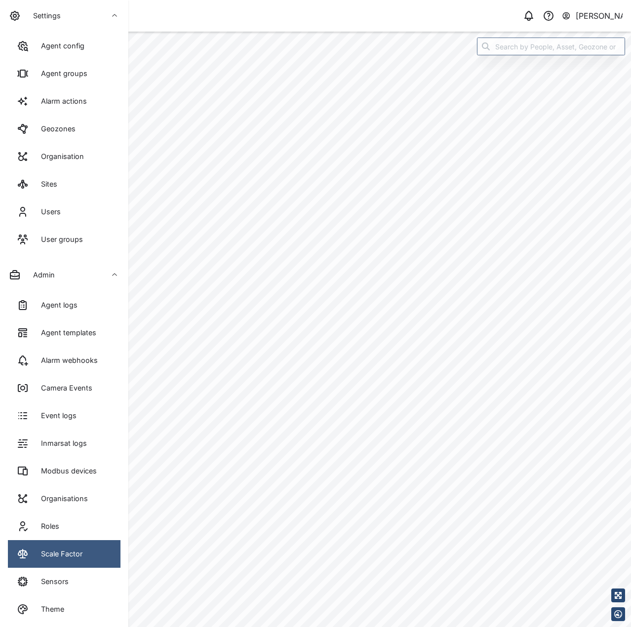
scroll to position [251, 0]
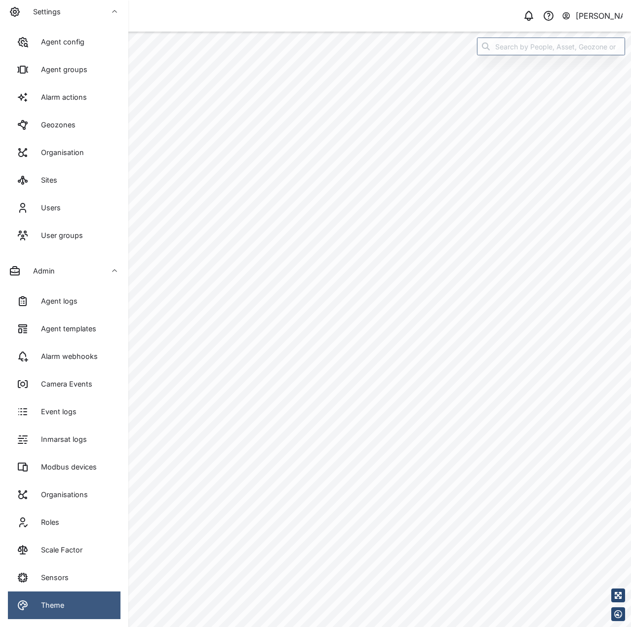
click at [91, 603] on link "Theme" at bounding box center [64, 605] width 113 height 28
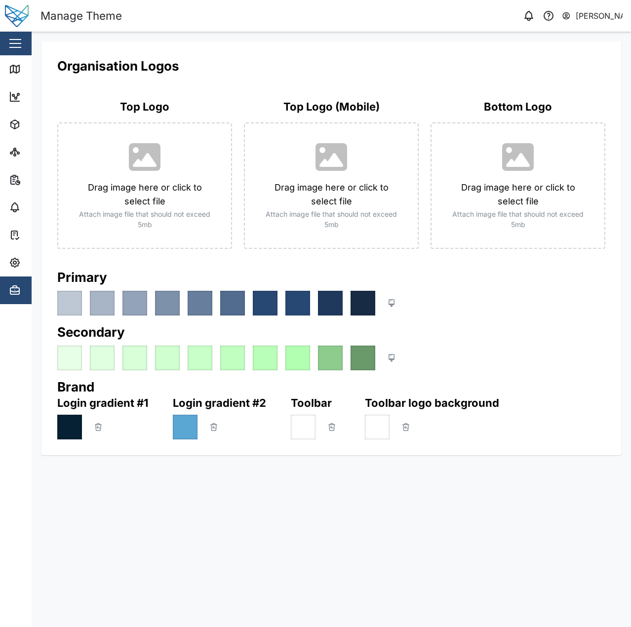
click at [274, 67] on h2 "Organisation Logos" at bounding box center [331, 65] width 548 height 17
click at [148, 198] on div "Drag image here or click to select file Attach image file that should not excee…" at bounding box center [144, 185] width 175 height 126
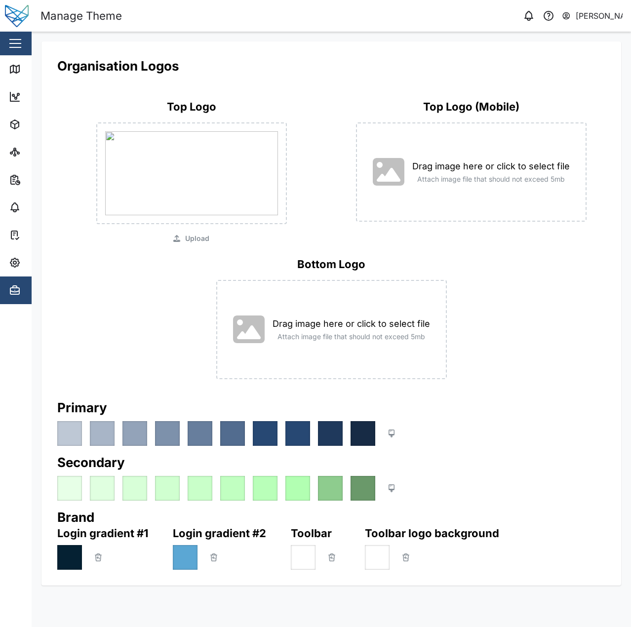
click at [195, 238] on span "Upload" at bounding box center [197, 239] width 24 height 12
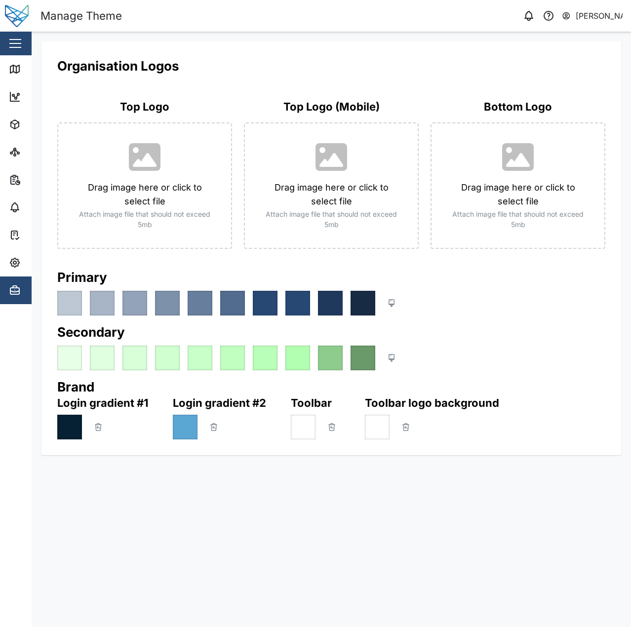
click at [87, 84] on div "Organisation Logos Top Logo Drag image here or click to select file Attach imag…" at bounding box center [331, 158] width 548 height 203
click at [394, 304] on icon "button" at bounding box center [392, 303] width 6 height 8
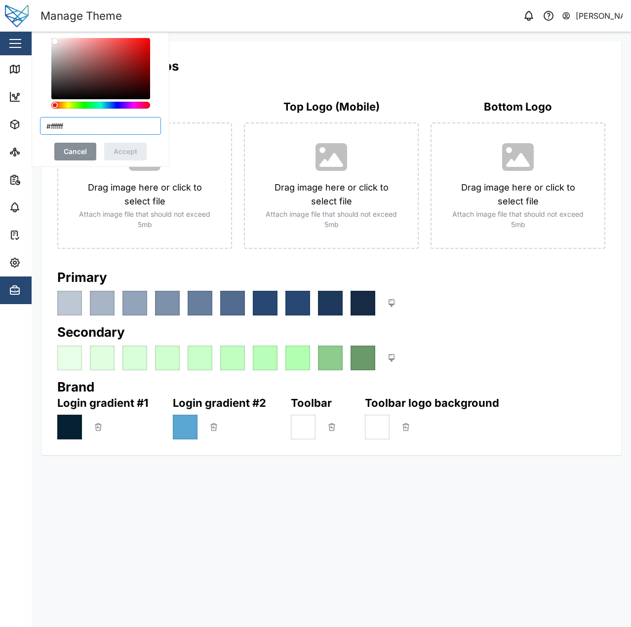
drag, startPoint x: 82, startPoint y: 123, endPoint x: 52, endPoint y: 130, distance: 31.3
click at [52, 130] on input "#ffffff" at bounding box center [100, 126] width 121 height 18
type input "#f15735"
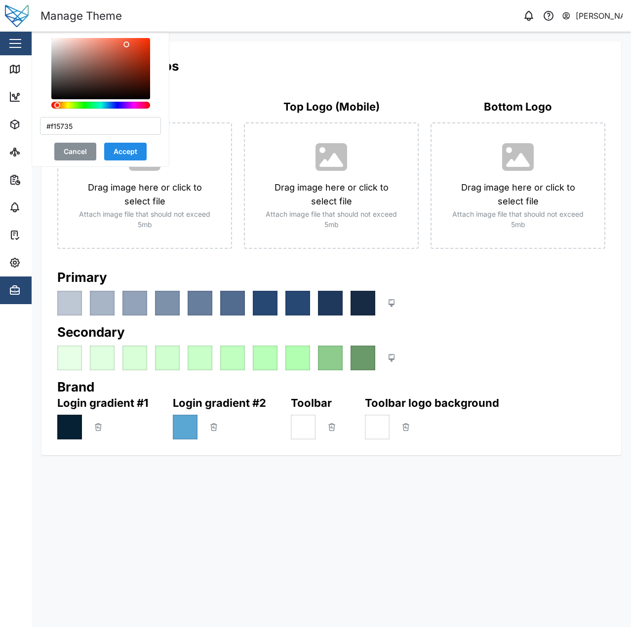
click at [125, 114] on div "#f15735 Cancel Accept" at bounding box center [100, 99] width 121 height 122
click at [123, 150] on span "Accept" at bounding box center [126, 151] width 24 height 17
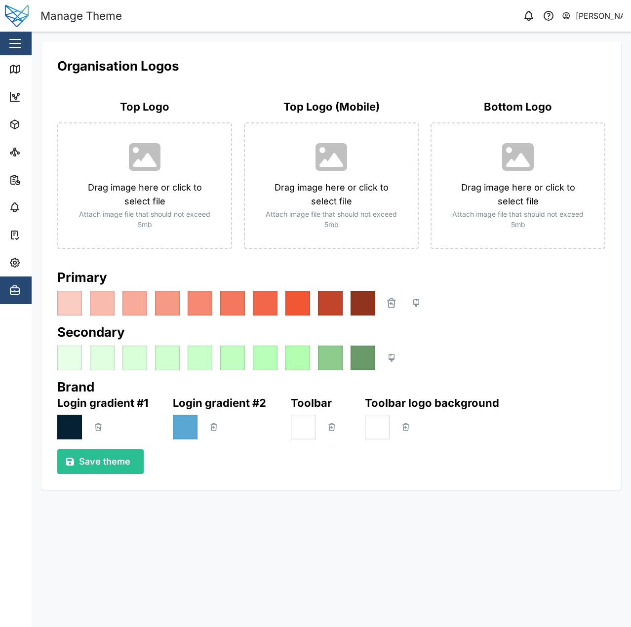
click at [488, 308] on div "Generate theme from single colour" at bounding box center [331, 303] width 548 height 25
click at [420, 303] on button "button" at bounding box center [416, 303] width 17 height 17
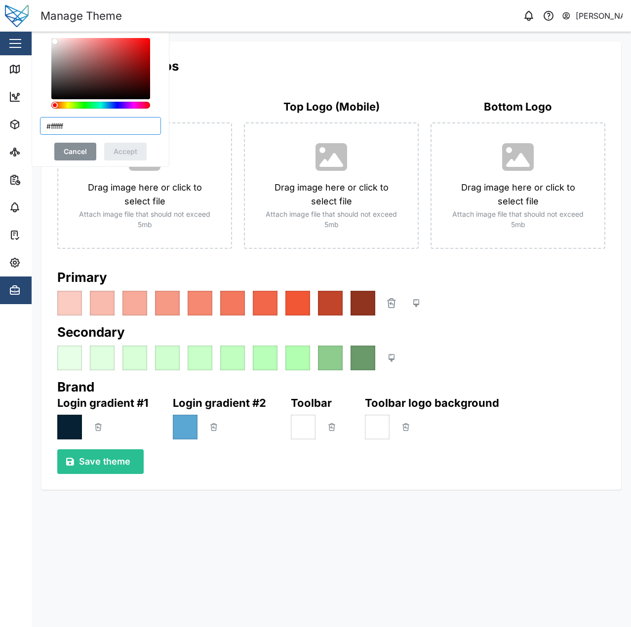
click at [51, 126] on input "#ffffff" at bounding box center [100, 126] width 121 height 18
type input "#f15735"
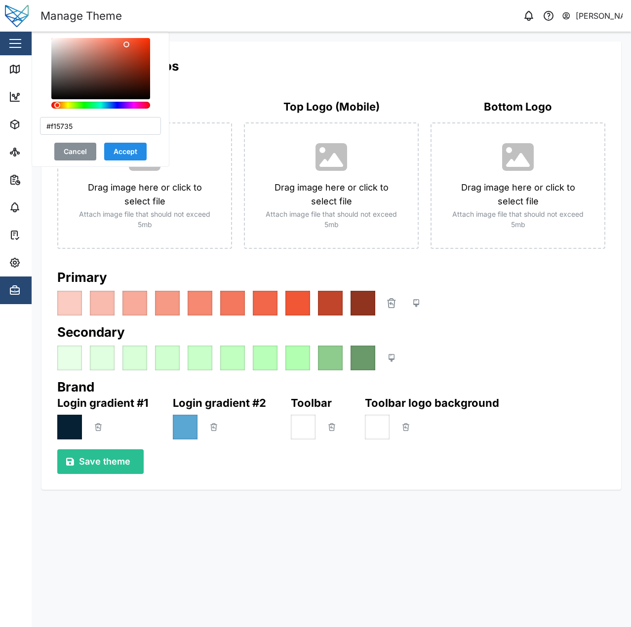
click at [150, 110] on div "#f15735 Cancel Accept" at bounding box center [101, 99] width 138 height 135
click at [132, 154] on button "Accept" at bounding box center [125, 152] width 42 height 18
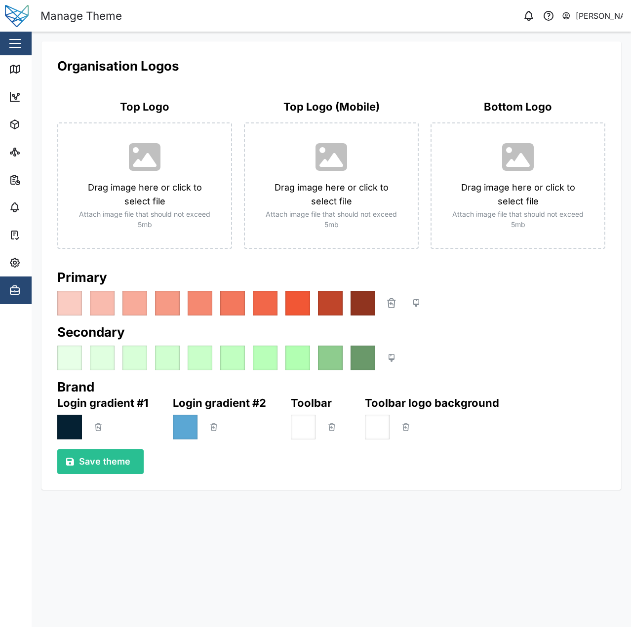
click at [274, 478] on div "Primary Secondary Brand Login gradient #1 Login gradient #2 Toolbar Toolbar log…" at bounding box center [331, 371] width 556 height 213
click at [123, 465] on span "Save theme" at bounding box center [104, 462] width 51 height 24
click at [143, 198] on div "Drag image here or click to select file Attach image file that should not excee…" at bounding box center [144, 185] width 175 height 126
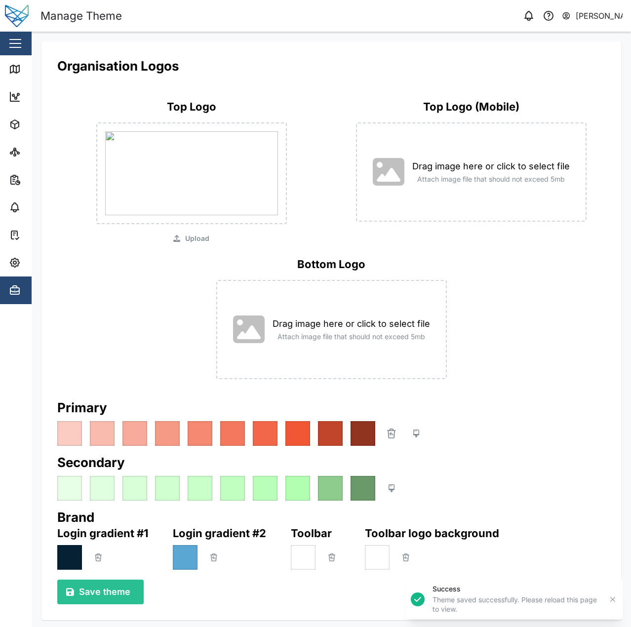
click at [192, 236] on span "Upload" at bounding box center [197, 239] width 24 height 12
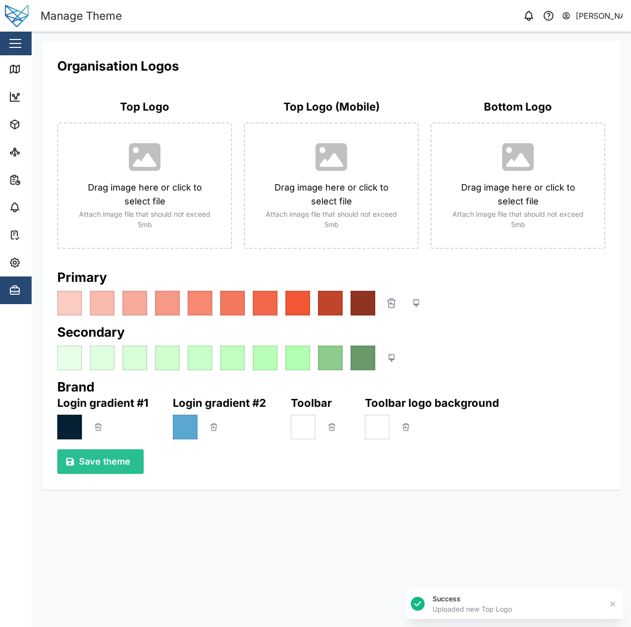
click at [263, 268] on div "Primary Secondary Brand Login gradient #1 Login gradient #2 Toolbar Toolbar log…" at bounding box center [331, 371] width 556 height 213
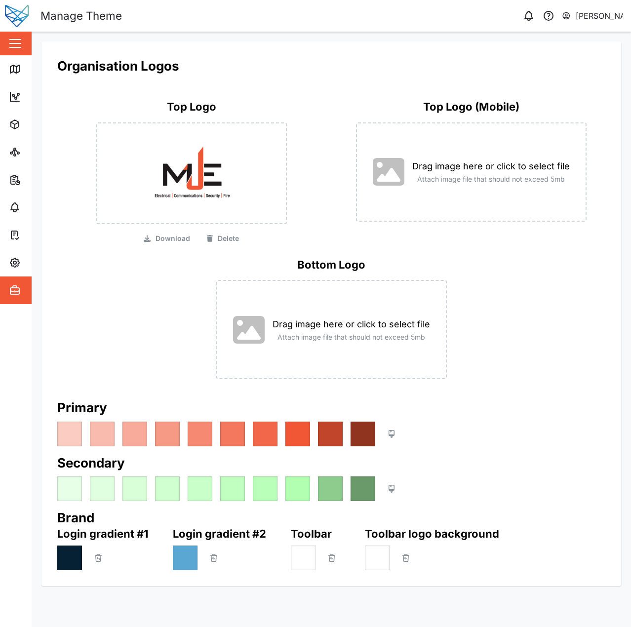
click at [18, 44] on div "button" at bounding box center [15, 43] width 12 height 1
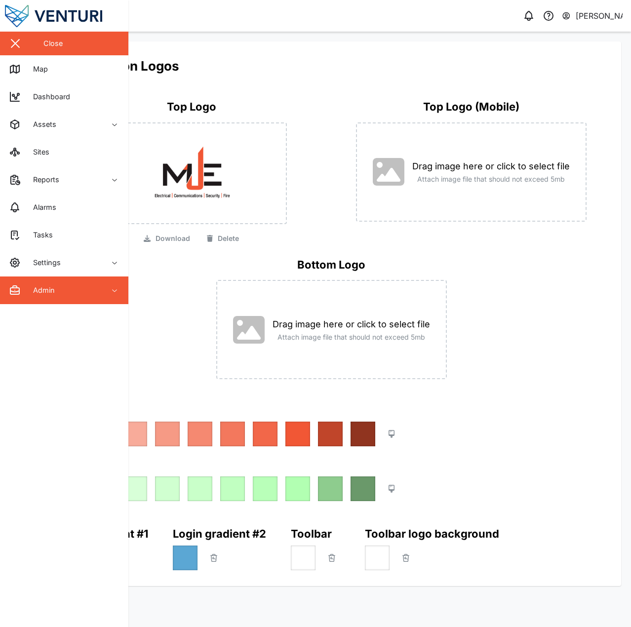
click at [27, 43] on div "Close" at bounding box center [64, 44] width 128 height 24
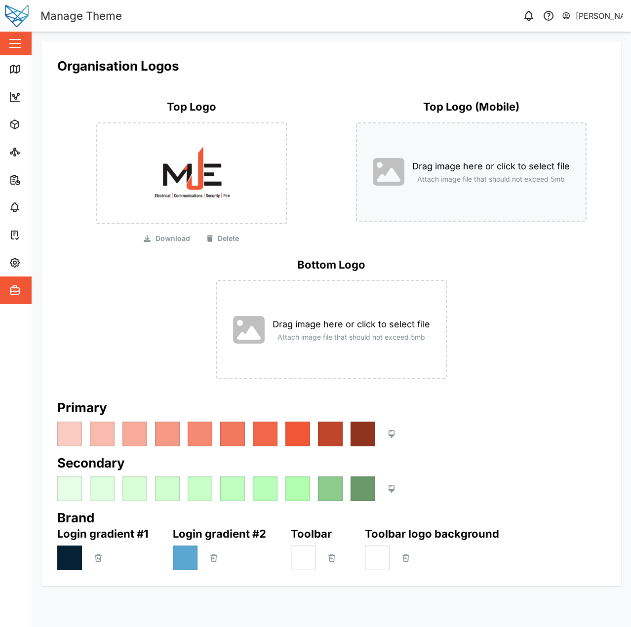
click at [460, 165] on div "Drag image here or click to select file Attach image file that should not excee…" at bounding box center [471, 171] width 231 height 99
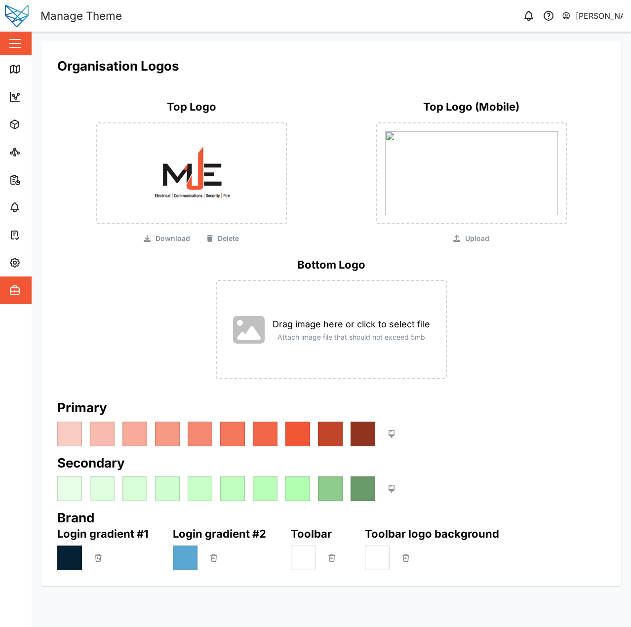
click at [469, 240] on span "Upload" at bounding box center [477, 239] width 24 height 12
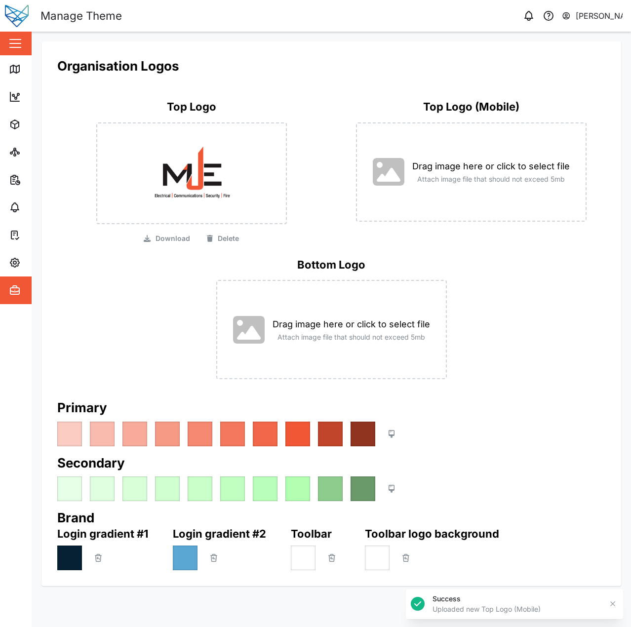
click at [493, 264] on div "Bottom Logo Drag image here or click to select file Attach image file that shou…" at bounding box center [331, 318] width 548 height 122
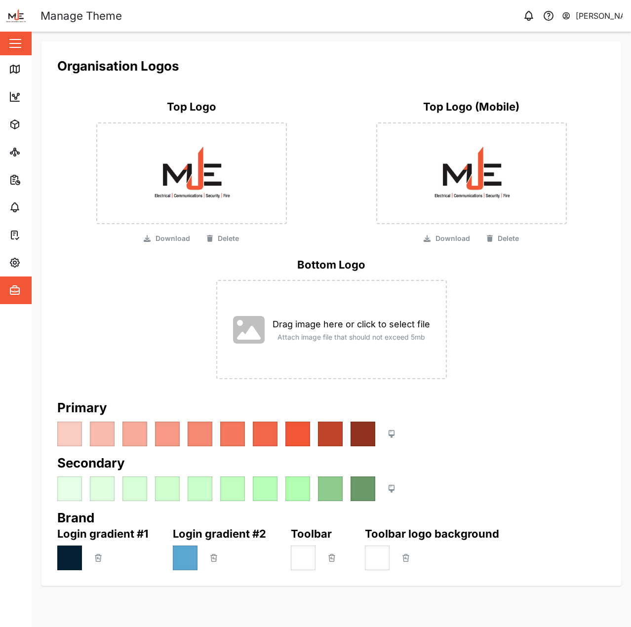
click at [21, 38] on button "button" at bounding box center [15, 43] width 17 height 17
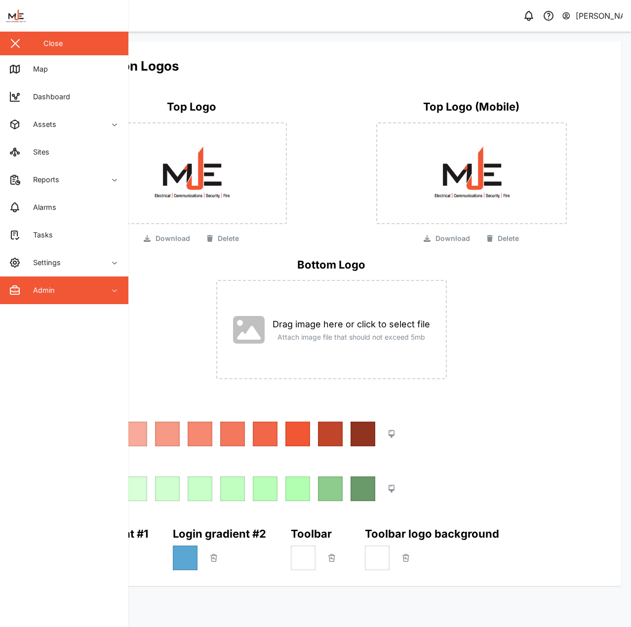
click at [28, 46] on div "Close" at bounding box center [64, 44] width 128 height 24
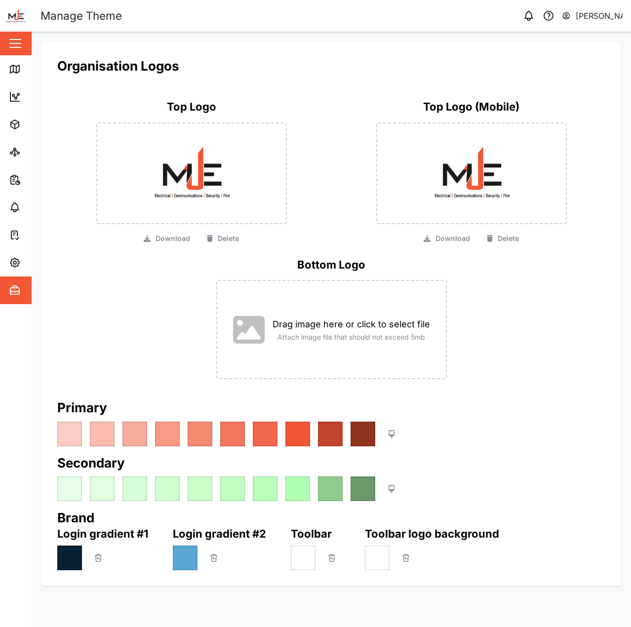
click at [127, 62] on h2 "Organisation Logos" at bounding box center [331, 65] width 548 height 17
click at [17, 45] on button "button" at bounding box center [15, 43] width 17 height 17
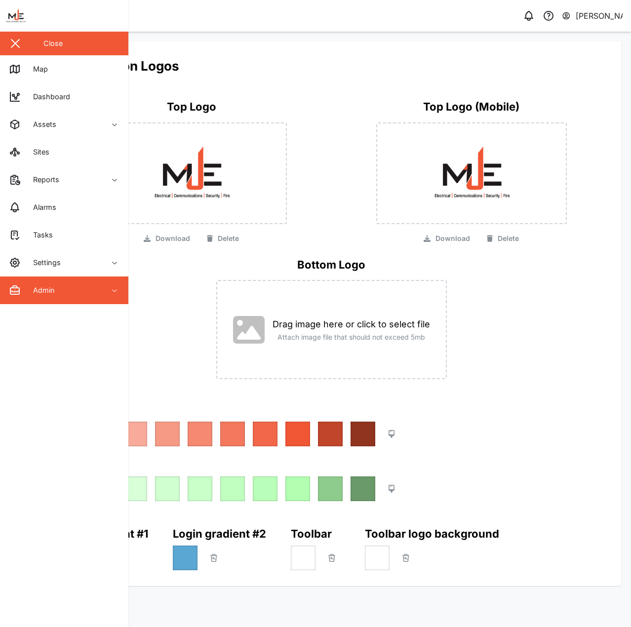
click at [31, 43] on div "Close" at bounding box center [64, 44] width 128 height 24
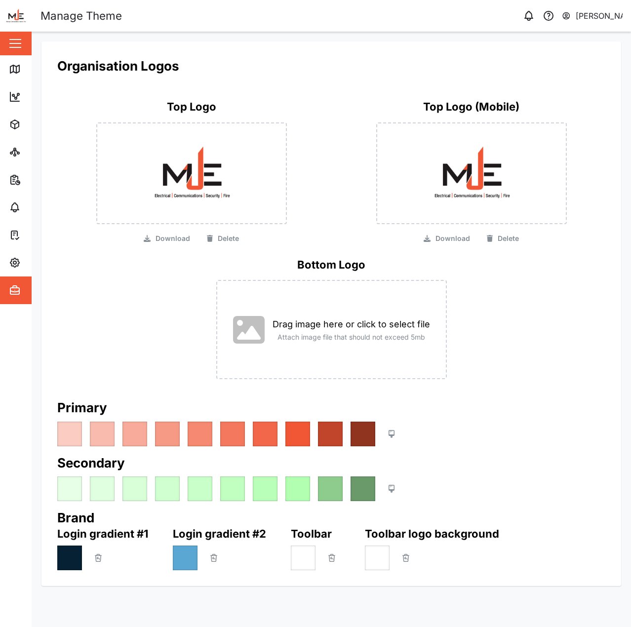
click at [296, 82] on div "Organisation Logos Top Logo Download Delete Top Logo (Mobile) Download Delete B…" at bounding box center [331, 224] width 548 height 334
click at [579, 16] on div "[PERSON_NAME]" at bounding box center [599, 16] width 47 height 12
click at [607, 84] on div at bounding box center [609, 85] width 9 height 9
click at [591, 80] on input "checkbox" at bounding box center [591, 80] width 0 height 0
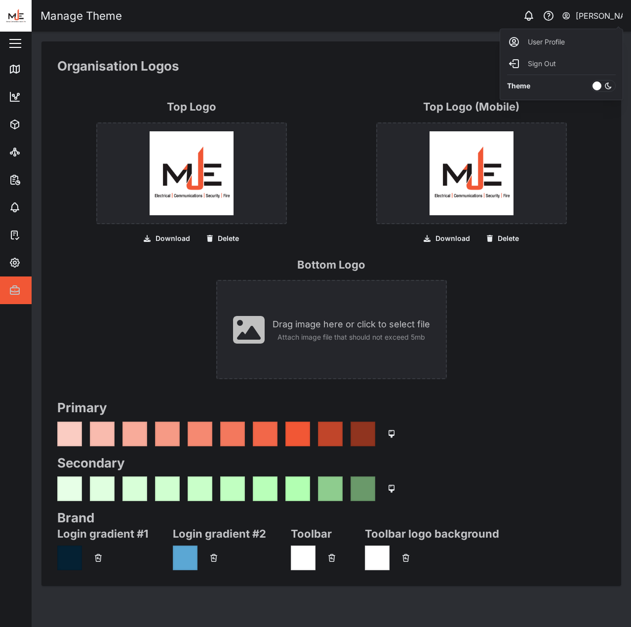
click at [607, 85] on icon at bounding box center [608, 86] width 8 height 8
click at [591, 80] on input "checkbox" at bounding box center [591, 80] width 0 height 0
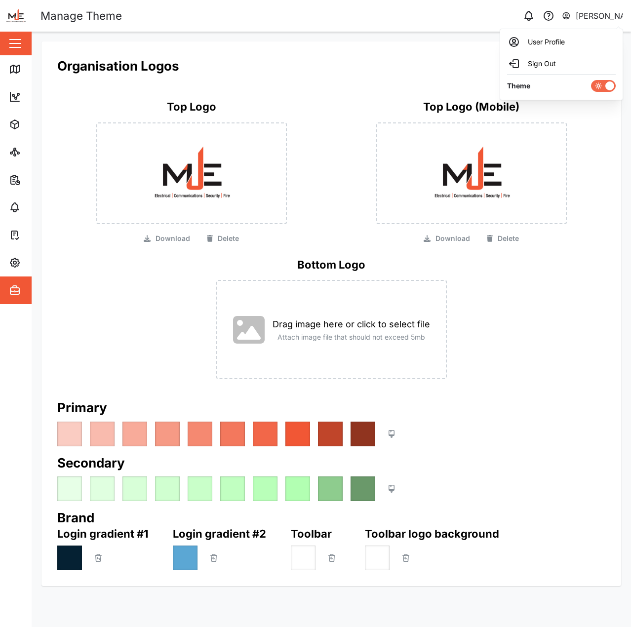
click at [400, 67] on h2 "Organisation Logos" at bounding box center [331, 65] width 548 height 17
click at [11, 68] on icon at bounding box center [15, 69] width 12 height 12
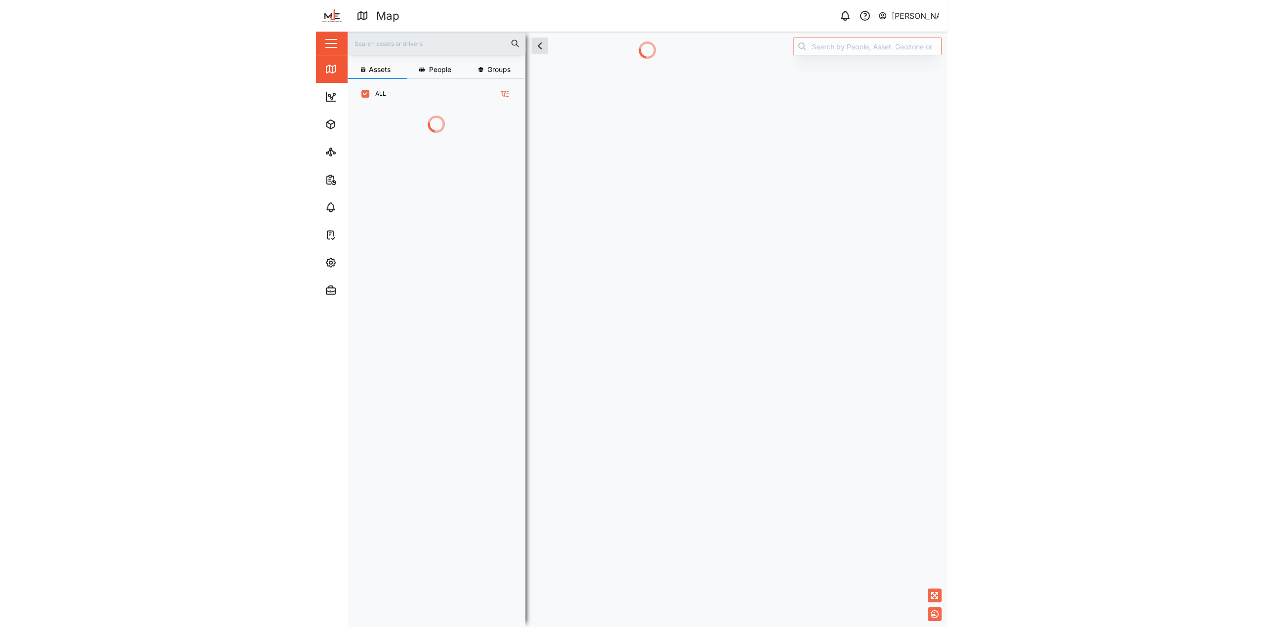
scroll to position [8, 8]
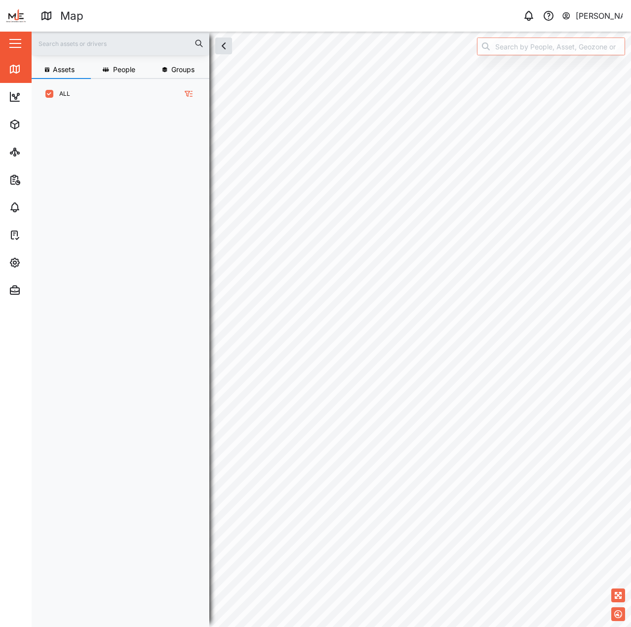
click at [577, 23] on div "Map 0 Declan Delahunty" at bounding box center [335, 15] width 590 height 17
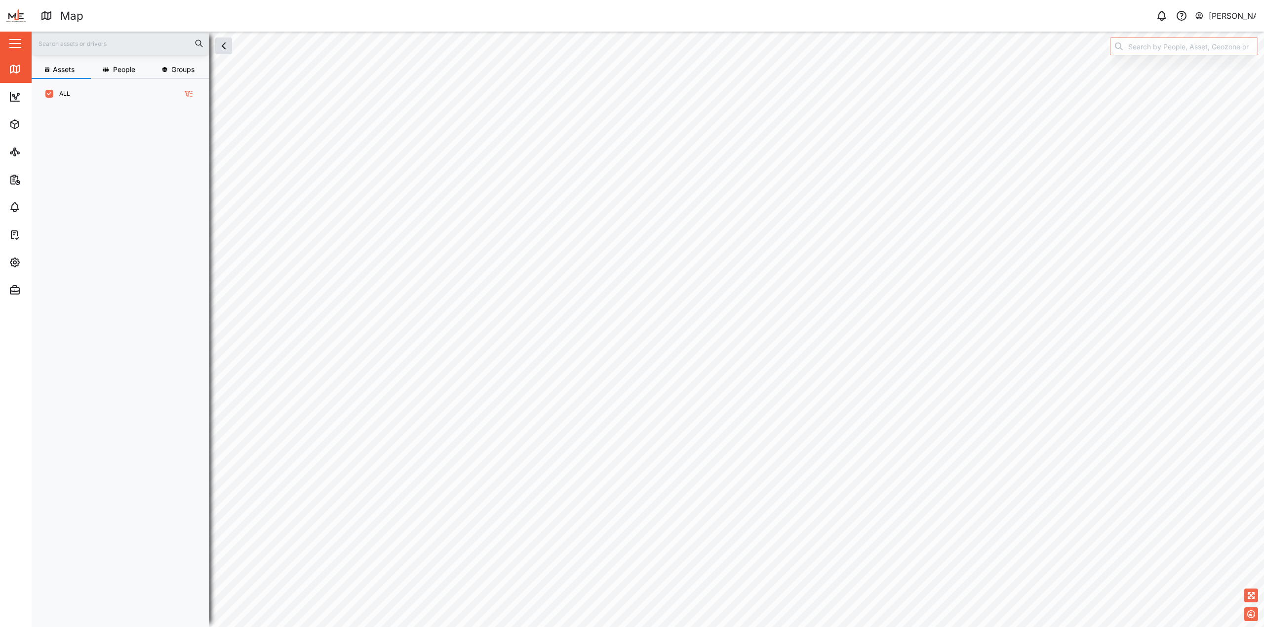
click at [630, 14] on div "[PERSON_NAME]" at bounding box center [1232, 16] width 47 height 12
click at [630, 68] on div "Sign Out" at bounding box center [1194, 64] width 107 height 12
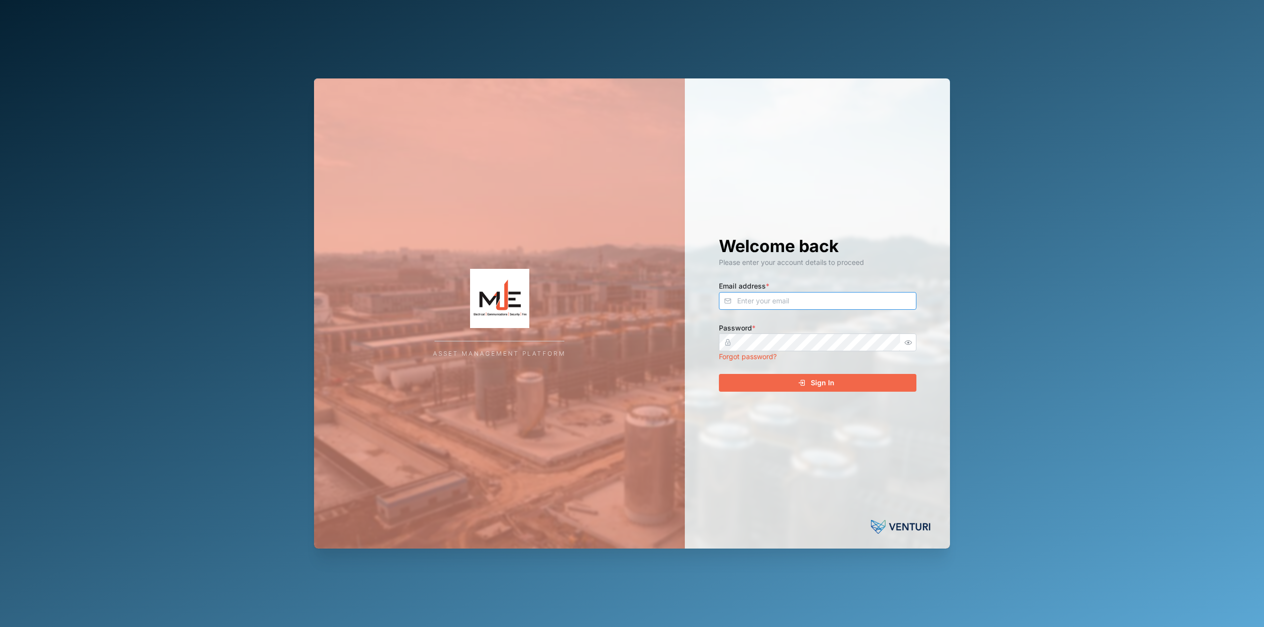
click at [630, 296] on input "Email address *" at bounding box center [817, 301] width 197 height 18
type input "declan.delahunty@venturi.io"
click at [630, 374] on button "Sign In" at bounding box center [817, 383] width 197 height 18
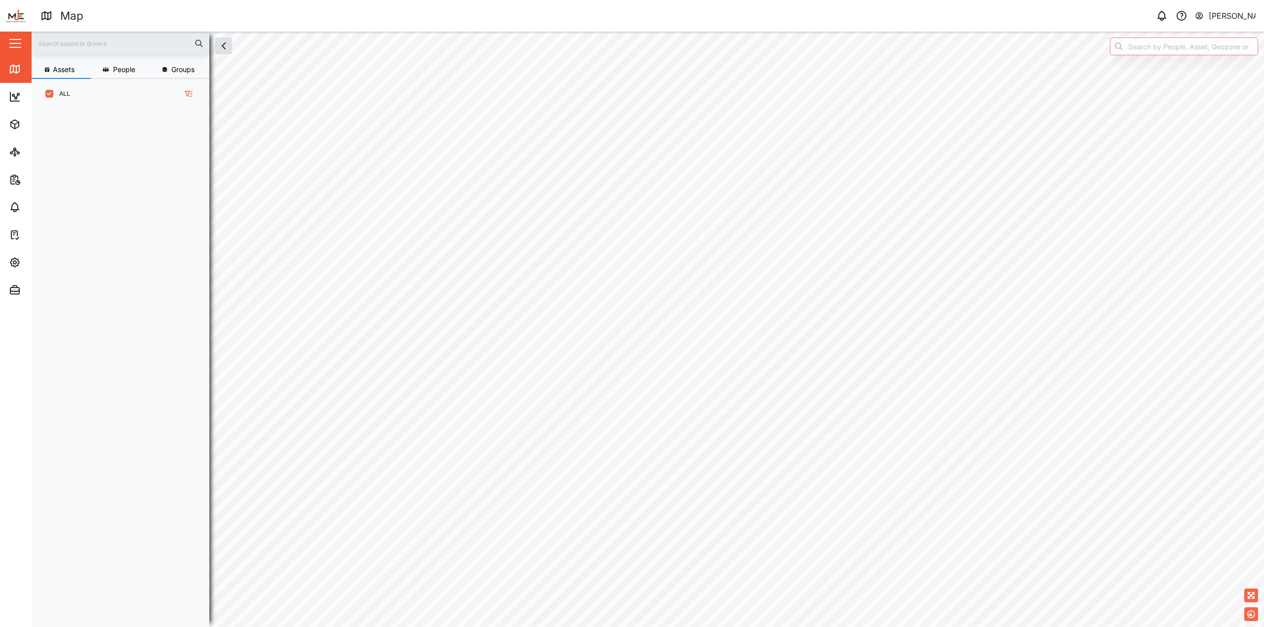
scroll to position [507, 155]
click at [19, 258] on icon "button" at bounding box center [15, 263] width 12 height 12
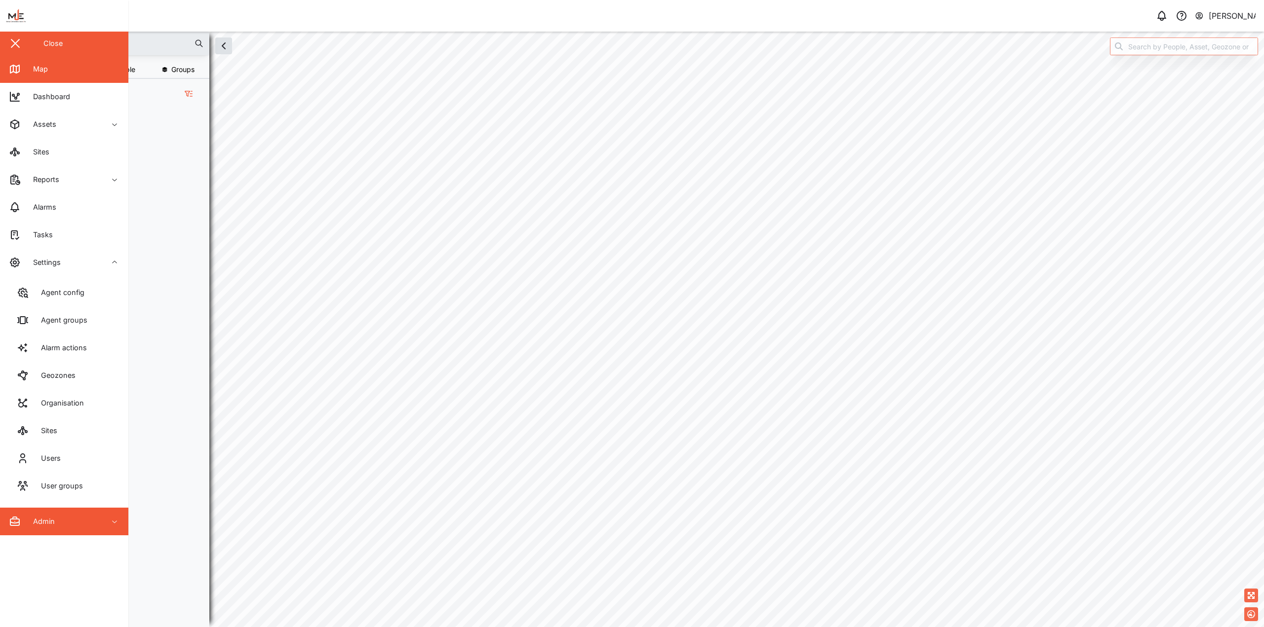
click at [100, 514] on button "Admin" at bounding box center [64, 522] width 128 height 28
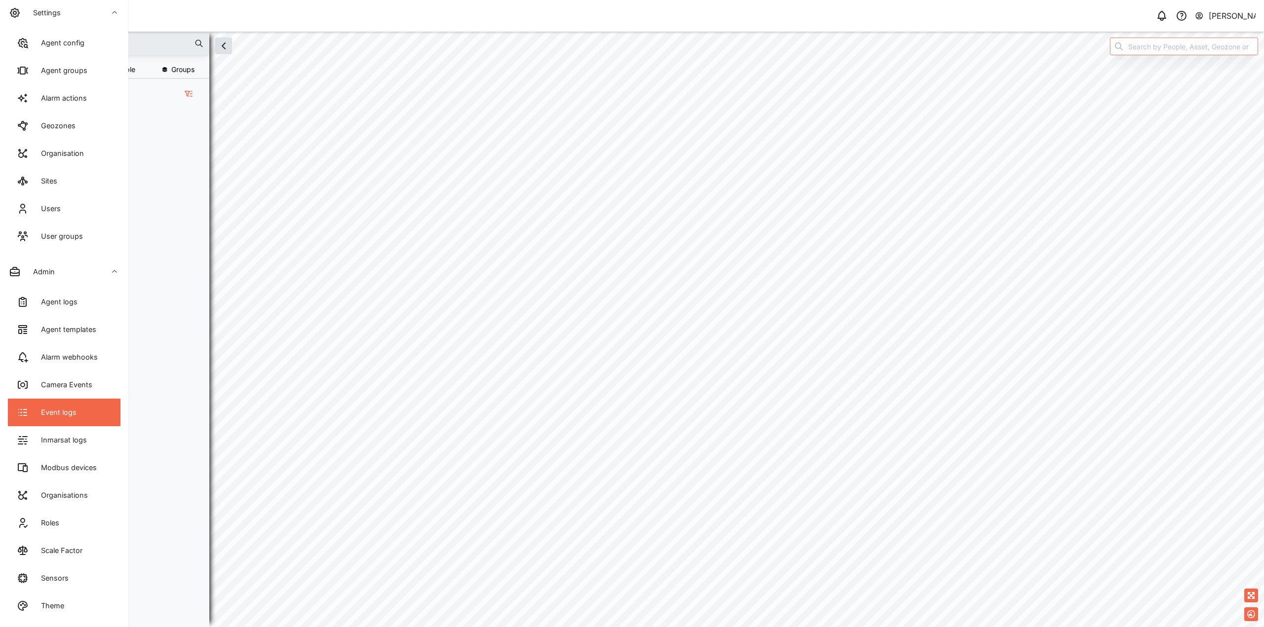
scroll to position [250, 0]
click at [82, 601] on link "Theme" at bounding box center [64, 606] width 113 height 28
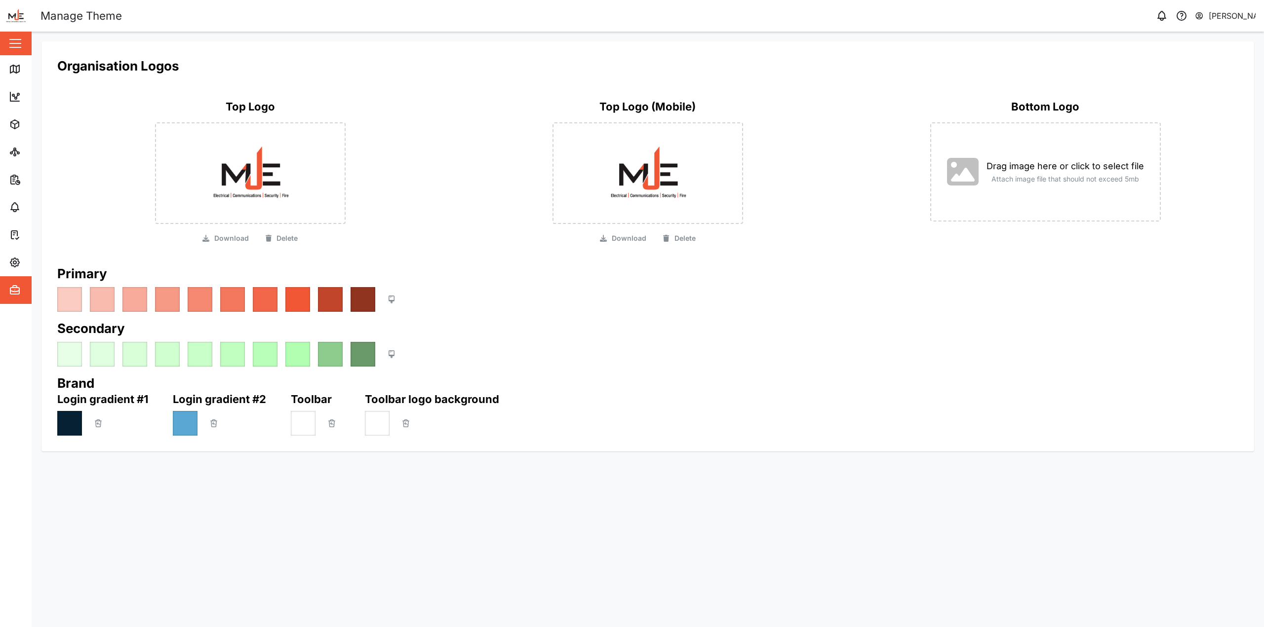
click at [413, 257] on div "Organisation Logos Top Logo Download Delete Top Logo (Mobile) Download Delete B…" at bounding box center [647, 157] width 1189 height 208
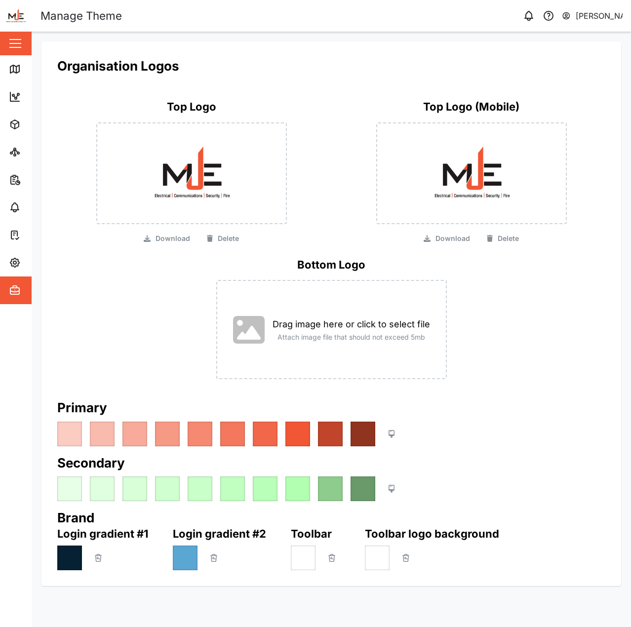
click at [84, 303] on div "Bottom Logo Drag image here or click to select file Attach image file that shou…" at bounding box center [331, 318] width 548 height 122
drag, startPoint x: 78, startPoint y: 98, endPoint x: 60, endPoint y: 94, distance: 18.7
click at [75, 97] on div "Top Logo Download Delete" at bounding box center [191, 172] width 280 height 158
click at [4, 66] on link "Map" at bounding box center [64, 69] width 128 height 28
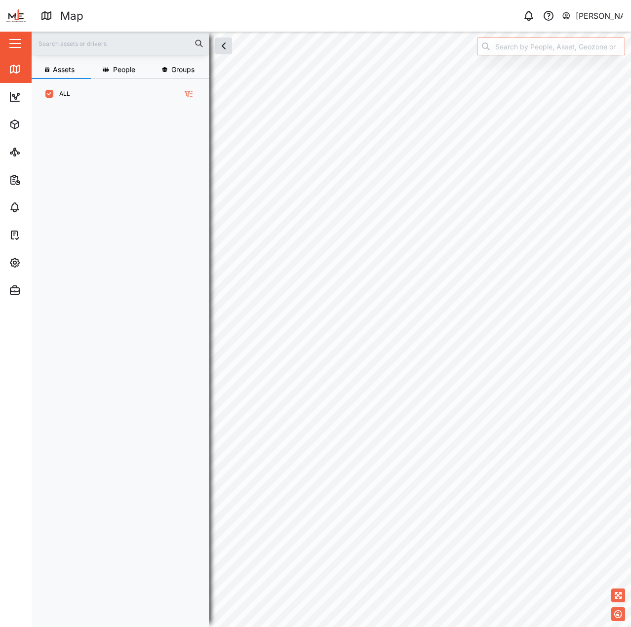
scroll to position [507, 155]
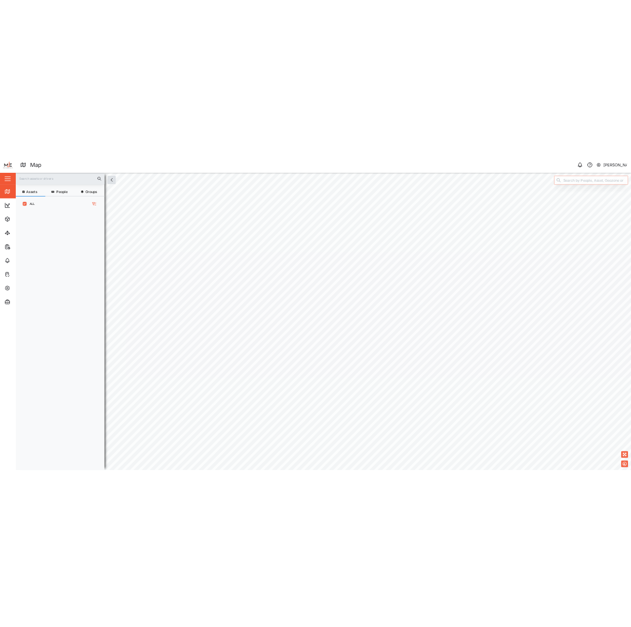
scroll to position [506, 155]
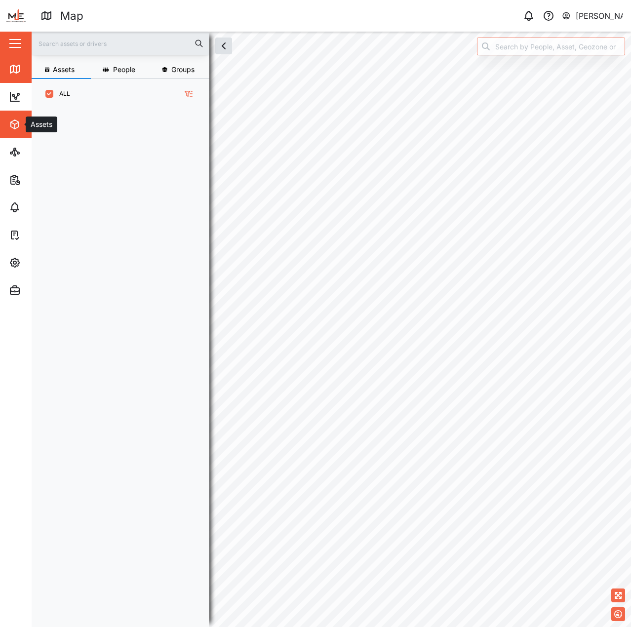
click at [26, 122] on div "Assets" at bounding box center [41, 124] width 31 height 11
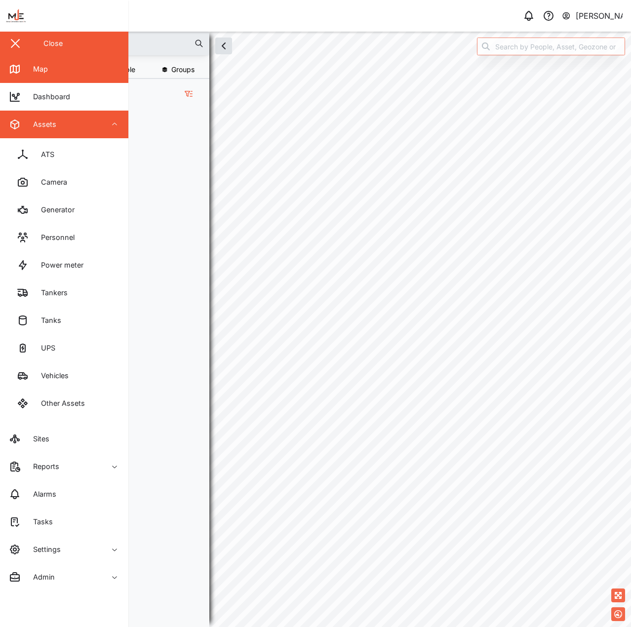
click at [47, 127] on div "Assets" at bounding box center [41, 124] width 31 height 11
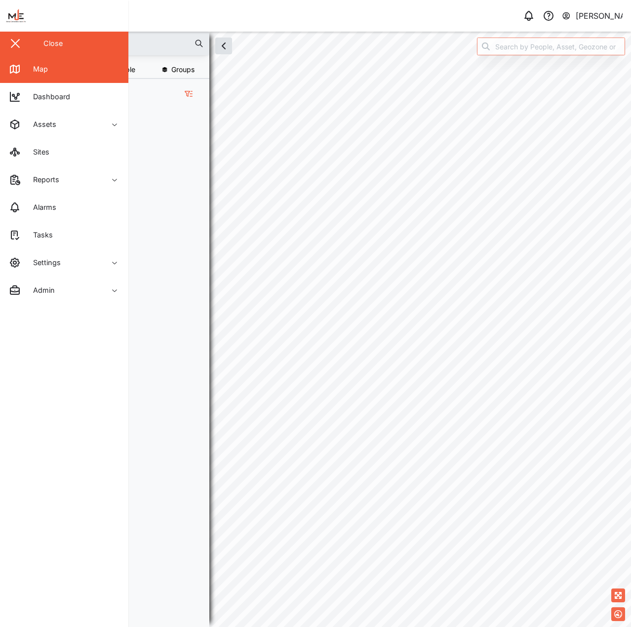
click at [20, 51] on button "button" at bounding box center [15, 43] width 17 height 17
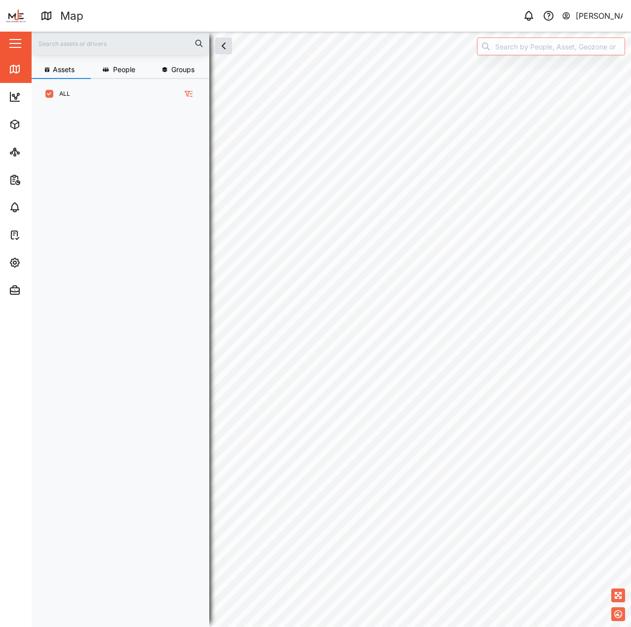
click at [208, 227] on div "grid" at bounding box center [123, 362] width 169 height 513
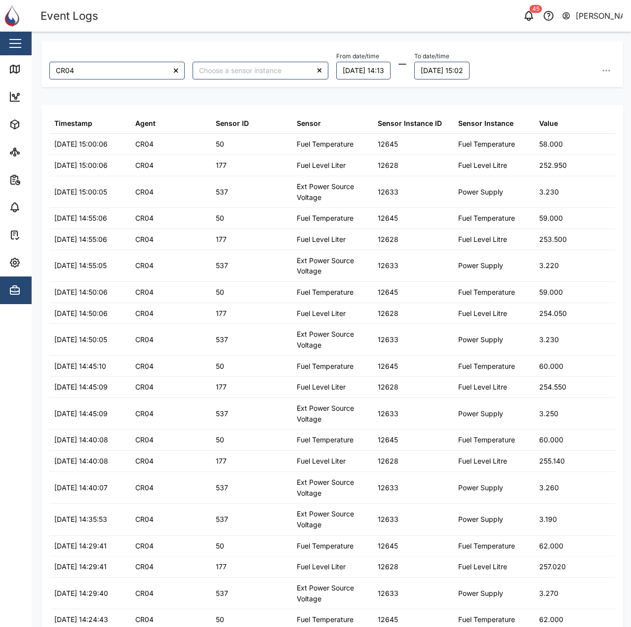
click at [308, 130] on div "Sensor" at bounding box center [332, 123] width 81 height 21
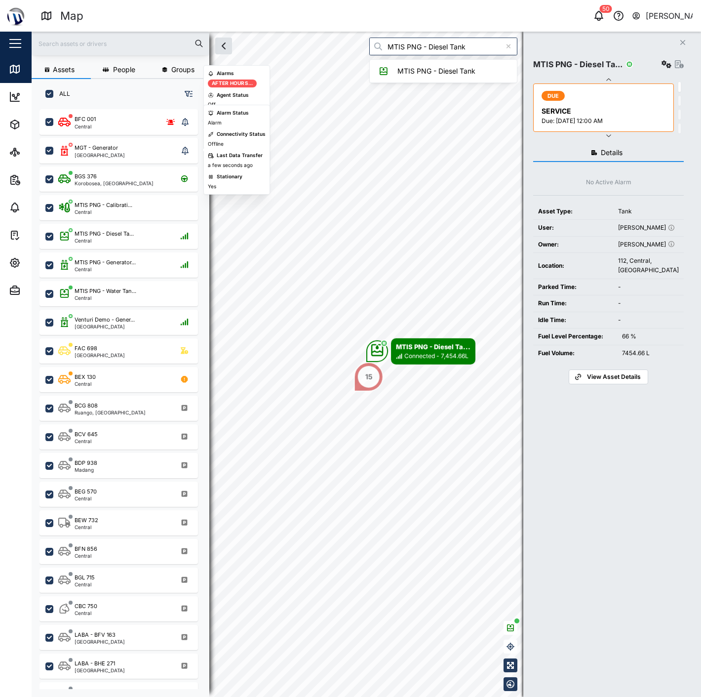
scroll to position [575, 154]
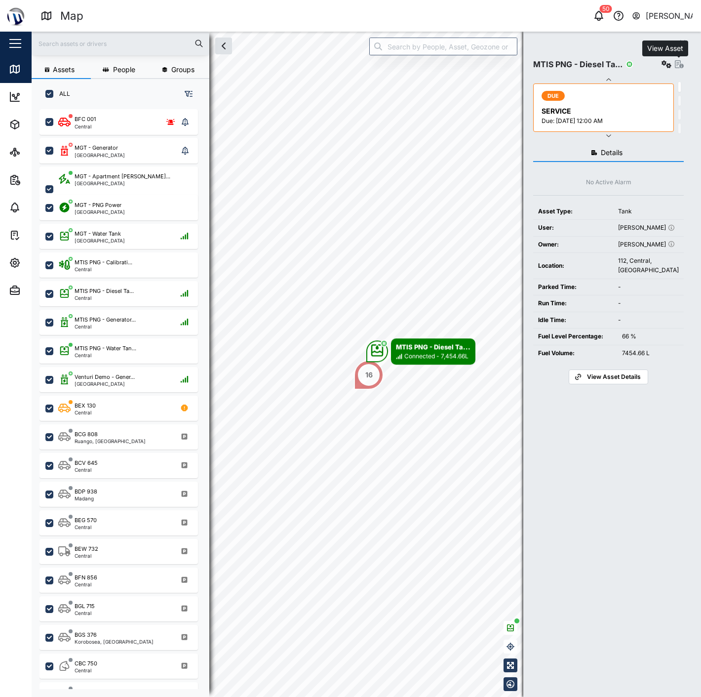
click at [677, 63] on icon "button" at bounding box center [679, 64] width 9 height 8
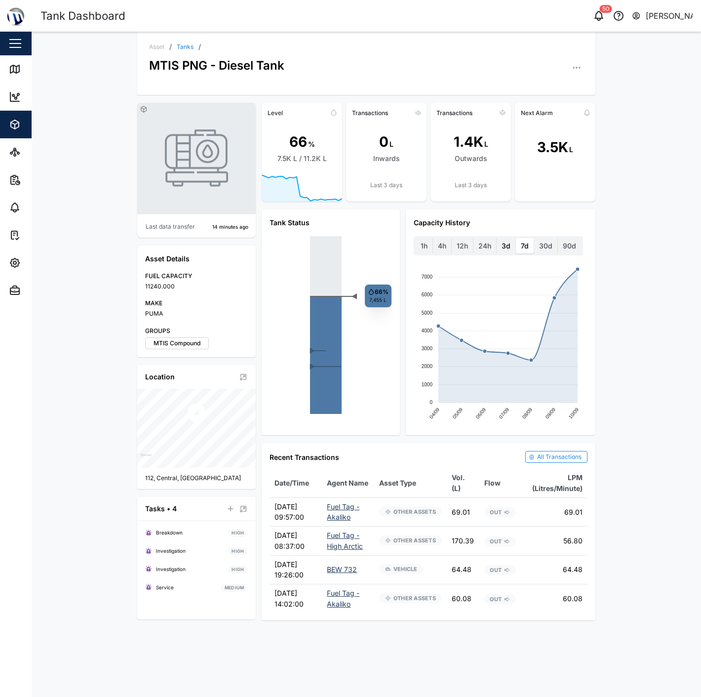
click at [509, 246] on label "3d" at bounding box center [506, 246] width 19 height 16
click at [497, 238] on days "3d" at bounding box center [497, 238] width 0 height 0
click at [491, 248] on label "24h" at bounding box center [484, 246] width 23 height 16
click at [473, 238] on hours "24h" at bounding box center [473, 238] width 0 height 0
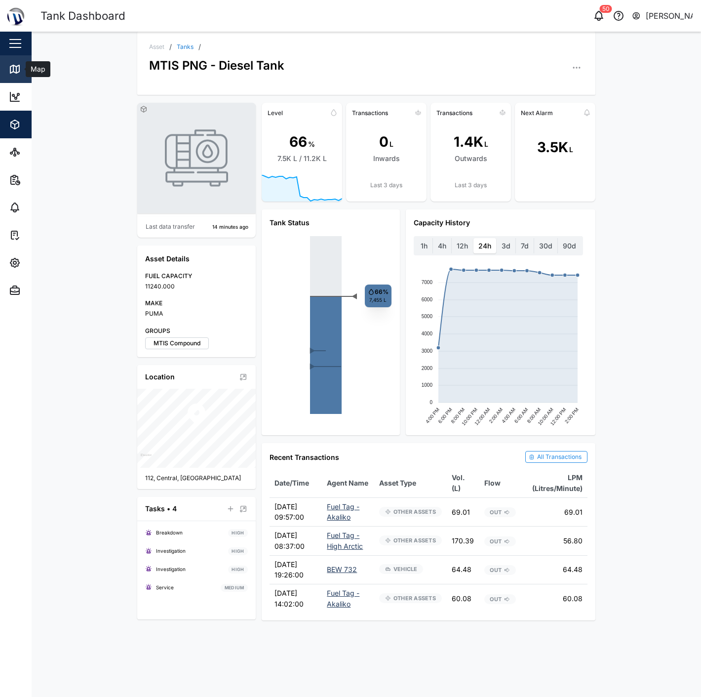
click at [28, 73] on div "Map" at bounding box center [37, 69] width 22 height 11
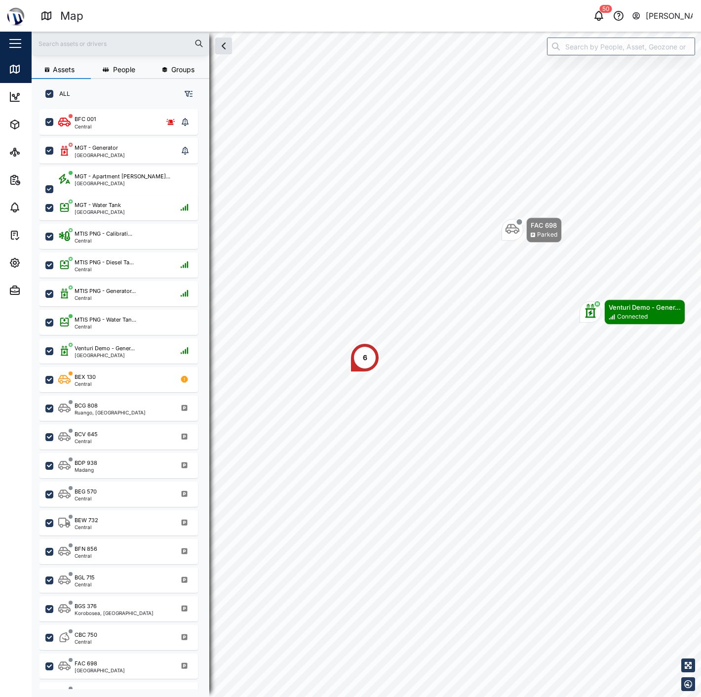
scroll to position [575, 154]
click at [18, 257] on icon "button" at bounding box center [15, 263] width 12 height 12
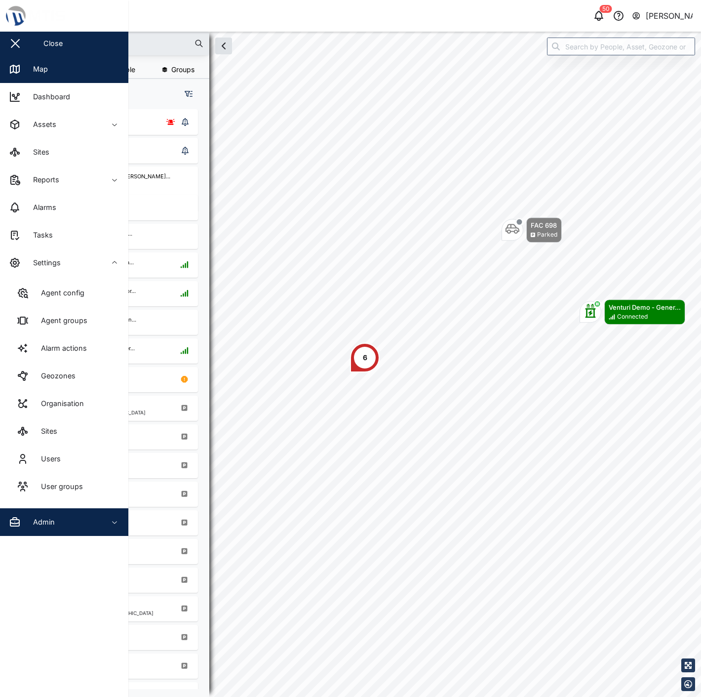
click at [95, 516] on div "Admin" at bounding box center [54, 522] width 90 height 12
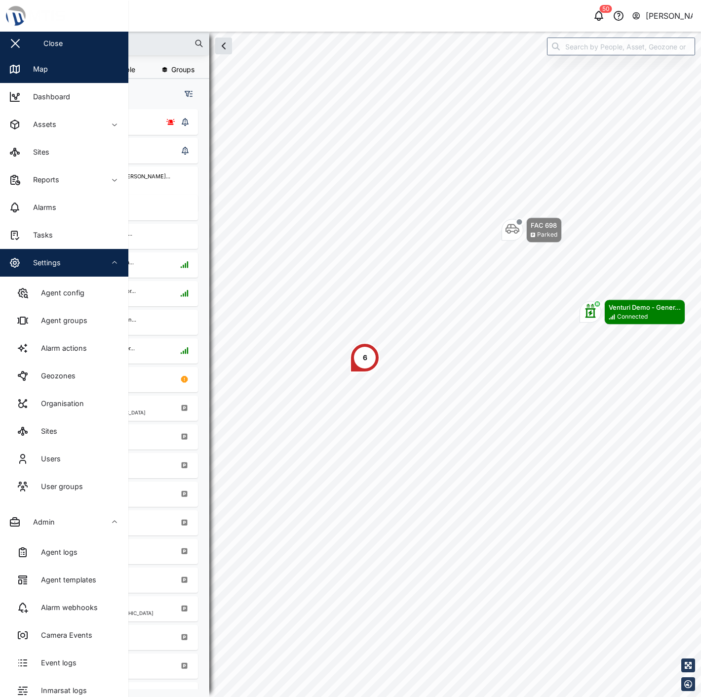
click at [76, 265] on div "Settings" at bounding box center [54, 263] width 90 height 12
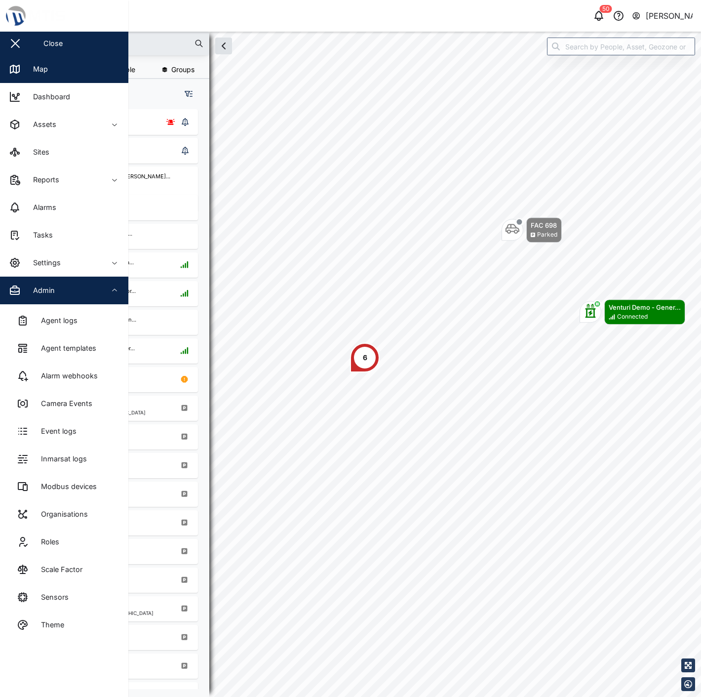
click at [92, 292] on div "Admin" at bounding box center [54, 290] width 90 height 12
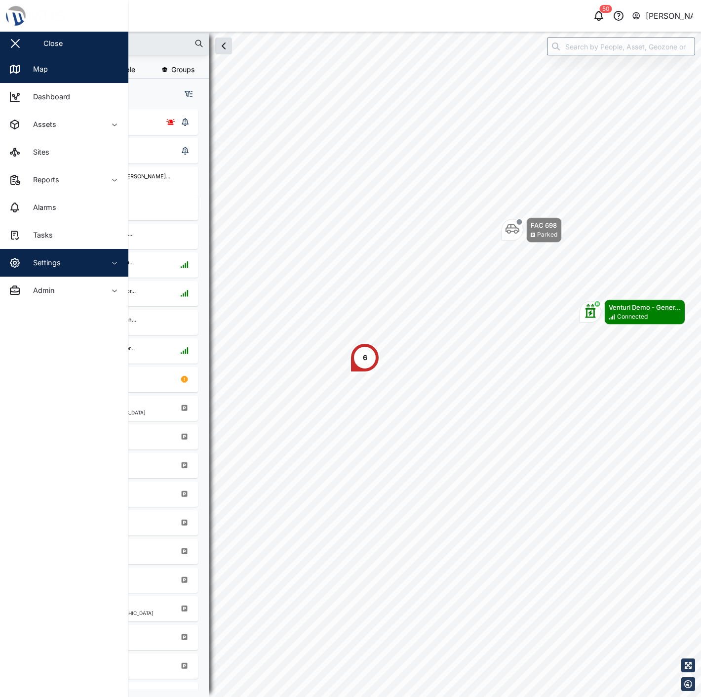
click at [91, 274] on span "Settings" at bounding box center [54, 263] width 90 height 28
click at [71, 267] on div "Settings" at bounding box center [54, 263] width 90 height 12
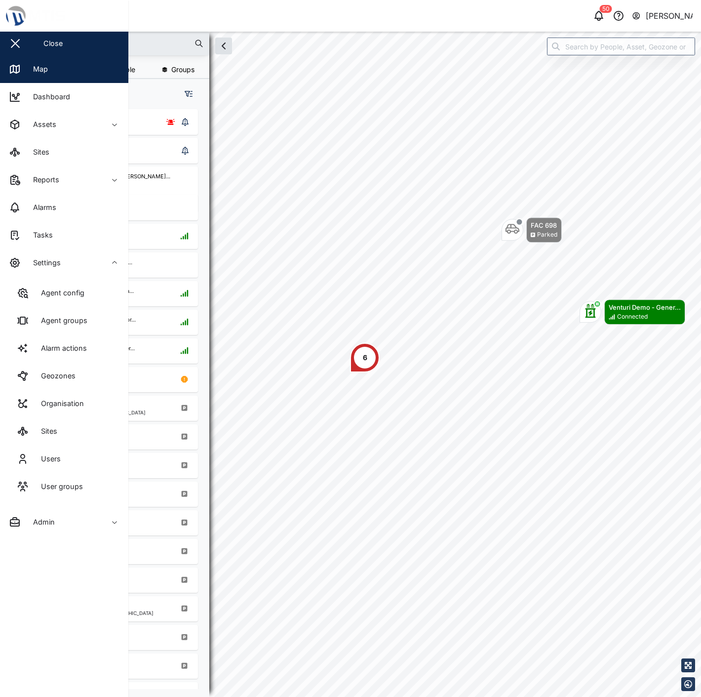
click at [44, 37] on div "Close" at bounding box center [64, 44] width 128 height 24
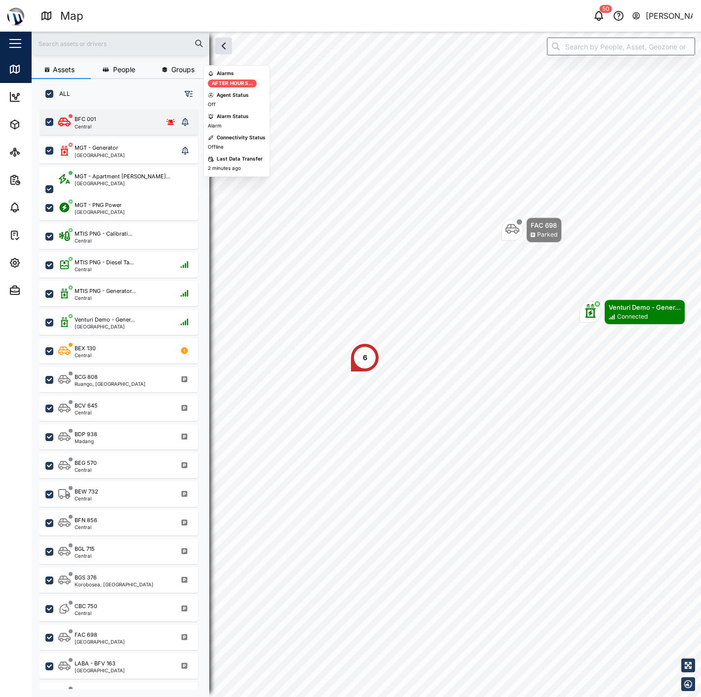
click at [125, 119] on div "BFC 001 Central" at bounding box center [118, 122] width 120 height 14
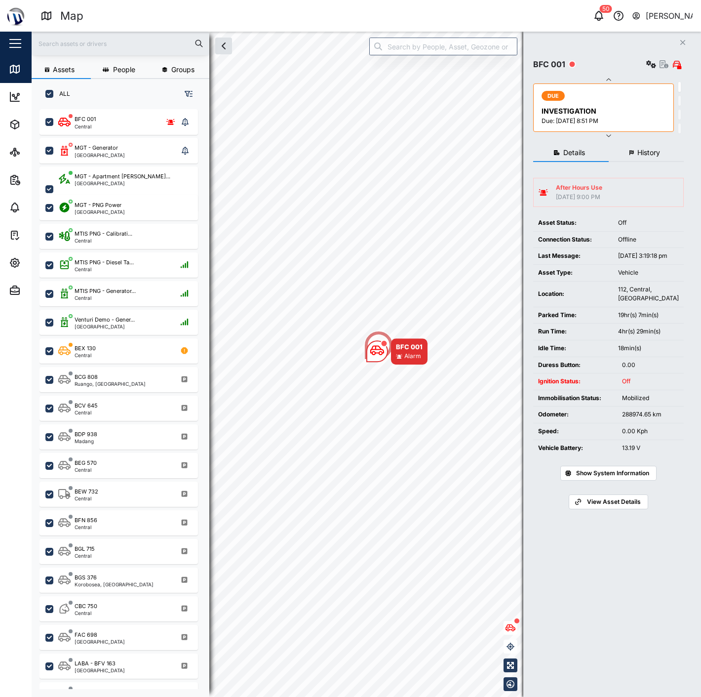
click at [647, 150] on span "History" at bounding box center [648, 152] width 23 height 7
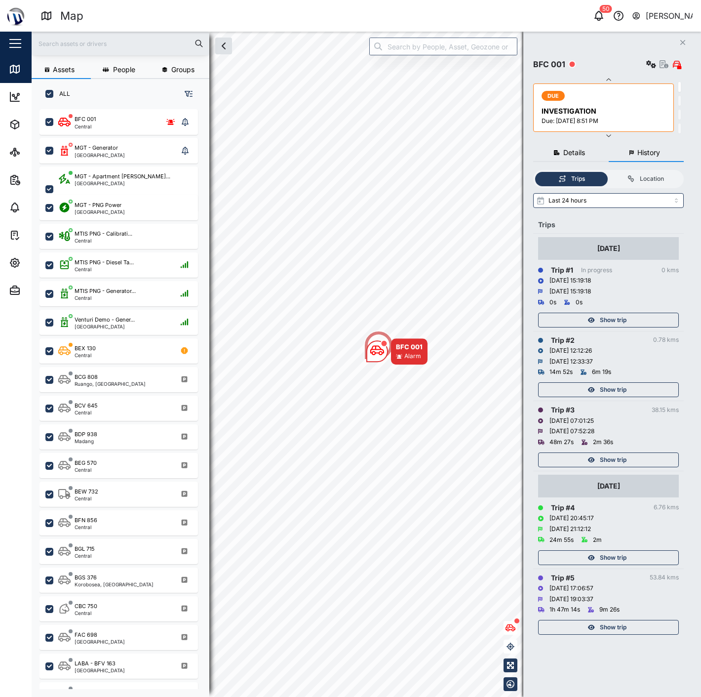
click at [626, 551] on div "Show trip" at bounding box center [607, 557] width 128 height 14
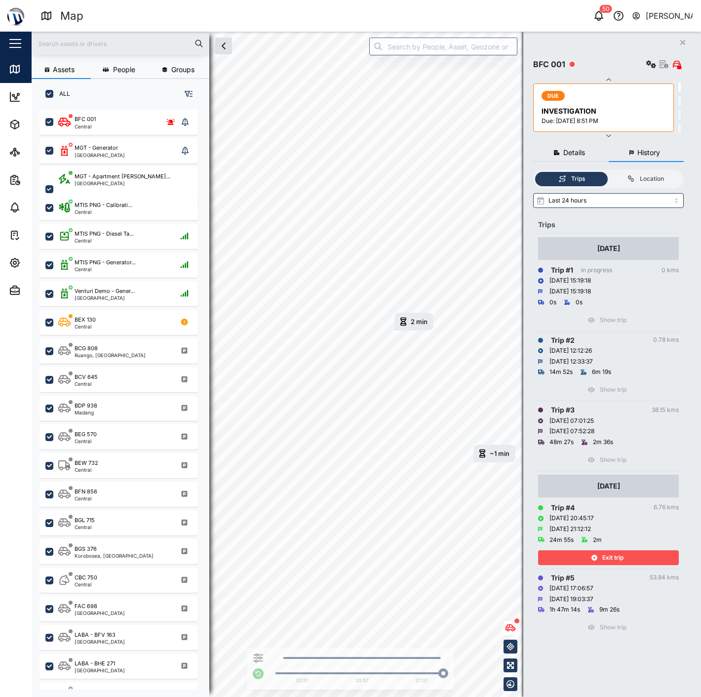
click at [613, 561] on span "Exit trip" at bounding box center [612, 557] width 21 height 14
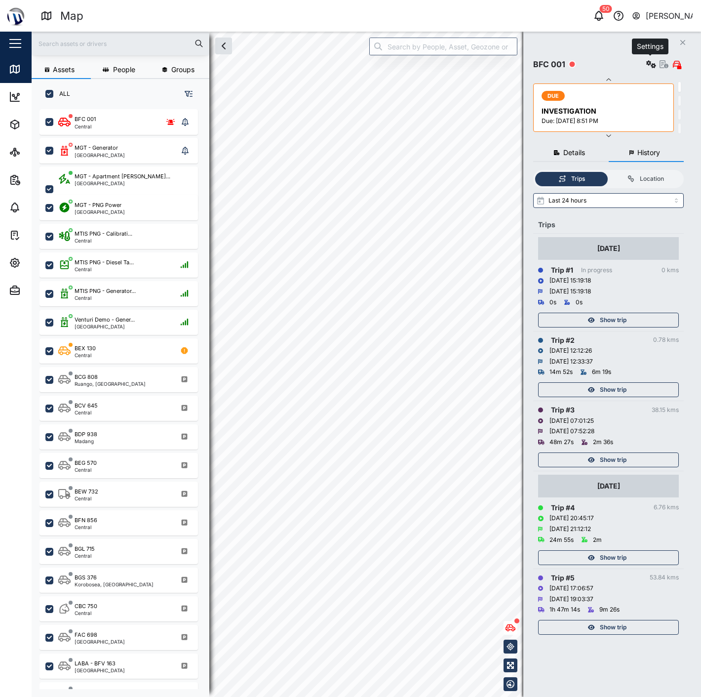
click at [646, 61] on icon "button" at bounding box center [651, 64] width 10 height 8
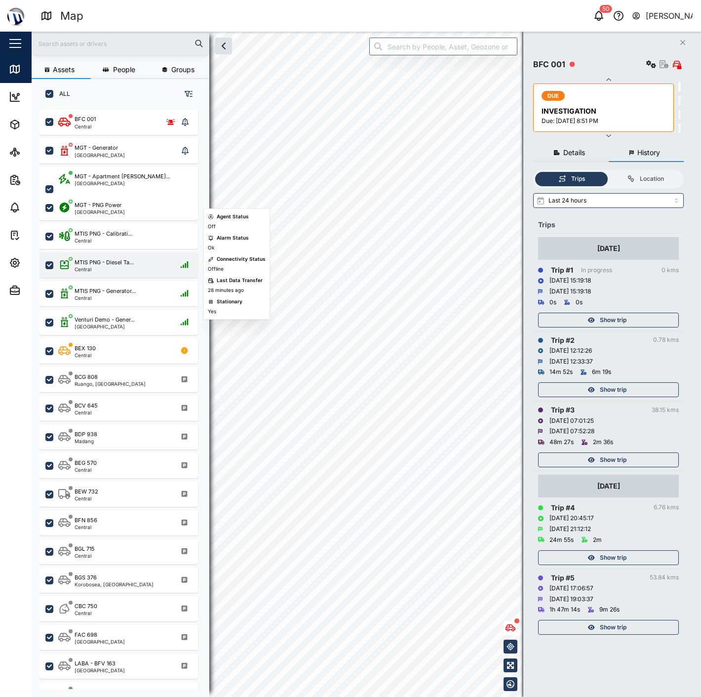
click at [147, 265] on div "MTIS PNG - Diesel Ta... Central" at bounding box center [125, 264] width 134 height 13
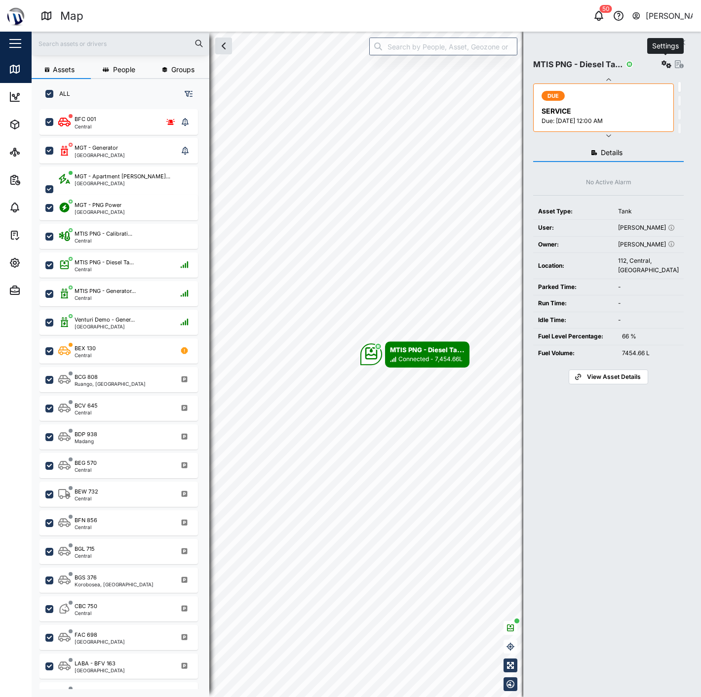
click at [663, 63] on icon "button" at bounding box center [667, 64] width 10 height 8
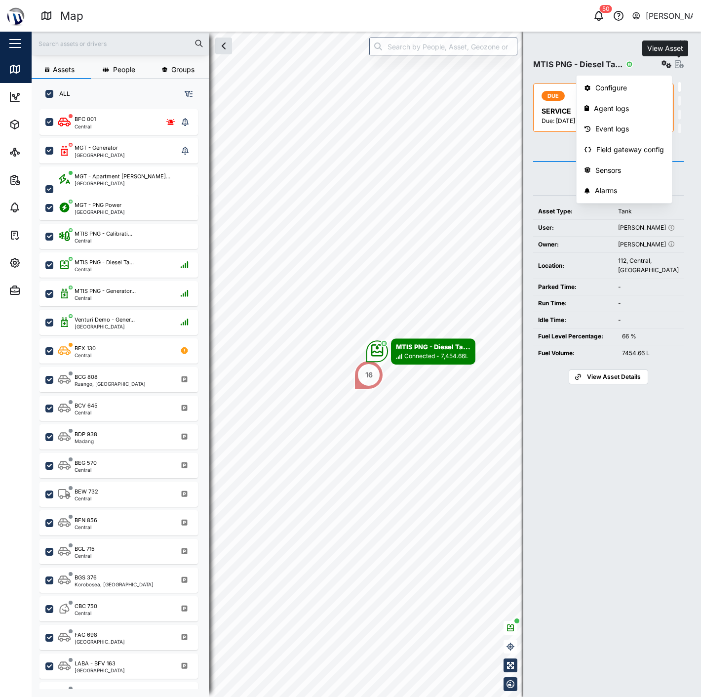
click at [675, 64] on icon "button" at bounding box center [679, 64] width 9 height 8
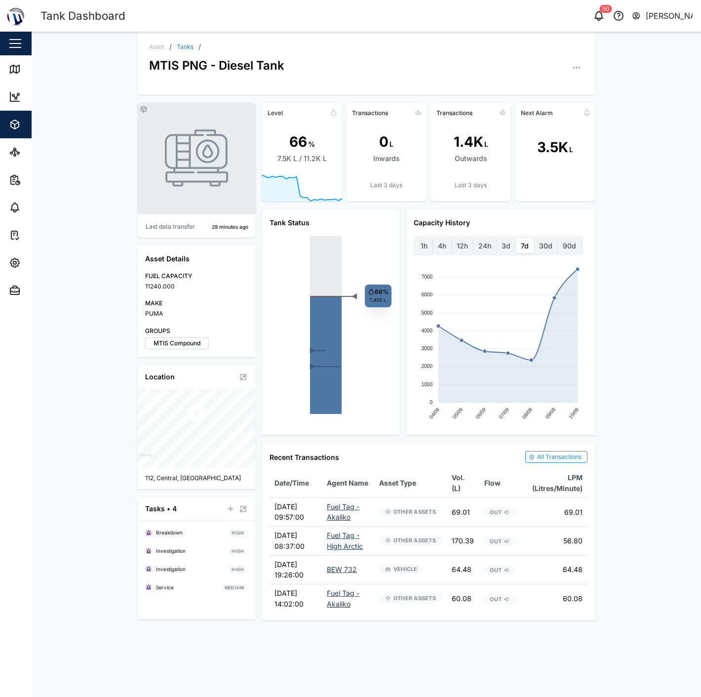
click at [631, 264] on div "Asset / Tanks / MTIS PNG - Diesel Tank Last data transfer 29 minutes ago Asset …" at bounding box center [366, 364] width 669 height 665
click at [26, 66] on div "Map" at bounding box center [37, 69] width 22 height 11
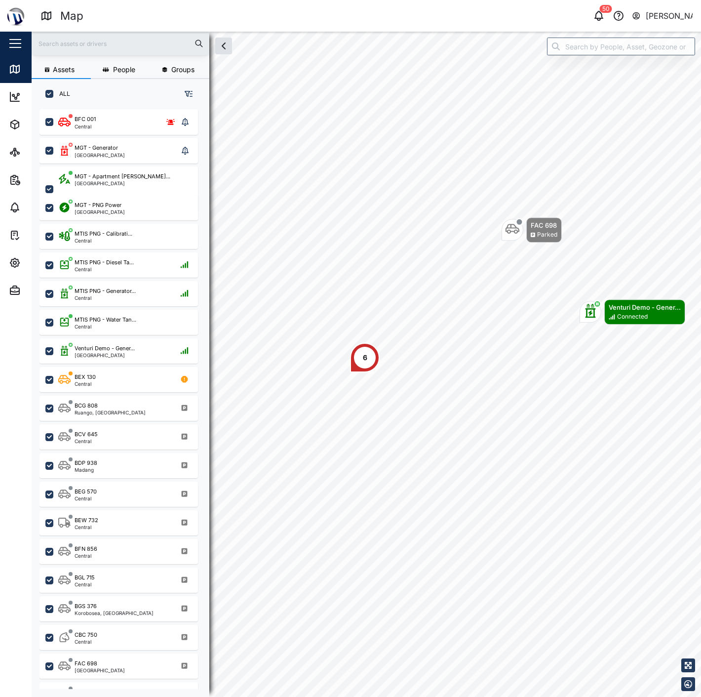
scroll to position [575, 154]
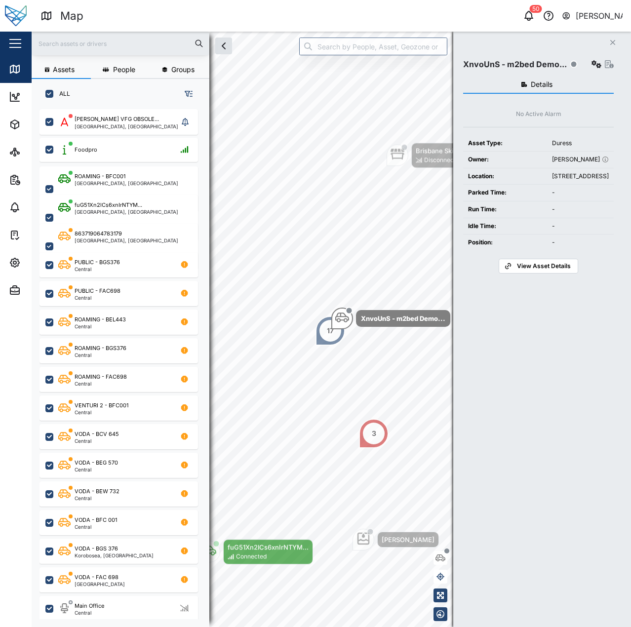
scroll to position [506, 155]
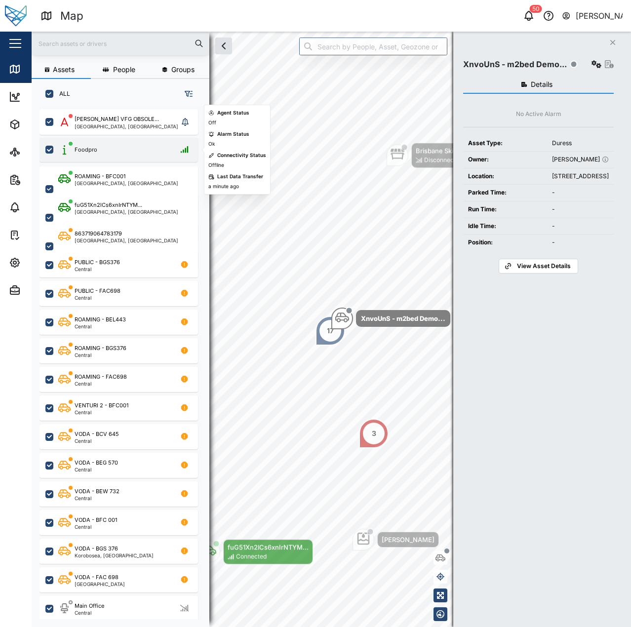
click at [103, 160] on div "Foodpro" at bounding box center [118, 150] width 158 height 24
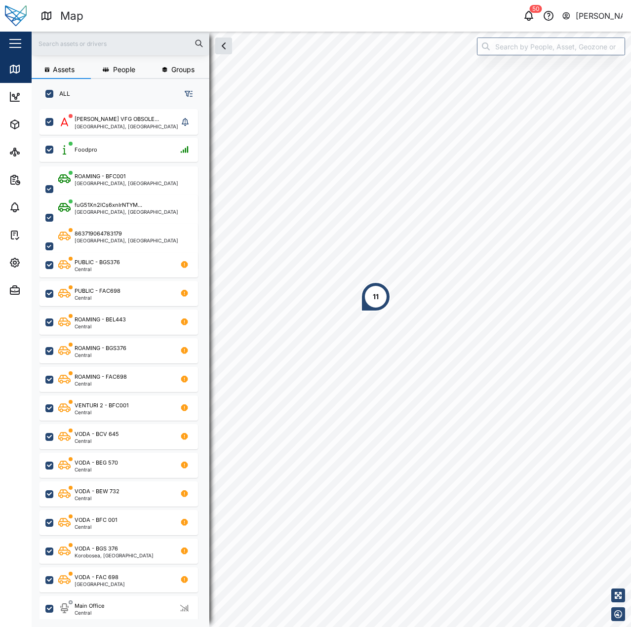
click at [364, 302] on div "11" at bounding box center [376, 297] width 30 height 30
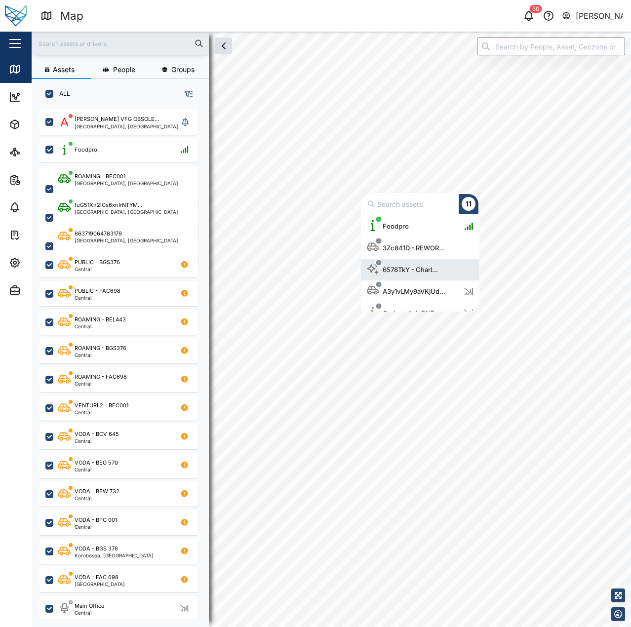
scroll to position [89, 111]
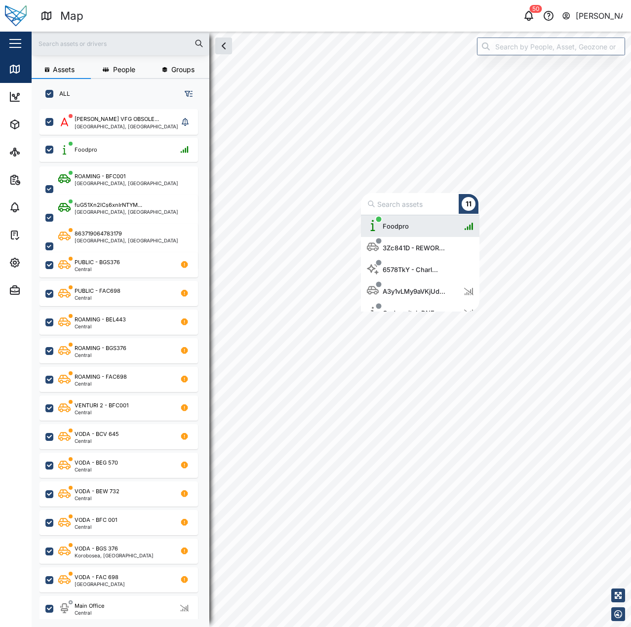
click at [399, 219] on div "Foodpro" at bounding box center [390, 226] width 46 height 22
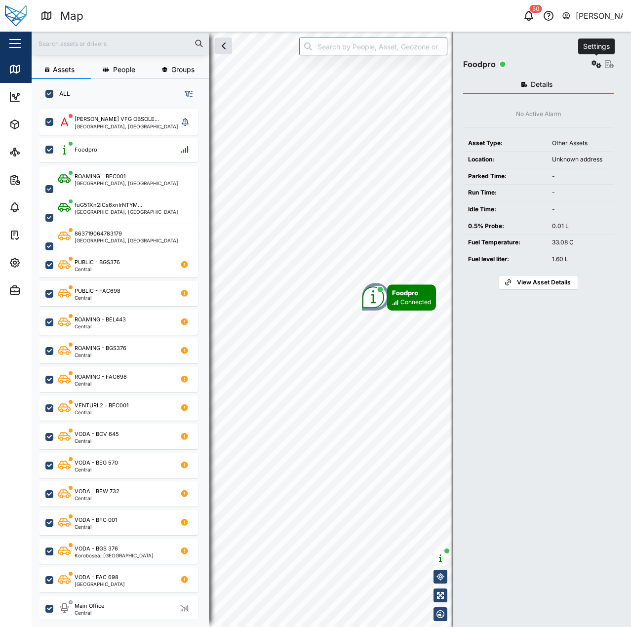
click at [592, 68] on button "button" at bounding box center [596, 64] width 14 height 14
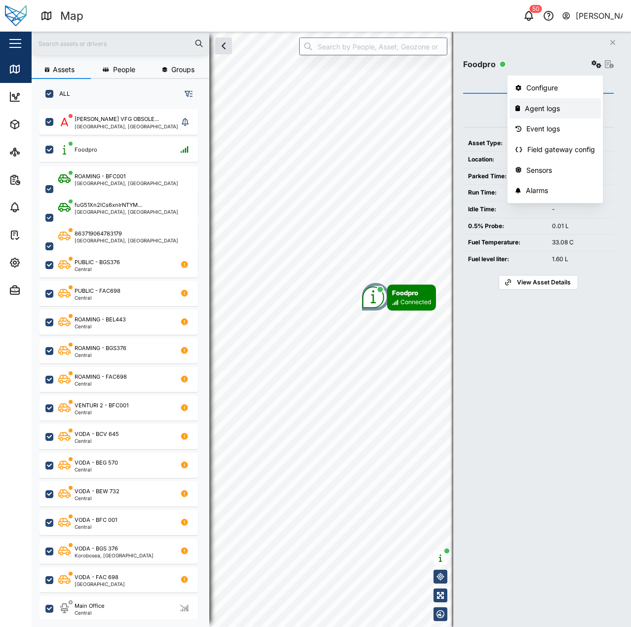
click at [550, 104] on div "Agent logs" at bounding box center [560, 108] width 70 height 11
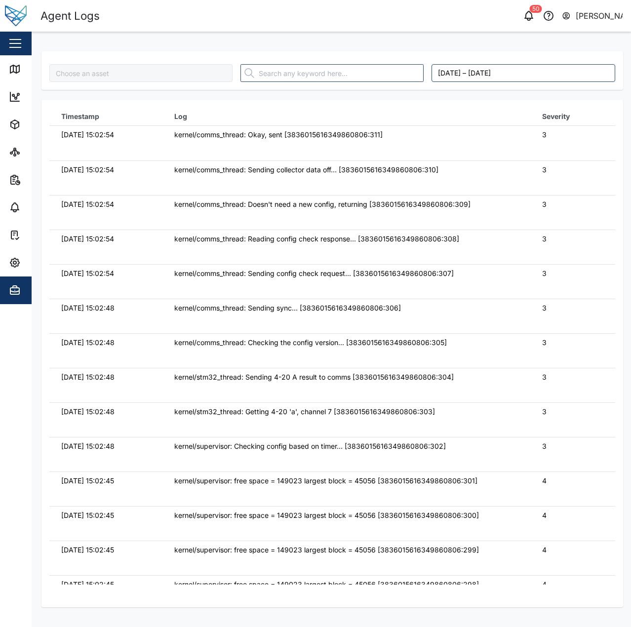
type input "Foodpro"
click at [19, 77] on link "Map" at bounding box center [64, 69] width 128 height 28
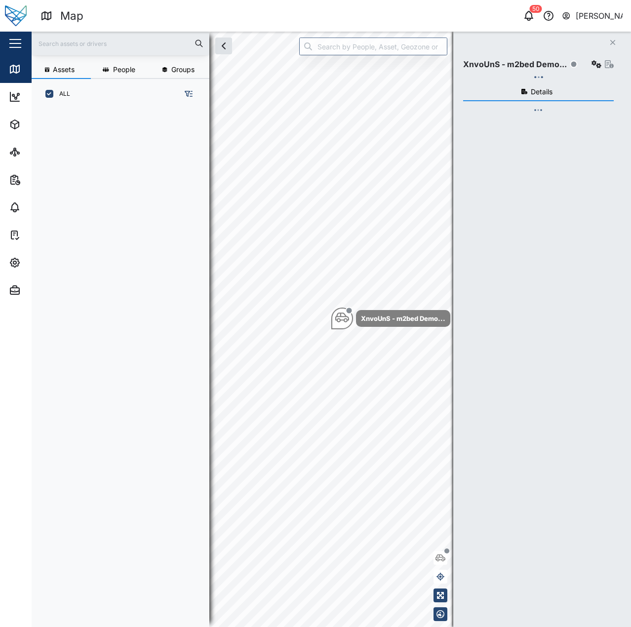
scroll to position [506, 155]
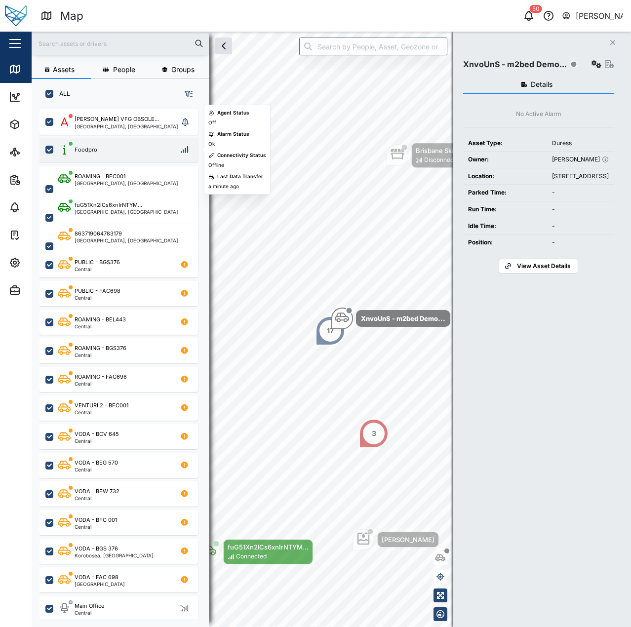
click at [129, 158] on div "Foodpro" at bounding box center [118, 150] width 158 height 24
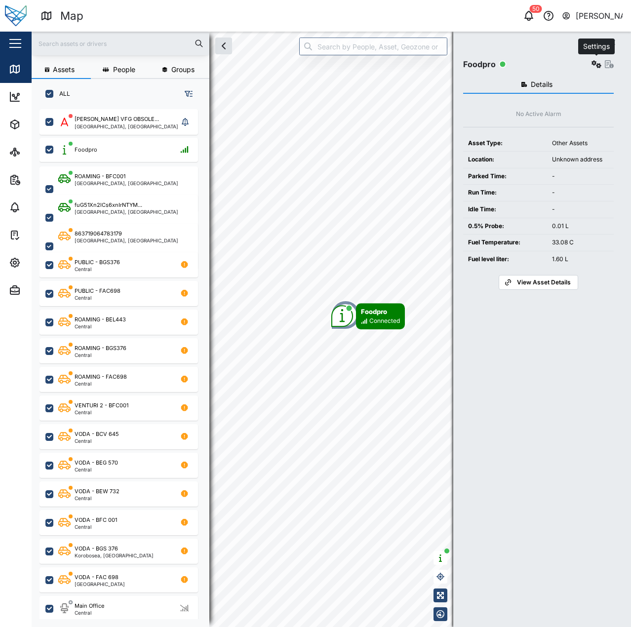
click at [598, 63] on icon "button" at bounding box center [596, 64] width 10 height 8
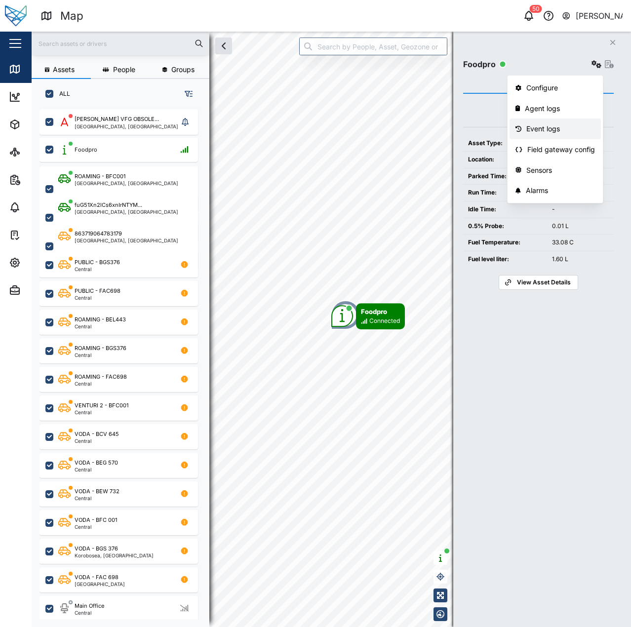
click at [555, 130] on div "Event logs" at bounding box center [560, 128] width 69 height 11
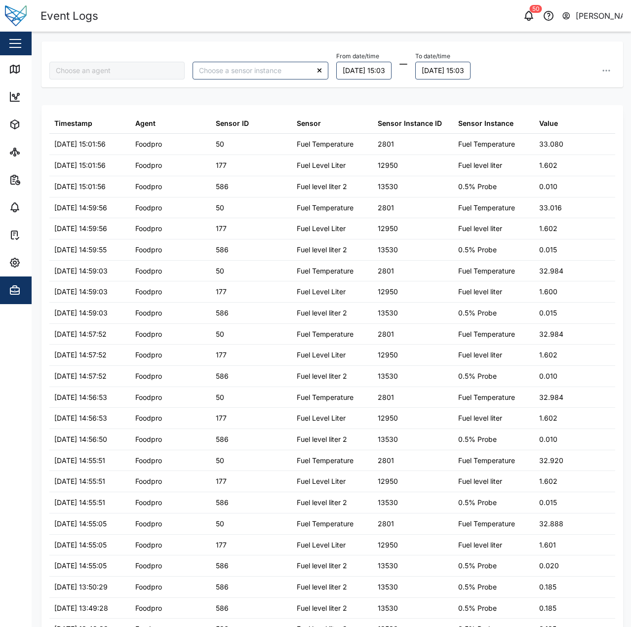
type input "Foodpro"
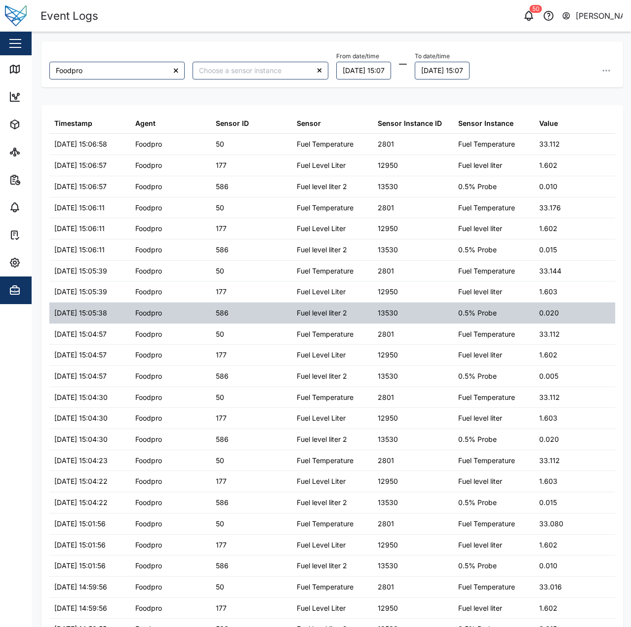
drag, startPoint x: 524, startPoint y: 311, endPoint x: 521, endPoint y: 307, distance: 5.2
click at [521, 307] on div "0.5% Probe" at bounding box center [493, 313] width 81 height 21
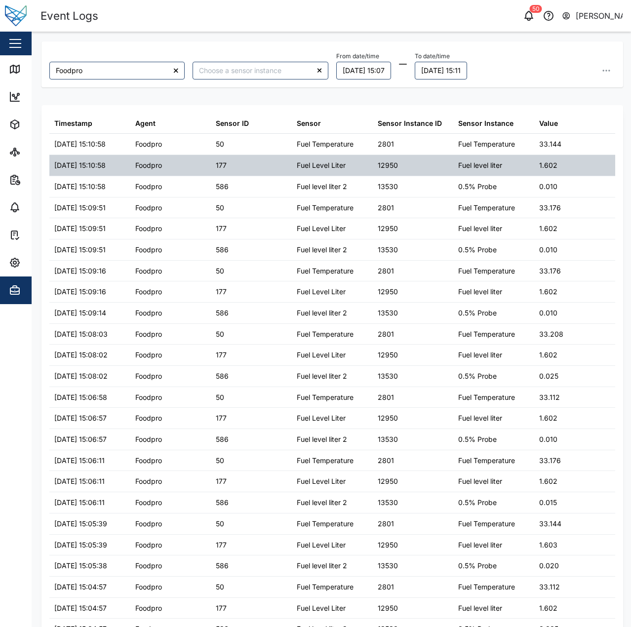
click at [547, 165] on div "1.602" at bounding box center [548, 165] width 18 height 11
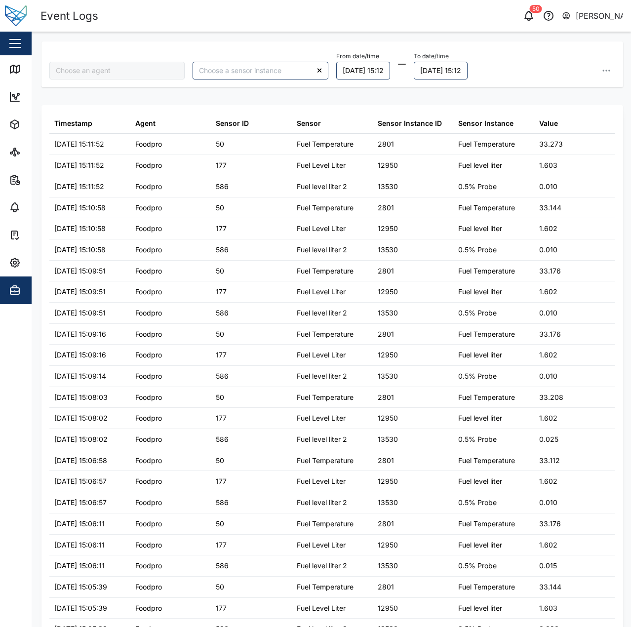
type input "Foodpro"
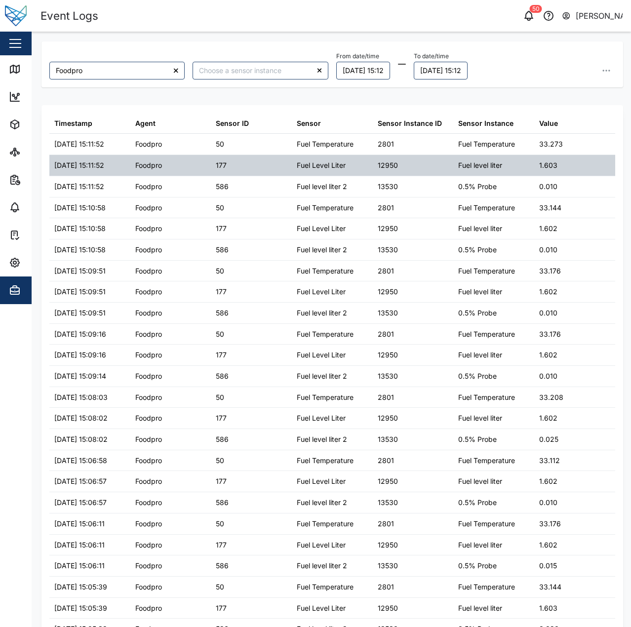
click at [575, 158] on div "1.603" at bounding box center [574, 165] width 81 height 21
click at [539, 163] on div "1.603" at bounding box center [548, 165] width 18 height 11
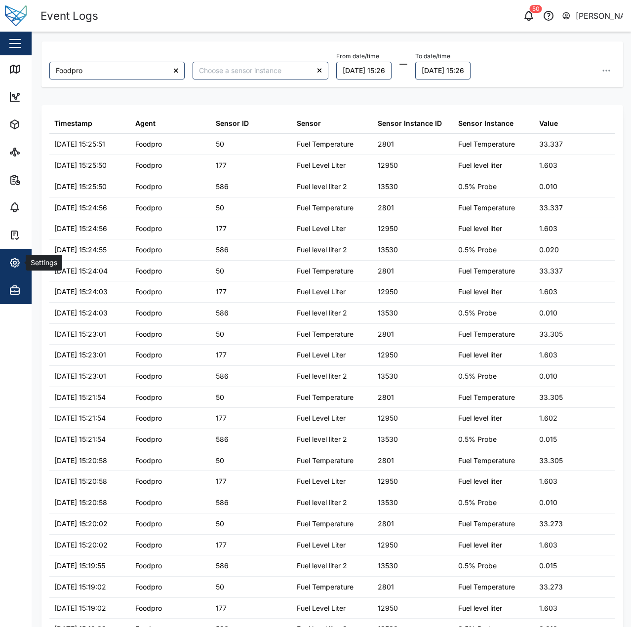
click at [8, 273] on button "Settings" at bounding box center [64, 263] width 128 height 28
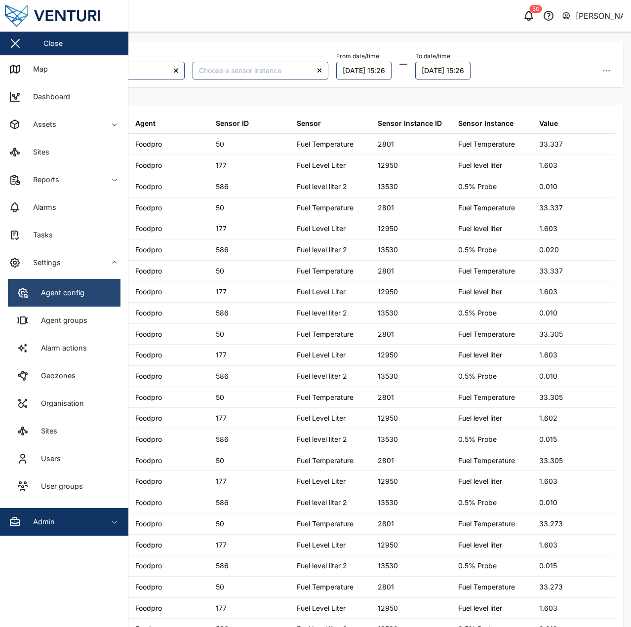
click at [31, 297] on div "Agent config" at bounding box center [51, 293] width 68 height 12
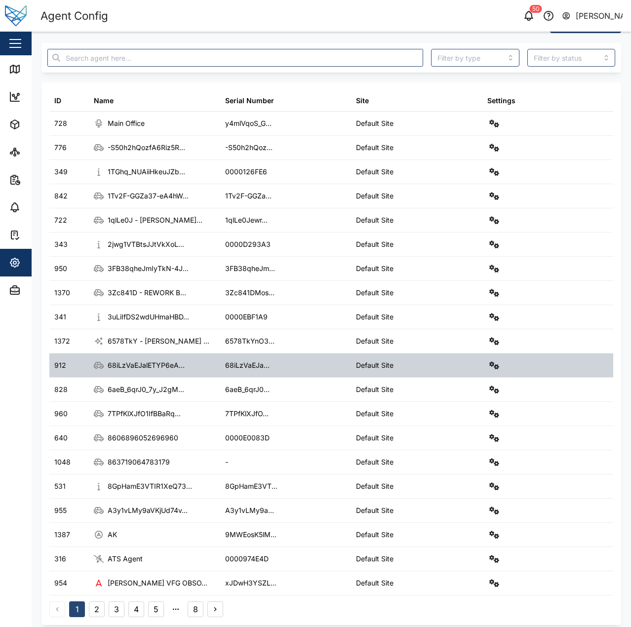
scroll to position [34, 0]
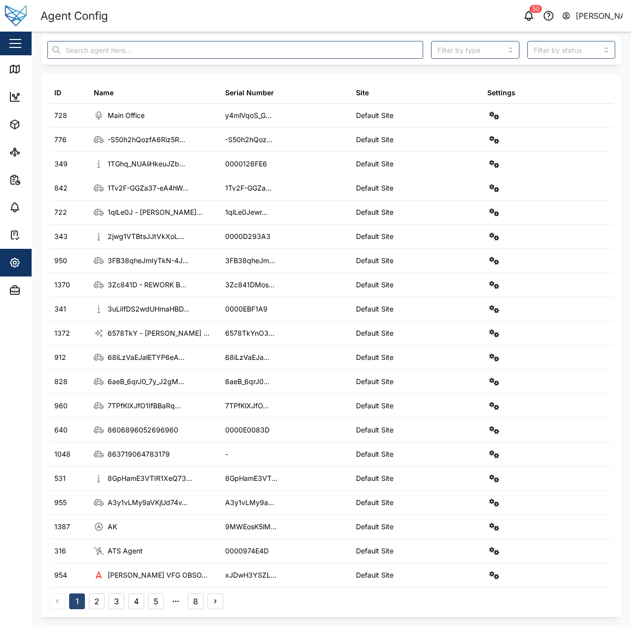
click at [121, 598] on button "3" at bounding box center [117, 601] width 16 height 16
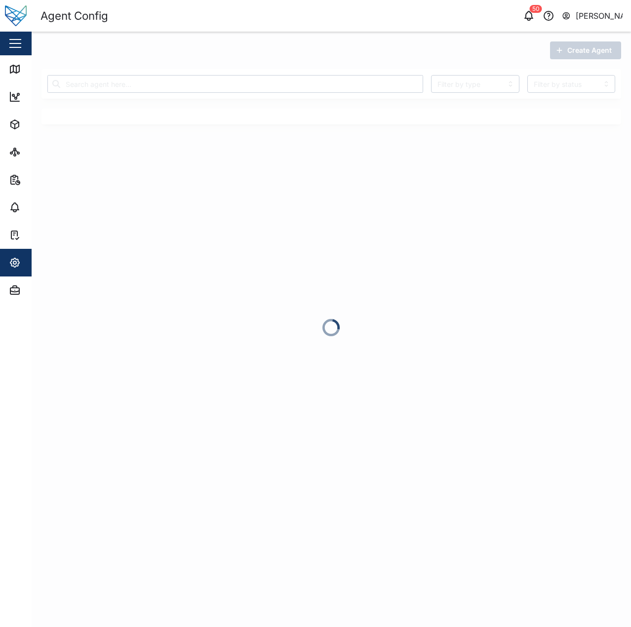
scroll to position [0, 0]
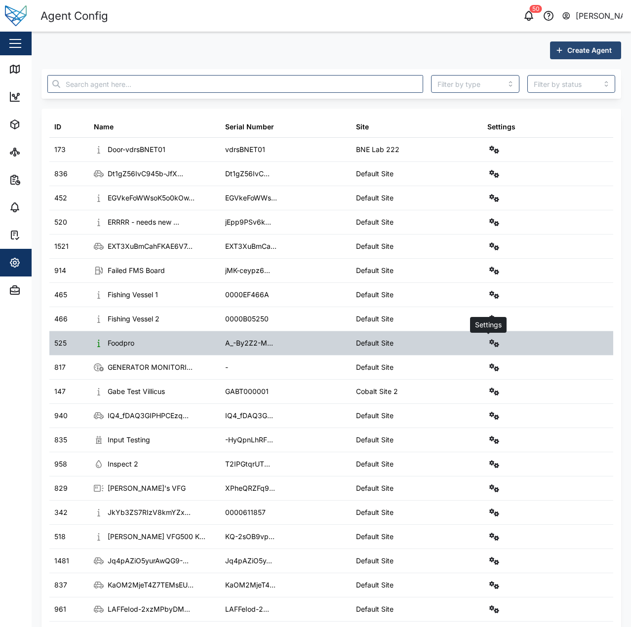
click at [489, 339] on icon "button" at bounding box center [494, 343] width 10 height 8
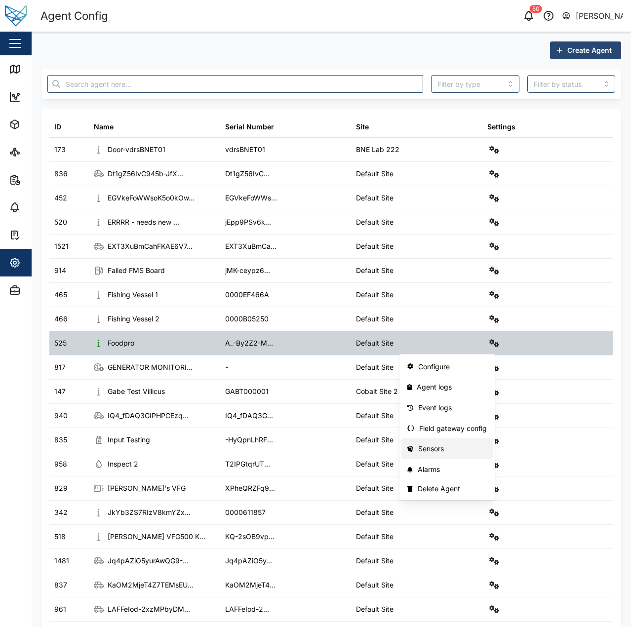
click at [431, 451] on div "Sensors" at bounding box center [452, 448] width 69 height 11
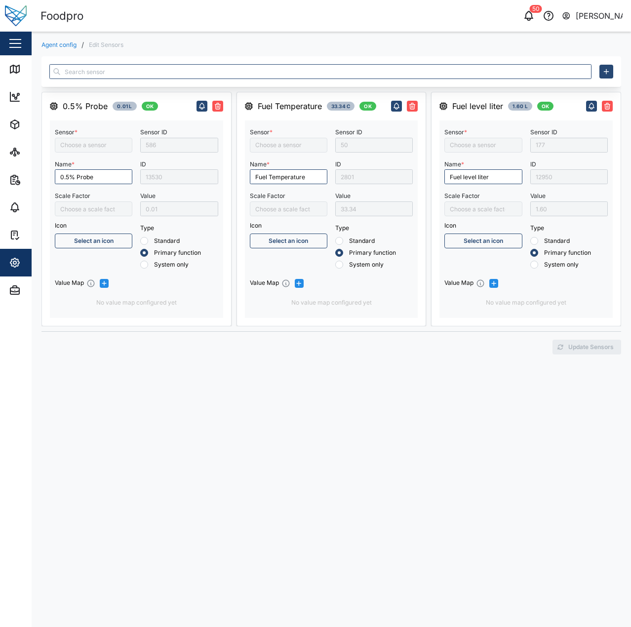
type input "Fuel Level Liter"
type input "Fuel Temperature"
type input "Fuel level liter 2"
click at [8, 61] on link "Map" at bounding box center [64, 69] width 128 height 28
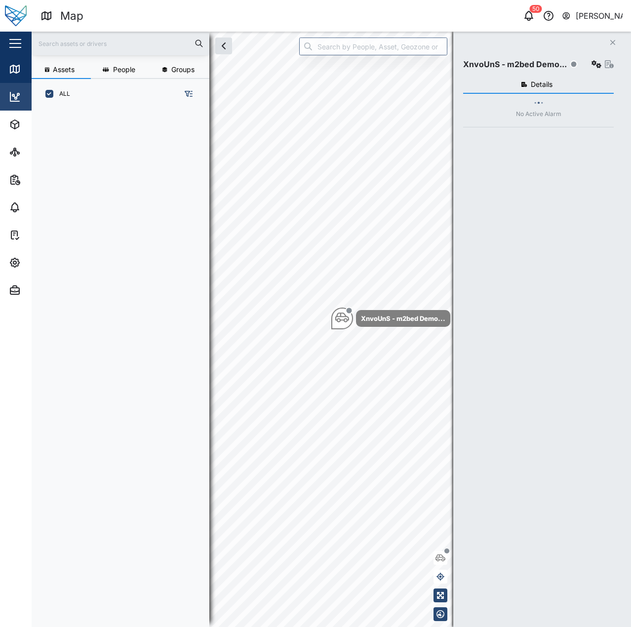
scroll to position [506, 155]
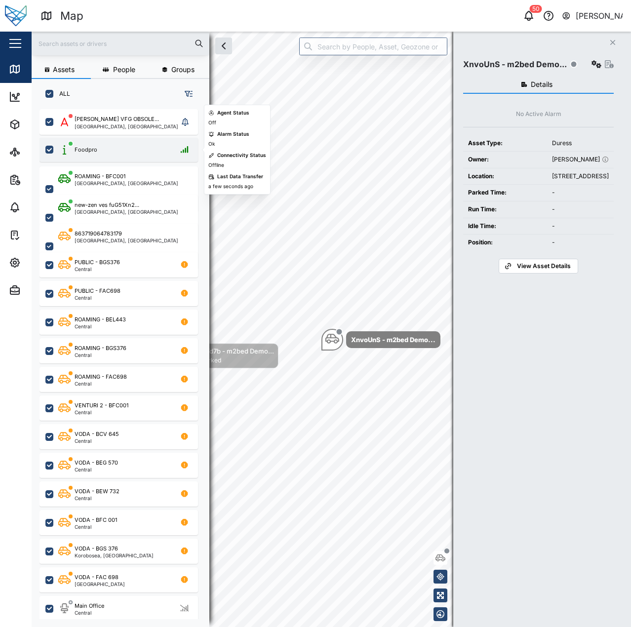
click at [133, 149] on div "Foodpro" at bounding box center [125, 150] width 134 height 12
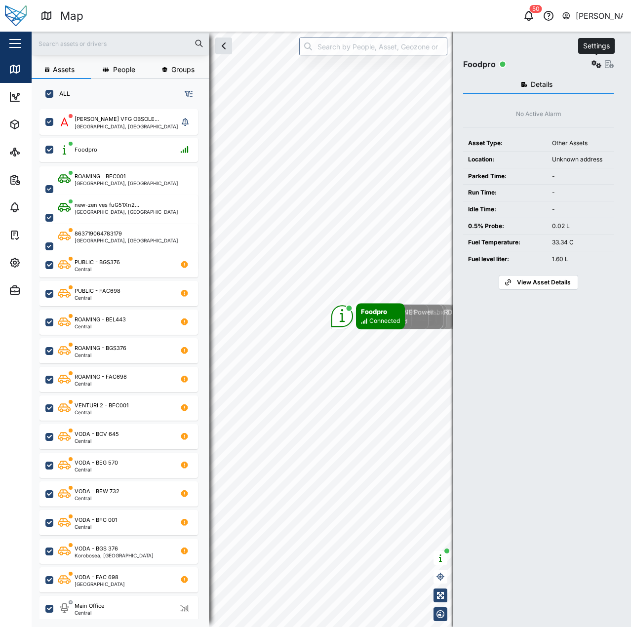
click at [601, 62] on icon "button" at bounding box center [596, 64] width 10 height 8
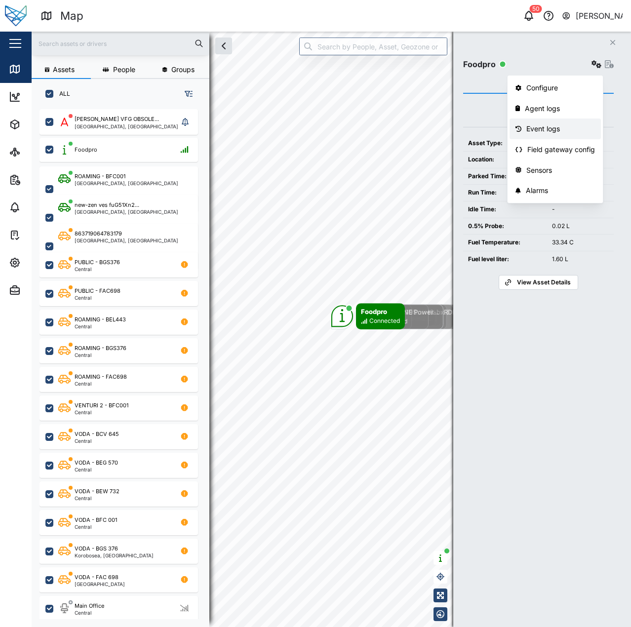
click at [566, 123] on div "Event logs" at bounding box center [560, 128] width 69 height 11
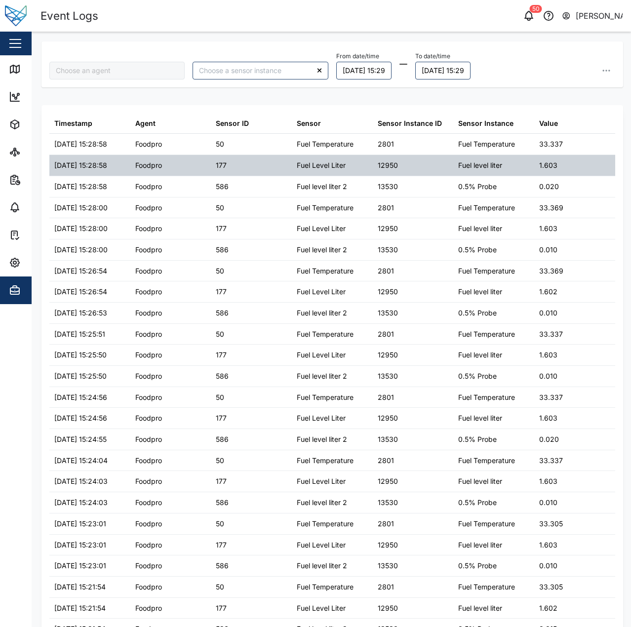
type input "Foodpro"
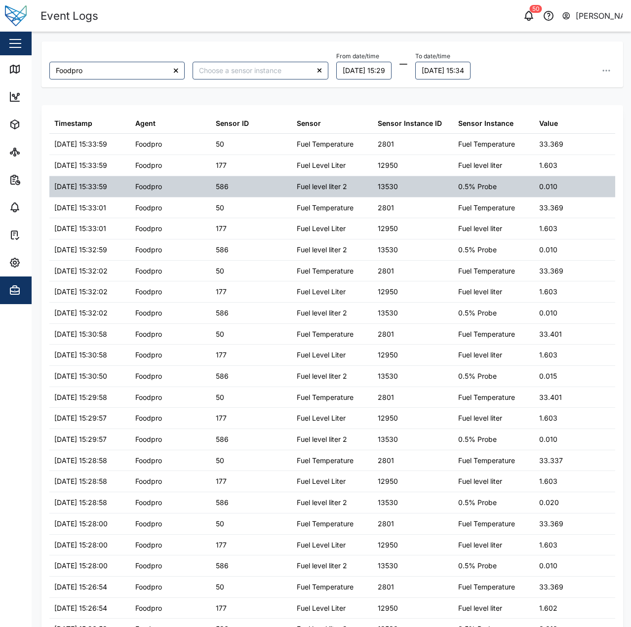
click at [534, 194] on div "0.010" at bounding box center [574, 186] width 81 height 21
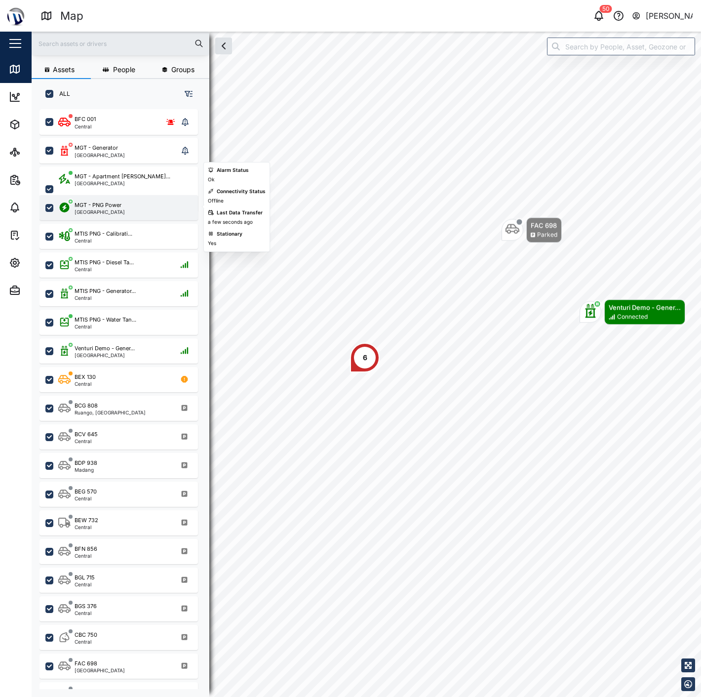
click at [105, 205] on div "MGT - PNG Power" at bounding box center [98, 205] width 47 height 8
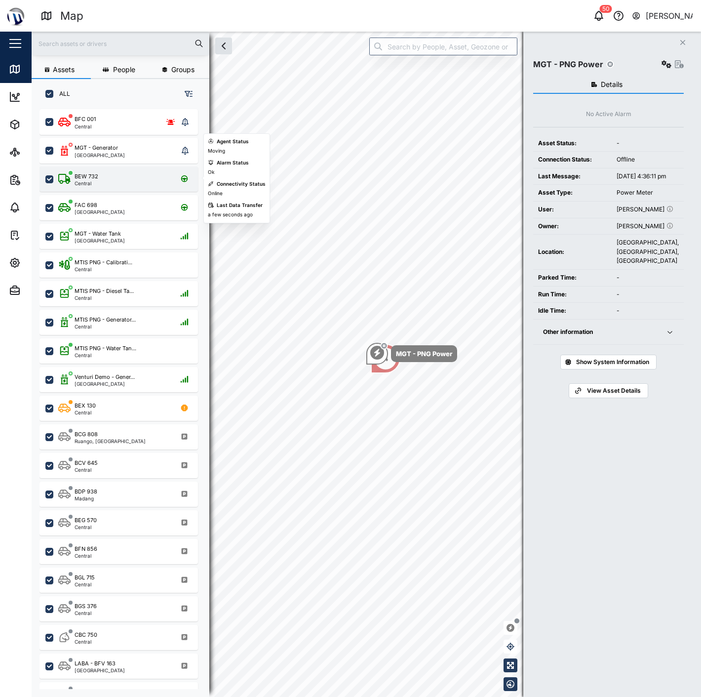
click at [104, 177] on div "BEW 732 Central" at bounding box center [125, 178] width 134 height 13
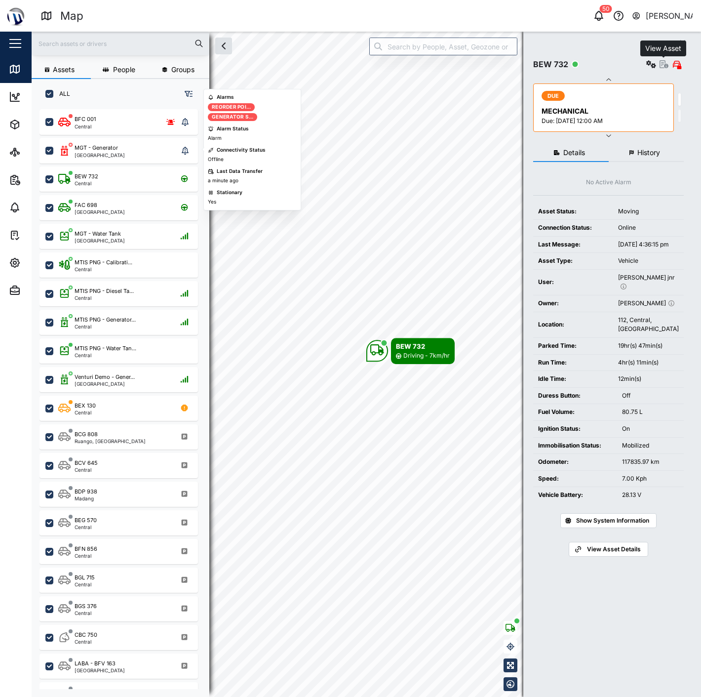
click at [665, 63] on icon "button" at bounding box center [664, 64] width 9 height 8
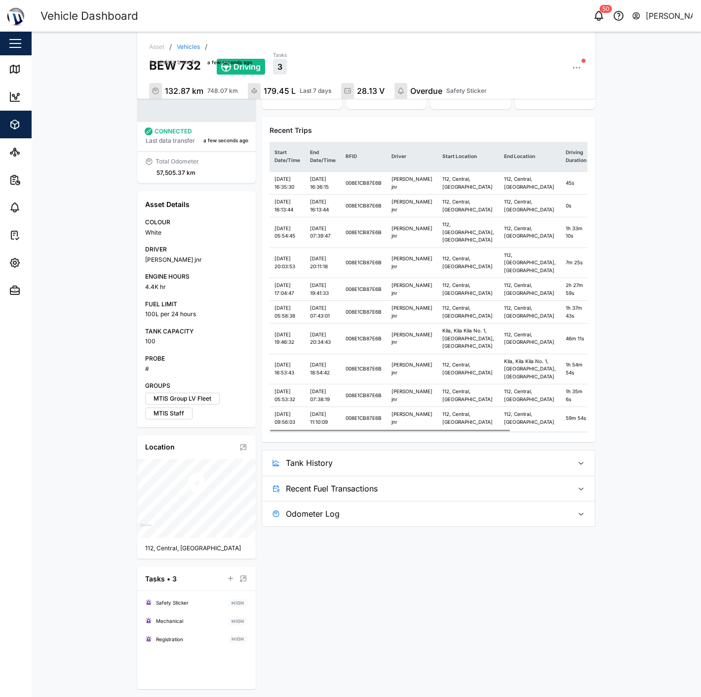
scroll to position [164, 0]
drag, startPoint x: 525, startPoint y: 609, endPoint x: 525, endPoint y: 620, distance: 11.4
click at [525, 526] on div "Odometer 132.87 km 748.07 km Fuel Transactions 179.45 L Last 7 days Main Batter…" at bounding box center [429, 268] width 334 height 516
click at [526, 475] on span "Tank History" at bounding box center [425, 462] width 279 height 25
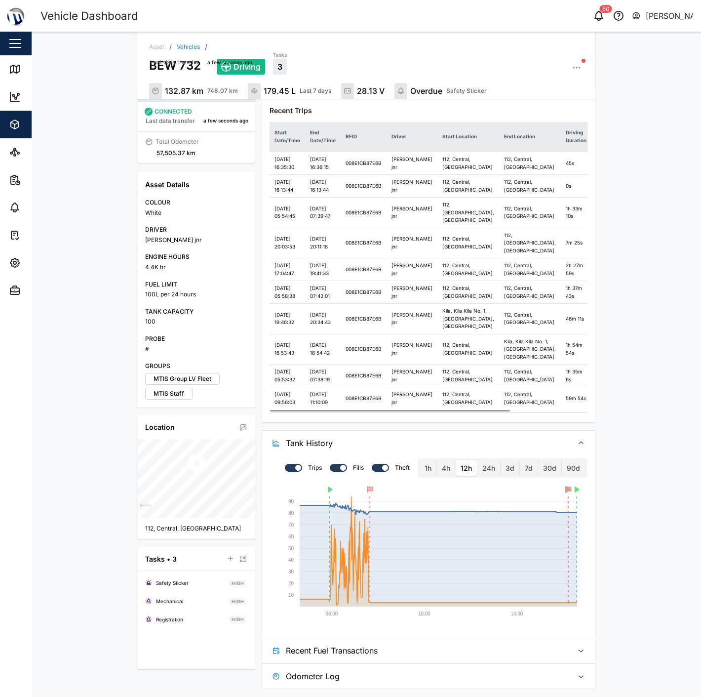
scroll to position [346, 0]
click at [487, 461] on label "24h" at bounding box center [488, 468] width 23 height 16
click at [477, 460] on hours "24h" at bounding box center [477, 460] width 0 height 0
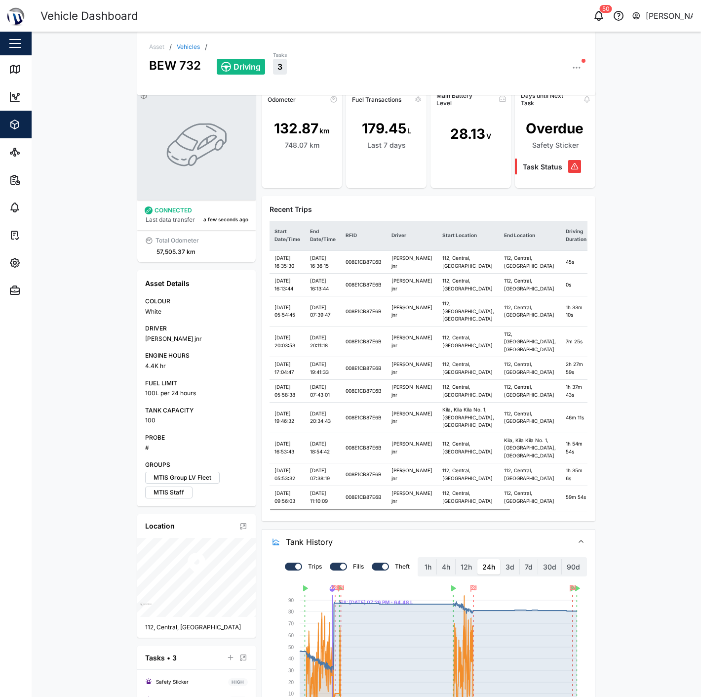
scroll to position [13, 0]
click at [31, 72] on div "Map" at bounding box center [37, 69] width 22 height 11
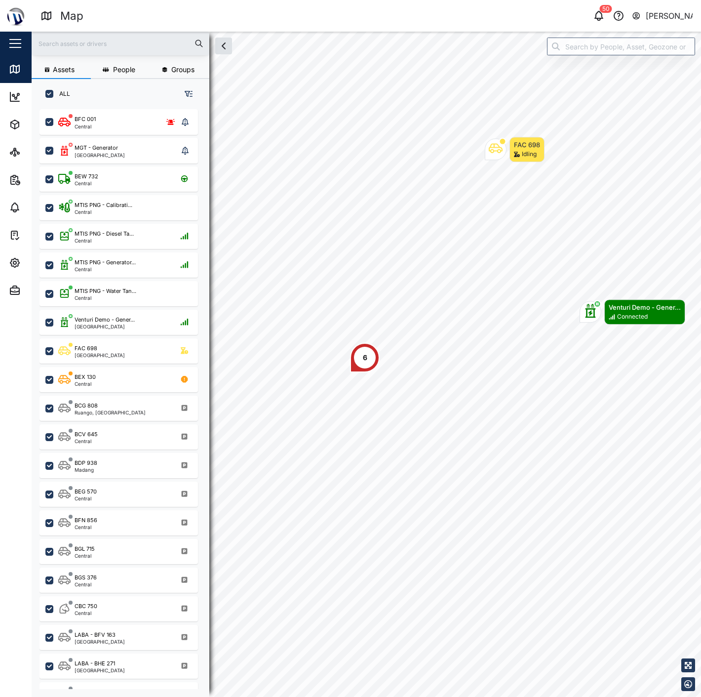
scroll to position [575, 154]
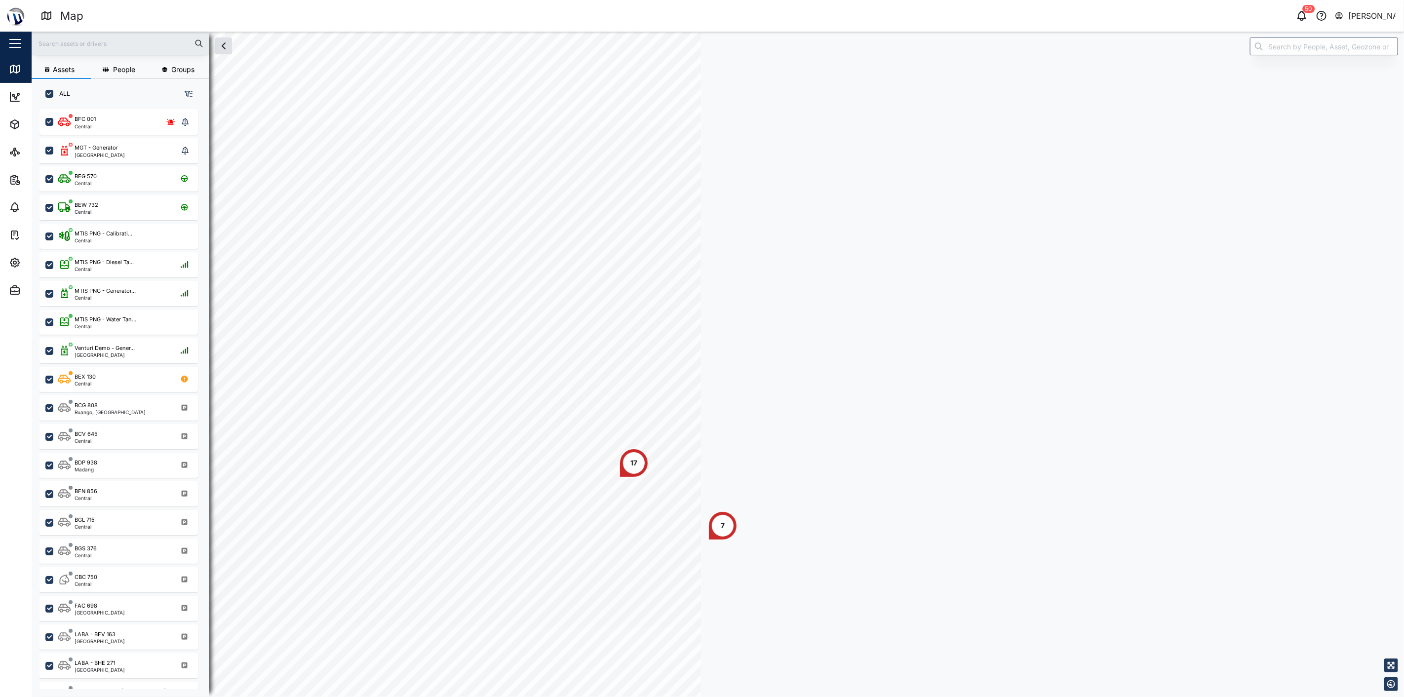
scroll to position [575, 154]
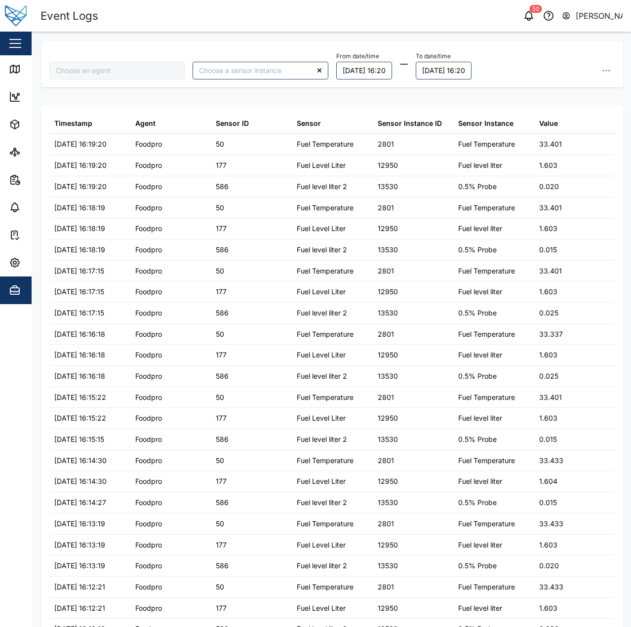
type input "Foodpro"
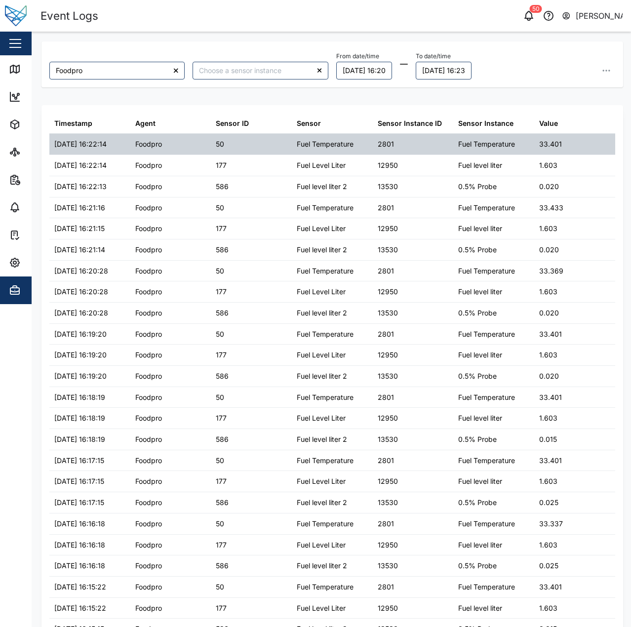
click at [335, 145] on div "Fuel Temperature" at bounding box center [325, 144] width 57 height 11
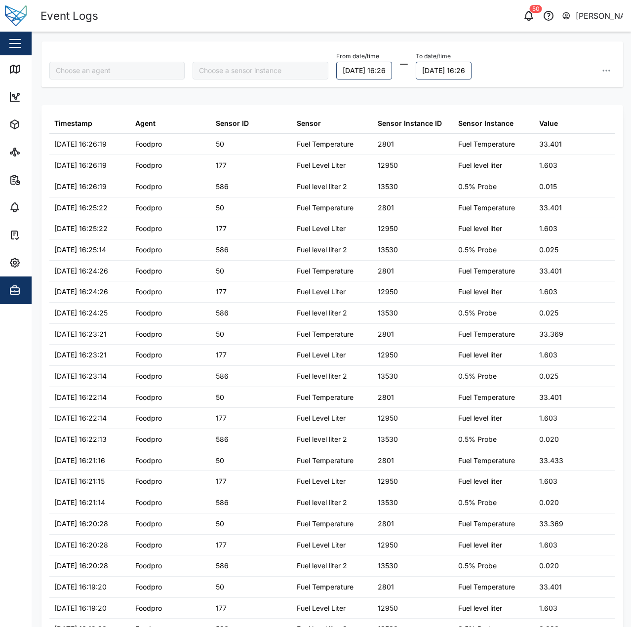
type input "Foodpro"
click at [17, 254] on span "Settings" at bounding box center [54, 263] width 90 height 28
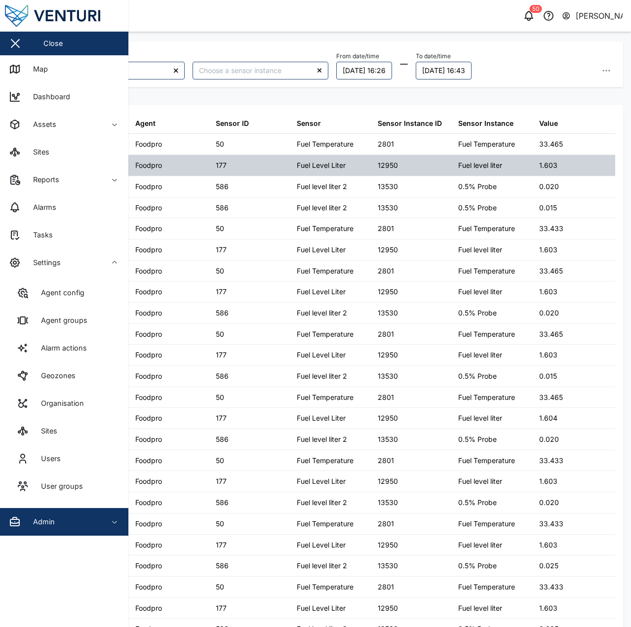
click at [366, 172] on div "Fuel Level Liter" at bounding box center [332, 165] width 81 height 21
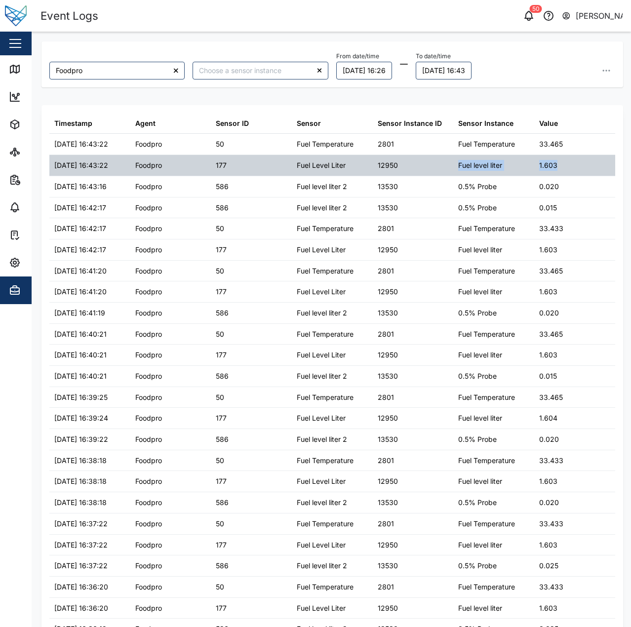
drag, startPoint x: 416, startPoint y: 169, endPoint x: 568, endPoint y: 166, distance: 152.6
click at [564, 168] on div "[DATE] 16:43:22 Foodpro 177 Fuel Level Liter 12950 Fuel level liter 1.603" at bounding box center [332, 165] width 566 height 21
click at [568, 166] on div "1.603" at bounding box center [574, 165] width 81 height 21
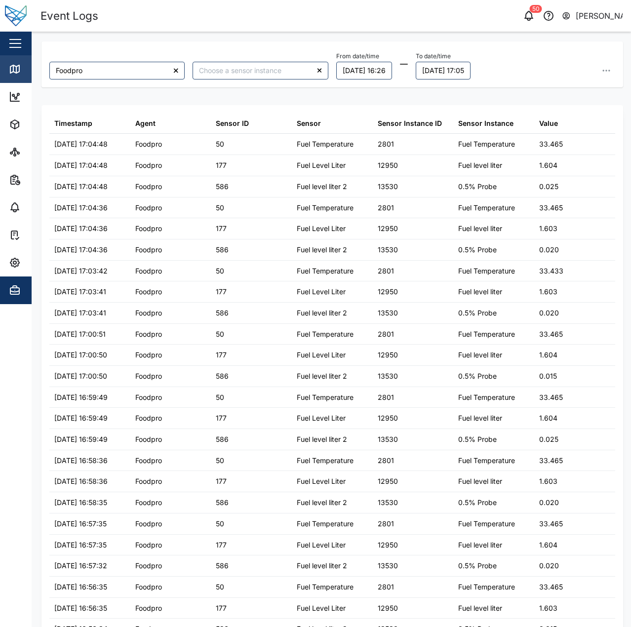
click at [13, 67] on icon at bounding box center [13, 68] width 0 height 6
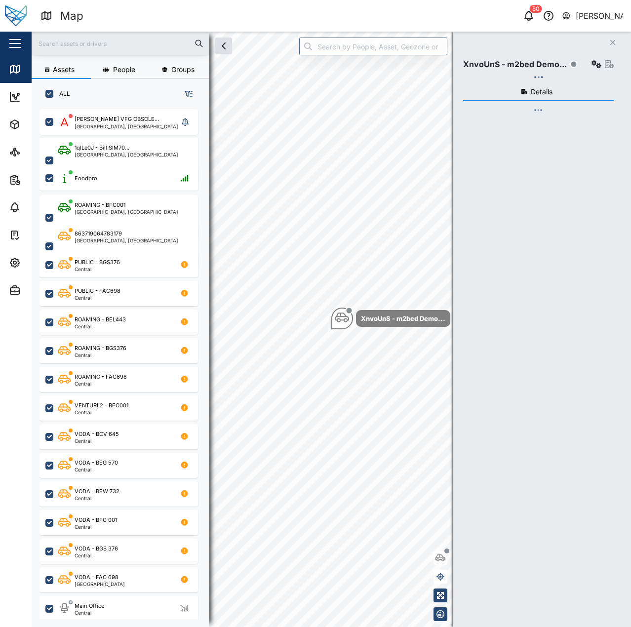
checkbox input "true"
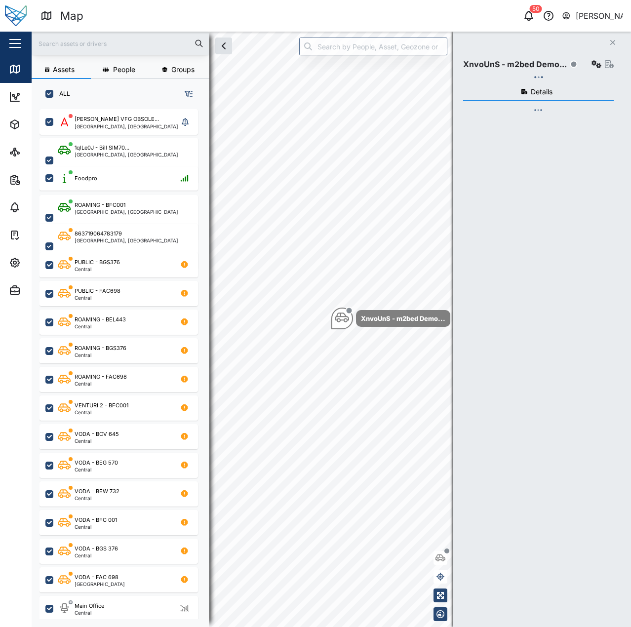
checkbox input "true"
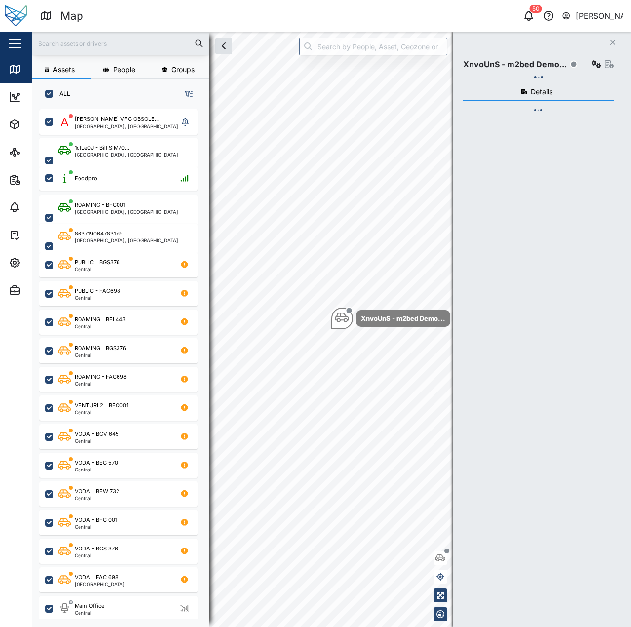
checkbox input "true"
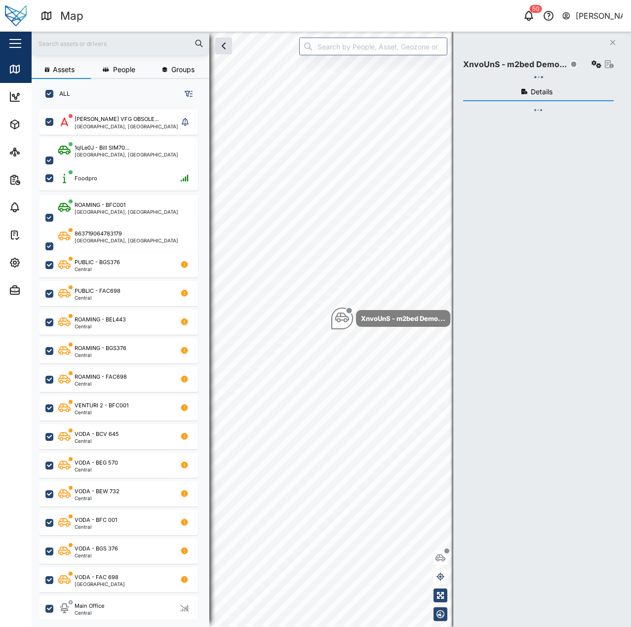
checkbox input "true"
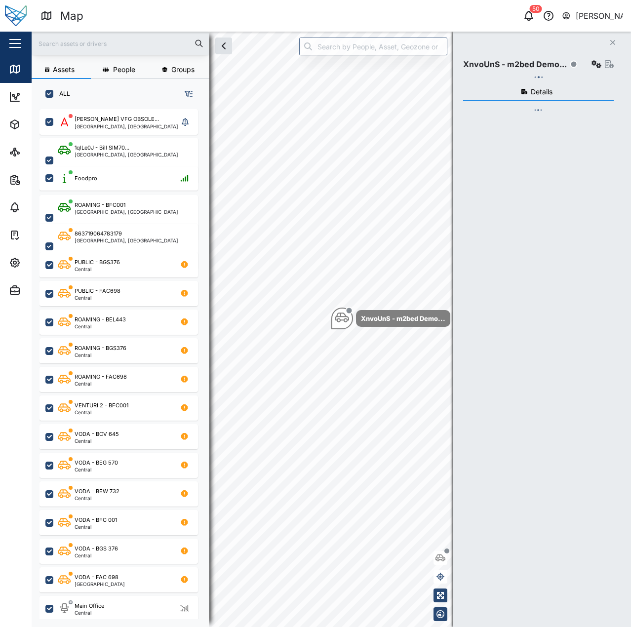
checkbox input "true"
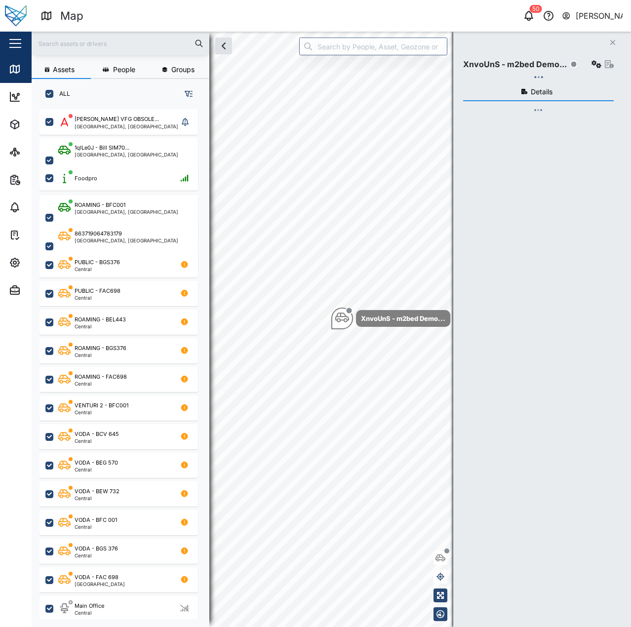
checkbox input "true"
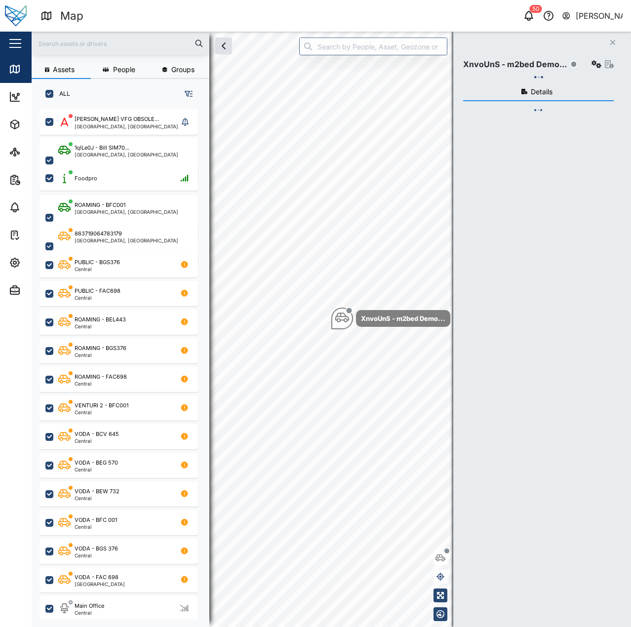
checkbox input "true"
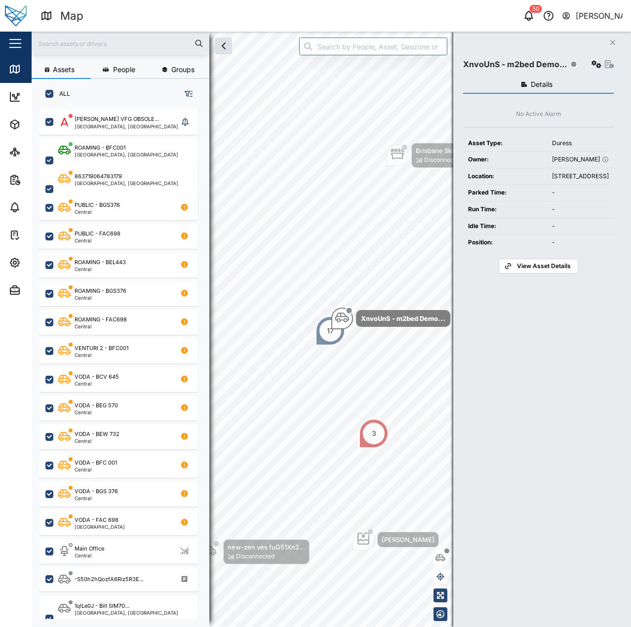
click at [575, 181] on div "[STREET_ADDRESS]" at bounding box center [580, 176] width 57 height 9
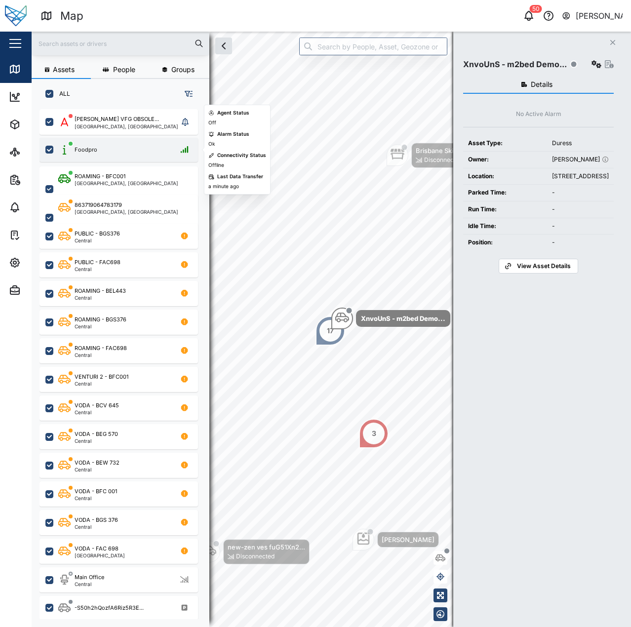
click at [118, 151] on div "Foodpro" at bounding box center [125, 150] width 134 height 12
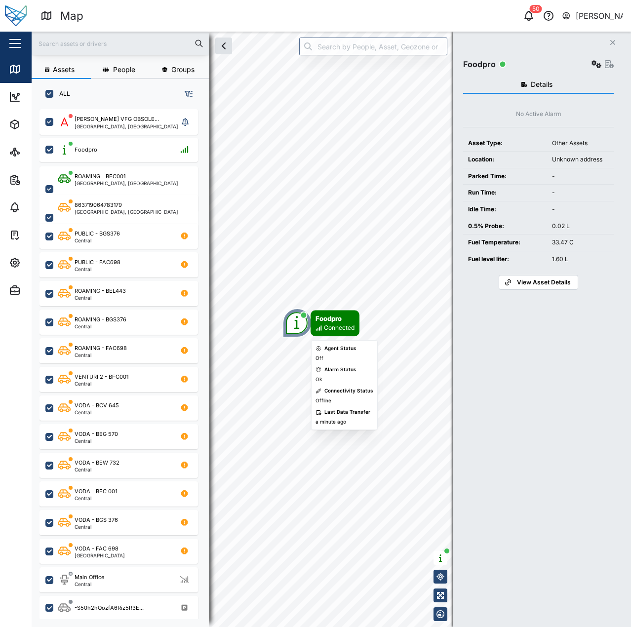
click at [298, 323] on icon "Map marker" at bounding box center [297, 322] width 14 height 14
click at [338, 322] on div "Foodpro" at bounding box center [334, 318] width 39 height 10
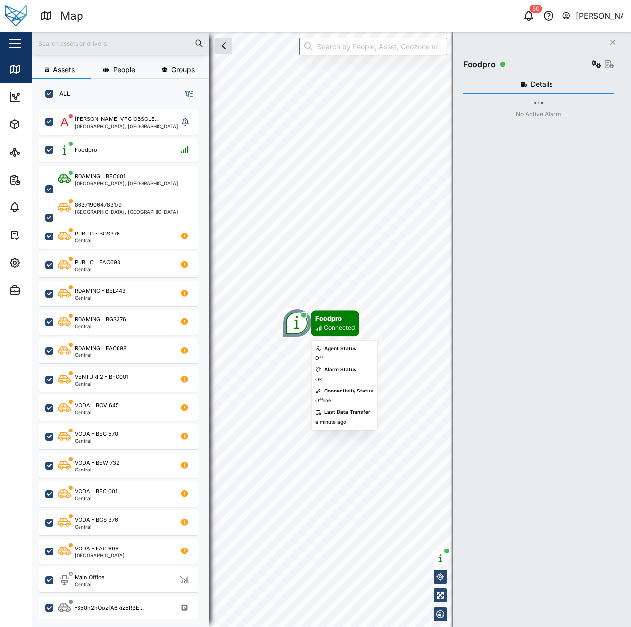
click at [338, 322] on div "Foodpro" at bounding box center [334, 318] width 39 height 10
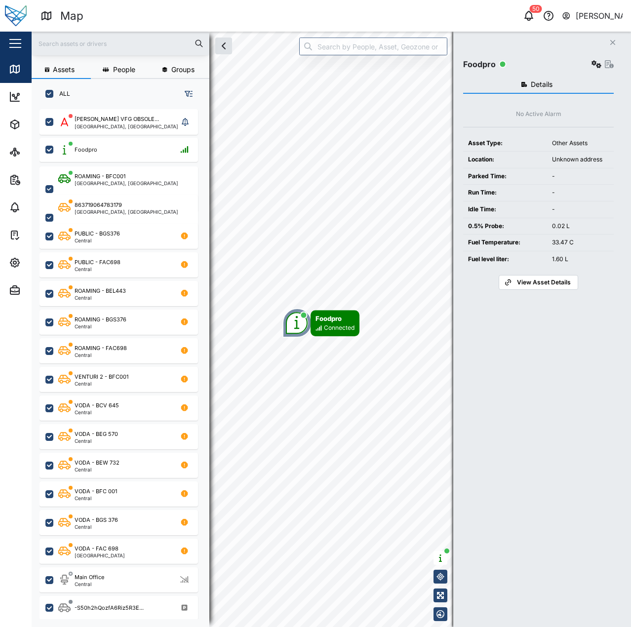
click at [588, 60] on div "Foodpro" at bounding box center [538, 64] width 151 height 14
click at [595, 65] on icon "button" at bounding box center [596, 64] width 10 height 8
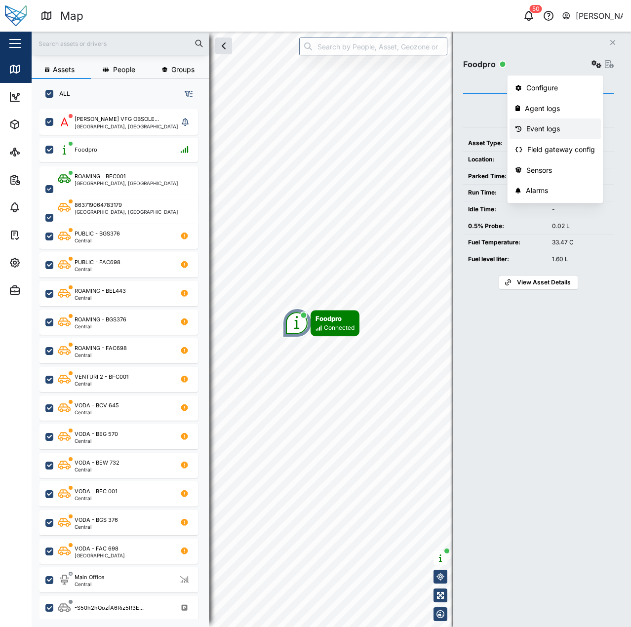
click at [571, 118] on link "Event logs" at bounding box center [554, 128] width 91 height 21
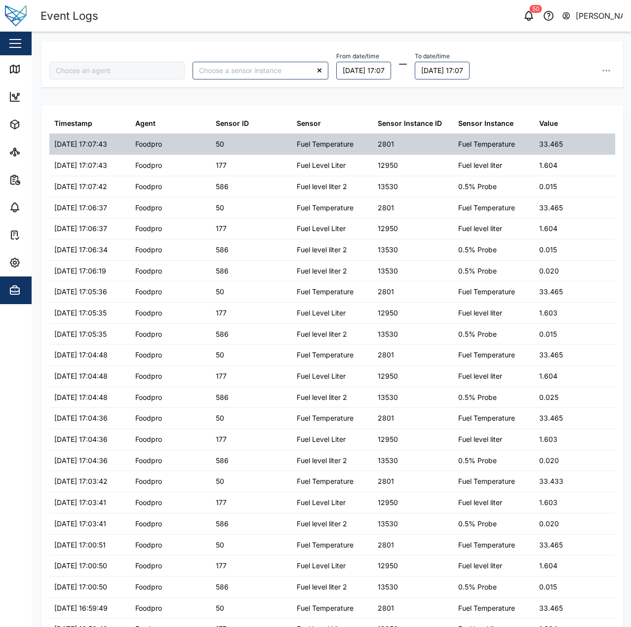
type input "Foodpro"
click at [329, 140] on div "Fuel Temperature" at bounding box center [325, 144] width 57 height 11
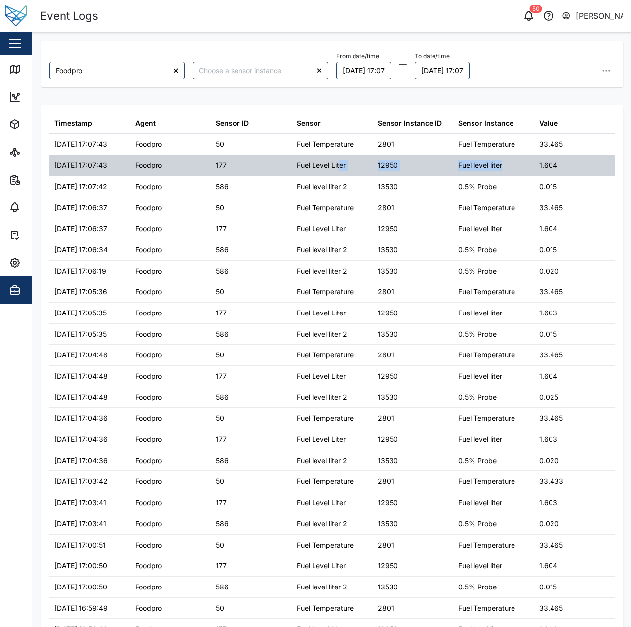
drag, startPoint x: 338, startPoint y: 161, endPoint x: 514, endPoint y: 159, distance: 176.3
click at [513, 159] on div "[DATE] 17:07:43 Foodpro 177 Fuel Level Liter 12950 Fuel level liter 1.604" at bounding box center [332, 165] width 566 height 21
click at [515, 159] on div "Fuel level liter" at bounding box center [493, 165] width 81 height 21
click at [553, 165] on div "1.604" at bounding box center [574, 165] width 81 height 21
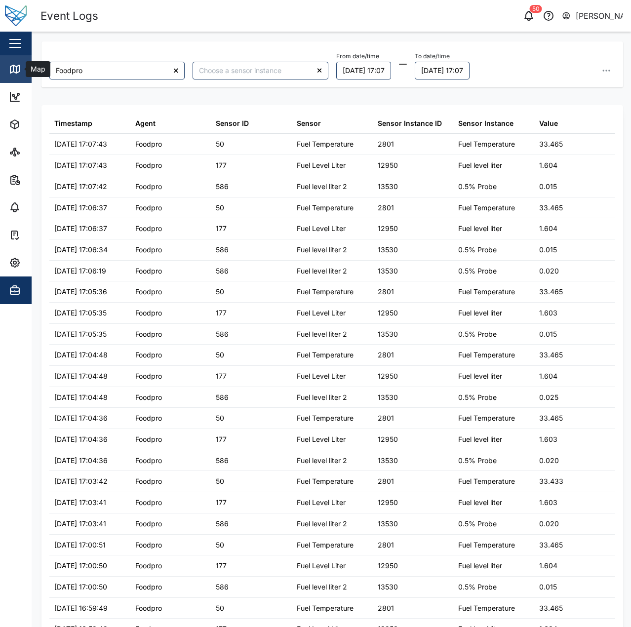
click at [25, 78] on link "Map" at bounding box center [64, 69] width 128 height 28
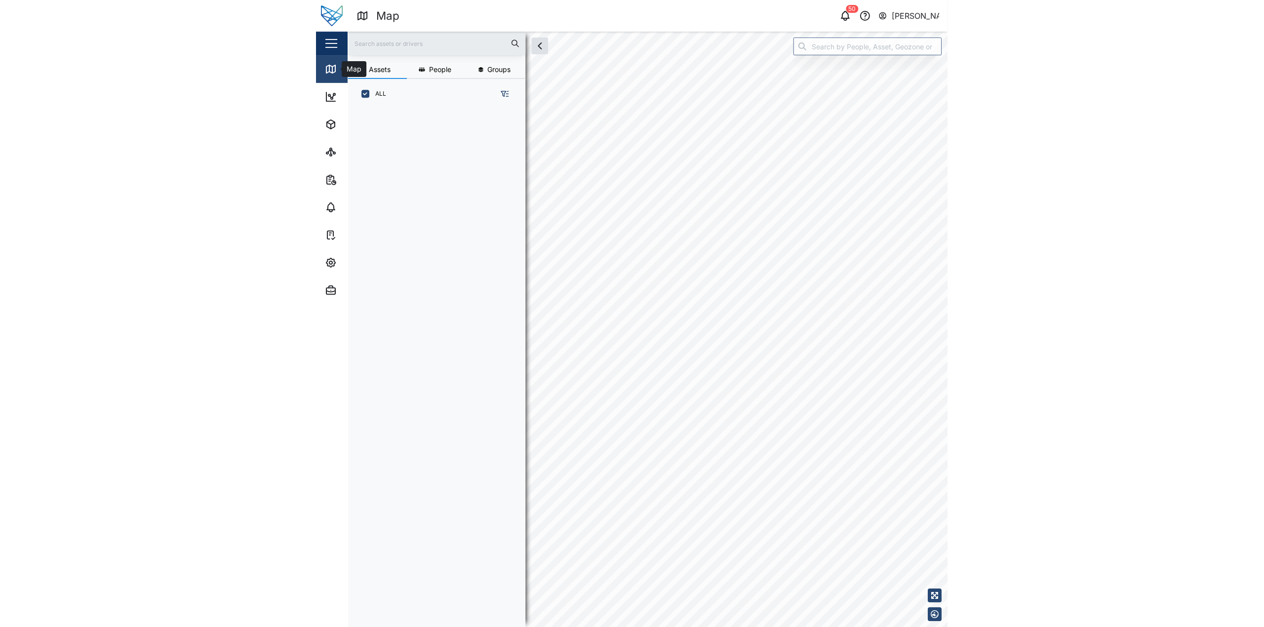
scroll to position [506, 155]
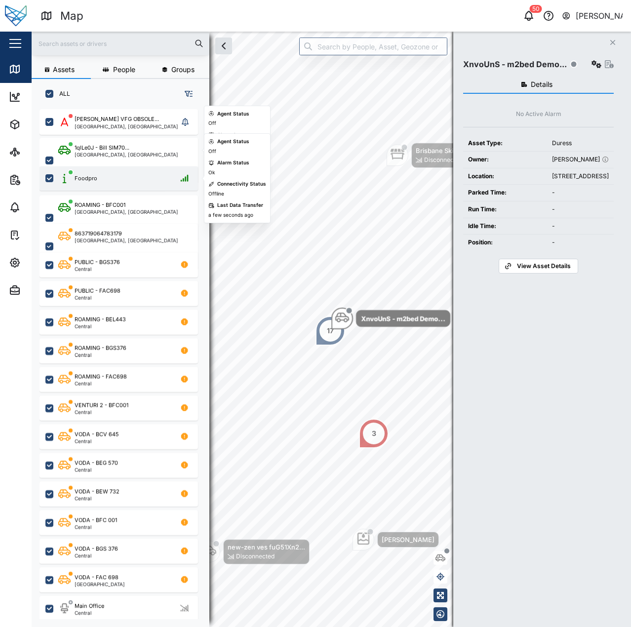
click at [134, 167] on div "Foodpro" at bounding box center [118, 178] width 158 height 24
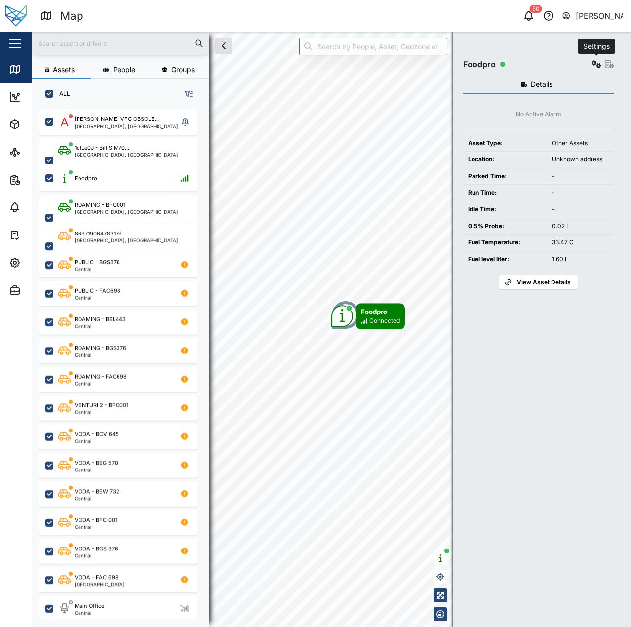
click at [596, 59] on button "button" at bounding box center [596, 64] width 14 height 14
click at [468, 114] on div "No Active Alarm" at bounding box center [538, 114] width 151 height 9
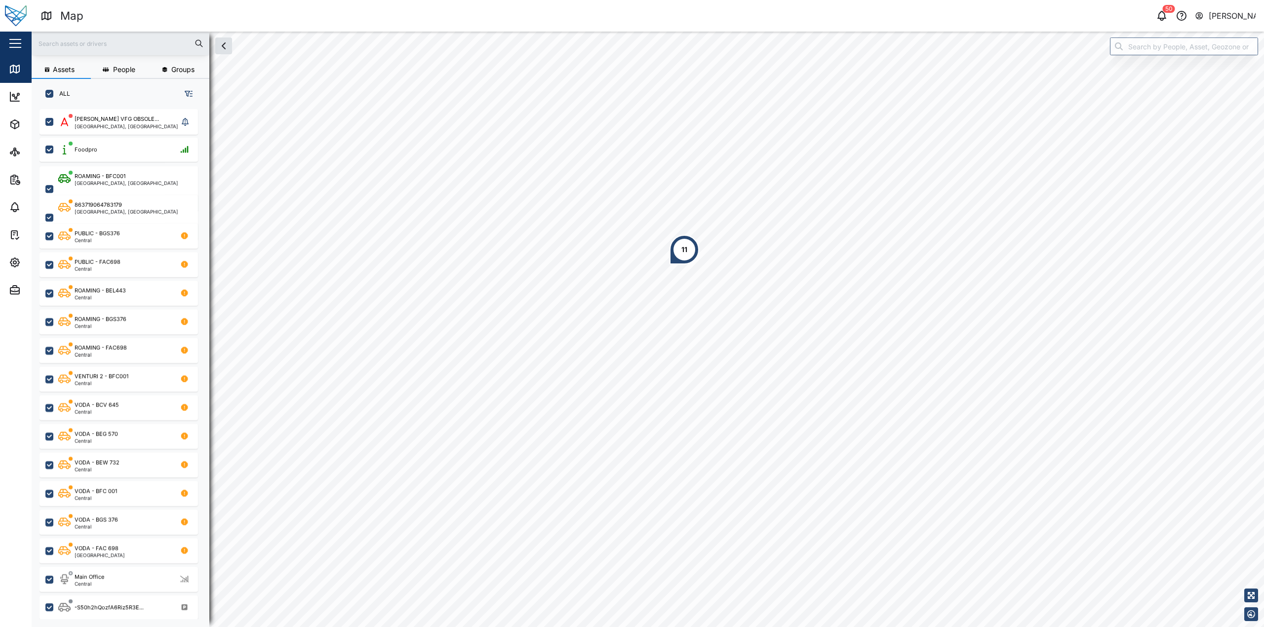
scroll to position [507, 155]
